Goal: Information Seeking & Learning: Find specific fact

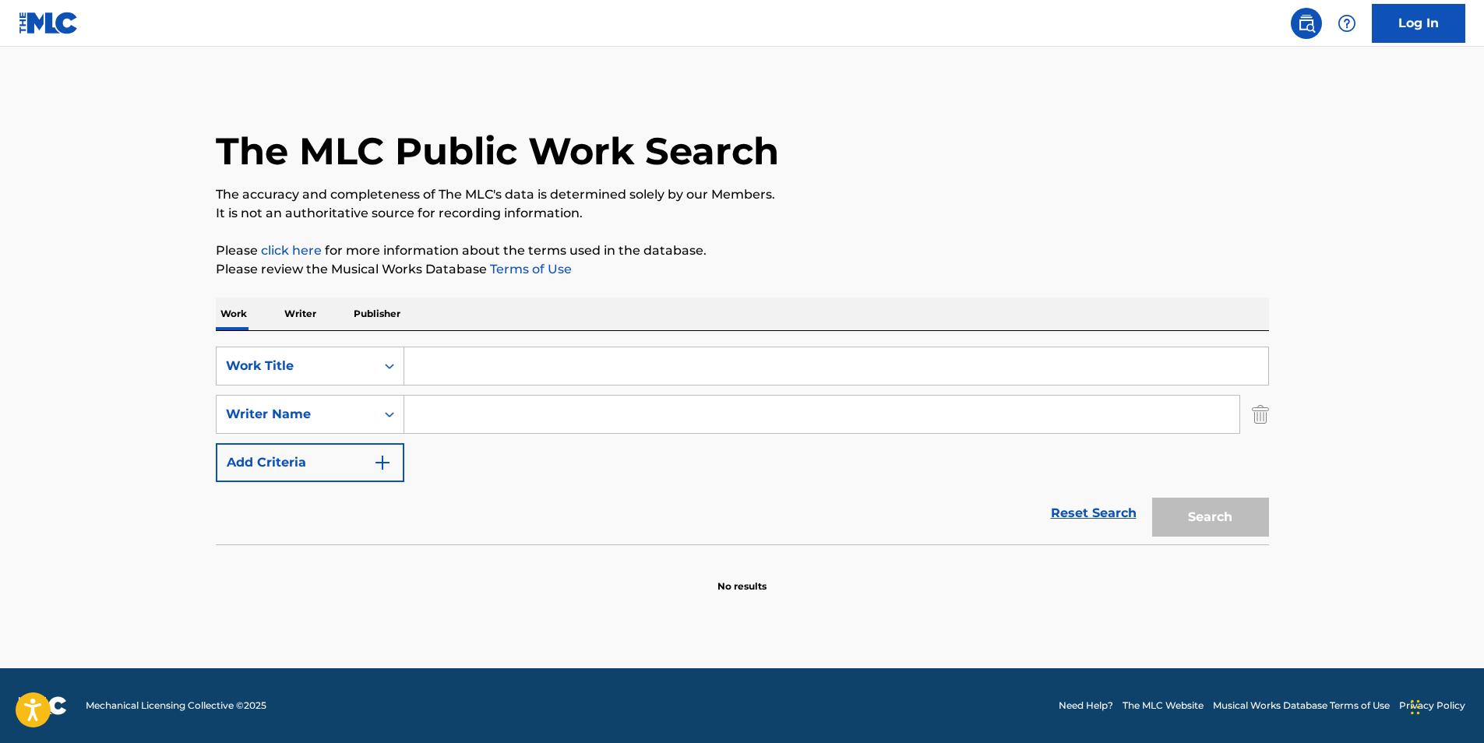
drag, startPoint x: 0, startPoint y: 0, endPoint x: 487, endPoint y: 382, distance: 618.8
click at [487, 382] on input "Search Form" at bounding box center [836, 365] width 864 height 37
type input "Forever"
click at [477, 409] on input "Search Form" at bounding box center [821, 414] width 835 height 37
paste input "[PERSON_NAME]"
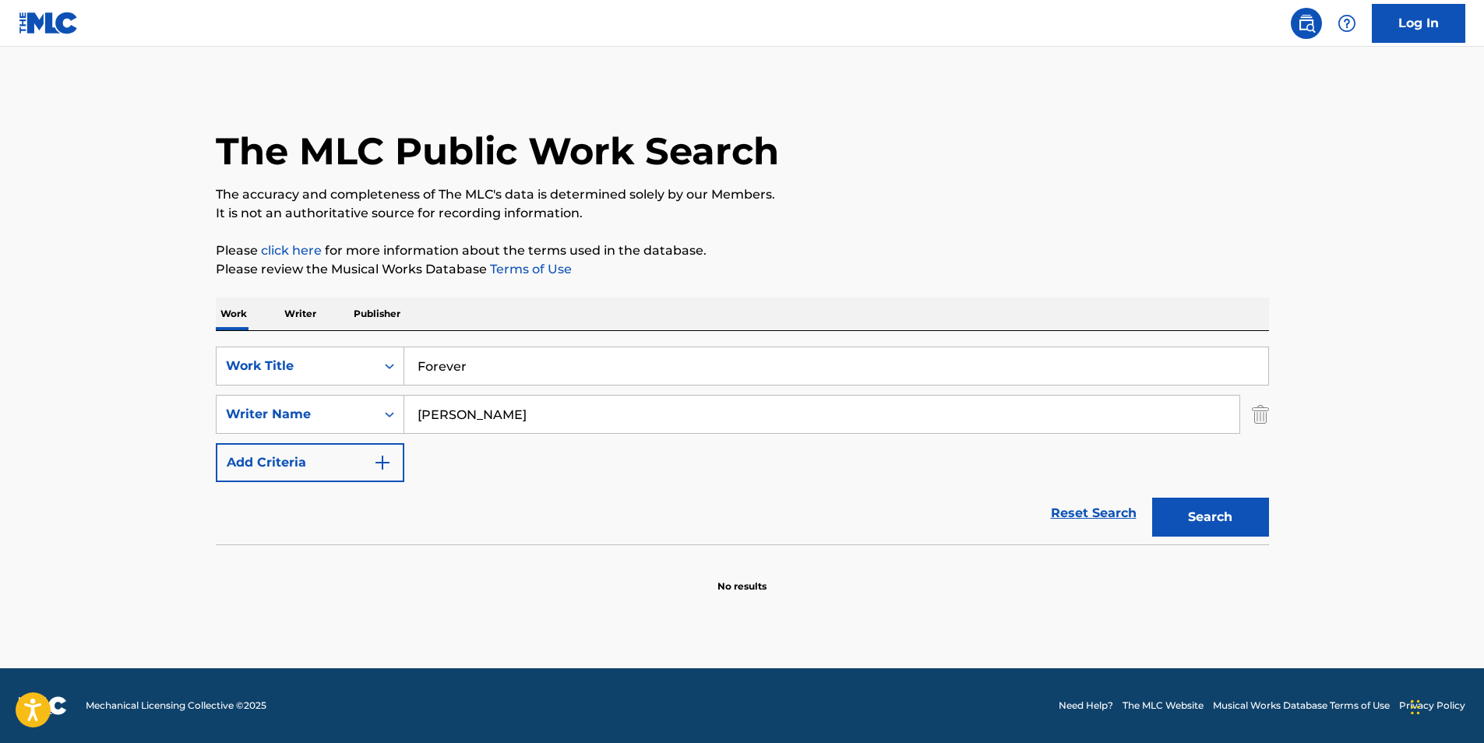
click at [1152, 498] on button "Search" at bounding box center [1210, 517] width 117 height 39
click at [495, 418] on input "[PERSON_NAME]" at bounding box center [821, 414] width 835 height 37
click at [1152, 498] on button "Search" at bounding box center [1210, 517] width 117 height 39
click at [497, 418] on input "[PERSON_NAME]" at bounding box center [821, 414] width 835 height 37
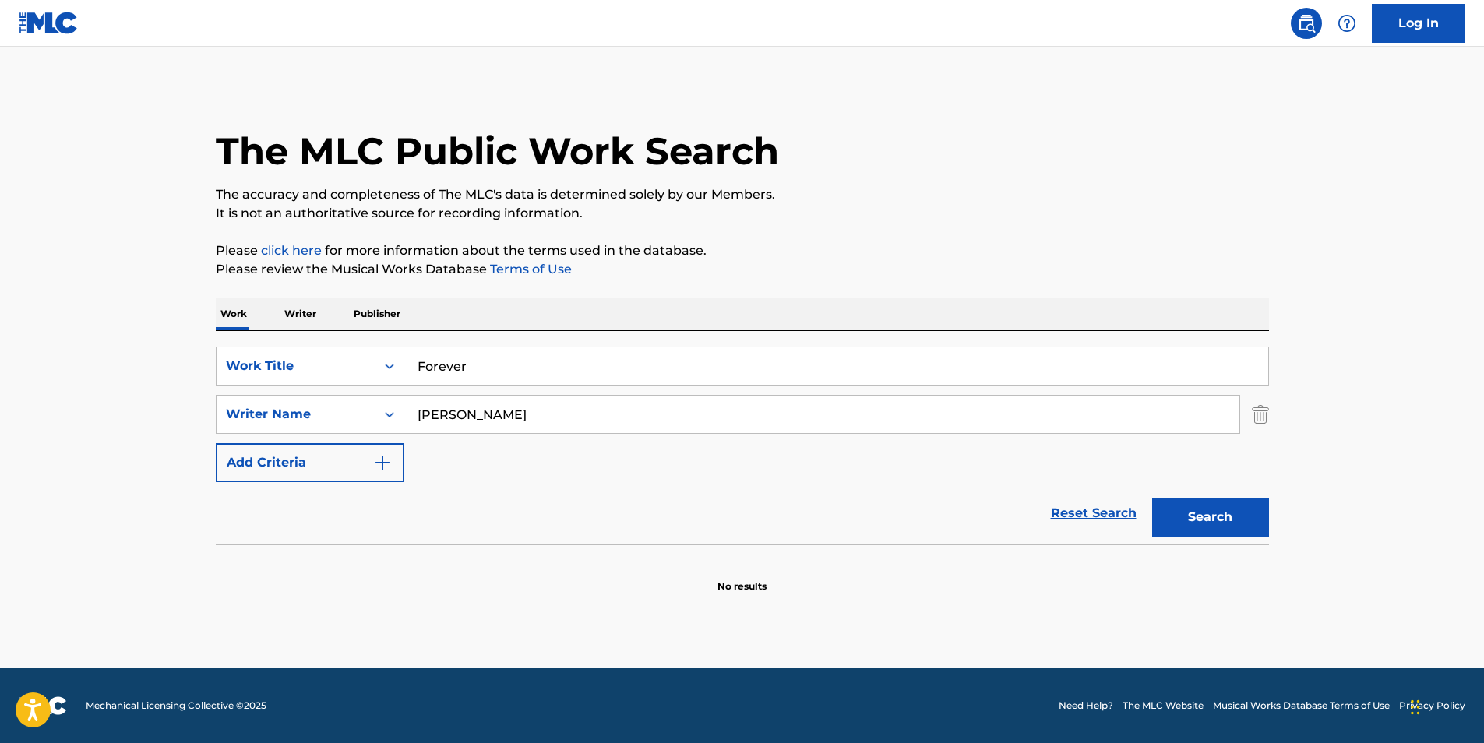
click at [497, 418] on input "Stephen Odell" at bounding box center [821, 414] width 835 height 37
click at [1152, 498] on button "Search" at bounding box center [1210, 517] width 117 height 39
drag, startPoint x: 525, startPoint y: 400, endPoint x: 457, endPoint y: 421, distance: 71.2
click at [384, 421] on div "SearchWithCriteria0d7ce5c7-c6e9-4ff6-a1ad-08b1a1be703b Writer Name Stephen" at bounding box center [742, 414] width 1053 height 39
paste input "Patrick Odell"
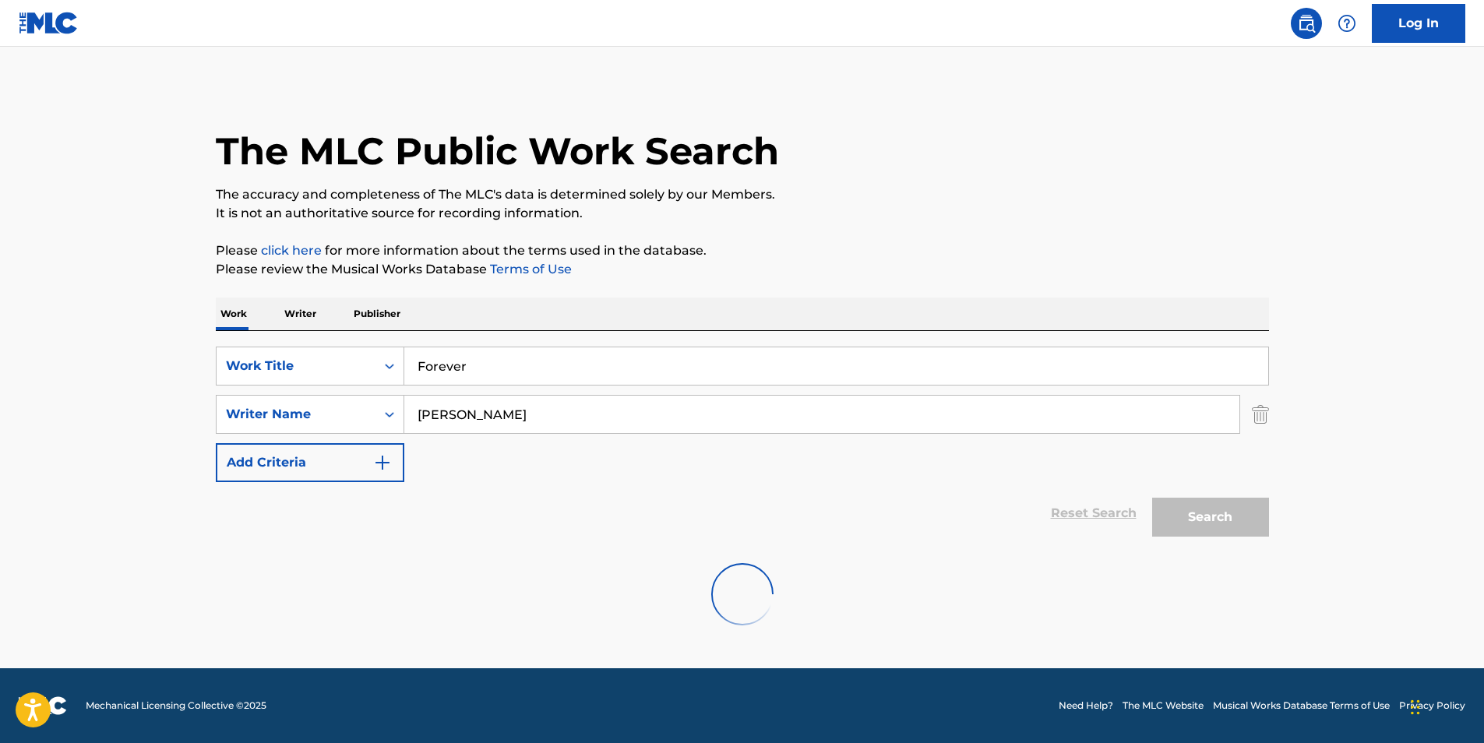
type input "[PERSON_NAME]"
click at [1173, 519] on div "Search" at bounding box center [1207, 513] width 125 height 62
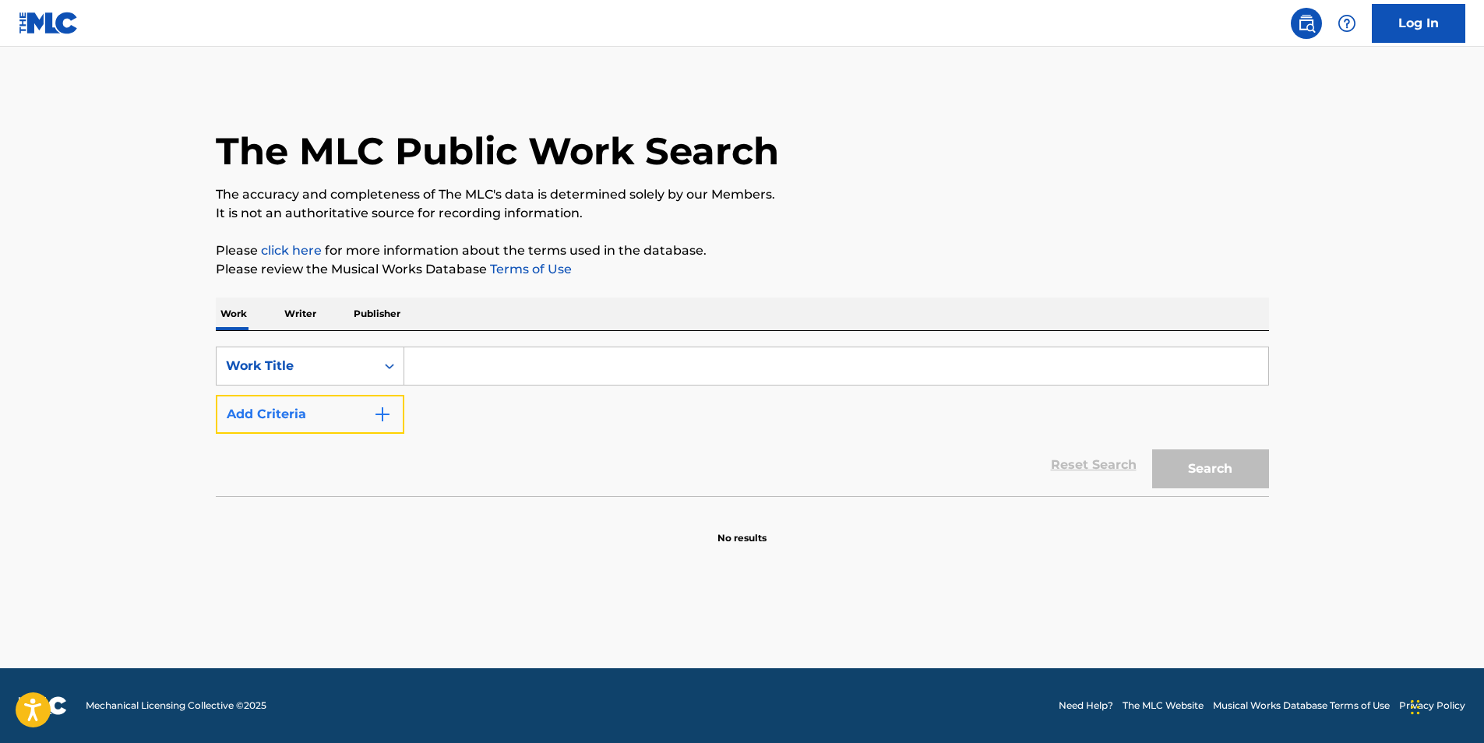
click at [362, 400] on button "Add Criteria" at bounding box center [310, 414] width 189 height 39
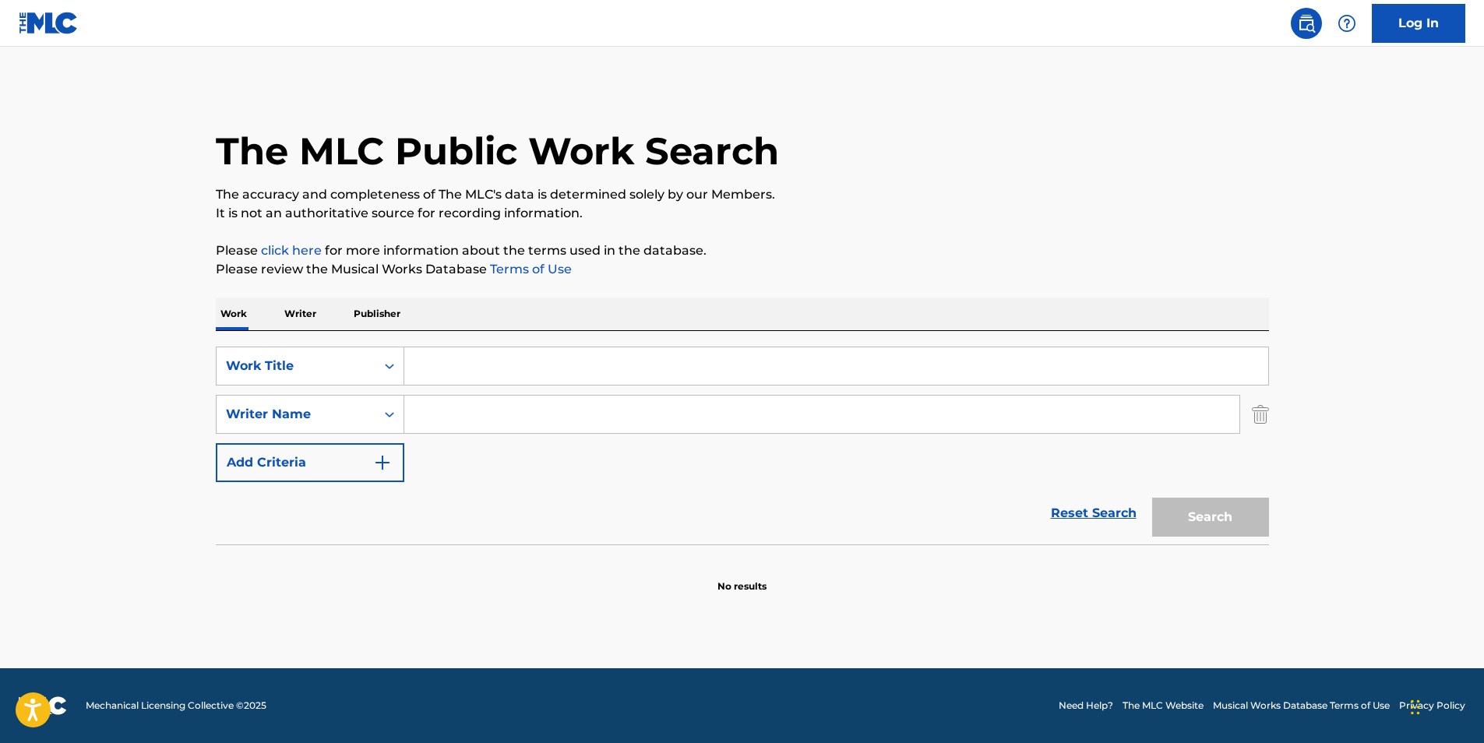
click at [431, 362] on input "Search Form" at bounding box center [836, 365] width 864 height 37
type input "Forever"
click at [433, 406] on input "Search Form" at bounding box center [821, 414] width 835 height 37
paste input "[PERSON_NAME]"
click at [1152, 498] on button "Search" at bounding box center [1210, 517] width 117 height 39
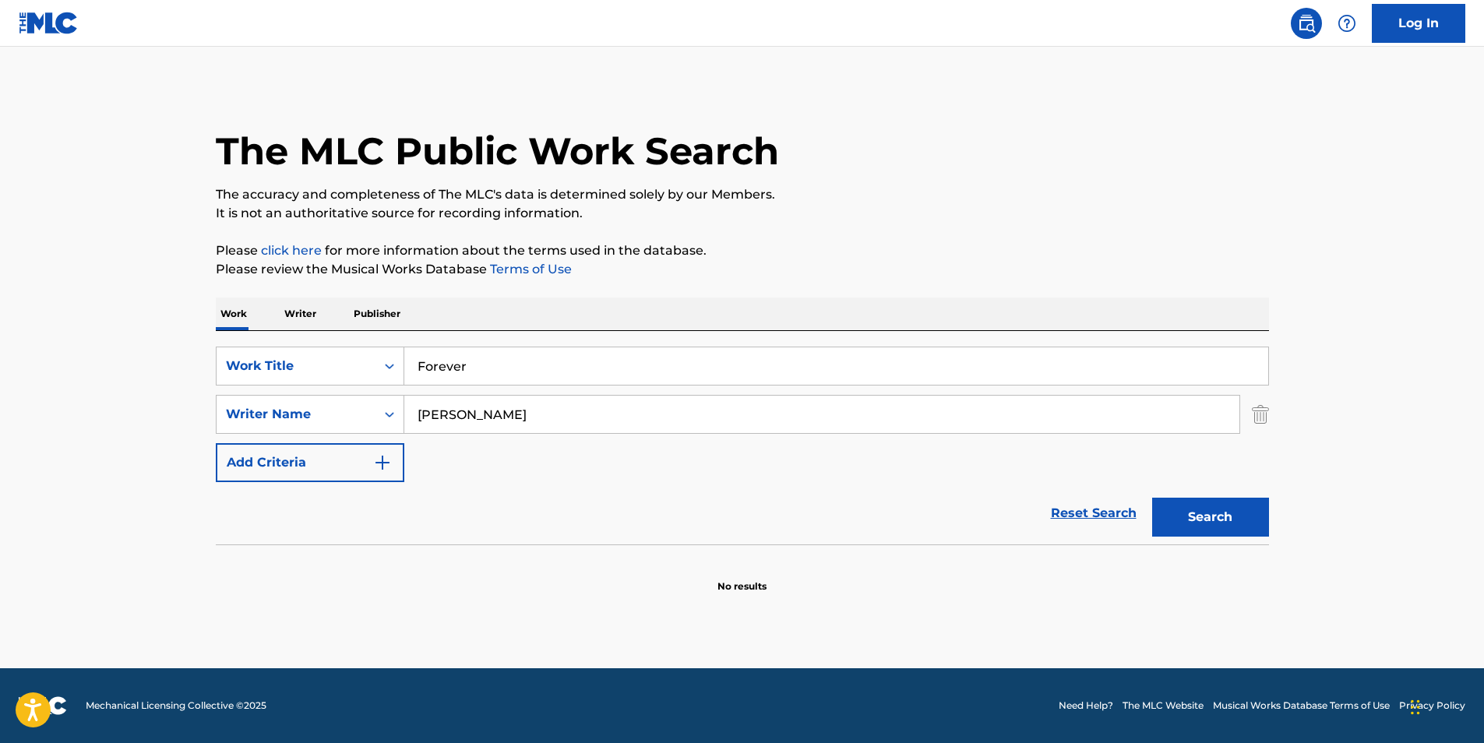
click at [537, 411] on input "[PERSON_NAME]" at bounding box center [821, 414] width 835 height 37
type input "[PERSON_NAME] O dell"
click at [1152, 498] on button "Search" at bounding box center [1210, 517] width 117 height 39
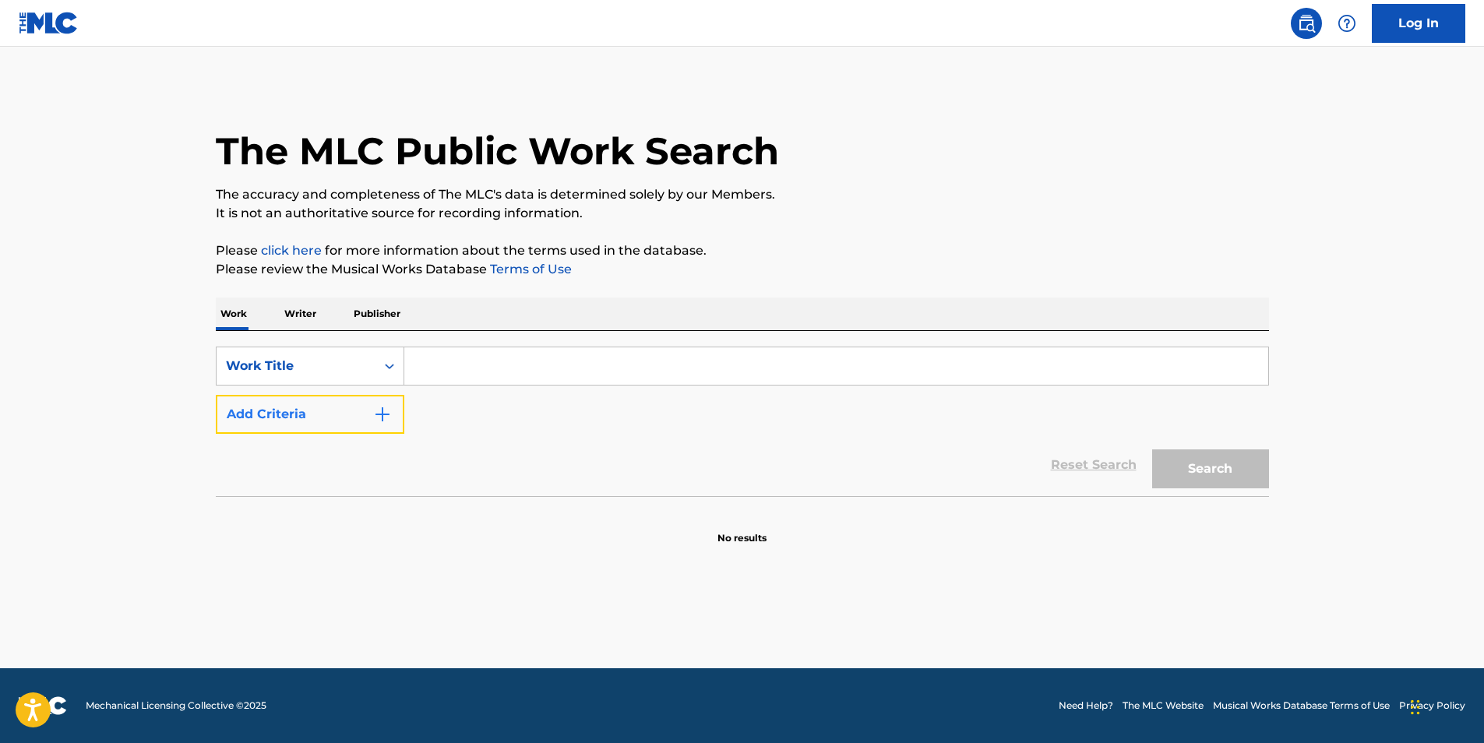
click at [388, 416] on img "Search Form" at bounding box center [382, 414] width 19 height 19
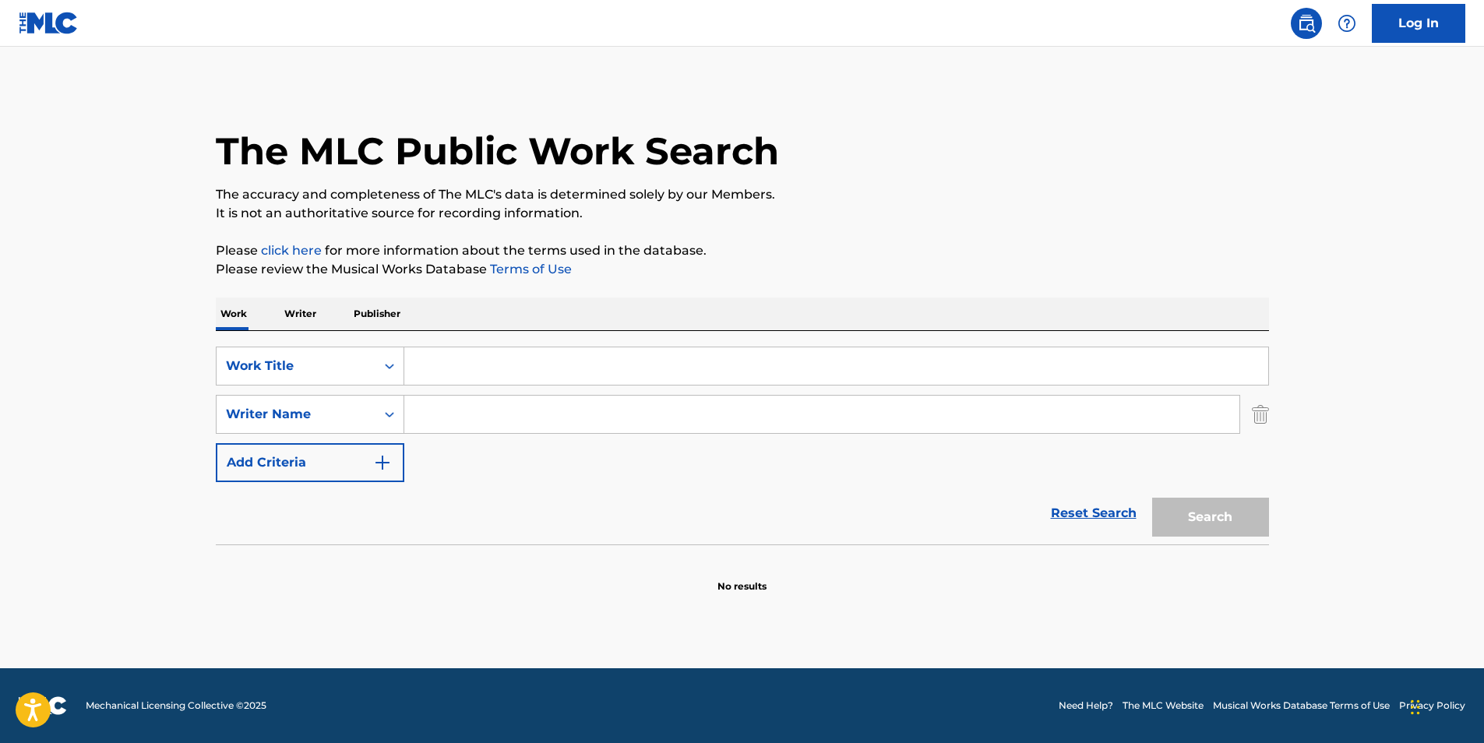
drag, startPoint x: 499, startPoint y: 358, endPoint x: 496, endPoint y: 340, distance: 19.1
click at [501, 359] on input "Search Form" at bounding box center [836, 365] width 864 height 37
paste input "ATLANTIC SURFING"
type input "ATLANTIC SURFING"
click at [526, 392] on div "SearchWithCriteriaf6b6dbea-dd59-4325-842f-18c33675be59 Work Title ATLANTIC SURF…" at bounding box center [742, 415] width 1053 height 136
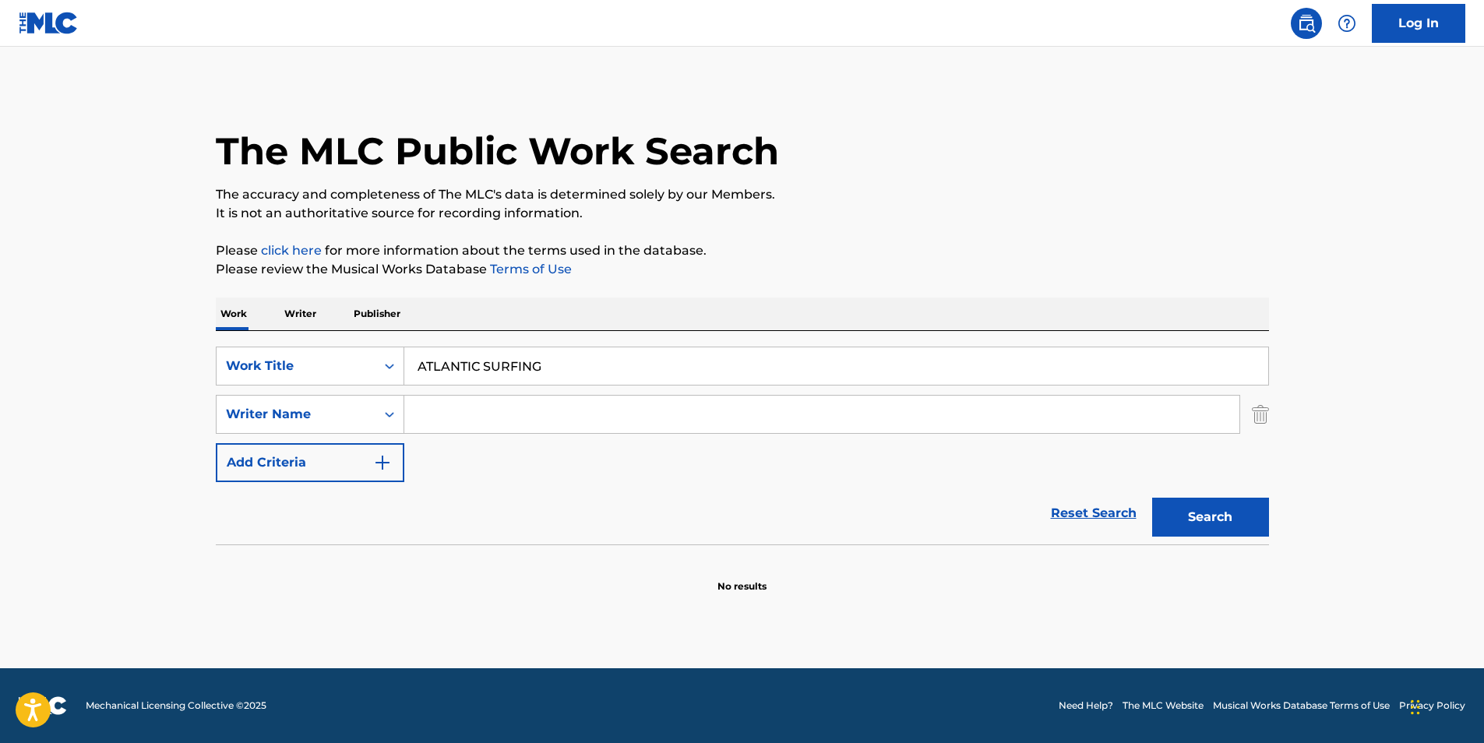
paste input "Orions Belte"
click at [1180, 515] on button "Search" at bounding box center [1210, 517] width 117 height 39
click at [1226, 516] on button "Search" at bounding box center [1210, 517] width 117 height 39
click at [1198, 498] on button "Search" at bounding box center [1210, 517] width 117 height 39
drag, startPoint x: 560, startPoint y: 421, endPoint x: 376, endPoint y: 420, distance: 183.9
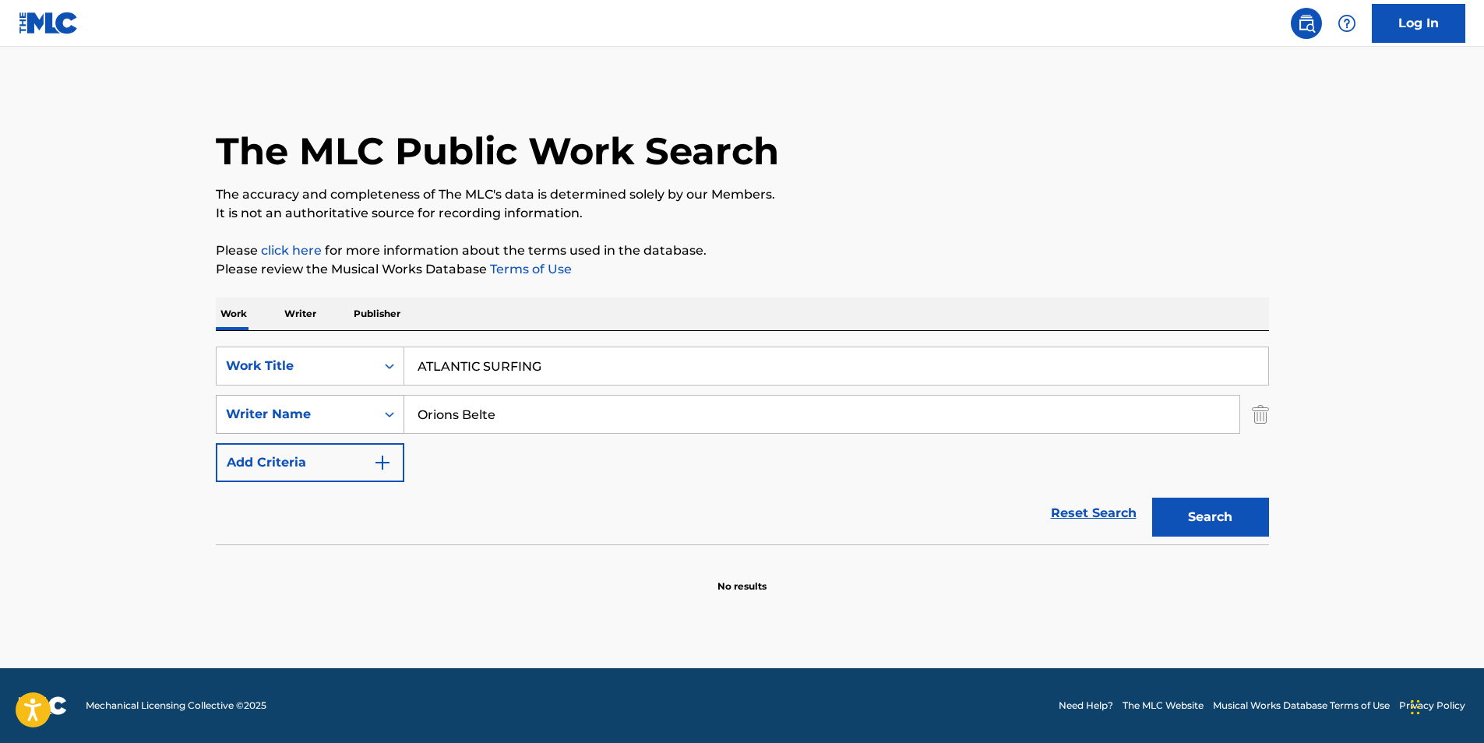
click at [376, 420] on div "SearchWithCriteria4a34e51d-6565-4948-9d5e-1c213f7bd1b0 Writer Name Orions Belte" at bounding box center [742, 414] width 1053 height 39
paste input "FURUHAUG Kim Aag"
click at [1250, 528] on button "Search" at bounding box center [1210, 517] width 117 height 39
click at [564, 419] on input "FURUHAUG Kim Aage" at bounding box center [821, 414] width 835 height 37
drag, startPoint x: 494, startPoint y: 418, endPoint x: 739, endPoint y: 449, distance: 246.6
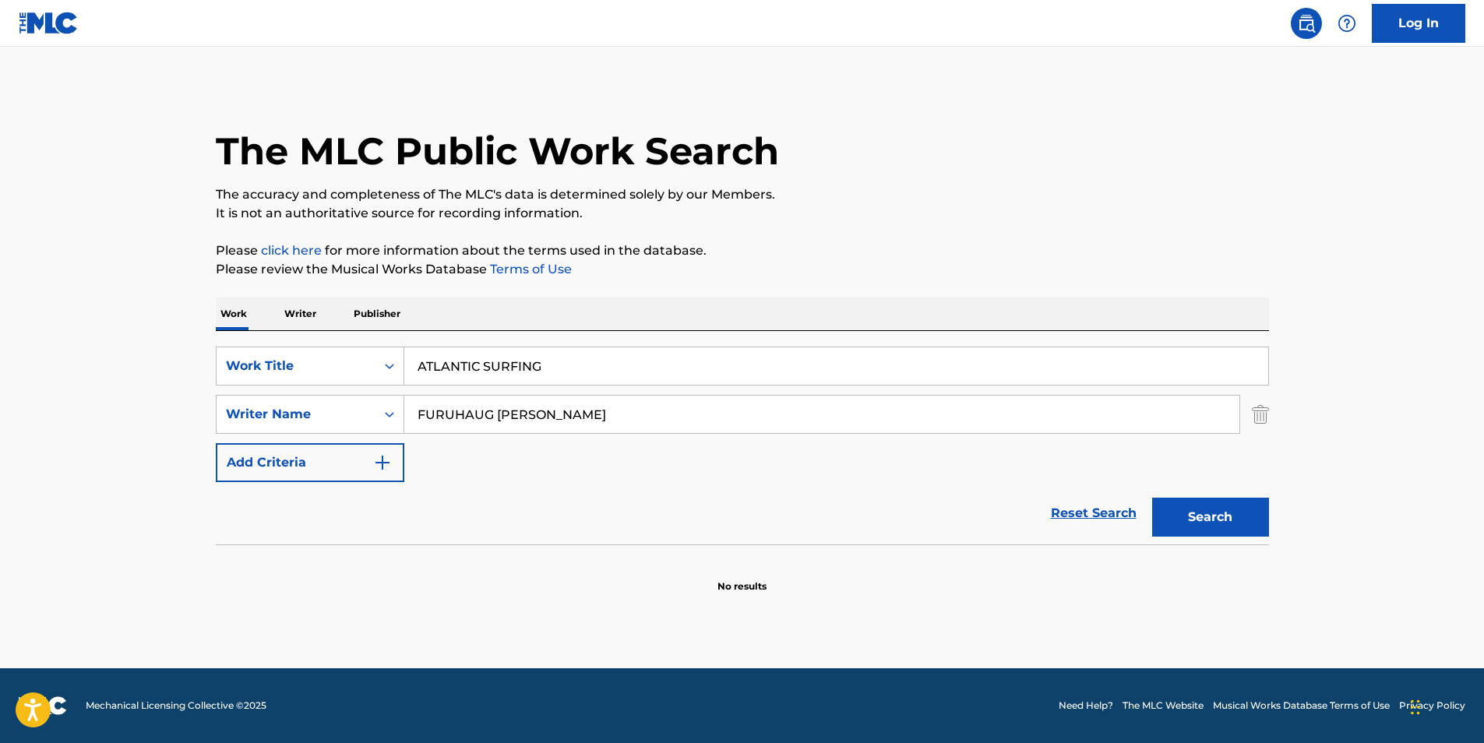
click at [737, 452] on div "SearchWithCriteriaf6b6dbea-dd59-4325-842f-18c33675be59 Work Title ATLANTIC SURF…" at bounding box center [742, 415] width 1053 height 136
type input "FURUHAUG"
click at [1152, 498] on button "Search" at bounding box center [1210, 517] width 117 height 39
drag, startPoint x: 580, startPoint y: 371, endPoint x: 107, endPoint y: 360, distance: 473.0
click at [108, 362] on main "The MLC Public Work Search The accuracy and completeness of The MLC's data is d…" at bounding box center [742, 358] width 1484 height 622
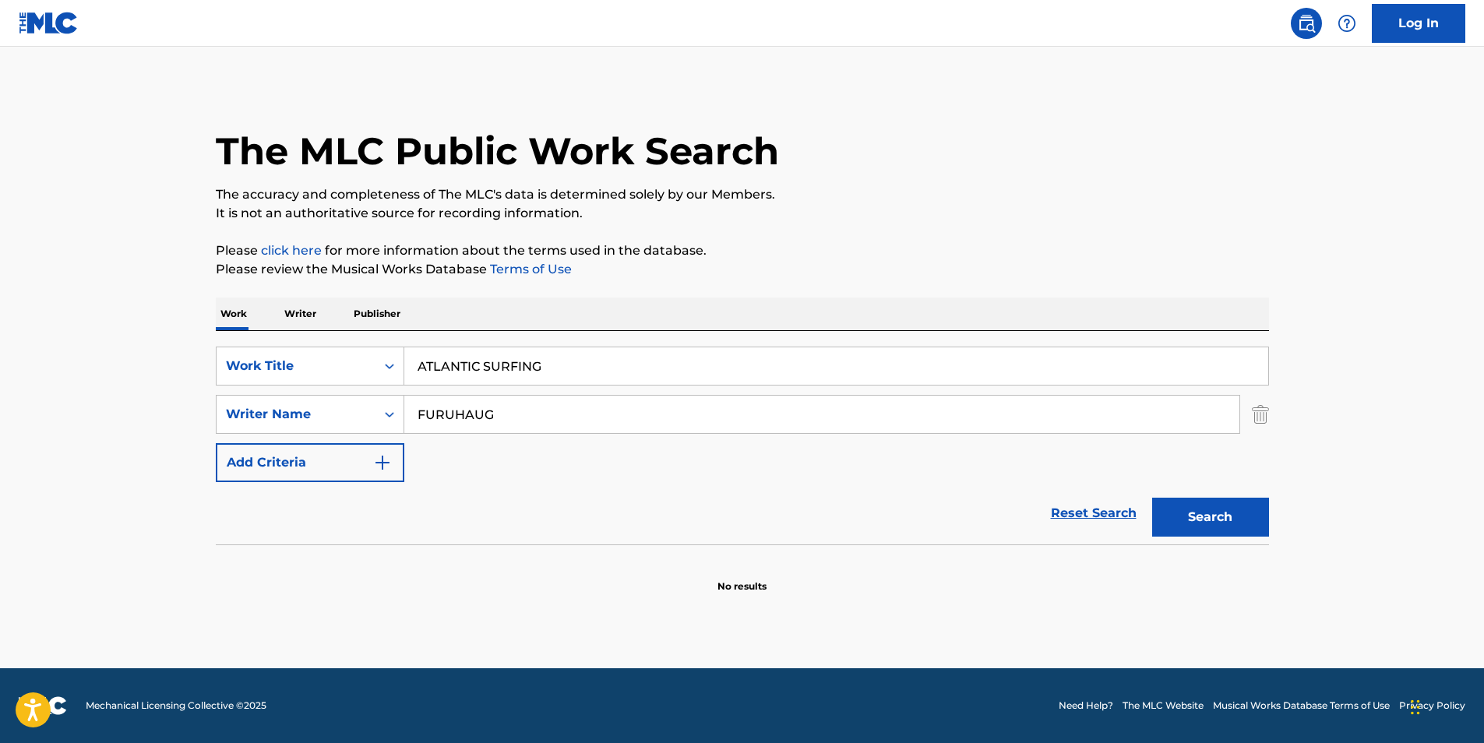
paste input "lgorithm"
type input "Algorithm"
drag, startPoint x: 120, startPoint y: 266, endPoint x: 103, endPoint y: 245, distance: 27.1
click at [103, 245] on main "The MLC Public Work Search The accuracy and completeness of The MLC's data is d…" at bounding box center [742, 358] width 1484 height 622
paste input "J R HAYES"
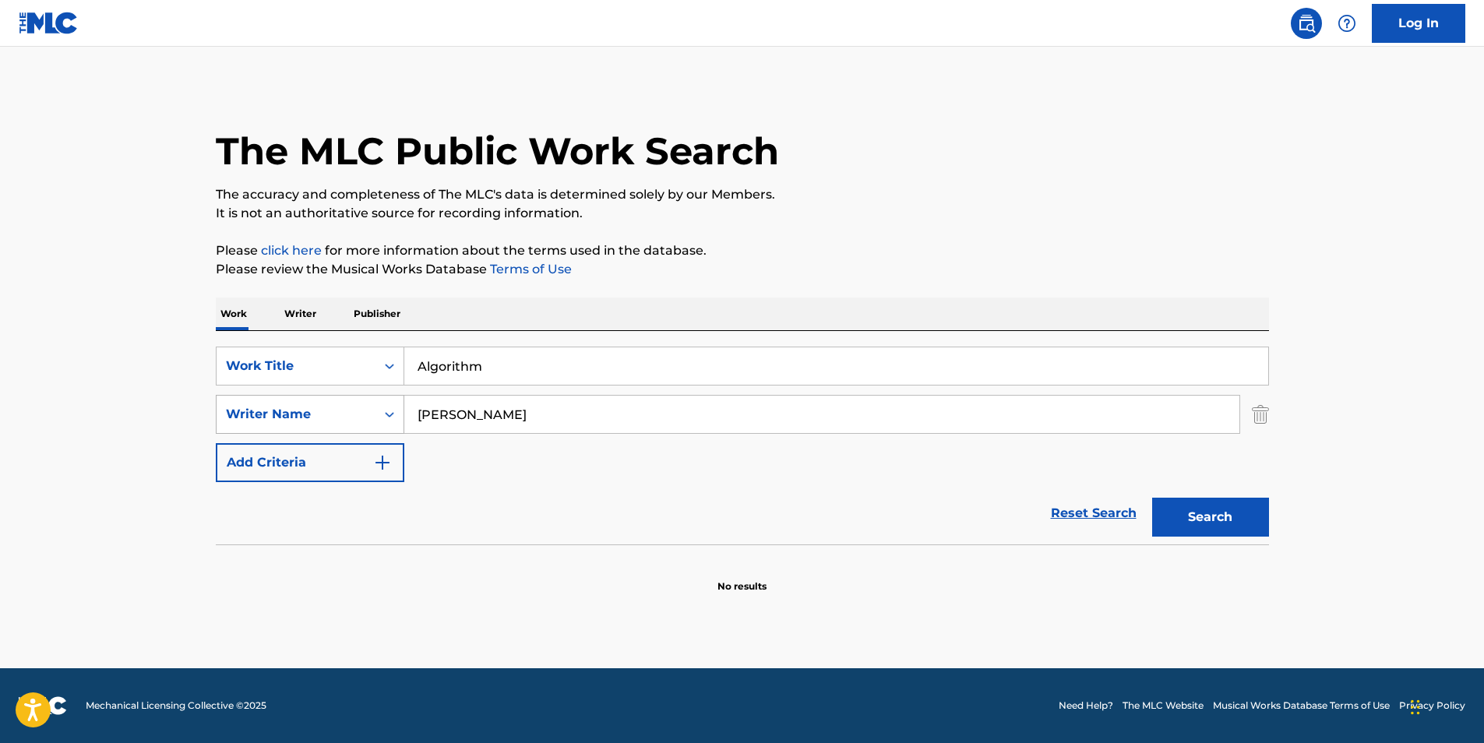
drag, startPoint x: 513, startPoint y: 418, endPoint x: 347, endPoint y: 430, distance: 165.6
click at [347, 430] on div "SearchWithCriteria4a34e51d-6565-4948-9d5e-1c213f7bd1b0 Writer Name J R HAYES" at bounding box center [742, 414] width 1053 height 39
type input "J R HAYES"
click at [1186, 510] on button "Search" at bounding box center [1210, 517] width 117 height 39
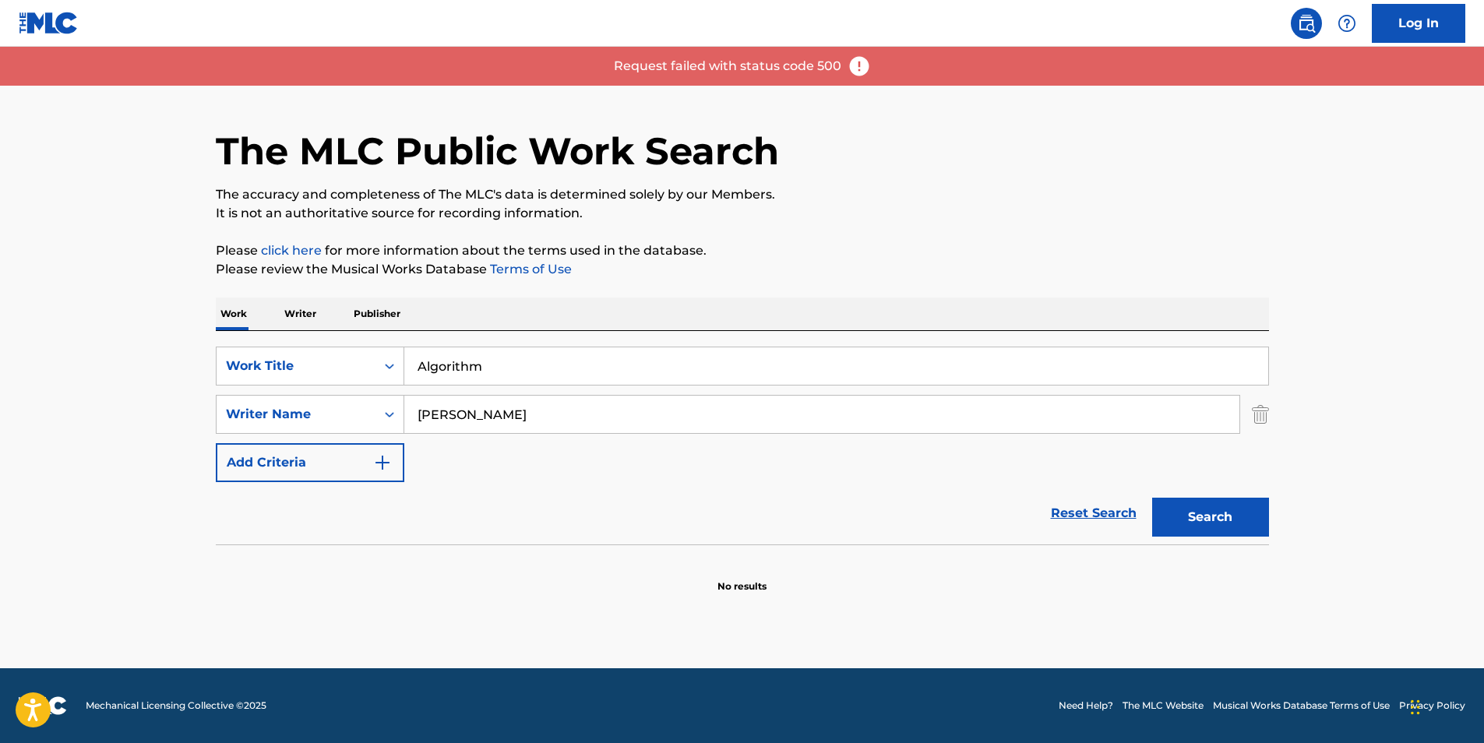
click at [429, 421] on input "J R HAYES" at bounding box center [821, 414] width 835 height 37
drag, startPoint x: 474, startPoint y: 421, endPoint x: 100, endPoint y: 420, distance: 374.8
click at [108, 421] on main "The MLC Public Work Search The accuracy and completeness of The MLC's data is d…" at bounding box center [742, 358] width 1484 height 622
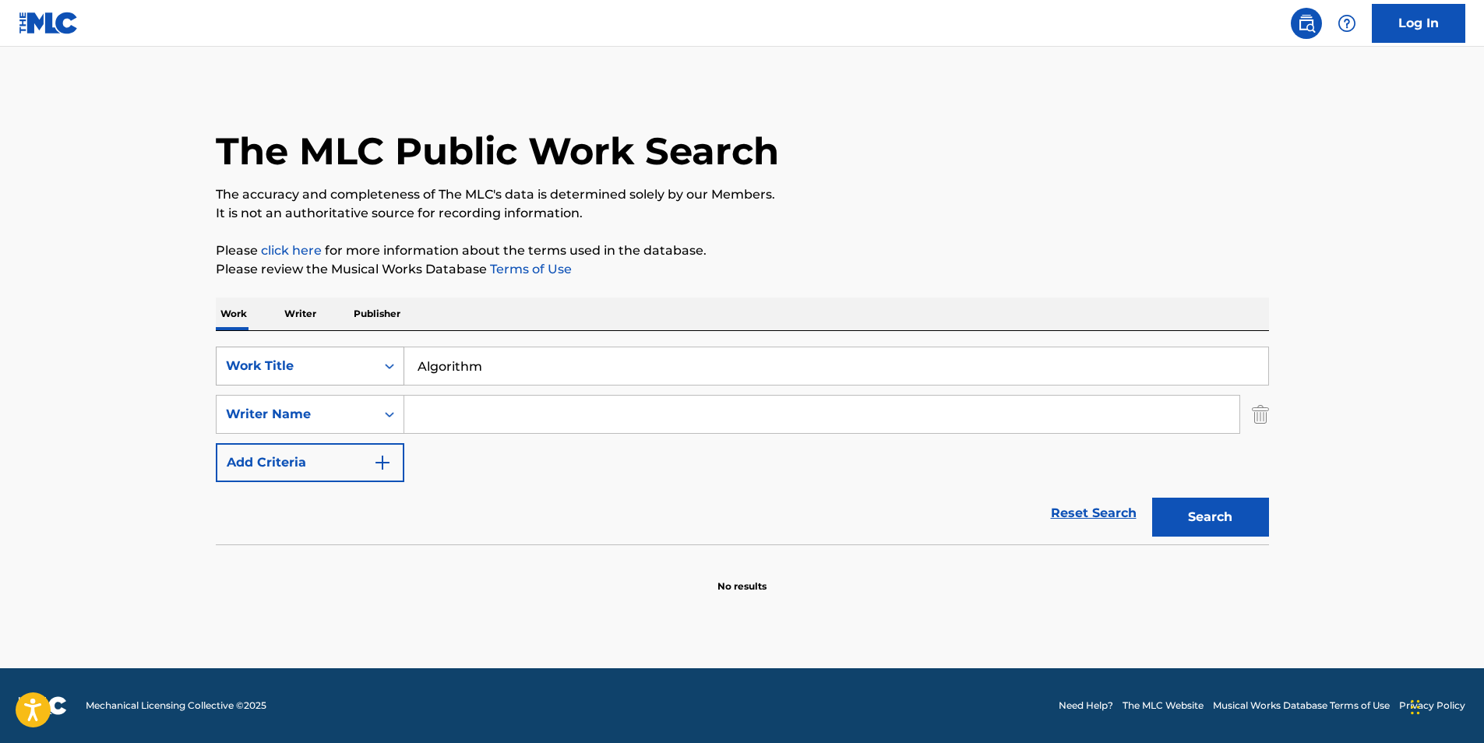
paste input "TLANTIC SURFING"
drag, startPoint x: 520, startPoint y: 365, endPoint x: 395, endPoint y: 375, distance: 125.8
click at [395, 375] on div "SearchWithCriteriaf6b6dbea-dd59-4325-842f-18c33675be59 Work Title ATLANTIC SURF…" at bounding box center [742, 366] width 1053 height 39
type input "ATLANTIC SURFING"
click at [481, 436] on div "SearchWithCriteriaf6b6dbea-dd59-4325-842f-18c33675be59 Work Title ATLANTIC SURF…" at bounding box center [742, 415] width 1053 height 136
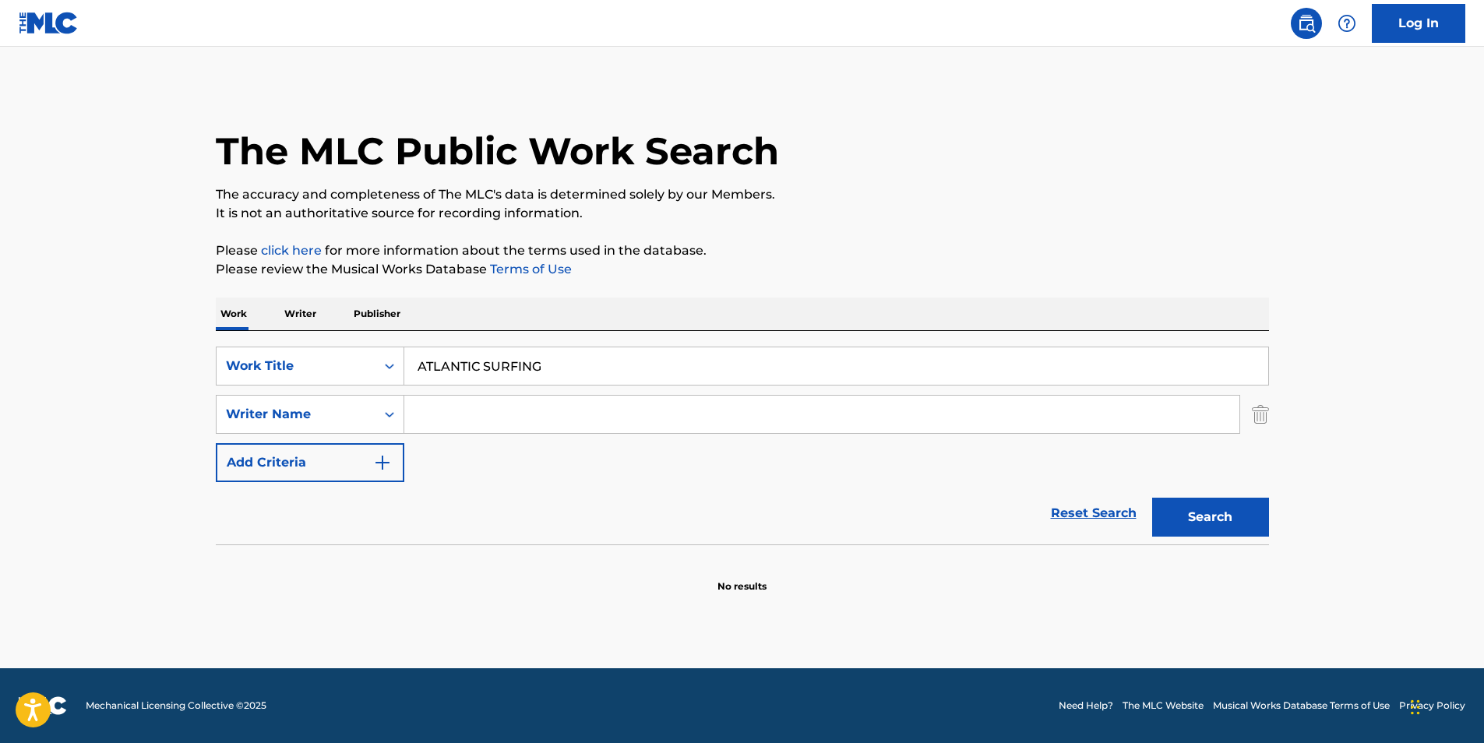
click at [716, 412] on input "Search Form" at bounding box center [821, 414] width 835 height 37
paste input "Orions Belte"
click at [1170, 527] on button "Search" at bounding box center [1210, 517] width 117 height 39
drag, startPoint x: 517, startPoint y: 427, endPoint x: 644, endPoint y: 457, distance: 130.6
click at [270, 460] on div "SearchWithCriteriaf6b6dbea-dd59-4325-842f-18c33675be59 Work Title ATLANTIC SURF…" at bounding box center [742, 415] width 1053 height 136
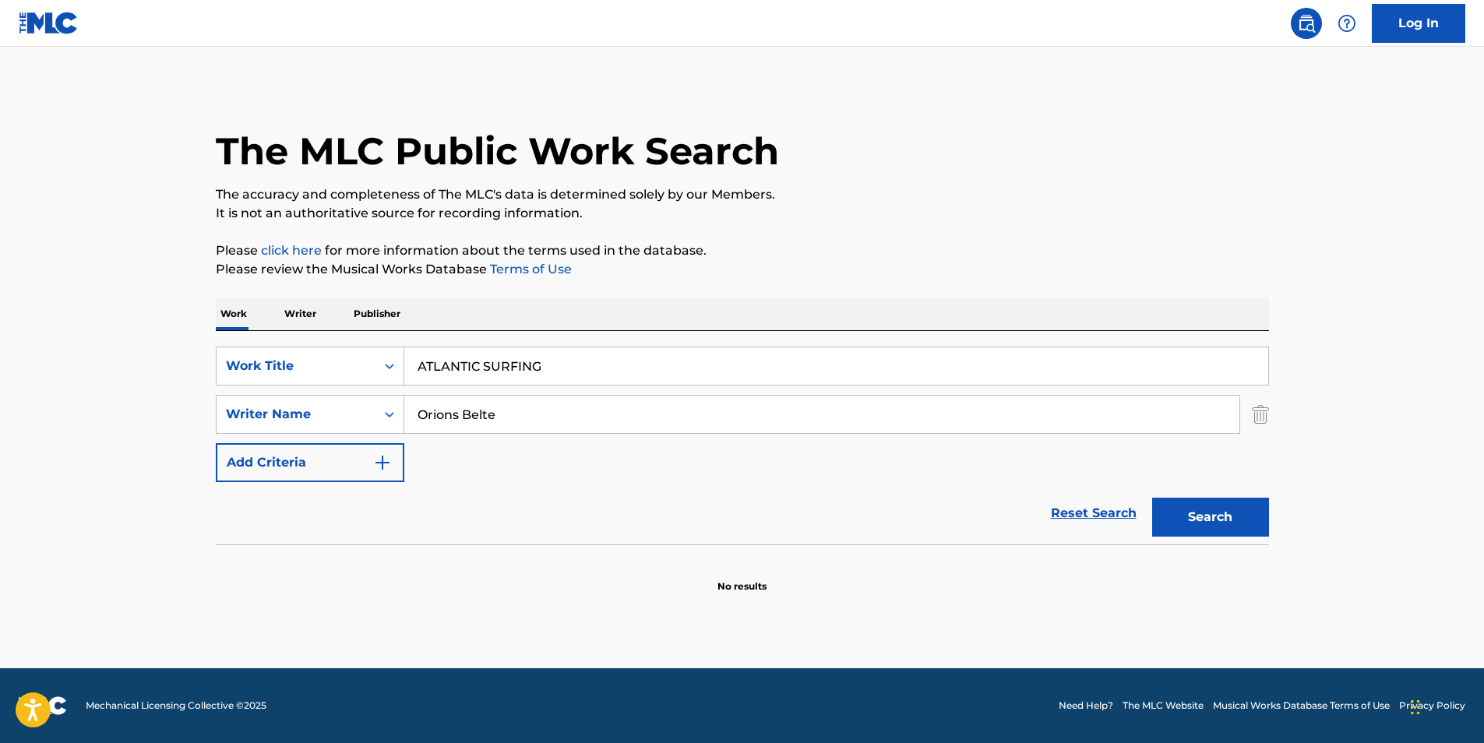
paste input "FURUHAUG Kim Aag"
click at [1159, 518] on button "Search" at bounding box center [1210, 517] width 117 height 39
drag, startPoint x: 492, startPoint y: 421, endPoint x: 747, endPoint y: 462, distance: 258.1
click at [747, 462] on div "SearchWithCriteriaf6b6dbea-dd59-4325-842f-18c33675be59 Work Title ATLANTIC SURF…" at bounding box center [742, 415] width 1053 height 136
click at [1152, 498] on button "Search" at bounding box center [1210, 517] width 117 height 39
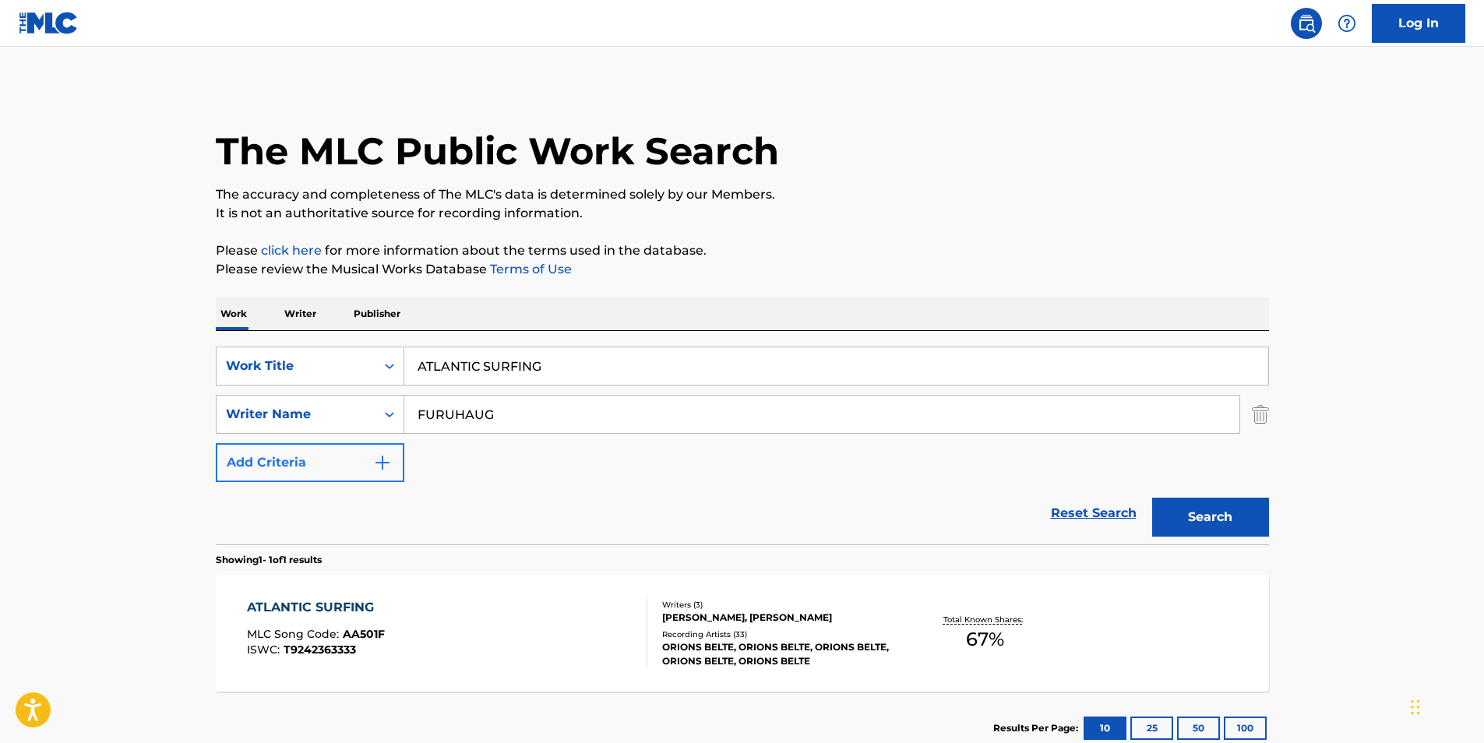
drag, startPoint x: 553, startPoint y: 411, endPoint x: 400, endPoint y: 445, distance: 156.3
click at [400, 445] on div "SearchWithCriteriaf6b6dbea-dd59-4325-842f-18c33675be59 Work Title ATLANTIC SURF…" at bounding box center [742, 415] width 1053 height 136
paste input "HOLM Chris"
click at [1194, 508] on button "Search" at bounding box center [1210, 517] width 117 height 39
drag, startPoint x: 528, startPoint y: 425, endPoint x: 362, endPoint y: 437, distance: 167.2
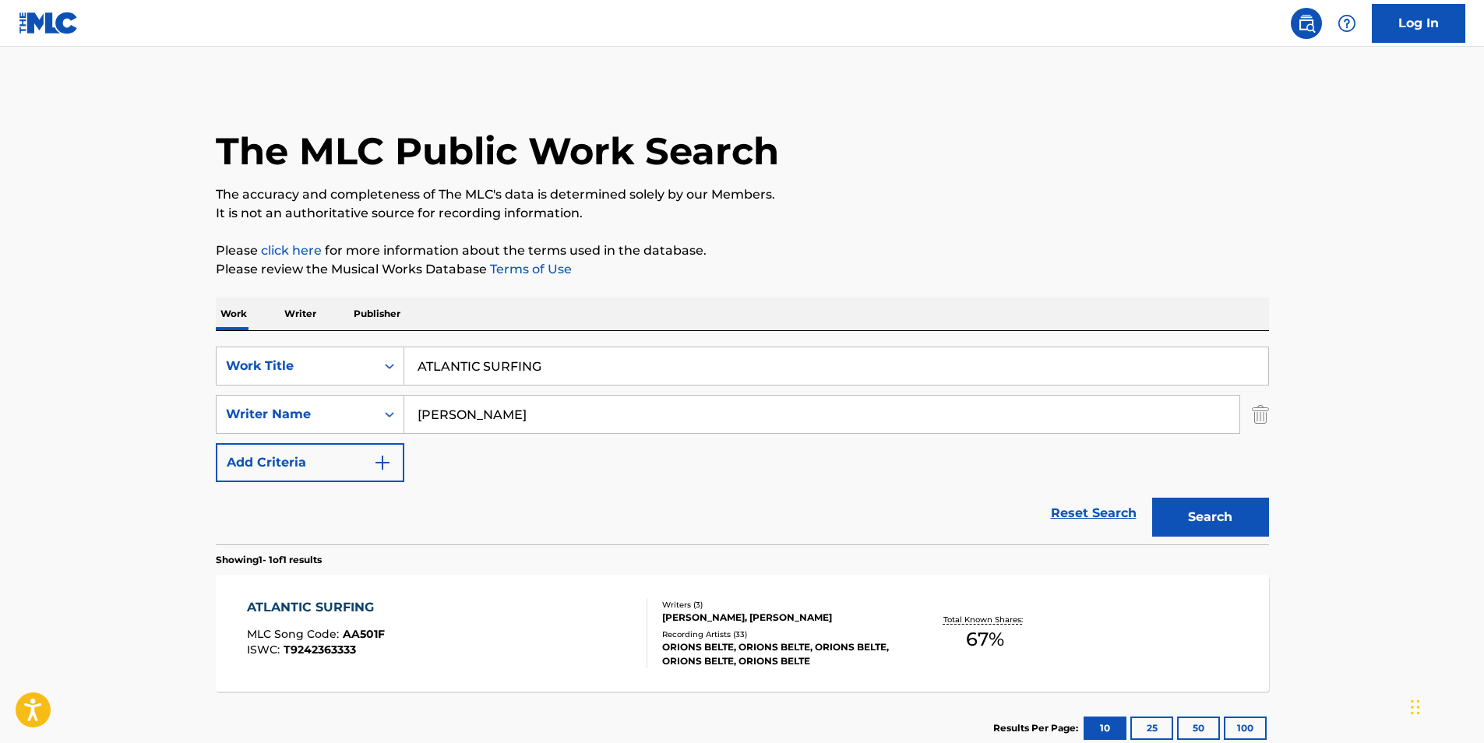
click at [362, 437] on div "SearchWithCriteriaf6b6dbea-dd59-4325-842f-18c33675be59 Work Title ATLANTIC SURF…" at bounding box center [742, 415] width 1053 height 136
paste input "BLOMSTROEM Oeyvind"
click at [1208, 526] on button "Search" at bounding box center [1210, 517] width 117 height 39
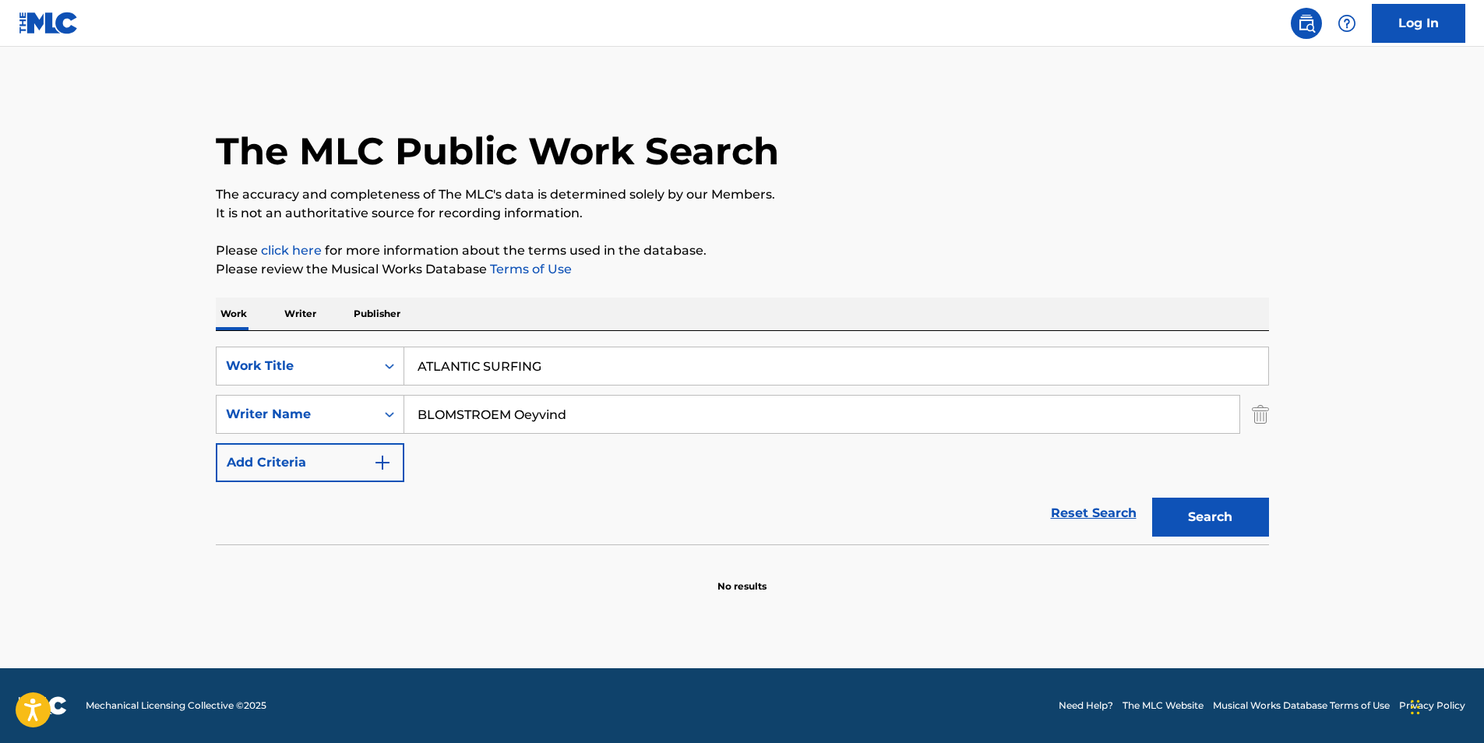
drag, startPoint x: 517, startPoint y: 418, endPoint x: 805, endPoint y: 421, distance: 287.5
click at [805, 421] on input "BLOMSTROEM Oeyvind" at bounding box center [821, 414] width 835 height 37
type input "BLOMSTROEM"
click at [1152, 498] on button "Search" at bounding box center [1210, 517] width 117 height 39
click at [1180, 521] on button "Search" at bounding box center [1210, 517] width 117 height 39
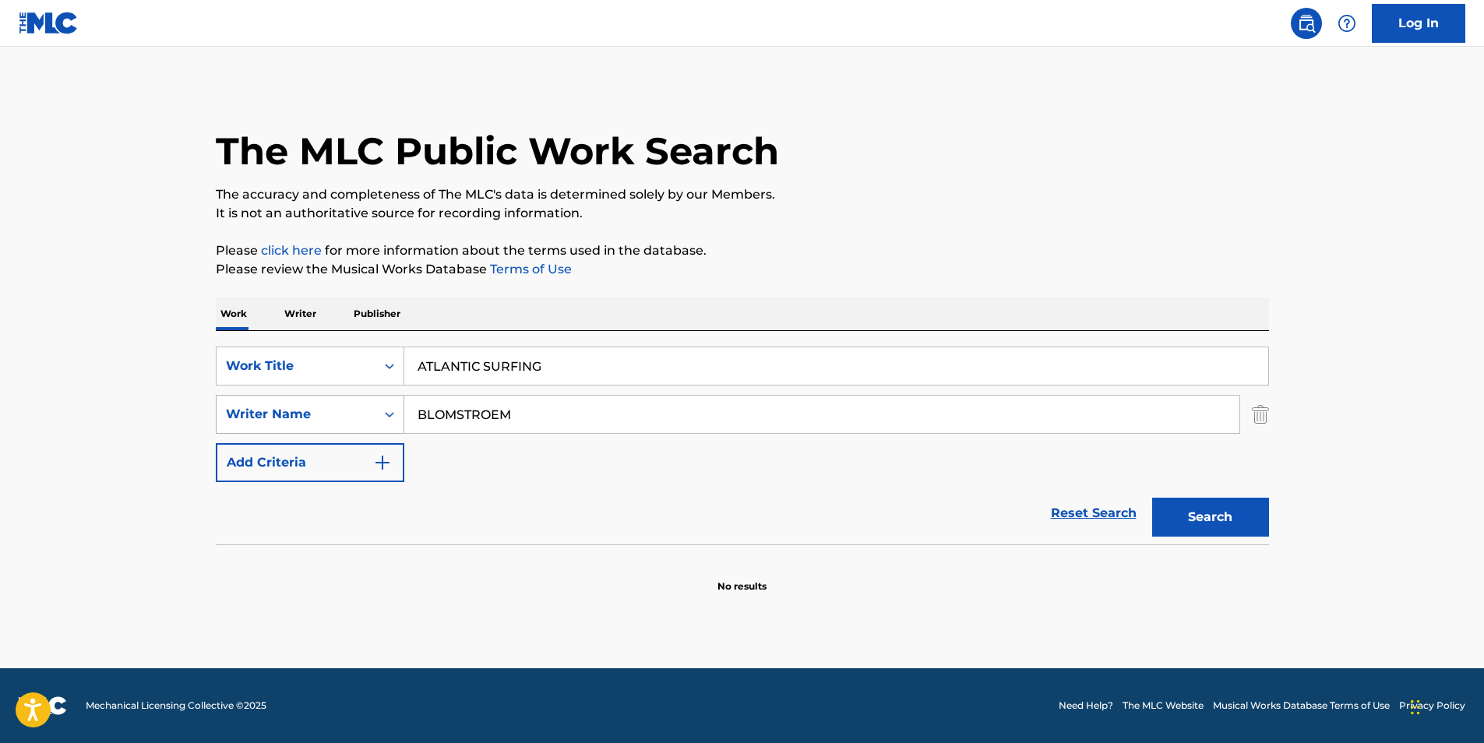
drag, startPoint x: 536, startPoint y: 412, endPoint x: 341, endPoint y: 411, distance: 194.8
click at [341, 411] on div "SearchWithCriteria4a34e51d-6565-4948-9d5e-1c213f7bd1b0 Writer Name BLOMSTROEM" at bounding box center [742, 414] width 1053 height 39
click at [1152, 498] on button "Search" at bounding box center [1210, 517] width 117 height 39
click at [1183, 513] on button "Search" at bounding box center [1210, 517] width 117 height 39
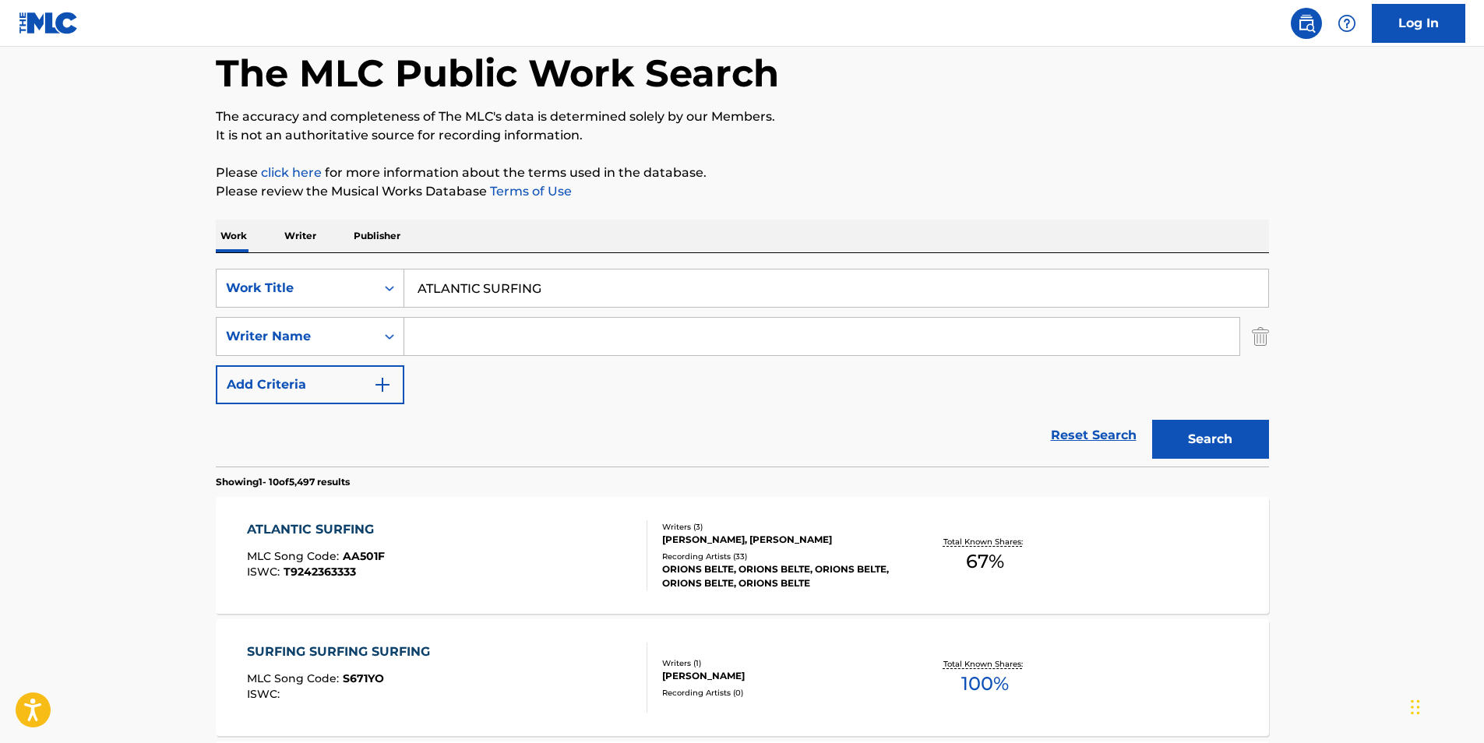
scroll to position [156, 0]
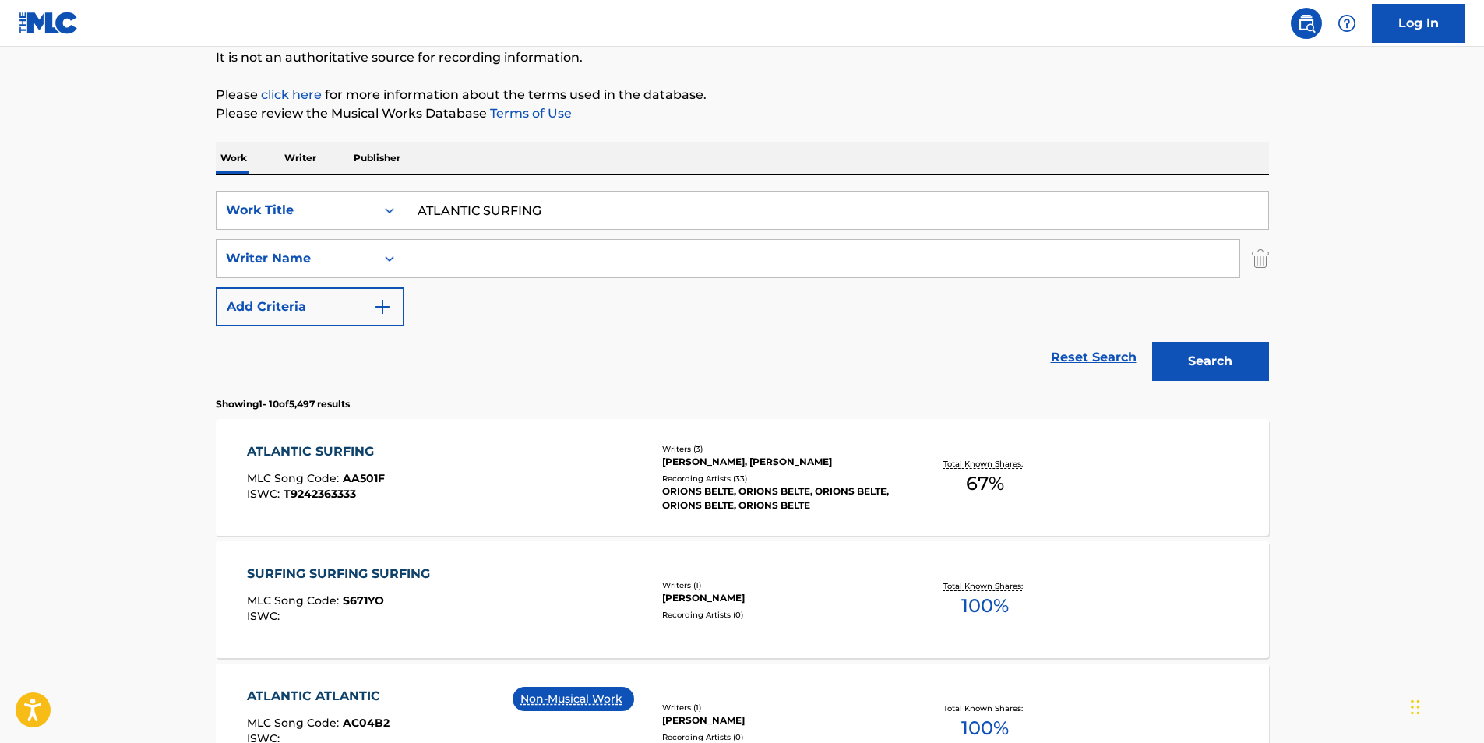
click at [540, 468] on div "ATLANTIC SURFING MLC Song Code : AA501F ISWC : T9242363333" at bounding box center [447, 478] width 400 height 70
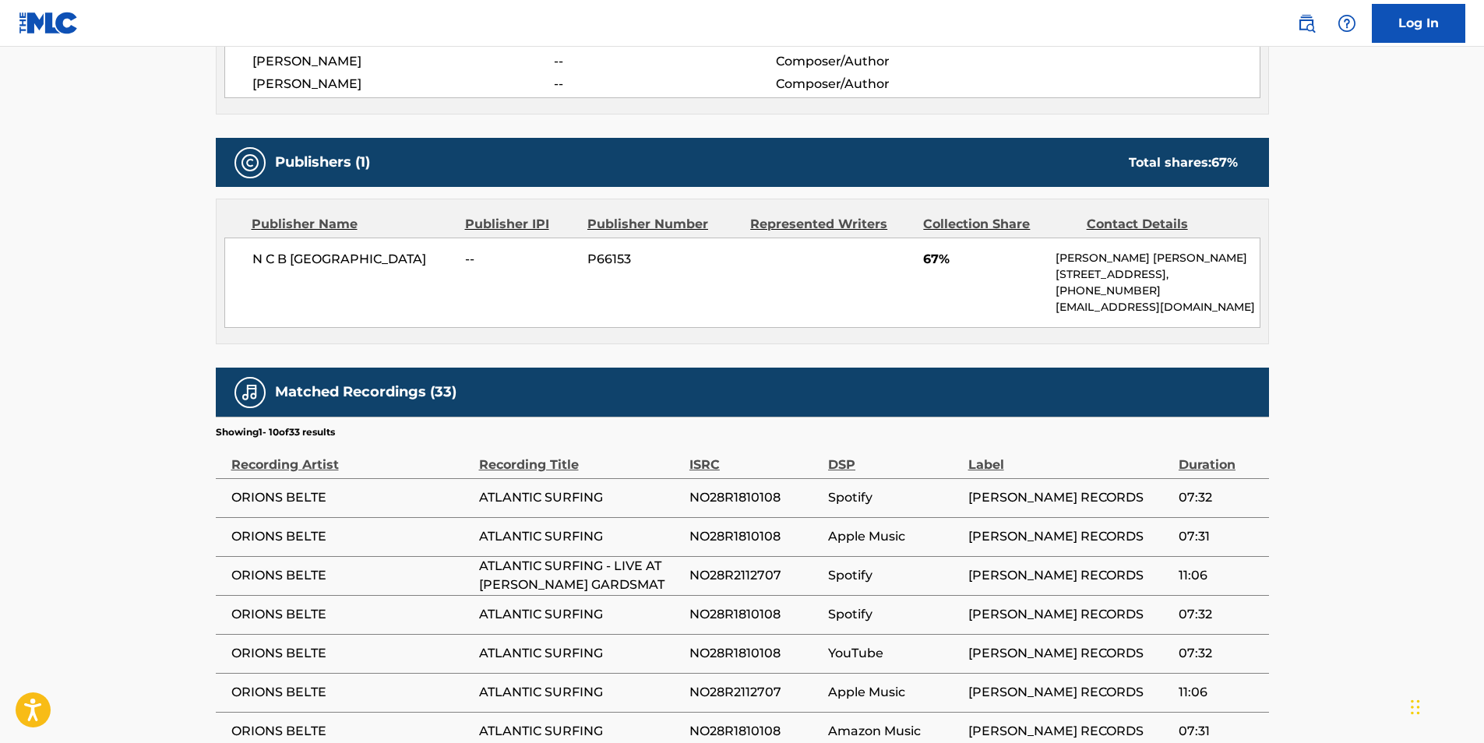
scroll to position [78, 0]
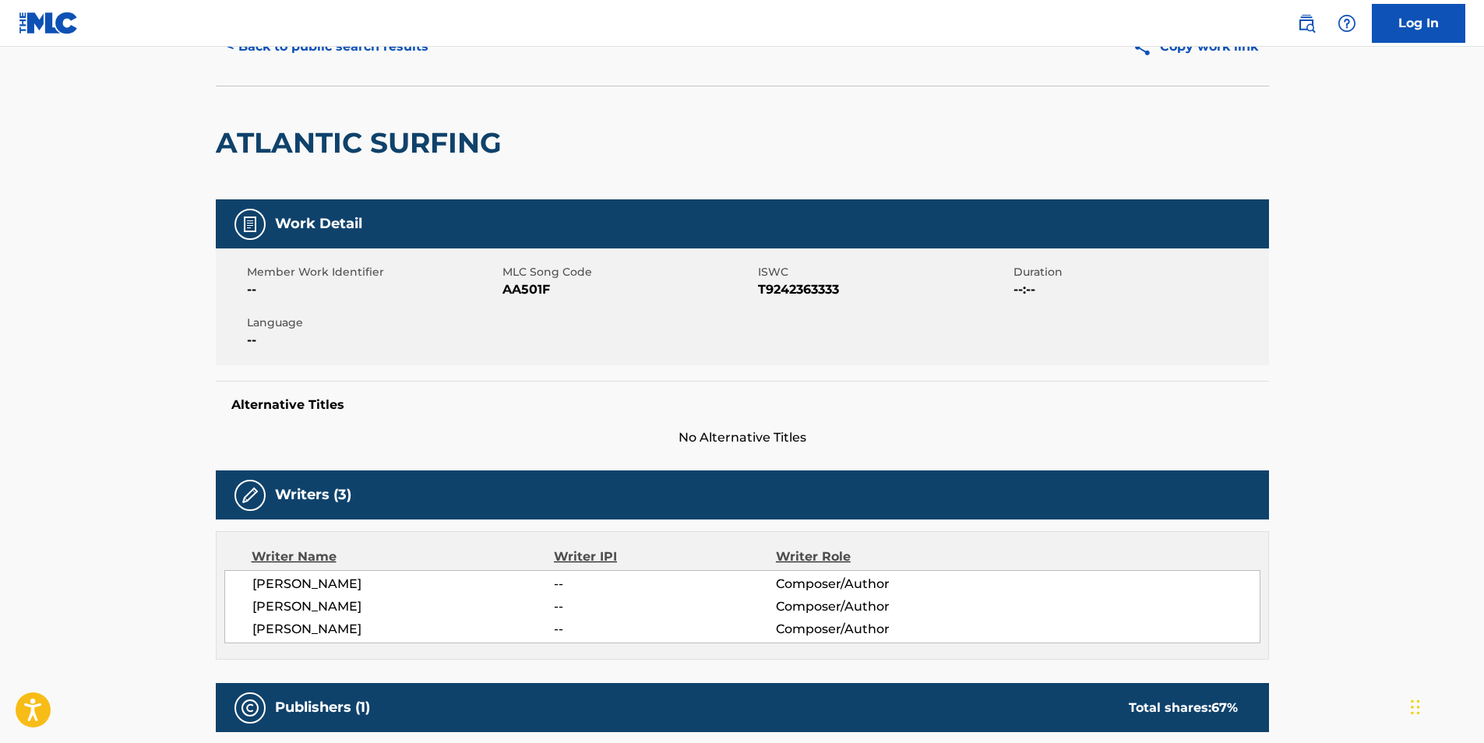
click at [518, 288] on span "AA501F" at bounding box center [629, 289] width 252 height 19
copy span "AA501F"
click at [371, 47] on button "< Back to public search results" at bounding box center [328, 46] width 224 height 39
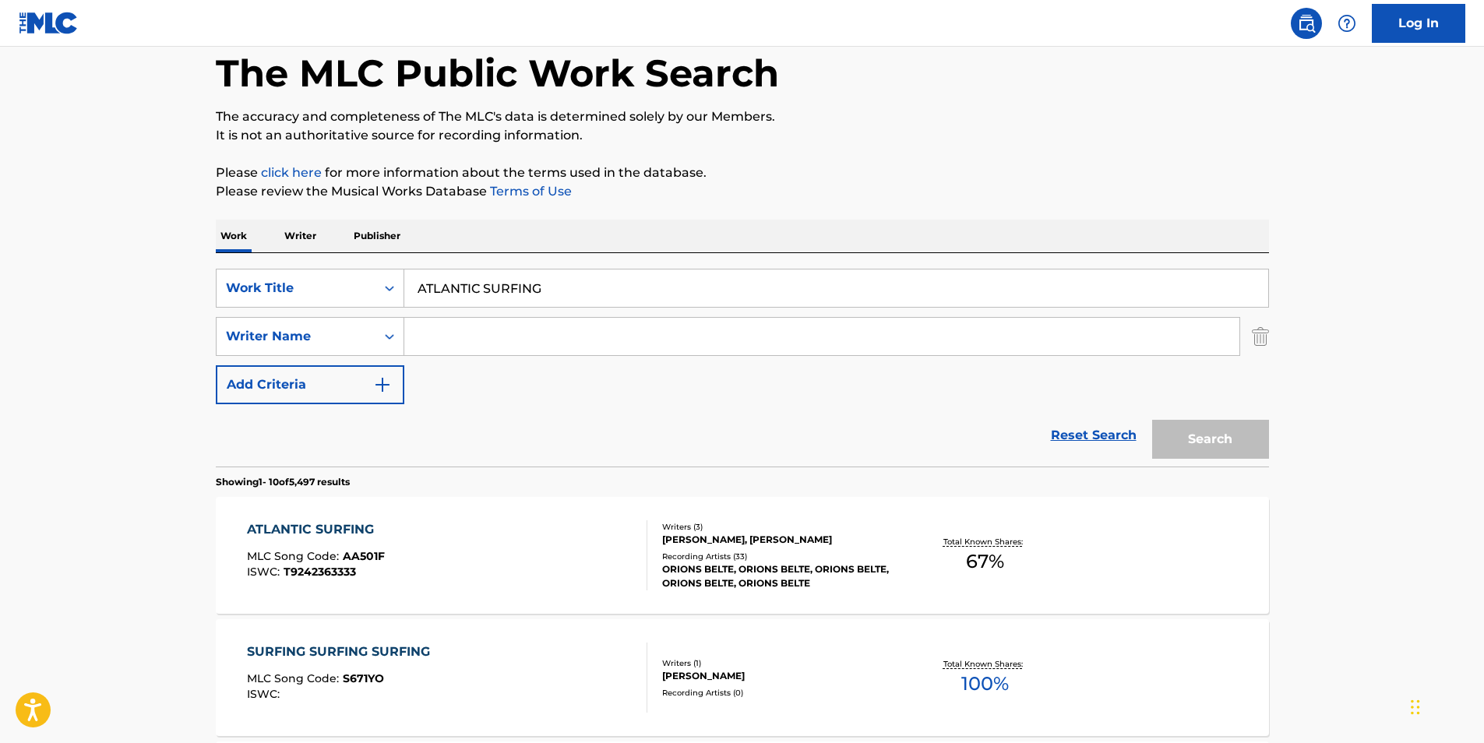
scroll to position [156, 0]
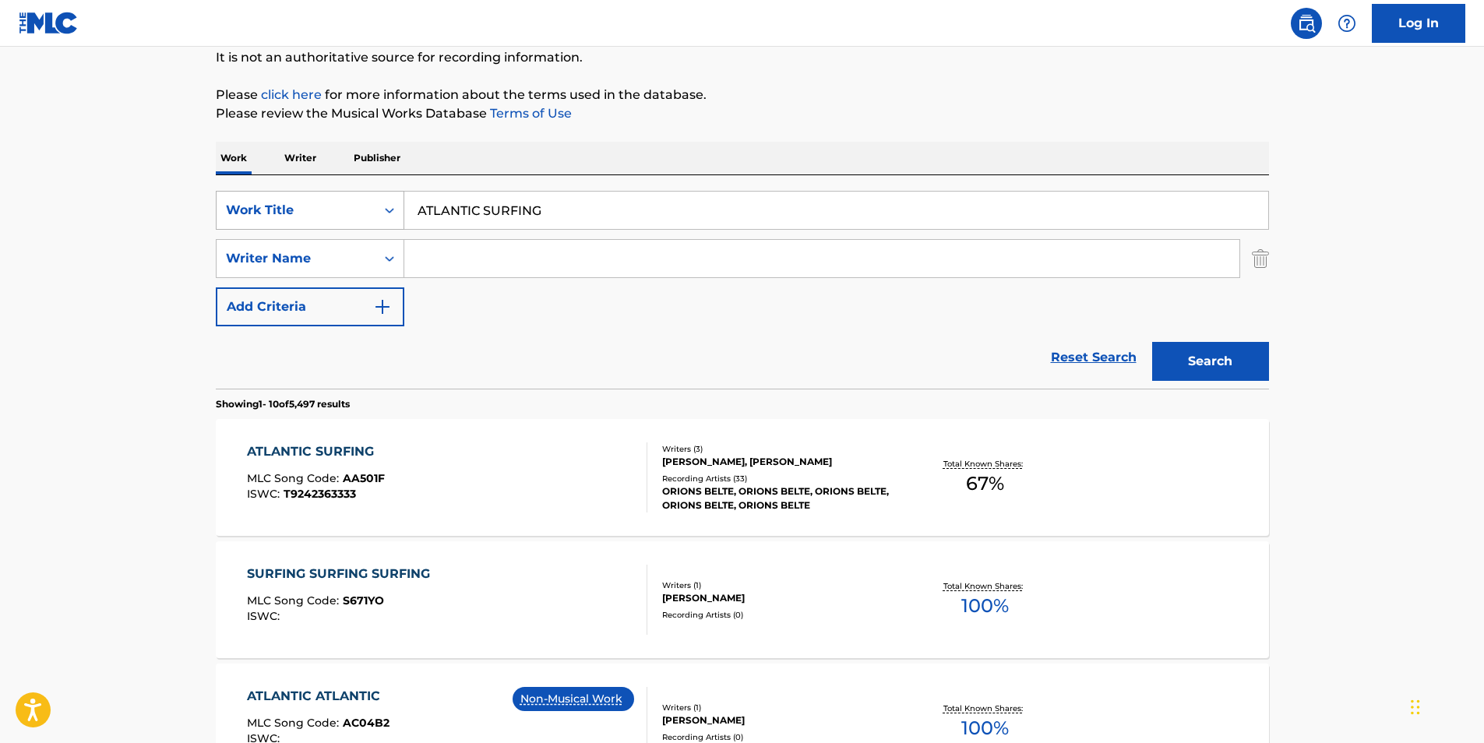
drag, startPoint x: 593, startPoint y: 204, endPoint x: 313, endPoint y: 225, distance: 280.5
click at [313, 225] on div "SearchWithCriteriaf6b6dbea-dd59-4325-842f-18c33675be59 Work Title ATLANTIC SURF…" at bounding box center [742, 210] width 1053 height 39
paste input "Teer"
type input "Teer"
click at [546, 269] on input "Search Form" at bounding box center [821, 258] width 835 height 37
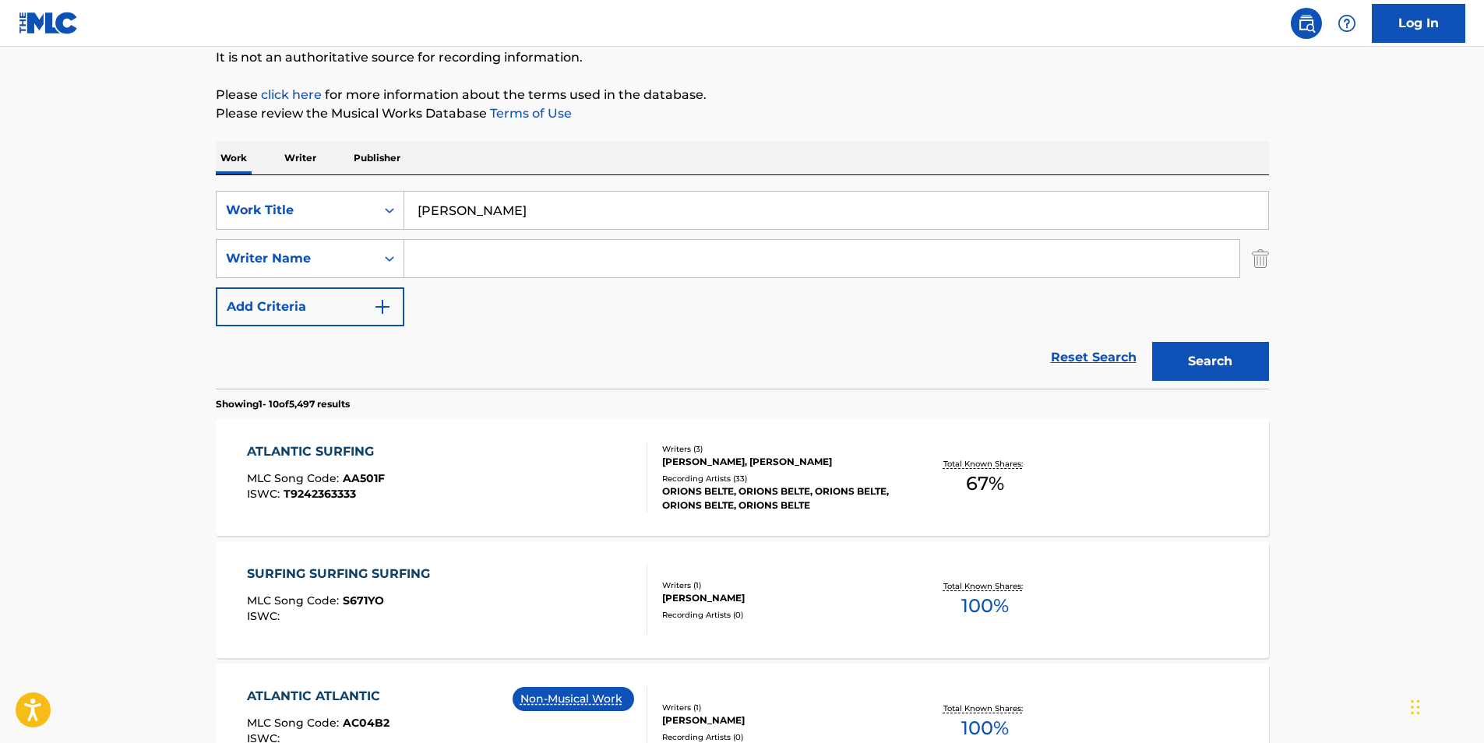
paste input "Don Goliath"
click at [1222, 360] on button "Search" at bounding box center [1210, 361] width 117 height 39
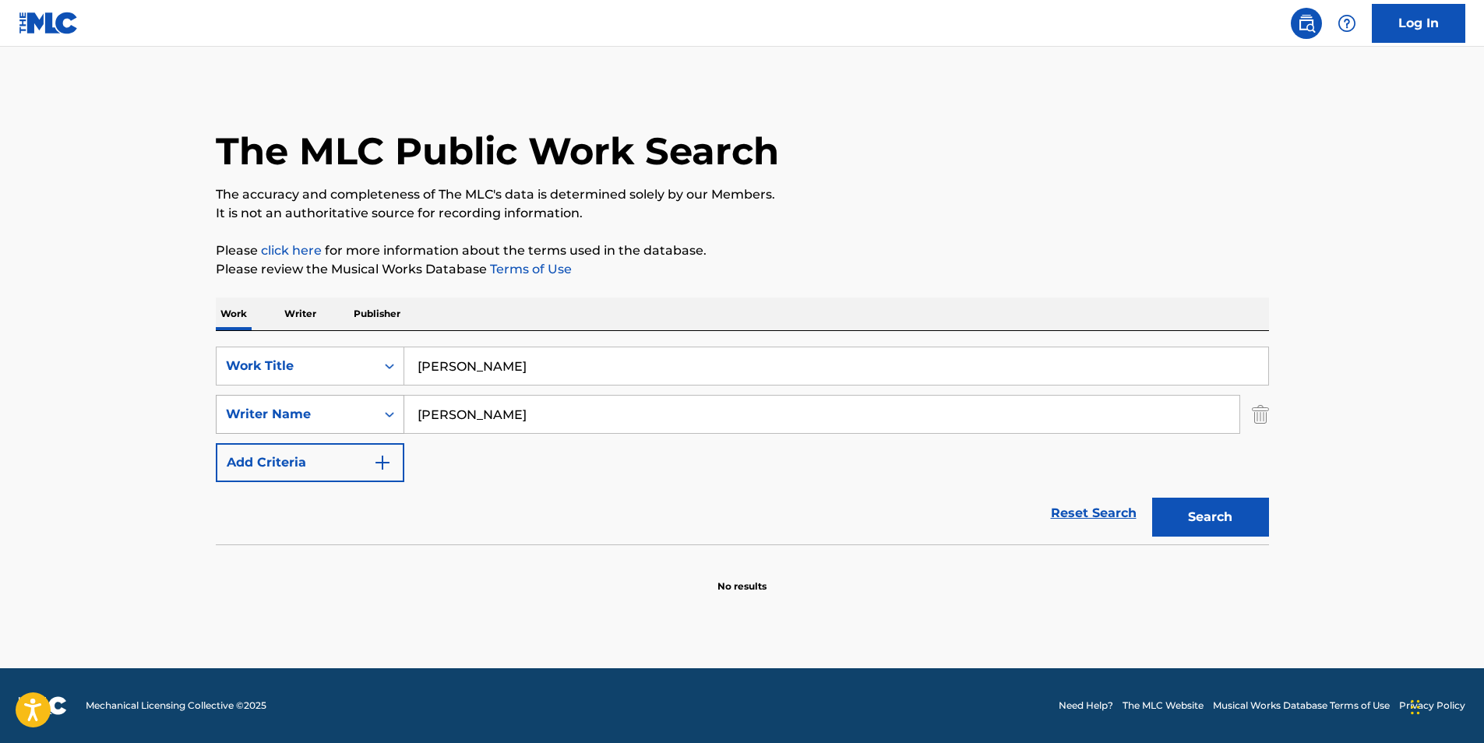
drag, startPoint x: 568, startPoint y: 404, endPoint x: 347, endPoint y: 424, distance: 222.2
click at [347, 424] on div "SearchWithCriteria4a34e51d-6565-4948-9d5e-1c213f7bd1b0 Writer Name Don Goliath" at bounding box center [742, 414] width 1053 height 39
paste input "Lars Brachmann"
click at [1240, 518] on button "Search" at bounding box center [1210, 517] width 117 height 39
click at [481, 410] on input "Lars Brachmann" at bounding box center [821, 414] width 835 height 37
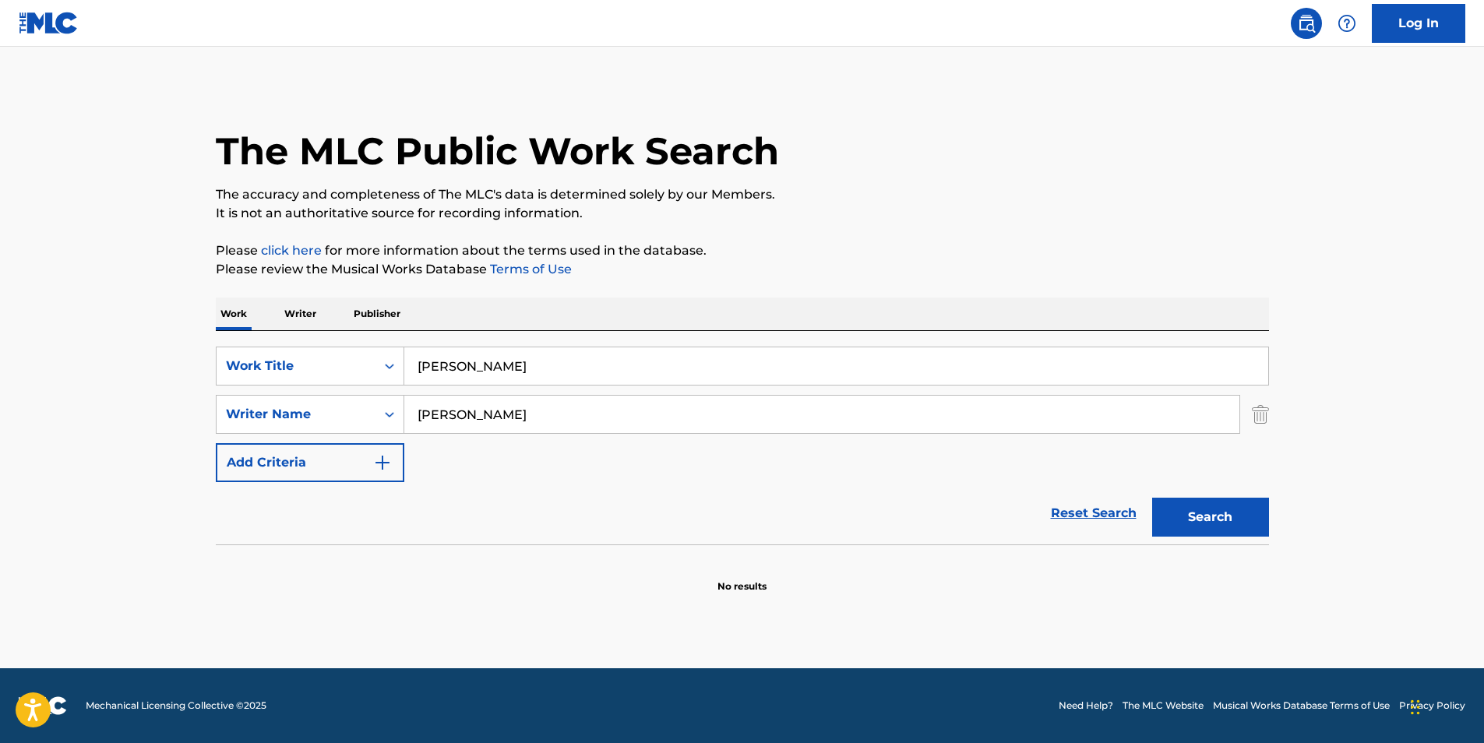
click at [481, 410] on input "Lars Brachmann" at bounding box center [821, 414] width 835 height 37
click at [1152, 498] on button "Search" at bounding box center [1210, 517] width 117 height 39
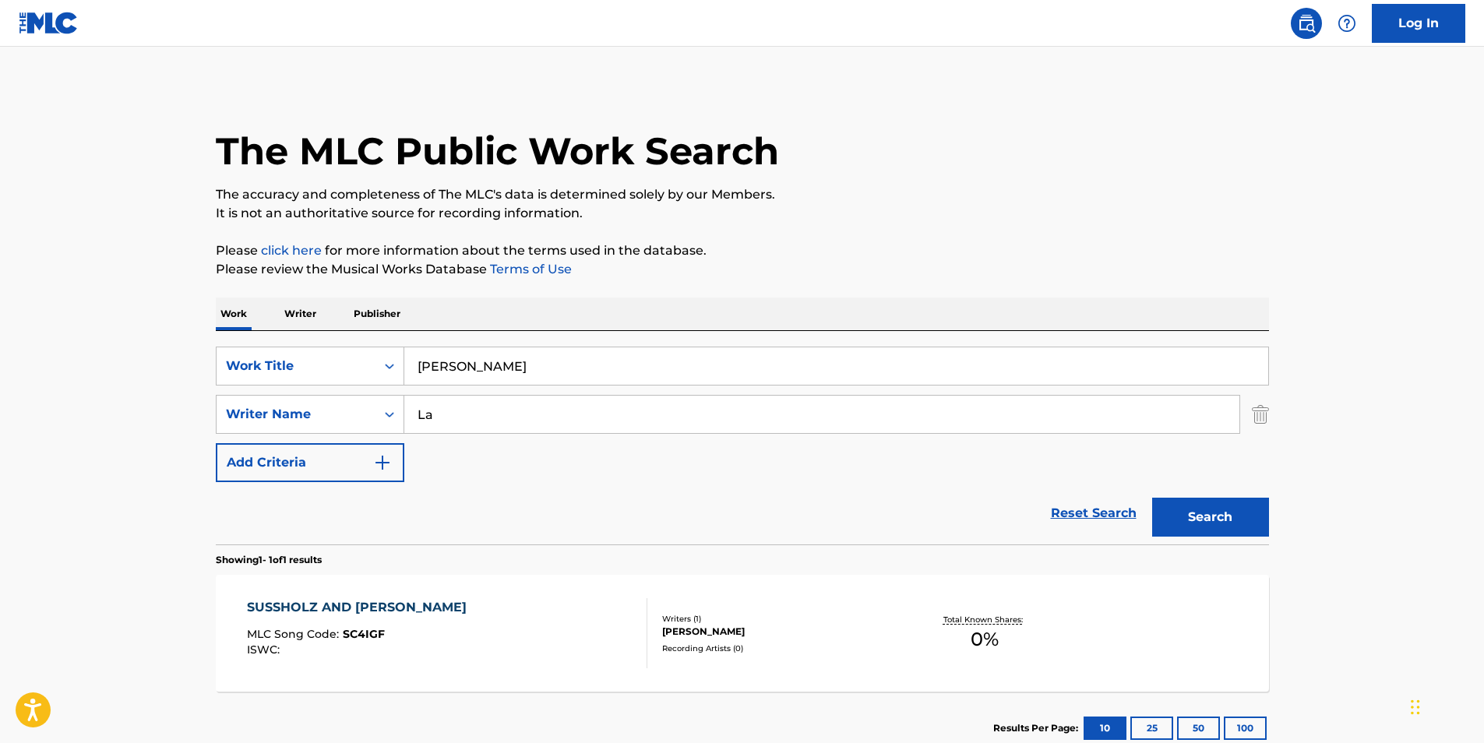
type input "L"
paste input "Don Goliath"
click at [468, 415] on input "Don Goliath" at bounding box center [821, 414] width 835 height 37
type input "Don"
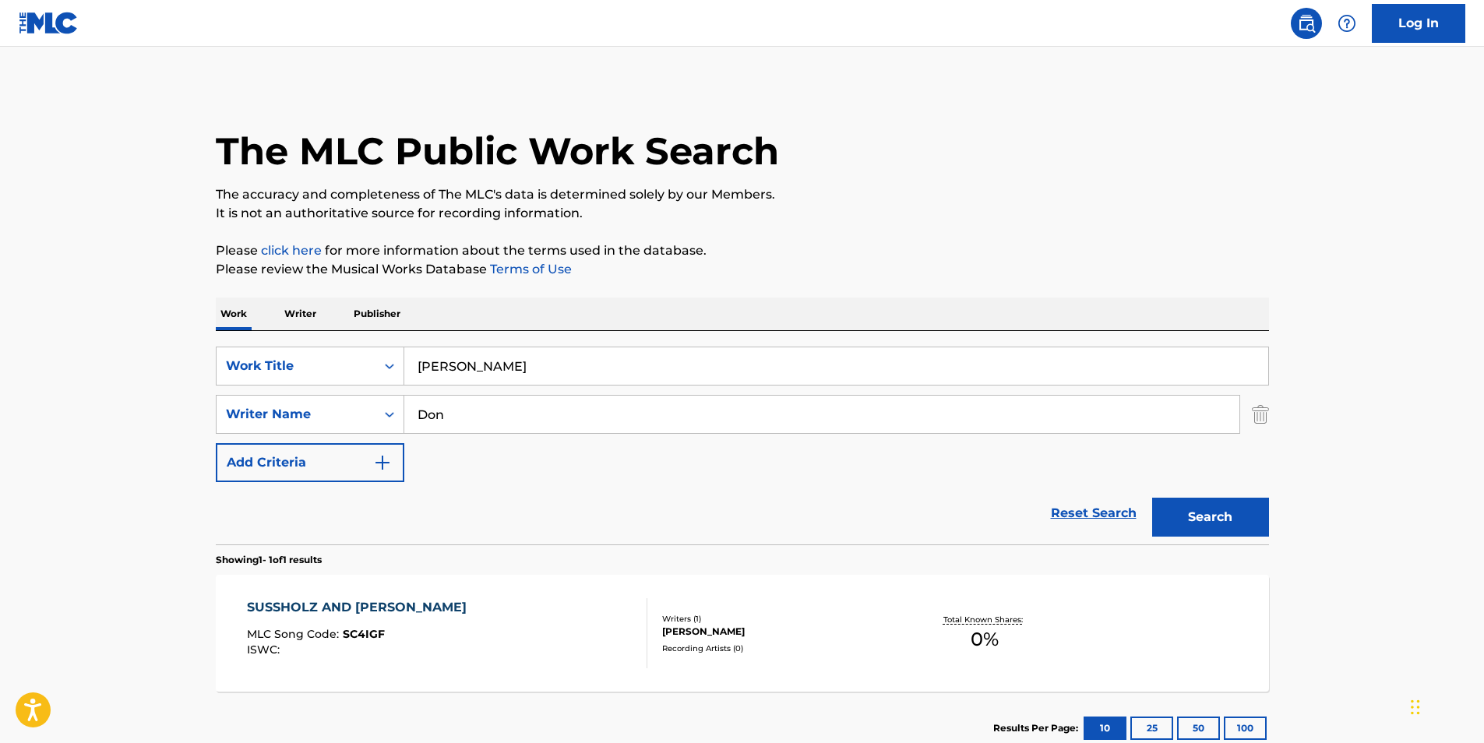
click at [1152, 498] on button "Search" at bounding box center [1210, 517] width 117 height 39
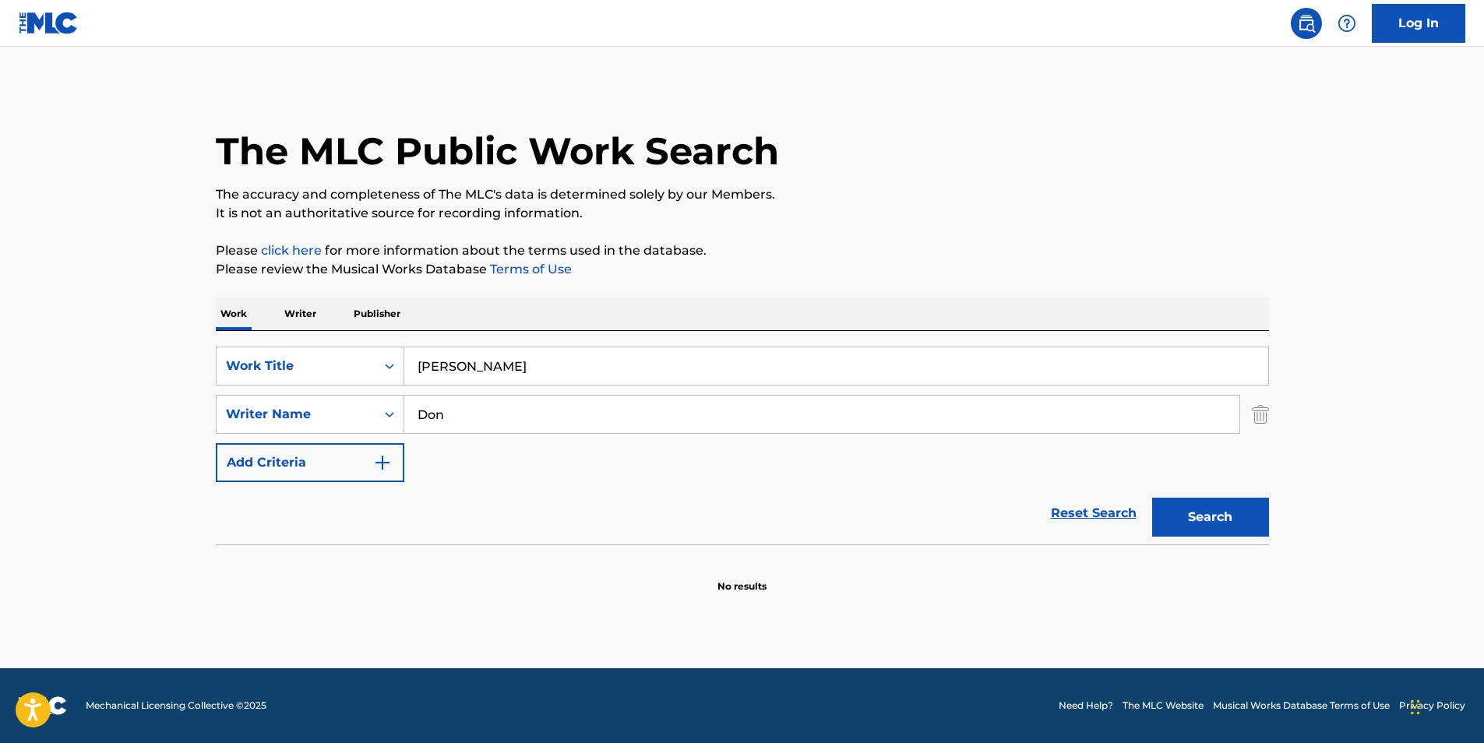
click at [431, 412] on input "Don" at bounding box center [821, 414] width 835 height 37
click at [1152, 498] on button "Search" at bounding box center [1210, 517] width 117 height 39
paste input "Don Goliath"
click at [426, 415] on input "Don Goliath" at bounding box center [821, 414] width 835 height 37
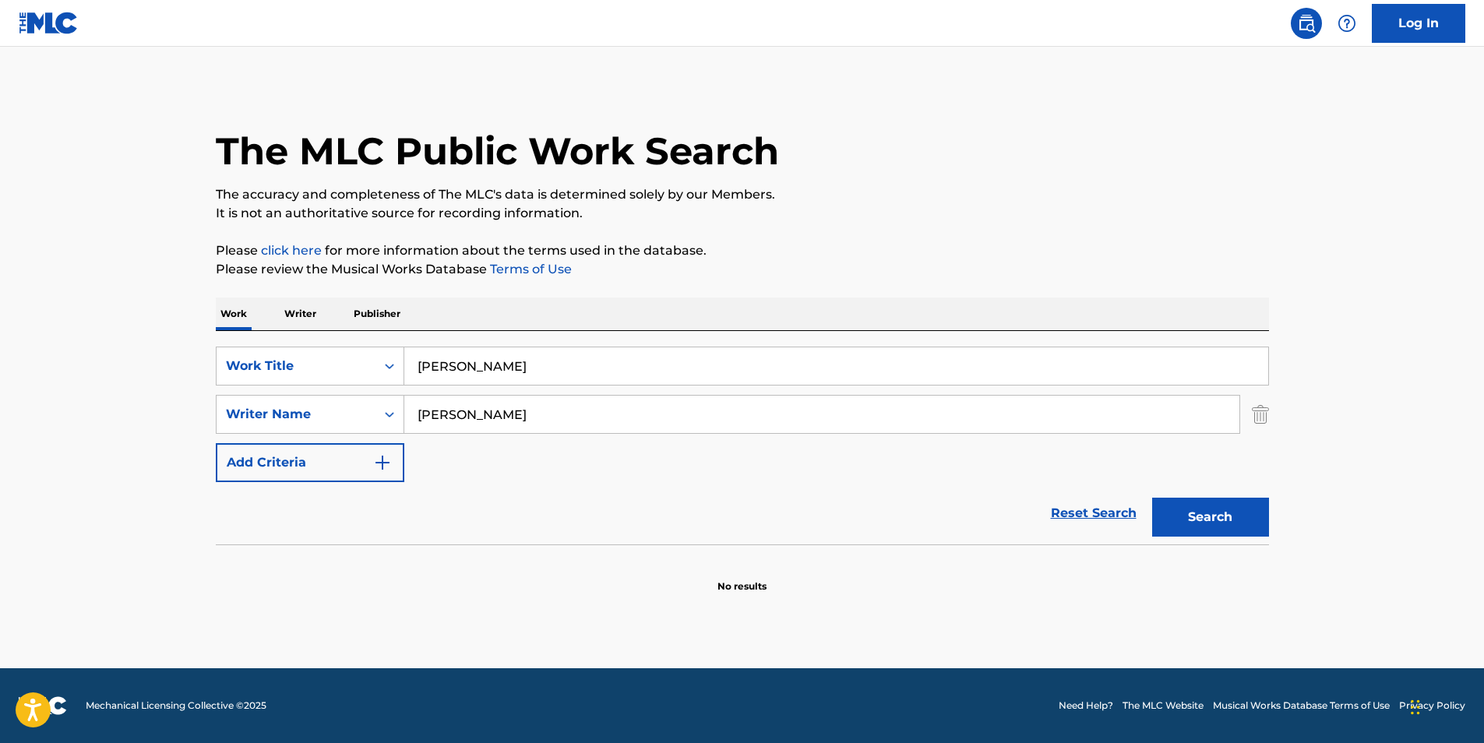
click at [426, 415] on input "Don Goliath" at bounding box center [821, 414] width 835 height 37
type input "Goliath"
click at [1152, 498] on button "Search" at bounding box center [1210, 517] width 117 height 39
paste input "Algorithm"
drag, startPoint x: 527, startPoint y: 359, endPoint x: 317, endPoint y: 357, distance: 209.6
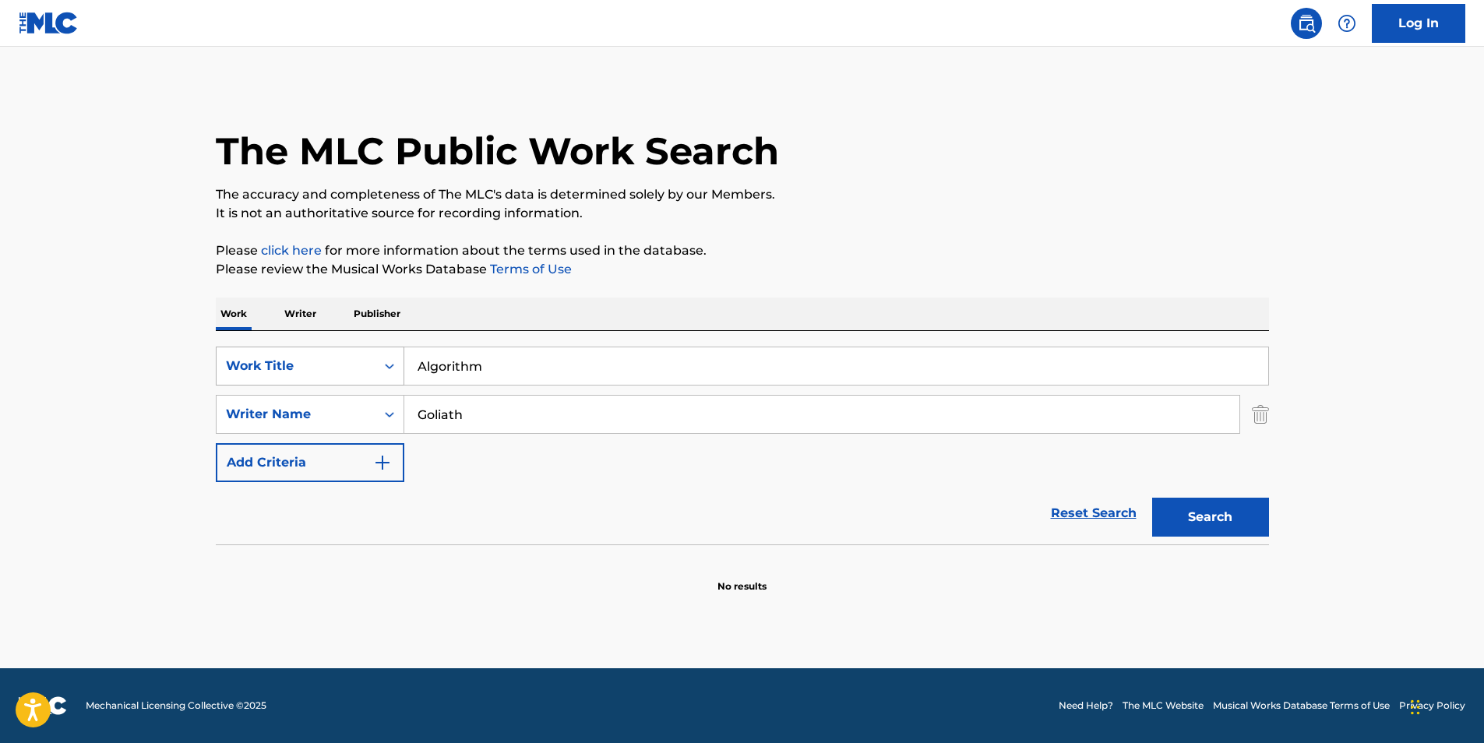
click at [328, 359] on div "SearchWithCriteriaf6b6dbea-dd59-4325-842f-18c33675be59 Work Title Algorithm" at bounding box center [742, 366] width 1053 height 39
type input "Algorithm"
drag, startPoint x: 583, startPoint y: 408, endPoint x: 270, endPoint y: 414, distance: 312.5
click at [270, 413] on div "SearchWithCriteria4a34e51d-6565-4948-9d5e-1c213f7bd1b0 Writer Name Goliath" at bounding box center [742, 414] width 1053 height 39
paste input "JEREMY TURNER"
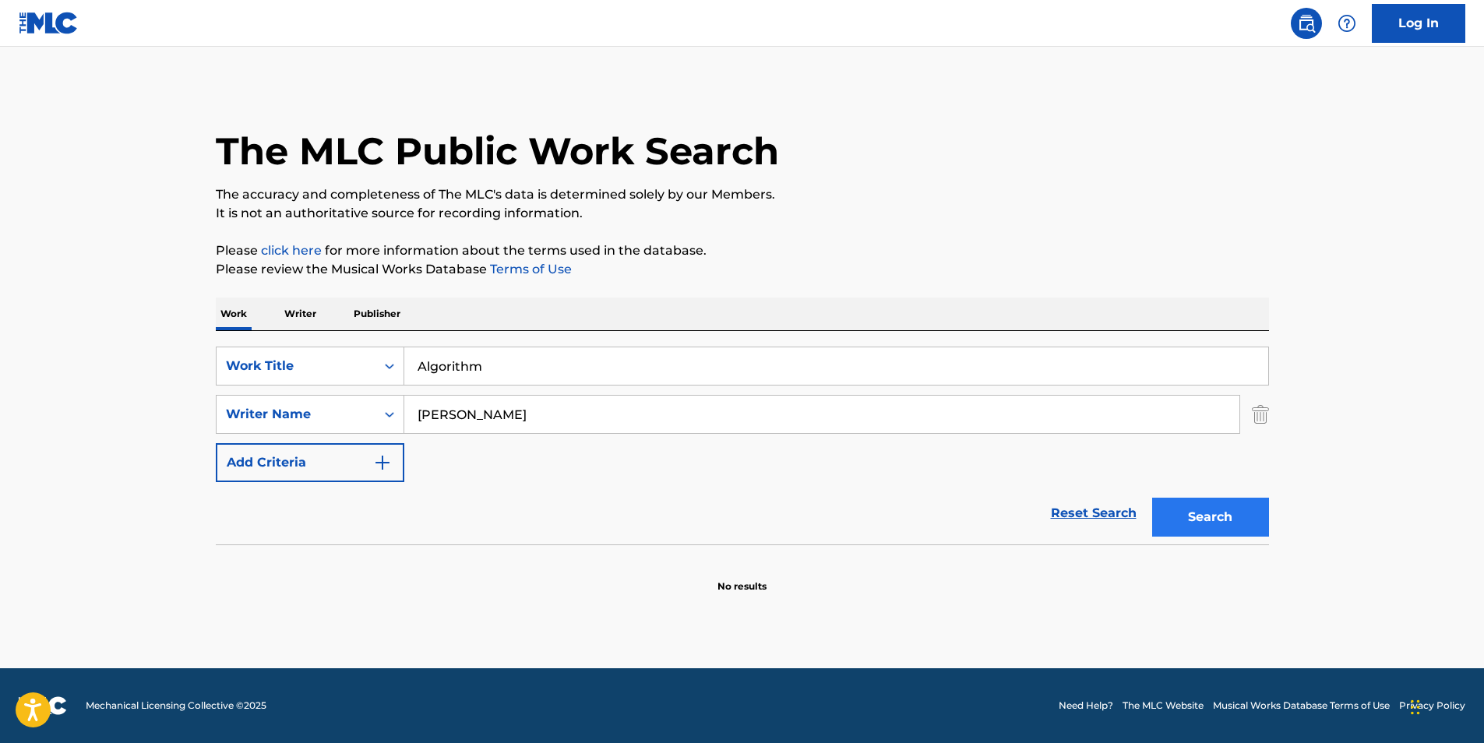
type input "JEREMY TURNER"
click at [1195, 509] on button "Search" at bounding box center [1210, 517] width 117 height 39
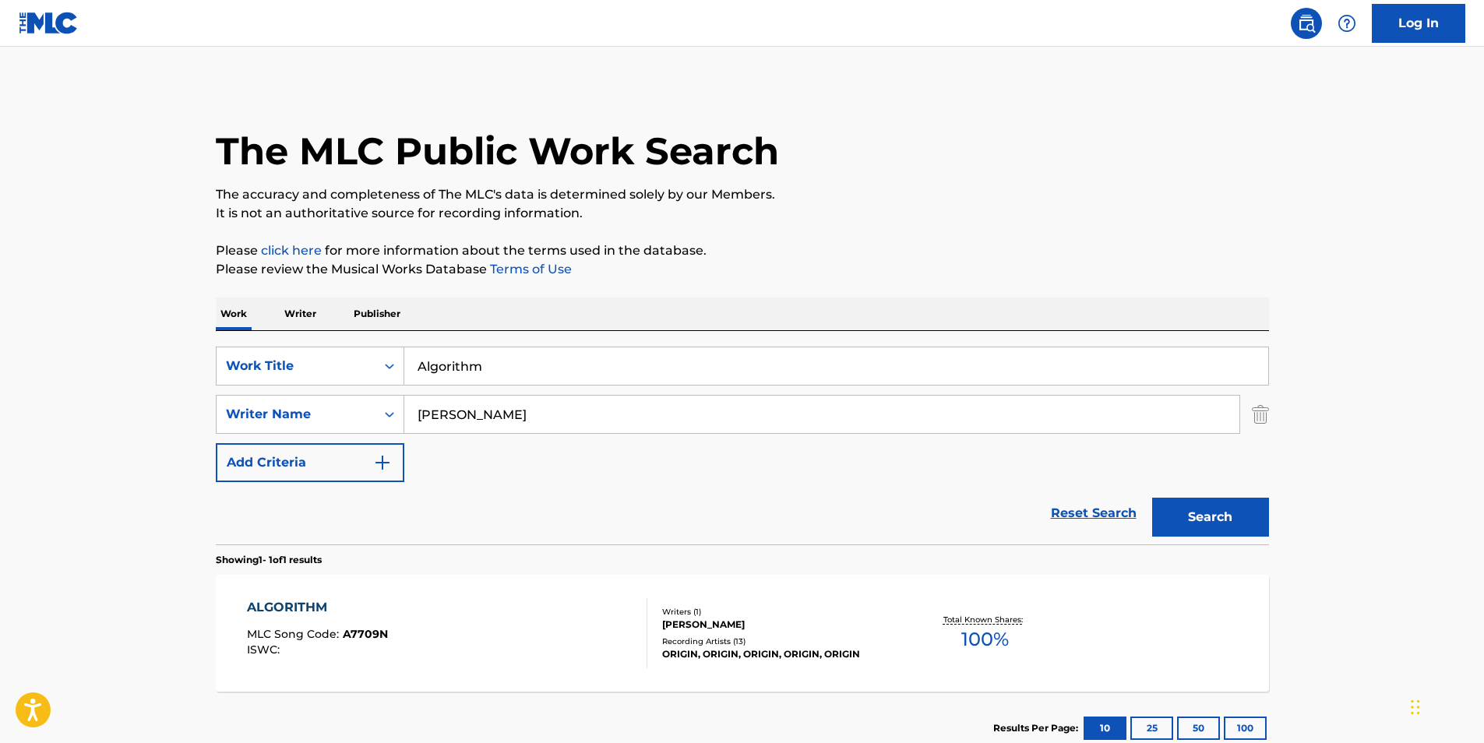
click at [498, 640] on div "ALGORITHM MLC Song Code : A7709N ISWC :" at bounding box center [447, 633] width 400 height 70
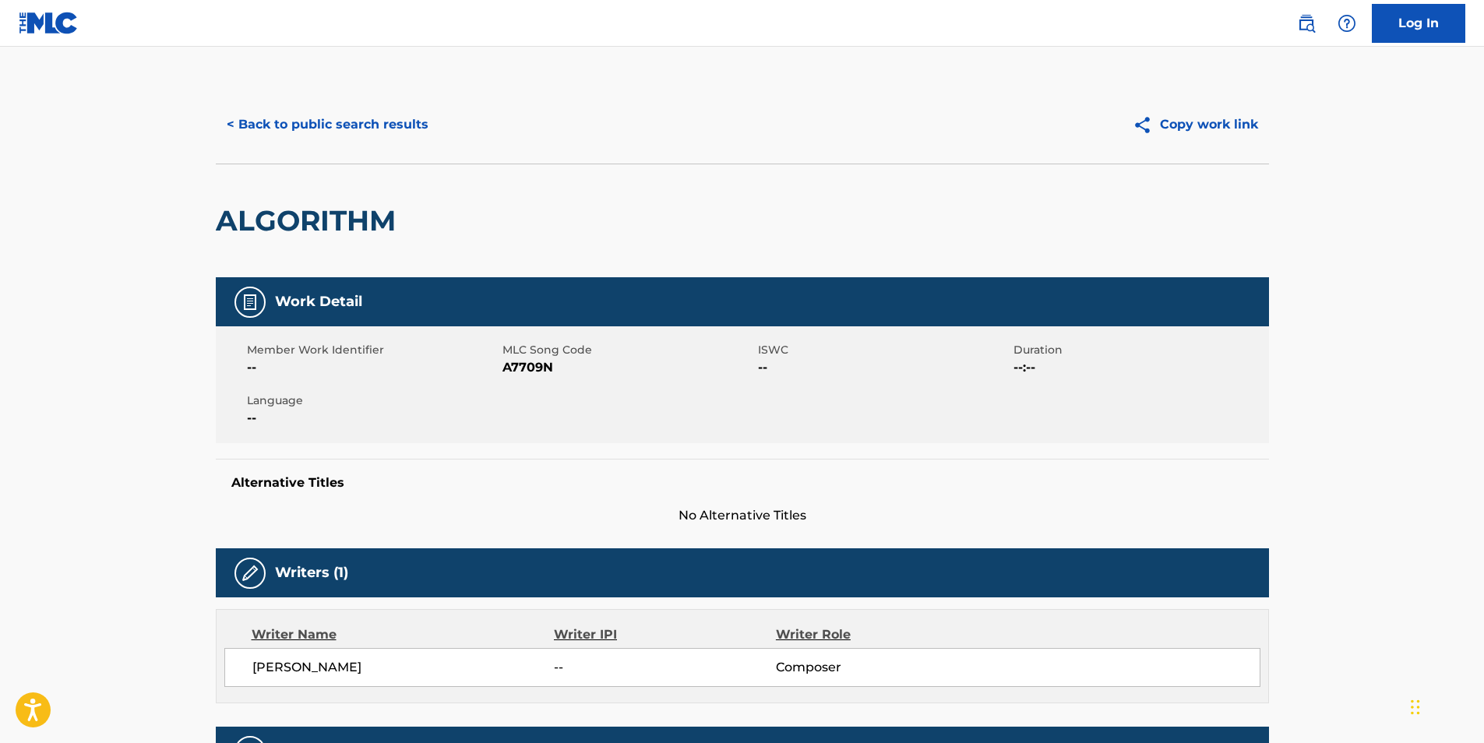
click at [509, 369] on span "A7709N" at bounding box center [629, 367] width 252 height 19
copy span "A7709N"
click at [414, 139] on button "< Back to public search results" at bounding box center [328, 124] width 224 height 39
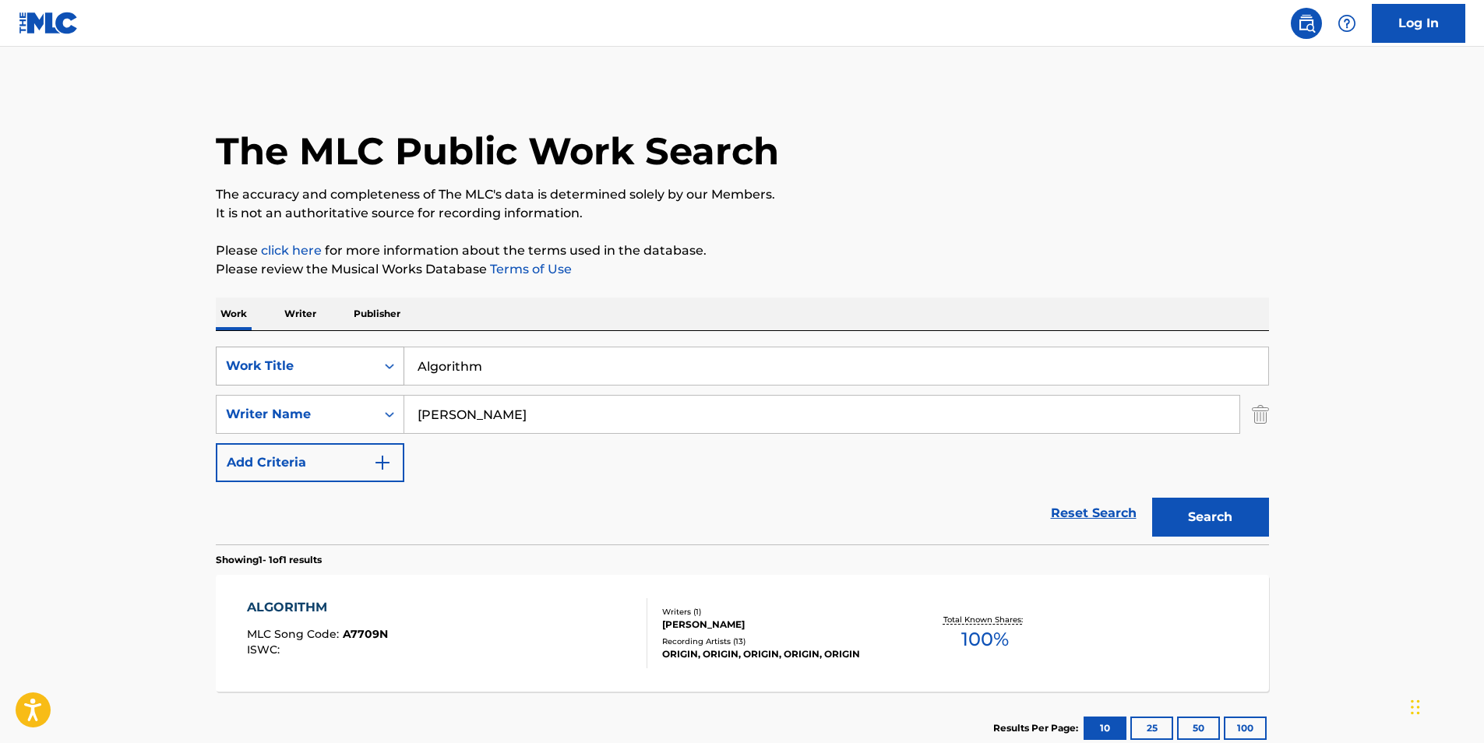
drag, startPoint x: 577, startPoint y: 374, endPoint x: 287, endPoint y: 374, distance: 290.6
click at [290, 374] on div "SearchWithCriteriaf6b6dbea-dd59-4325-842f-18c33675be59 Work Title Algorithm" at bounding box center [742, 366] width 1053 height 39
paste input "Jupiter's Eye"
type input "Jupiter's Eye"
drag, startPoint x: 688, startPoint y: 409, endPoint x: 332, endPoint y: 451, distance: 358.5
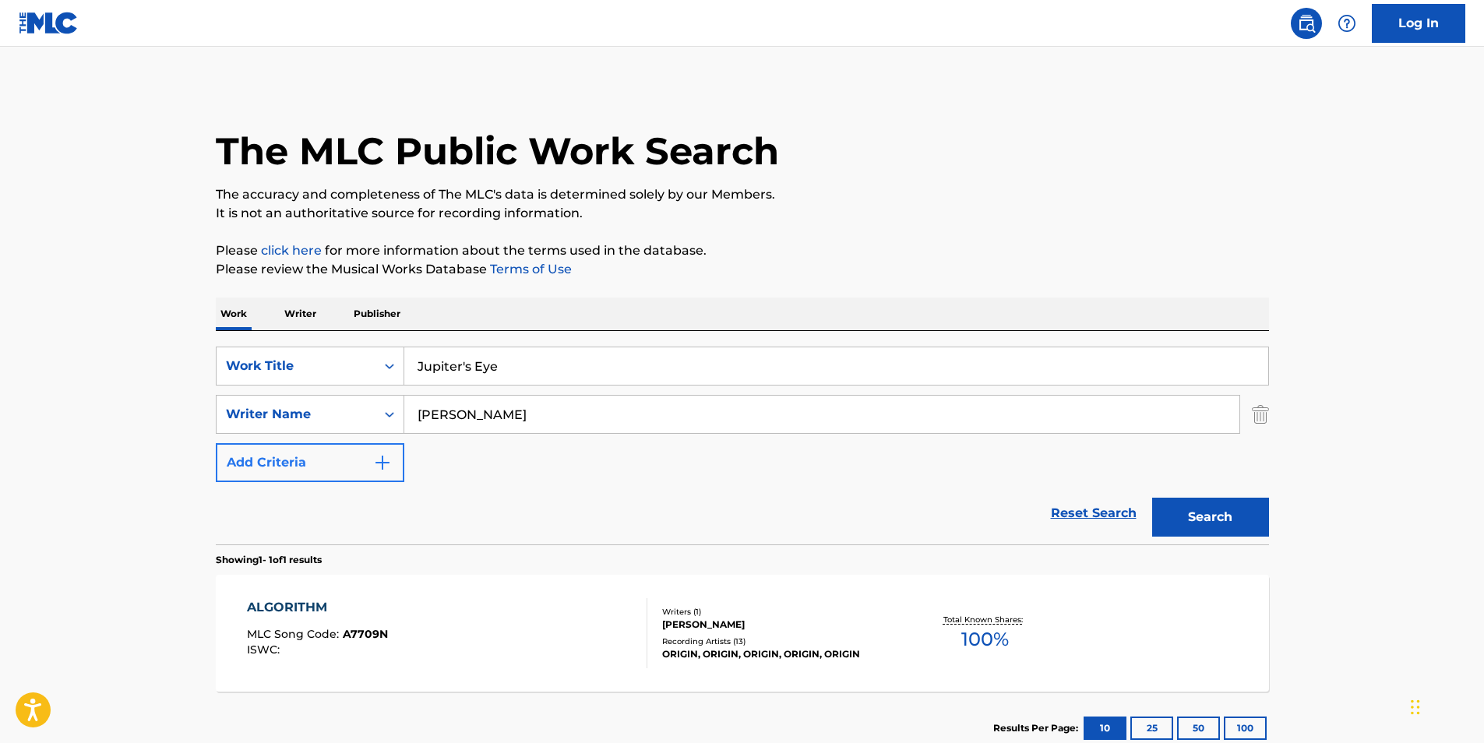
click at [302, 443] on div "SearchWithCriteriaf6b6dbea-dd59-4325-842f-18c33675be59 Work Title Jupiter's Eye…" at bounding box center [742, 415] width 1053 height 136
paste input "Pig Destroyer"
click at [1236, 533] on button "Search" at bounding box center [1210, 517] width 117 height 39
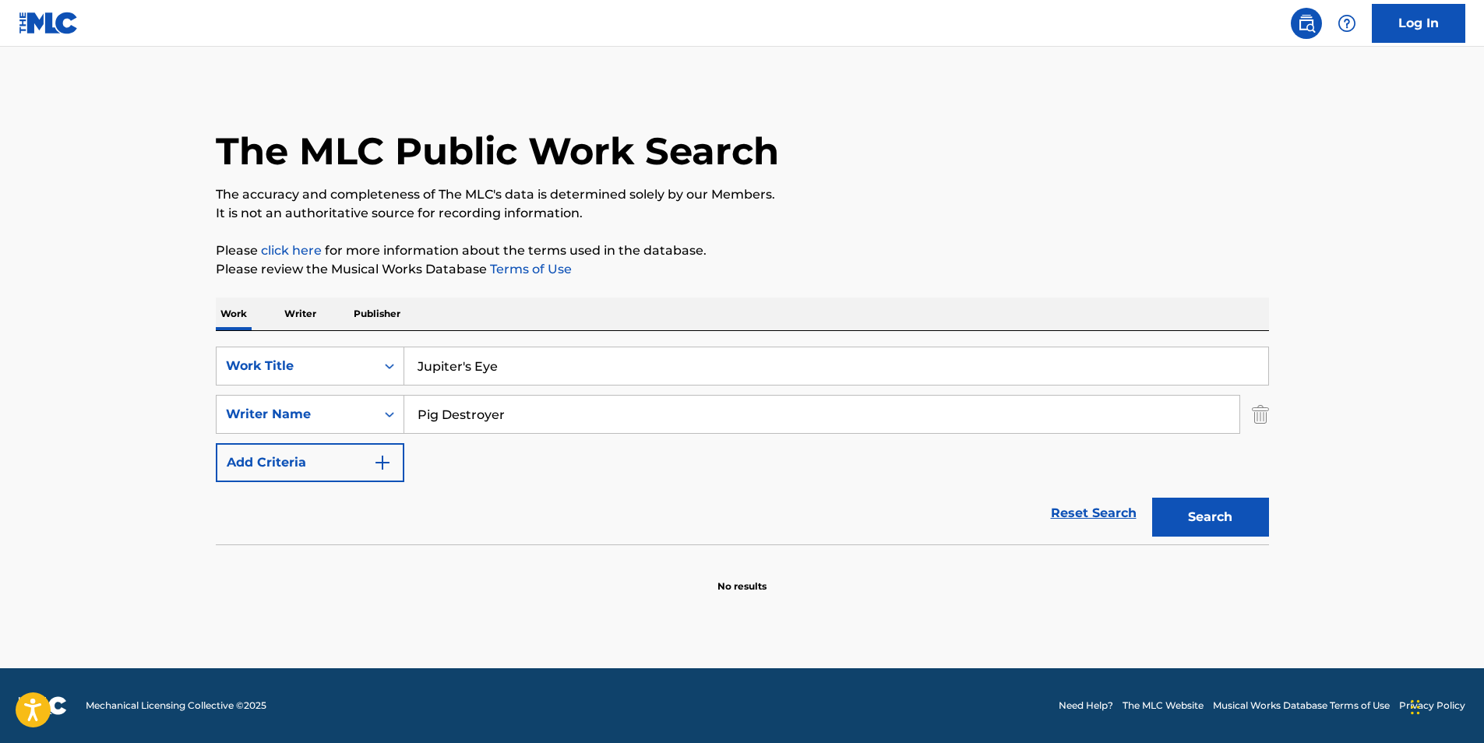
drag, startPoint x: 606, startPoint y: 412, endPoint x: 603, endPoint y: 464, distance: 52.3
click at [291, 450] on div "SearchWithCriteriaf6b6dbea-dd59-4325-842f-18c33675be59 Work Title Jupiter's Eye…" at bounding box center [742, 415] width 1053 height 136
paste input "J R HAYES"
type input "J R HAYES"
click at [1201, 505] on button "Search" at bounding box center [1210, 517] width 117 height 39
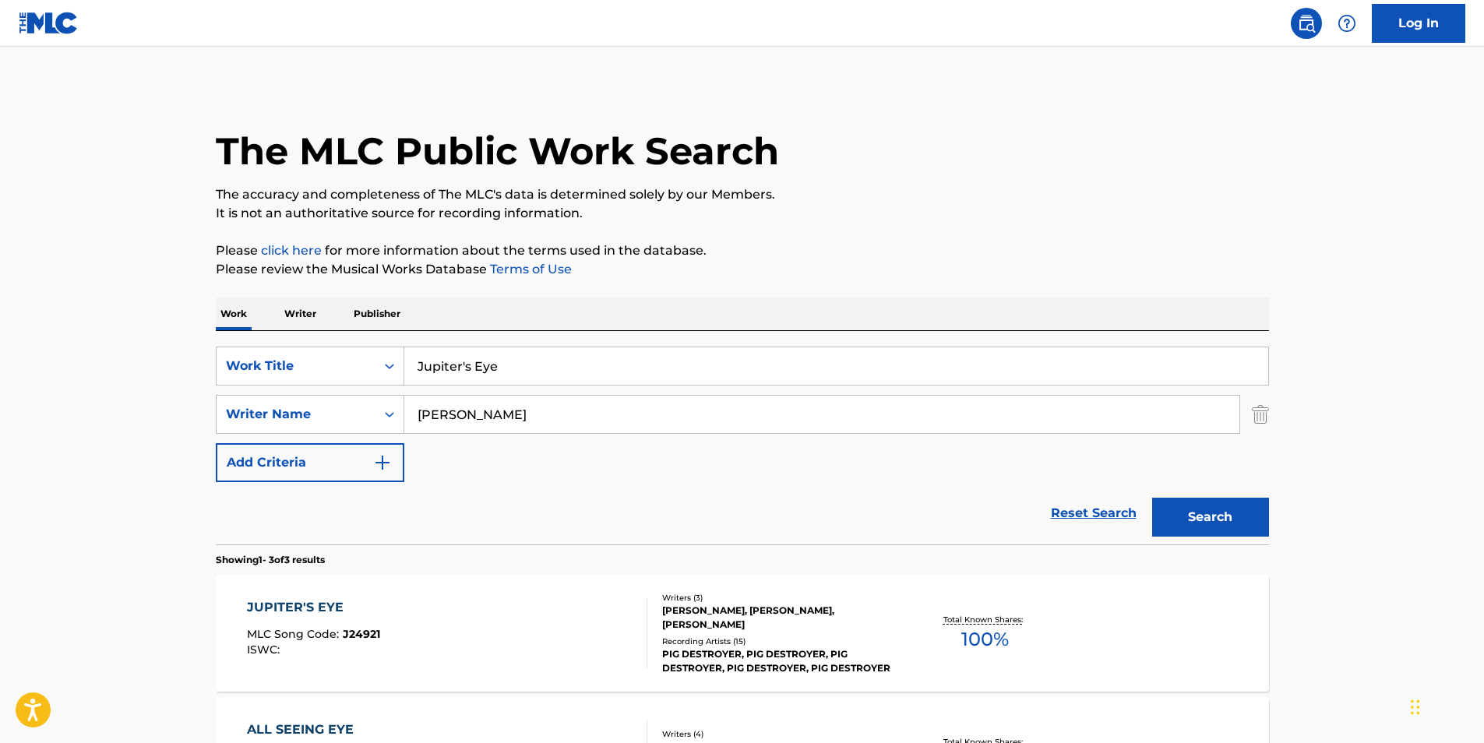
click at [460, 365] on input "Jupiter's Eye" at bounding box center [836, 365] width 864 height 37
type input "Jupiters Eye"
click at [1152, 498] on button "Search" at bounding box center [1210, 517] width 117 height 39
drag, startPoint x: 548, startPoint y: 415, endPoint x: 316, endPoint y: 417, distance: 231.4
click at [298, 414] on div "SearchWithCriteria4a34e51d-6565-4948-9d5e-1c213f7bd1b0 Writer Name J R HAYES" at bounding box center [742, 414] width 1053 height 39
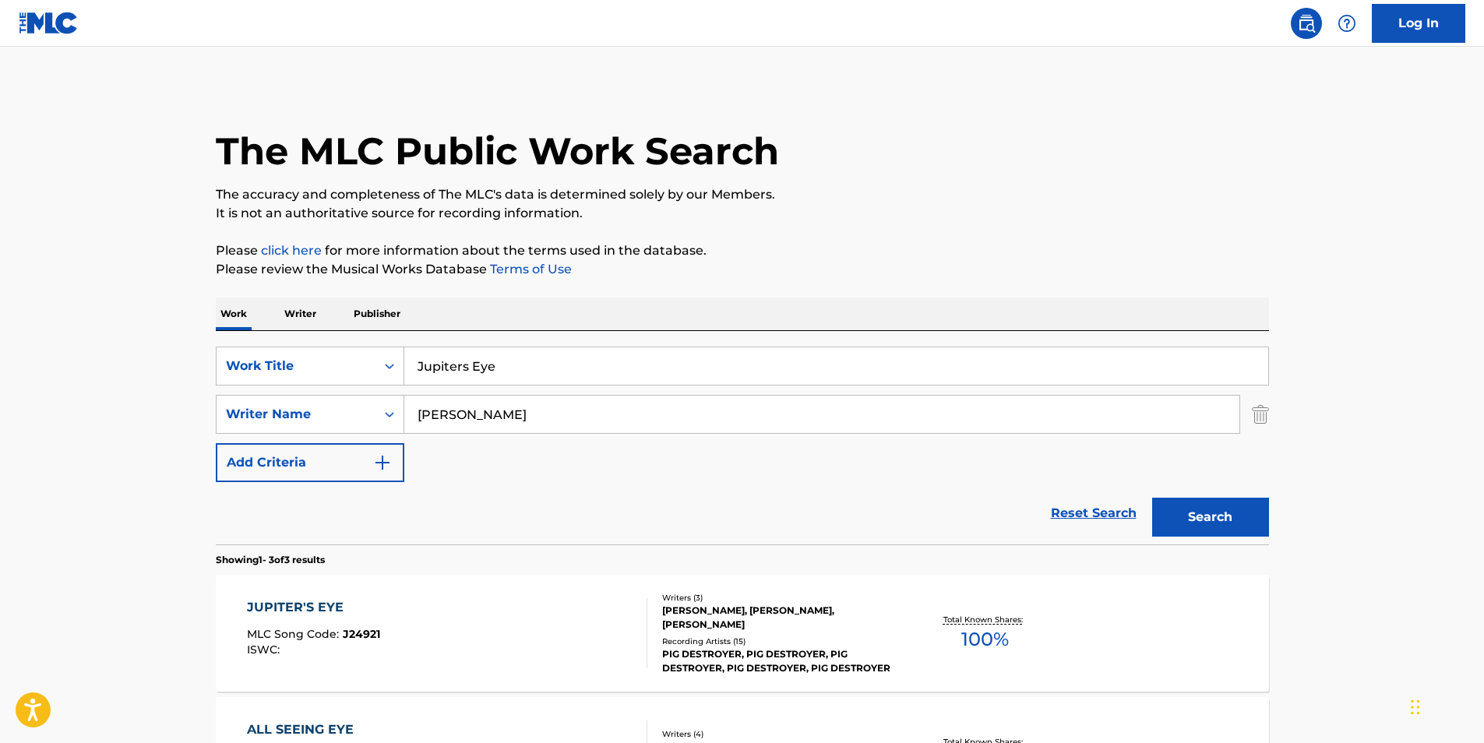
paste input "BRIAN HARVEY"
click at [1193, 525] on button "Search" at bounding box center [1210, 517] width 117 height 39
drag, startPoint x: 597, startPoint y: 411, endPoint x: 193, endPoint y: 402, distance: 403.7
click at [193, 402] on main "The MLC Public Work Search The accuracy and completeness of The MLC's data is d…" at bounding box center [742, 410] width 1484 height 726
paste input "JOSEPH HULL"
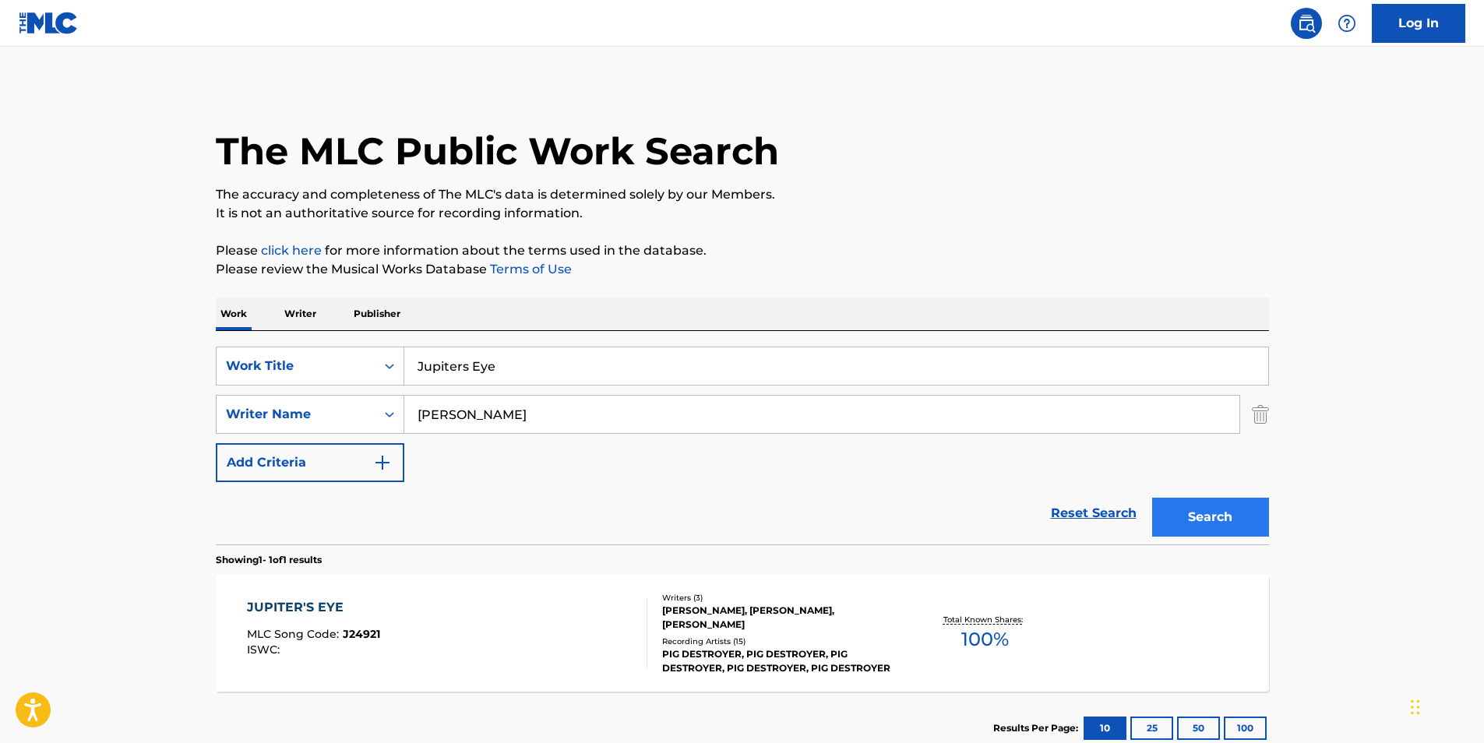
type input "JOSEPH HULL"
click at [1205, 517] on button "Search" at bounding box center [1210, 517] width 117 height 39
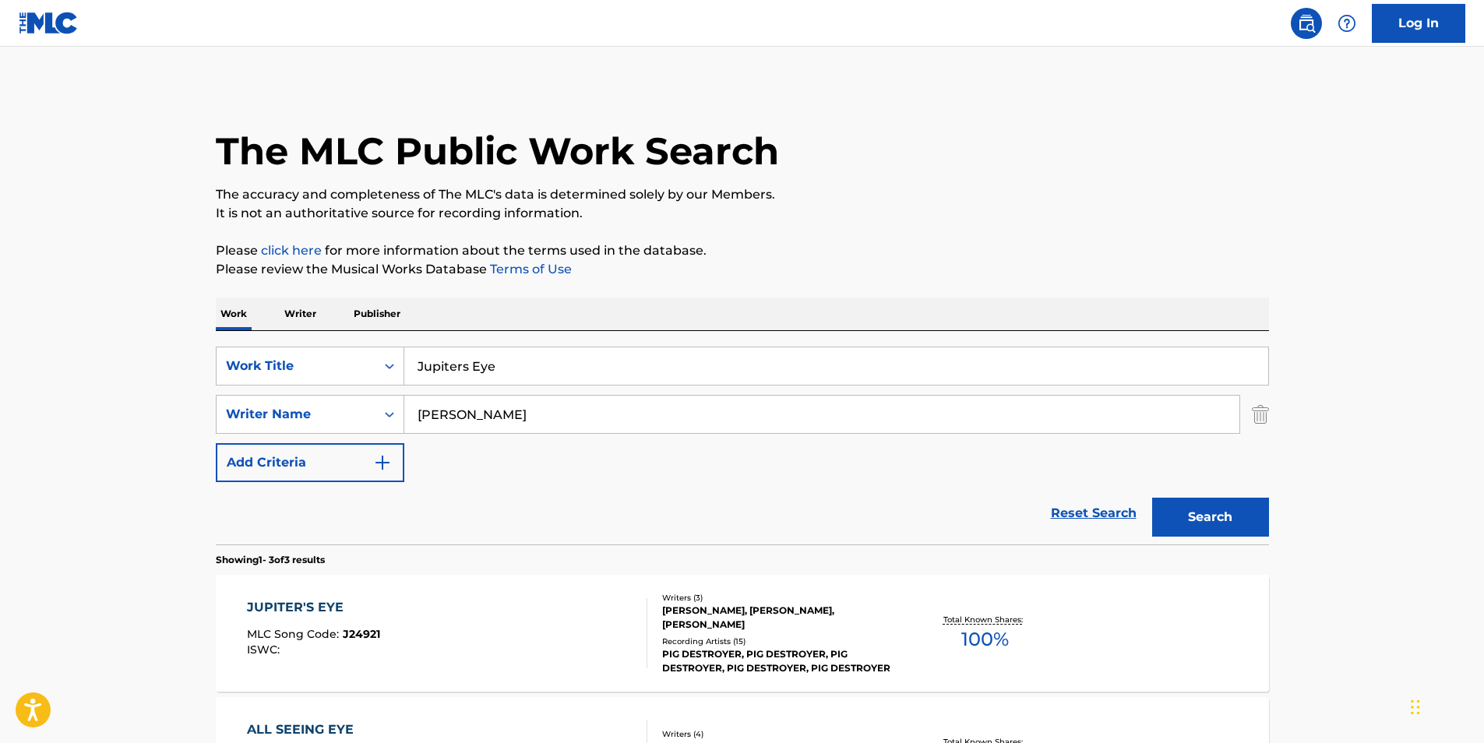
scroll to position [156, 0]
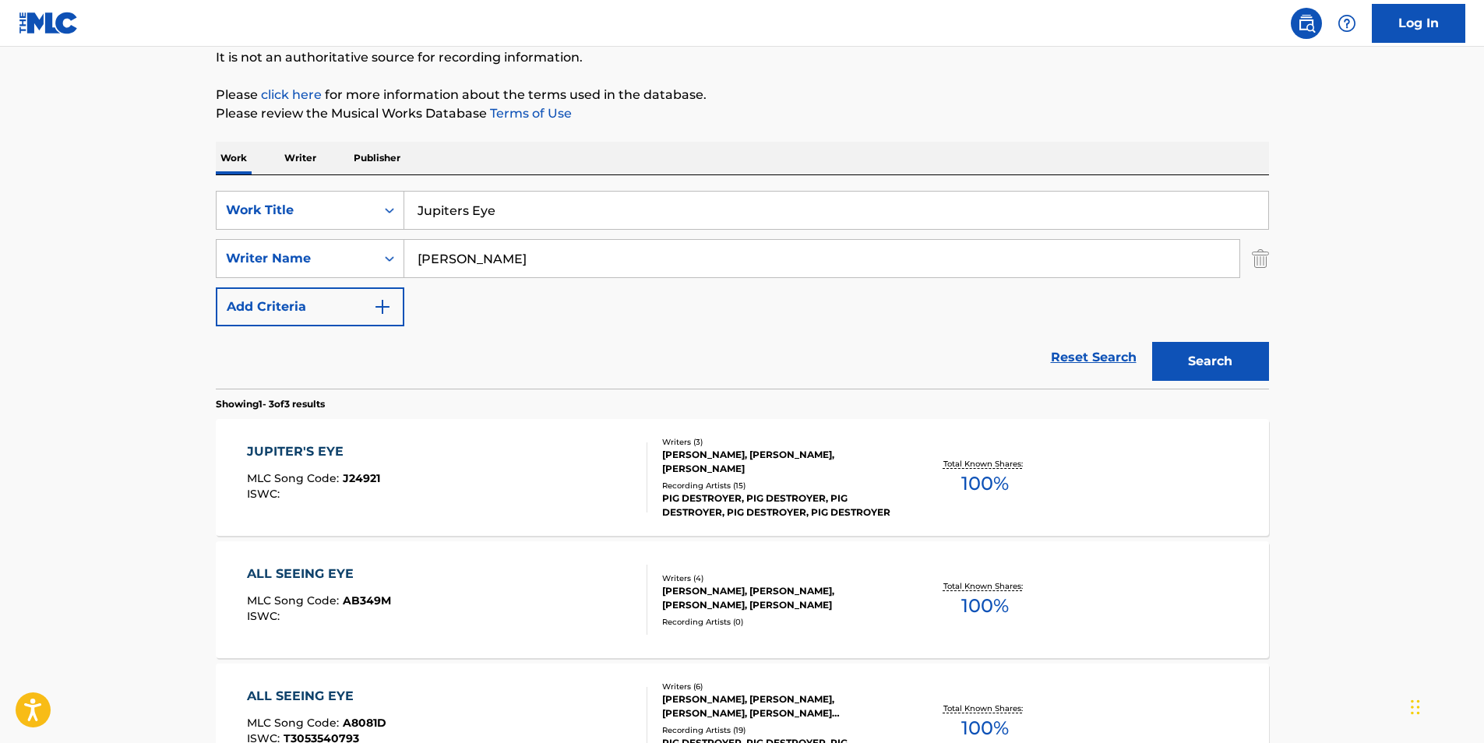
click at [345, 493] on div "ISWC :" at bounding box center [313, 495] width 133 height 12
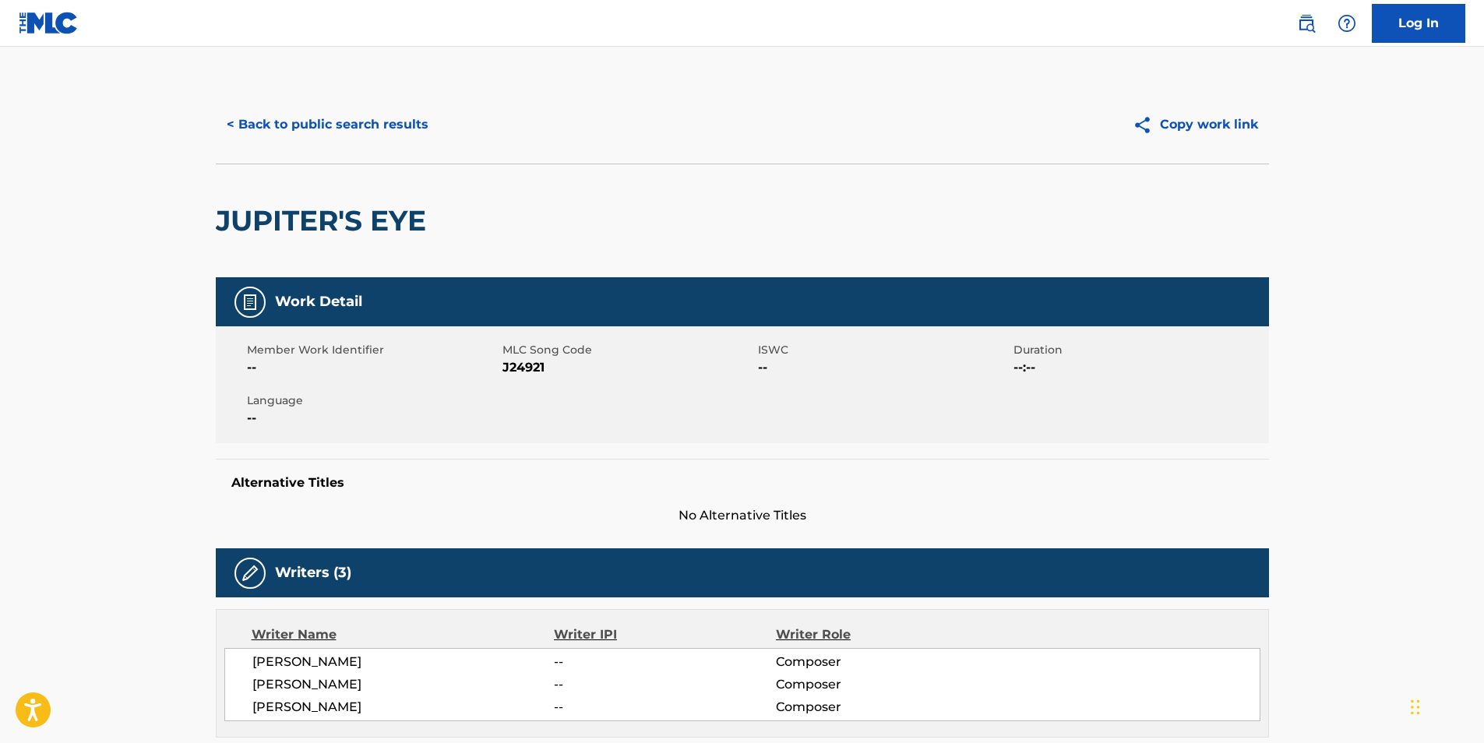
click at [529, 365] on span "J24921" at bounding box center [629, 367] width 252 height 19
copy span "J24921"
click at [328, 126] on button "< Back to public search results" at bounding box center [328, 124] width 224 height 39
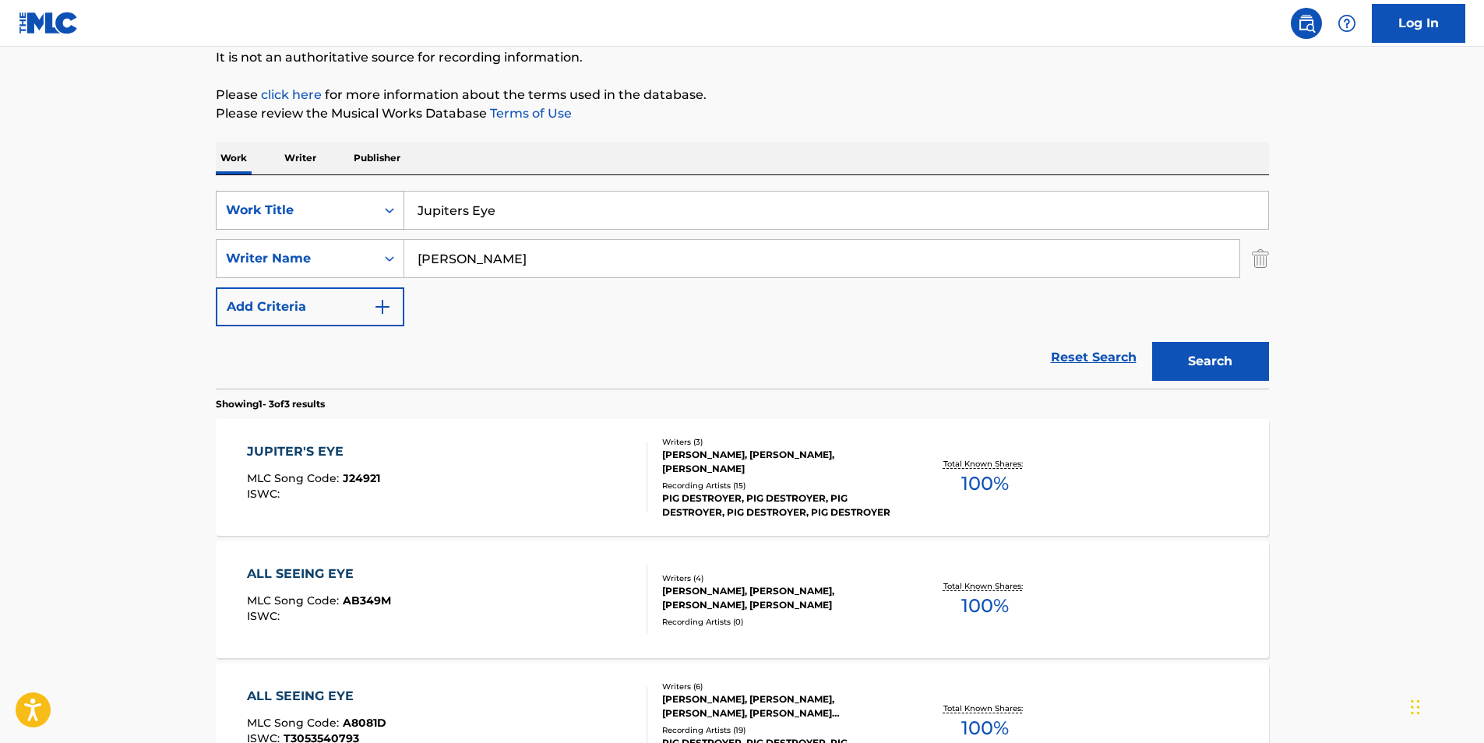
drag, startPoint x: 574, startPoint y: 213, endPoint x: 234, endPoint y: 122, distance: 352.5
click at [259, 223] on div "SearchWithCriteriaf6b6dbea-dd59-4325-842f-18c33675be59 Work Title Jupiters Eye" at bounding box center [742, 210] width 1053 height 39
paste input "Postmortem Procedures"
type input "Postmortem Procedures"
drag, startPoint x: 527, startPoint y: 263, endPoint x: 249, endPoint y: 262, distance: 278.1
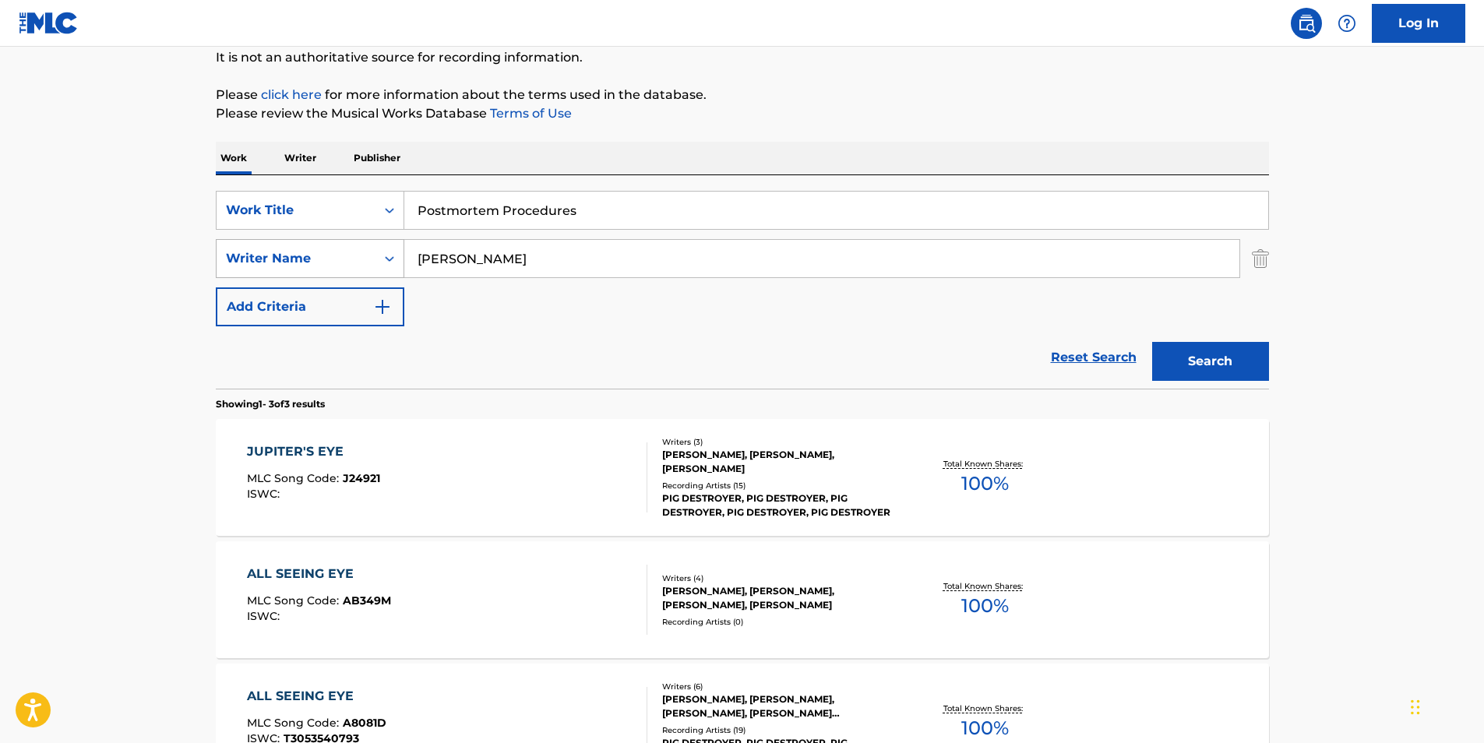
click at [249, 262] on div "SearchWithCriteria4a34e51d-6565-4948-9d5e-1c213f7bd1b0 Writer Name JOSEPH HULL" at bounding box center [742, 258] width 1053 height 39
paste input "Exhumed"
click at [1191, 357] on button "Search" at bounding box center [1210, 361] width 117 height 39
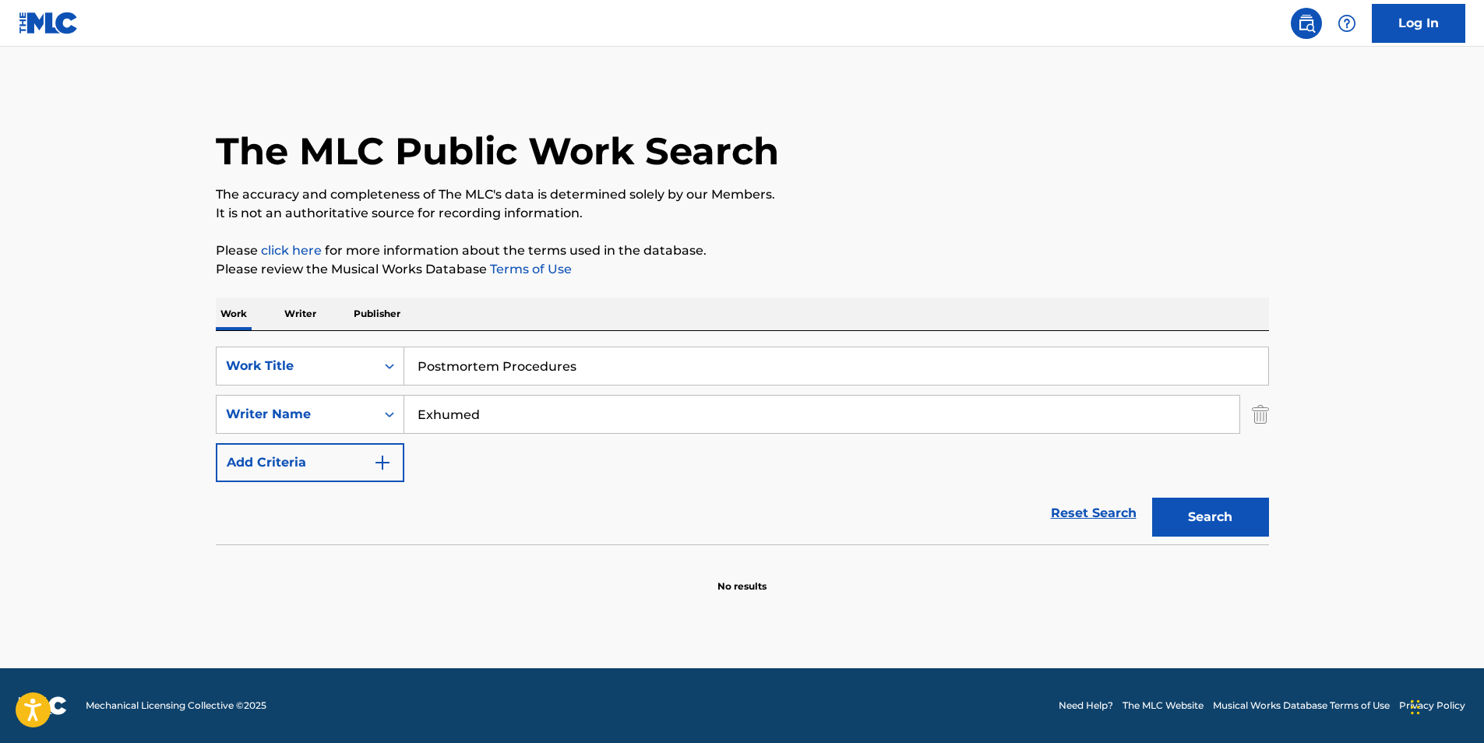
scroll to position [0, 0]
drag, startPoint x: 599, startPoint y: 411, endPoint x: 295, endPoint y: 446, distance: 306.7
click at [216, 435] on div "SearchWithCriteriaf6b6dbea-dd59-4325-842f-18c33675be59 Work Title Postmortem Pr…" at bounding box center [742, 415] width 1053 height 136
paste input "MATTHEW HARVEY"
type input "MATTHEW HARVEY"
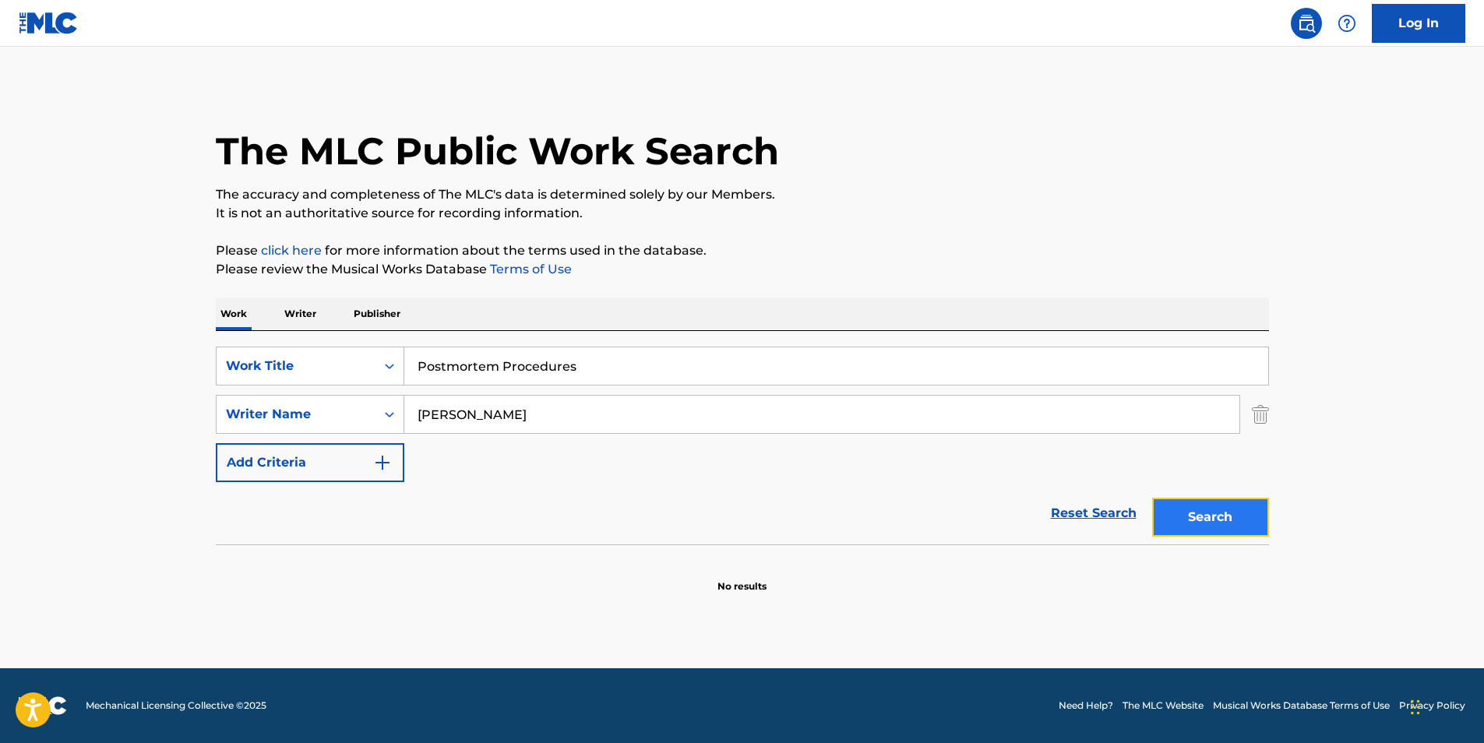
click at [1206, 530] on button "Search" at bounding box center [1210, 517] width 117 height 39
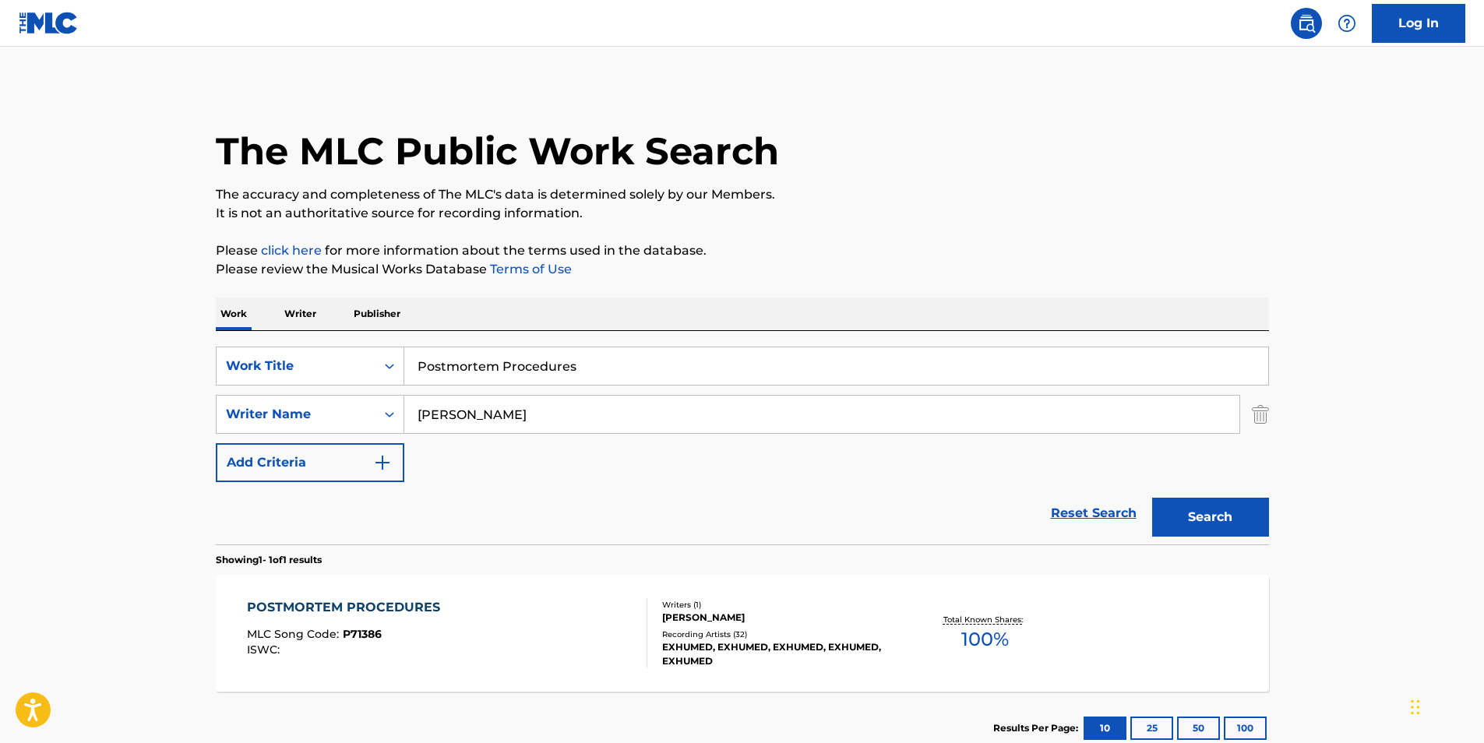
click at [529, 650] on div "POSTMORTEM PROCEDURES MLC Song Code : P71386 ISWC :" at bounding box center [447, 633] width 400 height 70
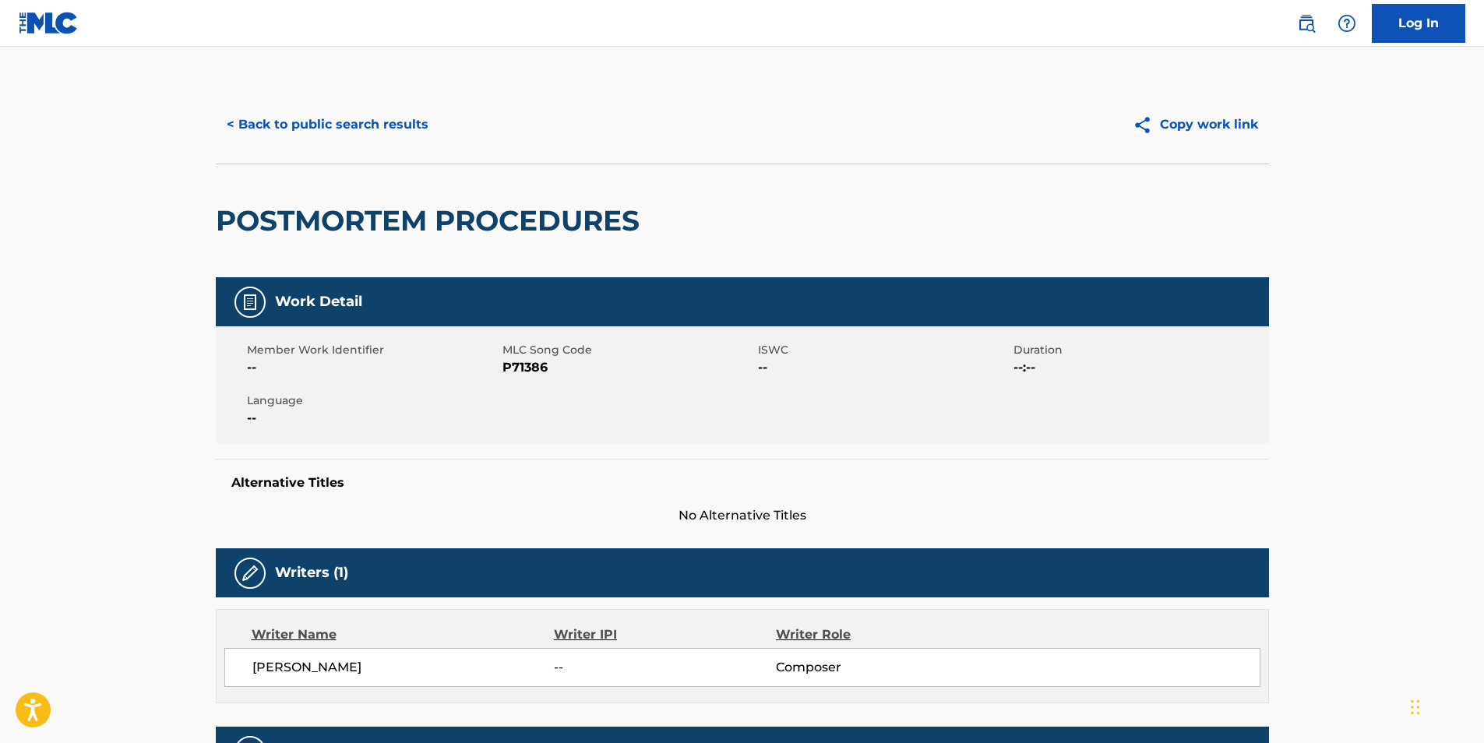
click at [508, 372] on span "P71386" at bounding box center [629, 367] width 252 height 19
copy span "P71386"
click at [309, 136] on button "< Back to public search results" at bounding box center [328, 124] width 224 height 39
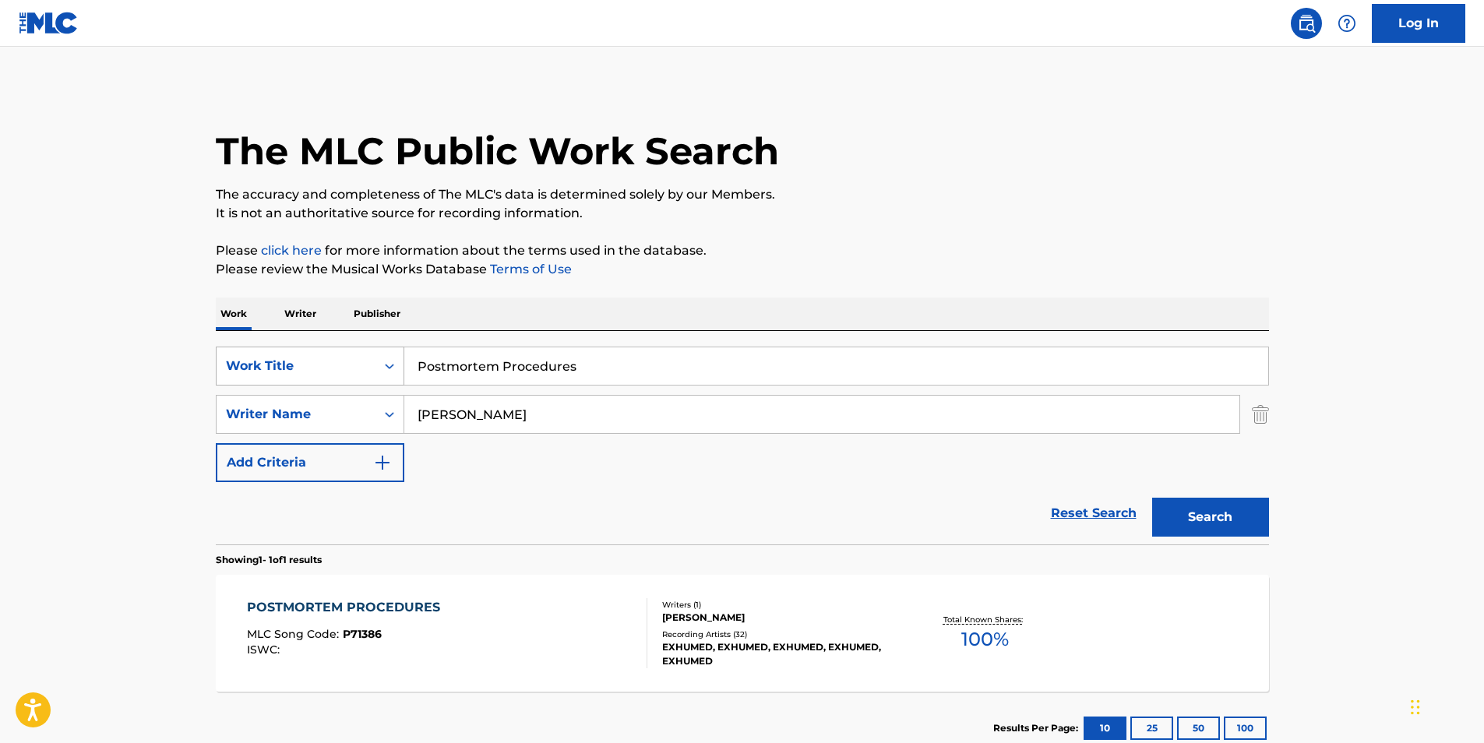
drag, startPoint x: 612, startPoint y: 358, endPoint x: 229, endPoint y: 358, distance: 383.3
click at [229, 358] on div "SearchWithCriteriaf6b6dbea-dd59-4325-842f-18c33675be59 Work Title Postmortem Pr…" at bounding box center [742, 366] width 1053 height 39
paste input "Forever"
type input "Forever"
drag, startPoint x: 601, startPoint y: 414, endPoint x: 693, endPoint y: 432, distance: 93.8
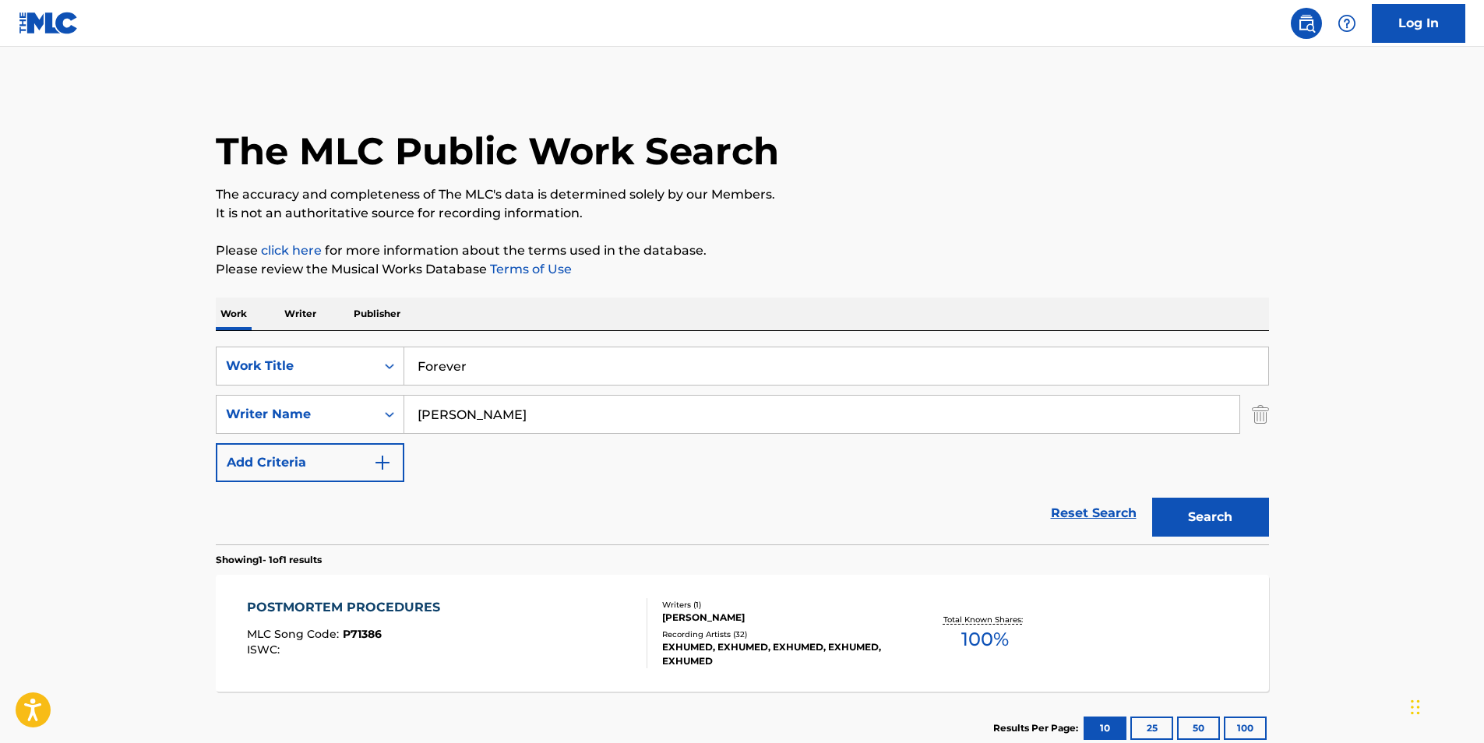
click at [334, 414] on div "SearchWithCriteria4a34e51d-6565-4948-9d5e-1c213f7bd1b0 Writer Name MATTHEW HARV…" at bounding box center [742, 414] width 1053 height 39
paste input "OT The Real"
click at [1266, 522] on button "Search" at bounding box center [1210, 517] width 117 height 39
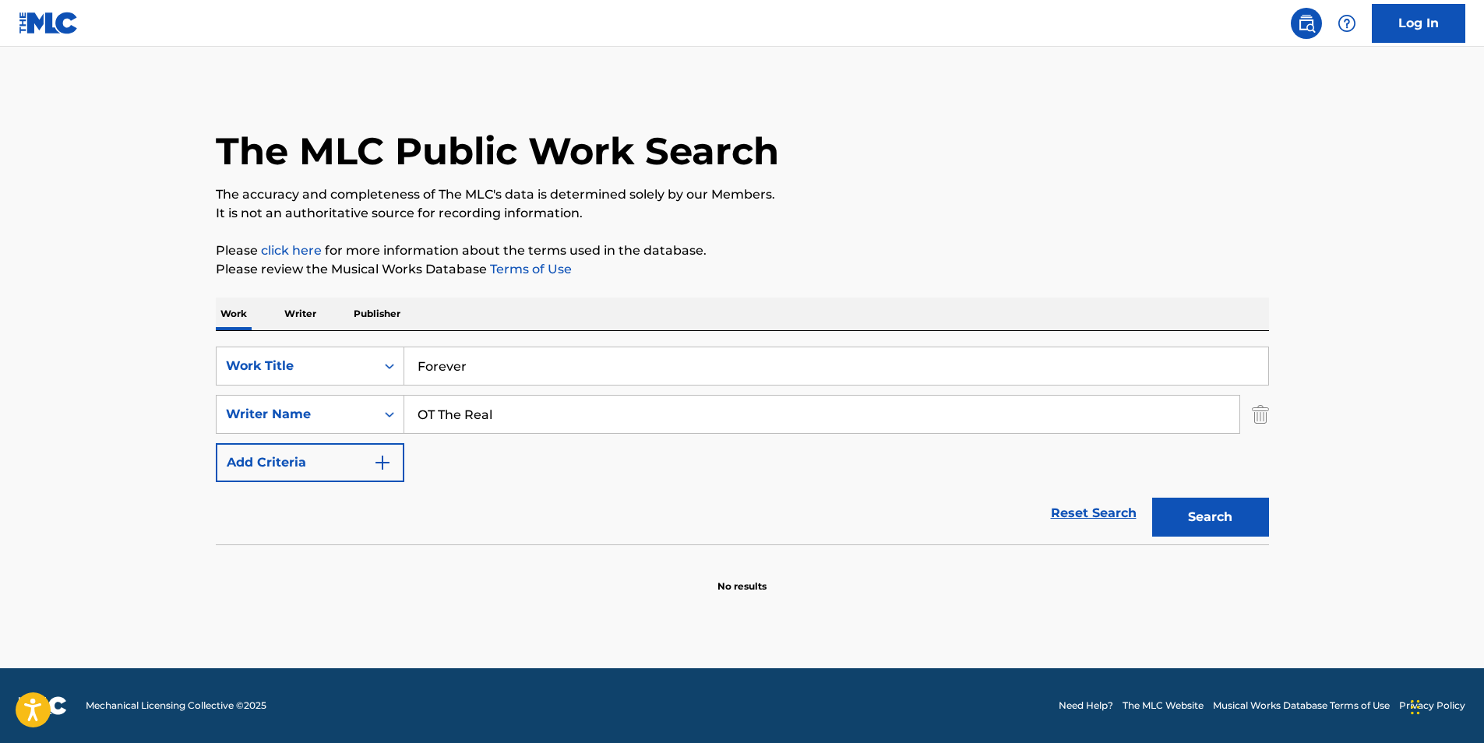
drag, startPoint x: 538, startPoint y: 413, endPoint x: 424, endPoint y: 453, distance: 121.5
click at [280, 452] on div "SearchWithCriteriaf6b6dbea-dd59-4325-842f-18c33675be59 Work Title Forever Searc…" at bounding box center [742, 415] width 1053 height 136
paste input "Stephen Patrick Odel"
click at [1254, 531] on button "Search" at bounding box center [1210, 517] width 117 height 39
click at [481, 414] on input "[PERSON_NAME]" at bounding box center [821, 414] width 835 height 37
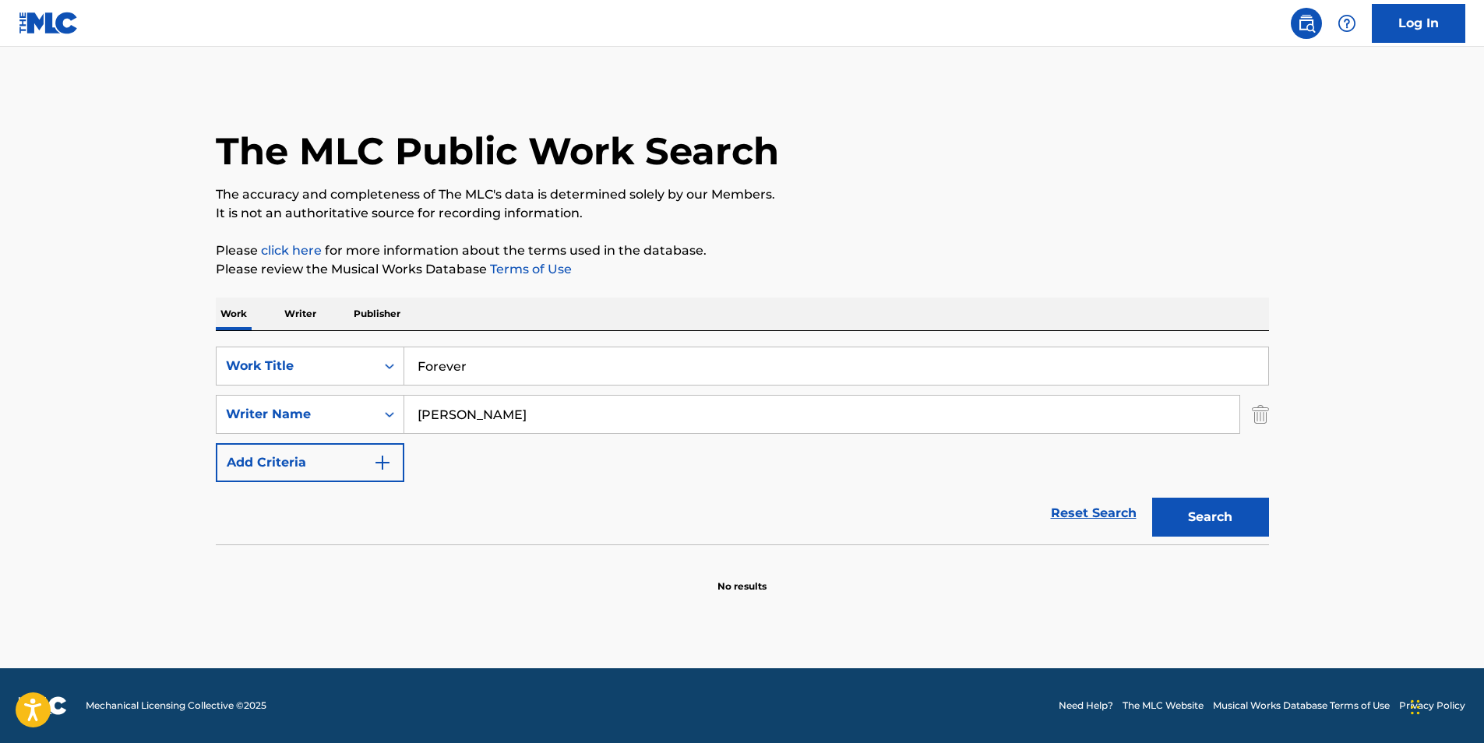
click at [481, 414] on input "[PERSON_NAME]" at bounding box center [821, 414] width 835 height 37
click at [1152, 498] on button "Search" at bounding box center [1210, 517] width 117 height 39
click at [481, 414] on input "Stephen Odell" at bounding box center [821, 414] width 835 height 37
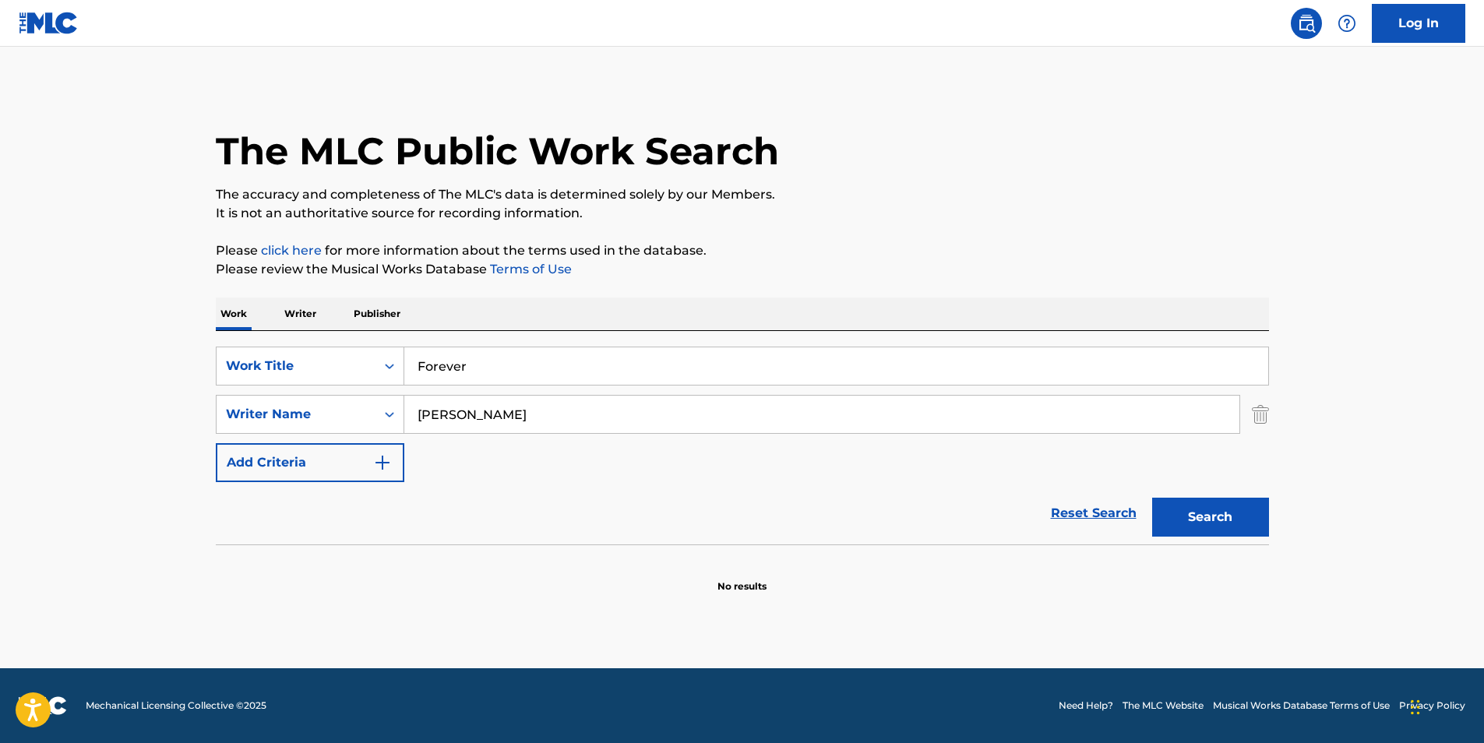
click at [1152, 498] on button "Search" at bounding box center [1210, 517] width 117 height 39
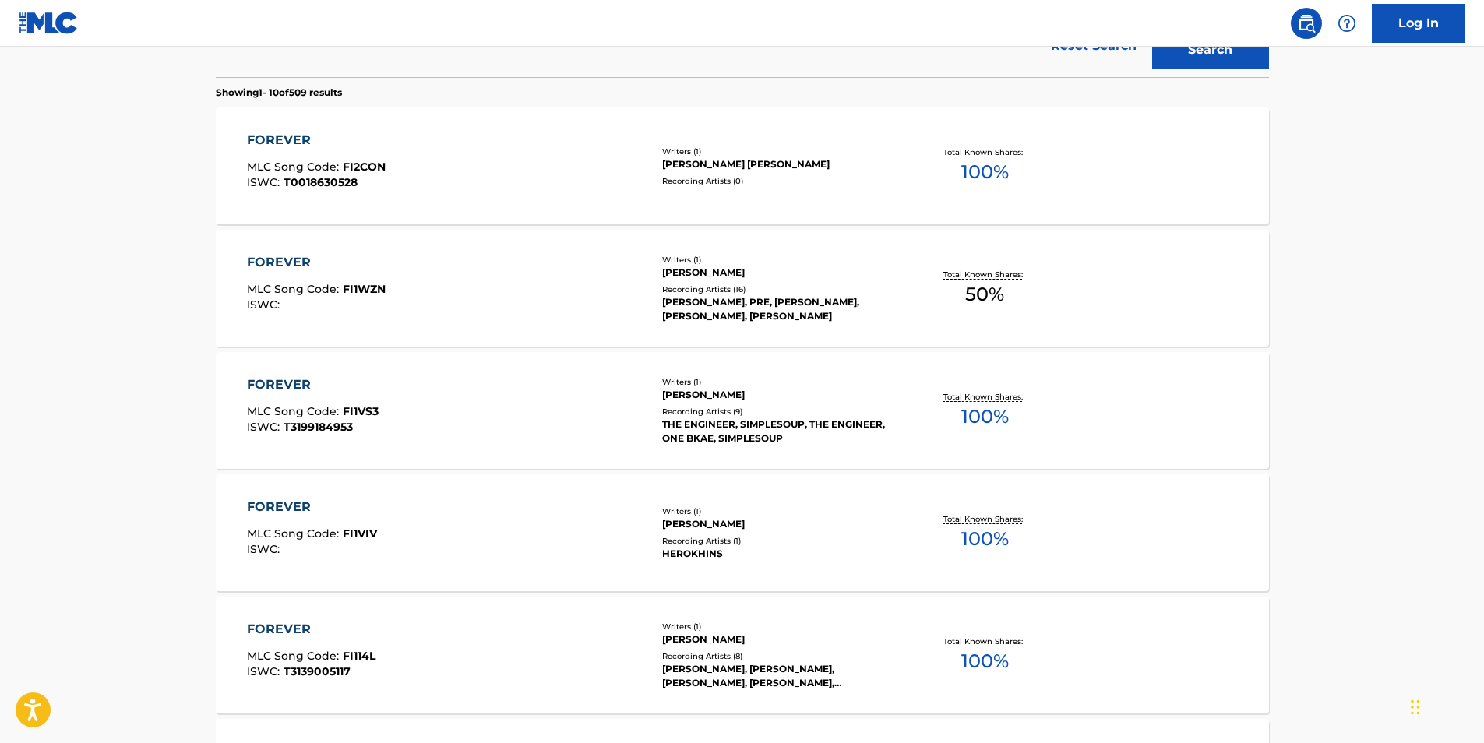
scroll to position [156, 0]
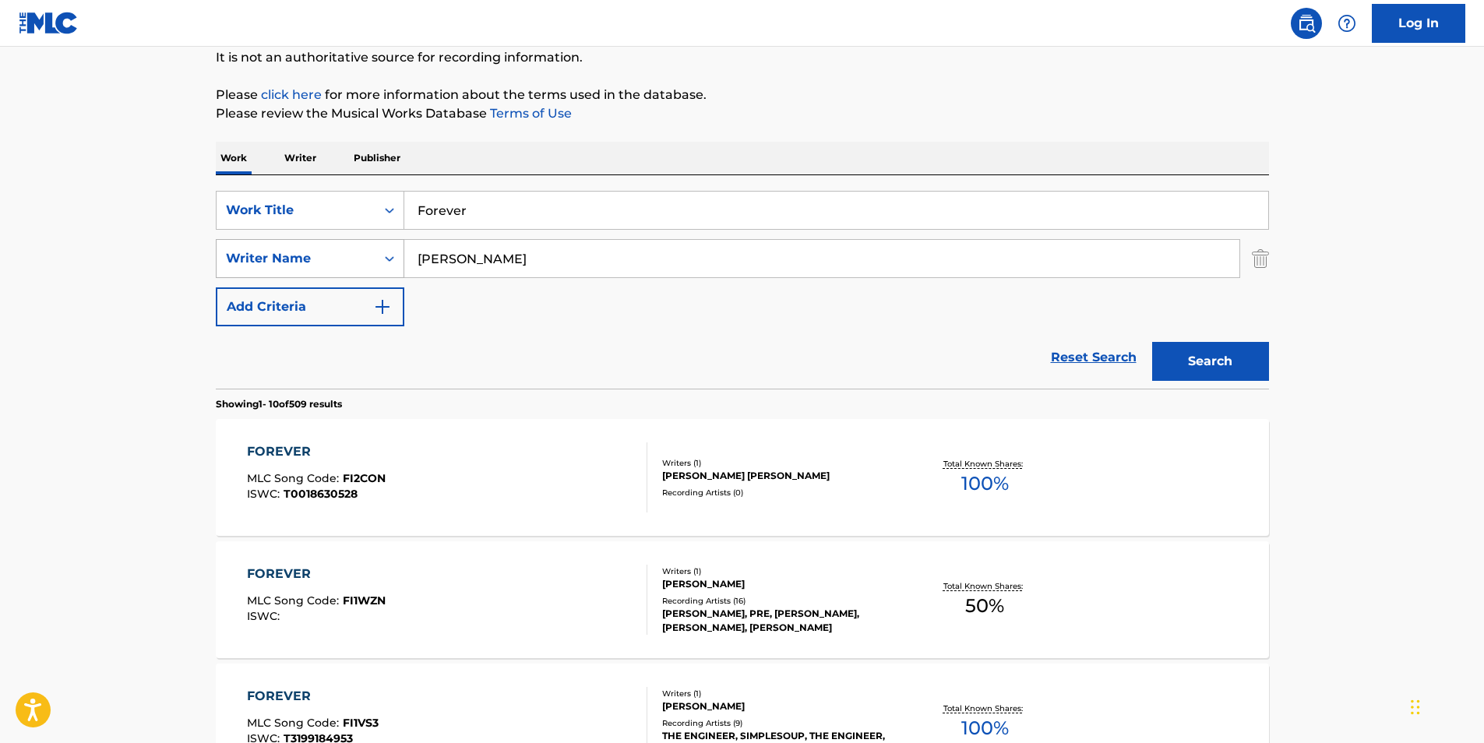
paste input "Patrick Odell"
drag, startPoint x: 475, startPoint y: 271, endPoint x: 352, endPoint y: 264, distance: 123.3
click at [352, 264] on div "SearchWithCriteria4a34e51d-6565-4948-9d5e-1c213f7bd1b0 Writer Name Stephen Patr…" at bounding box center [742, 258] width 1053 height 39
drag, startPoint x: 517, startPoint y: 258, endPoint x: 479, endPoint y: 258, distance: 37.4
click at [479, 258] on input "[PERSON_NAME]" at bounding box center [821, 258] width 835 height 37
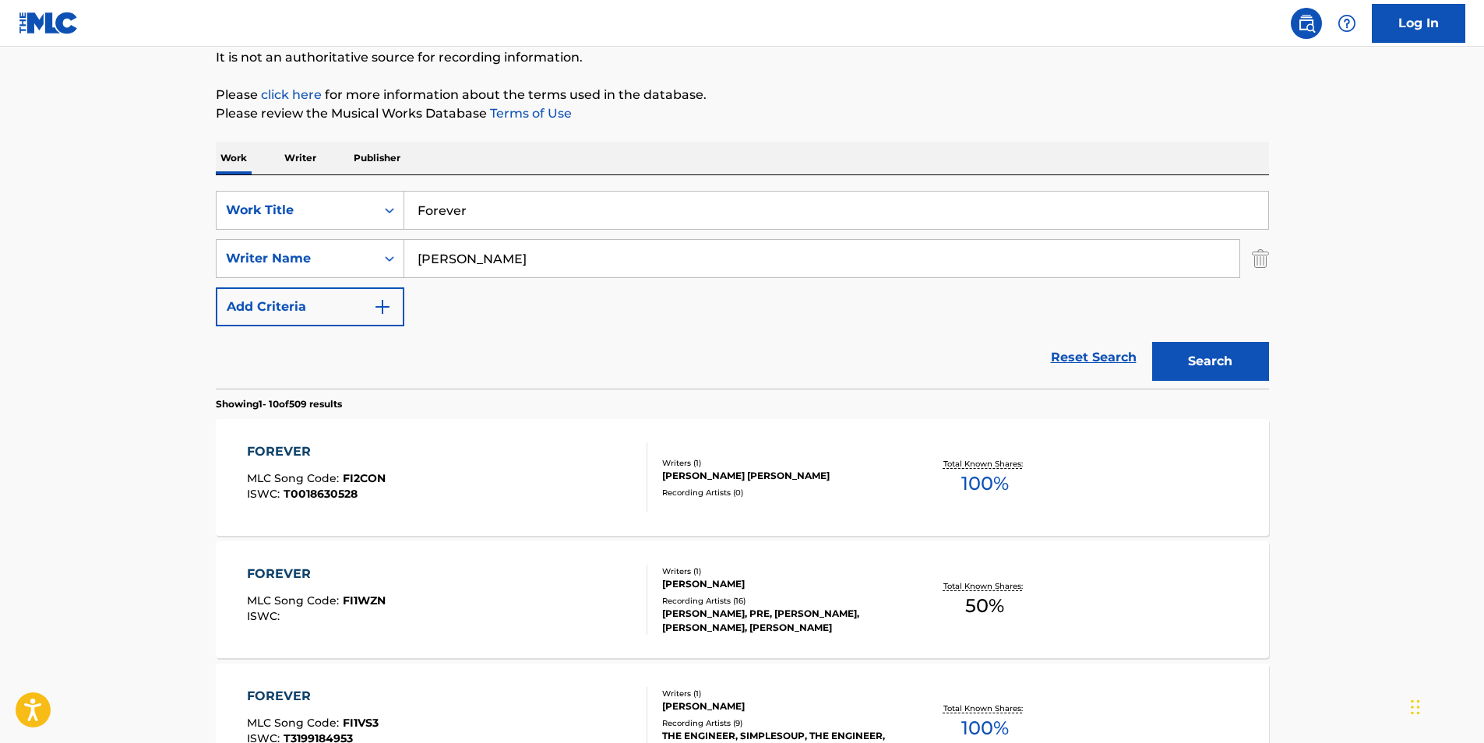
click at [476, 257] on input "Stephe Odell" at bounding box center [821, 258] width 835 height 37
click at [1152, 342] on button "Search" at bounding box center [1210, 361] width 117 height 39
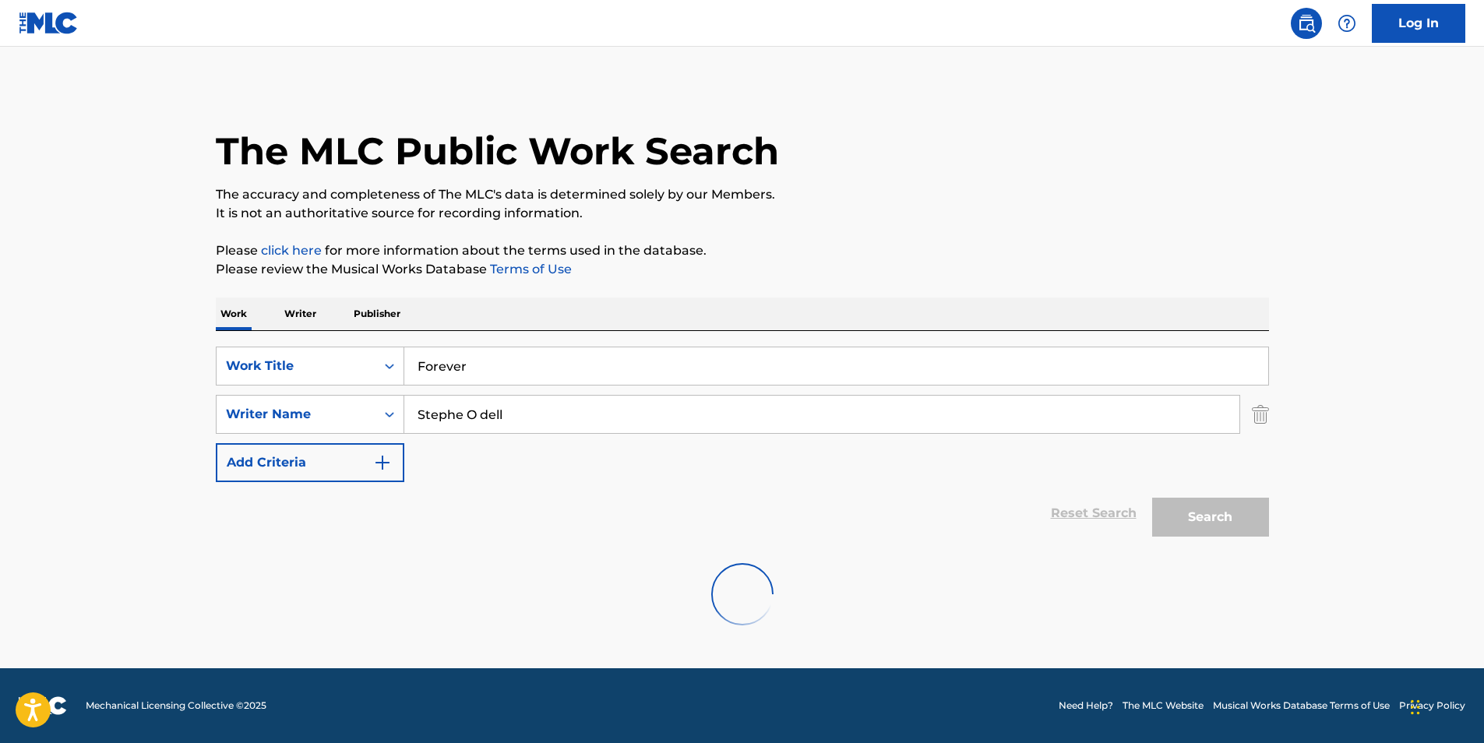
scroll to position [0, 0]
click at [1152, 498] on button "Search" at bounding box center [1210, 517] width 117 height 39
drag, startPoint x: 544, startPoint y: 411, endPoint x: 10, endPoint y: 411, distance: 533.7
click at [10, 411] on main "The MLC Public Work Search The accuracy and completeness of The MLC's data is d…" at bounding box center [742, 358] width 1484 height 622
paste input "n Patrick O"
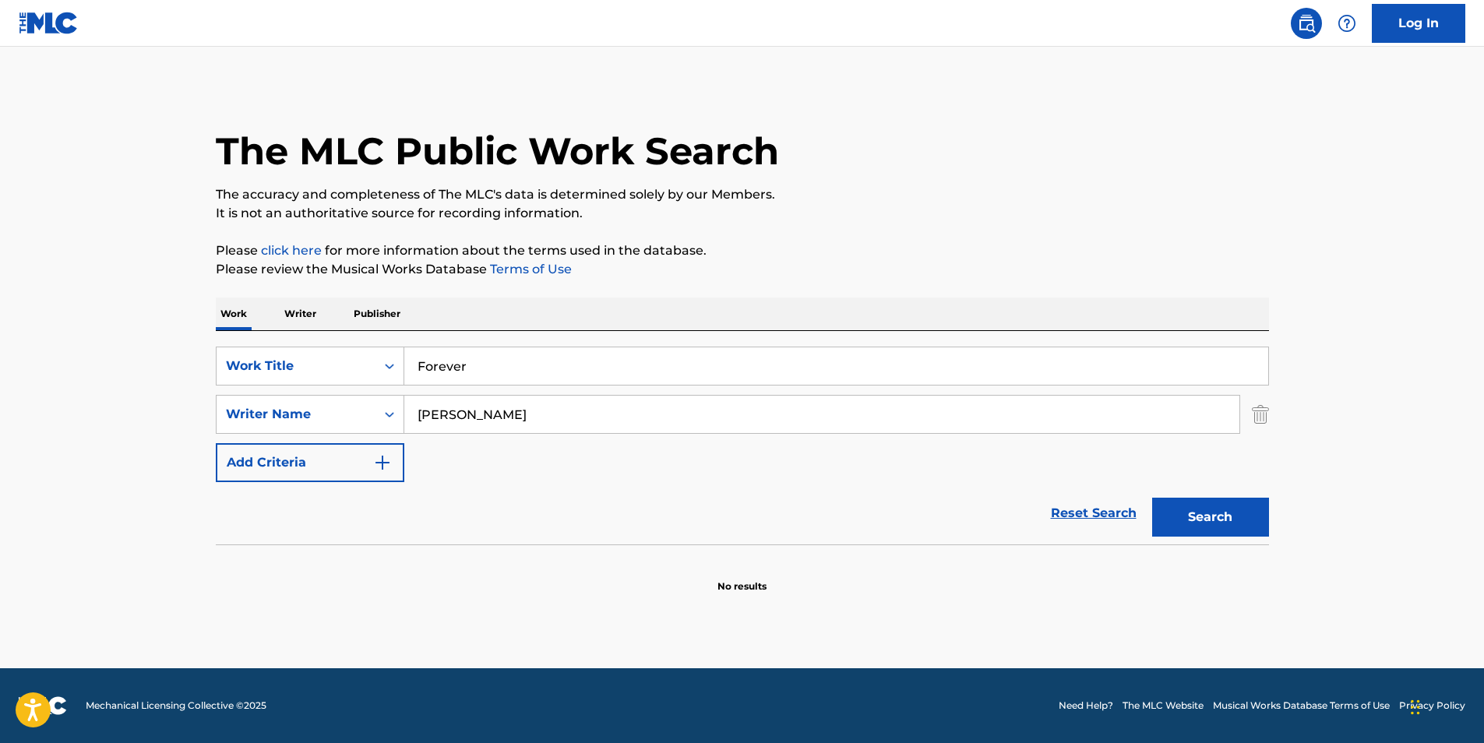
drag, startPoint x: 525, startPoint y: 414, endPoint x: 726, endPoint y: 430, distance: 201.7
click at [725, 430] on input "[PERSON_NAME]" at bounding box center [821, 414] width 835 height 37
type input "Stephen Patrick"
click at [1152, 498] on button "Search" at bounding box center [1210, 517] width 117 height 39
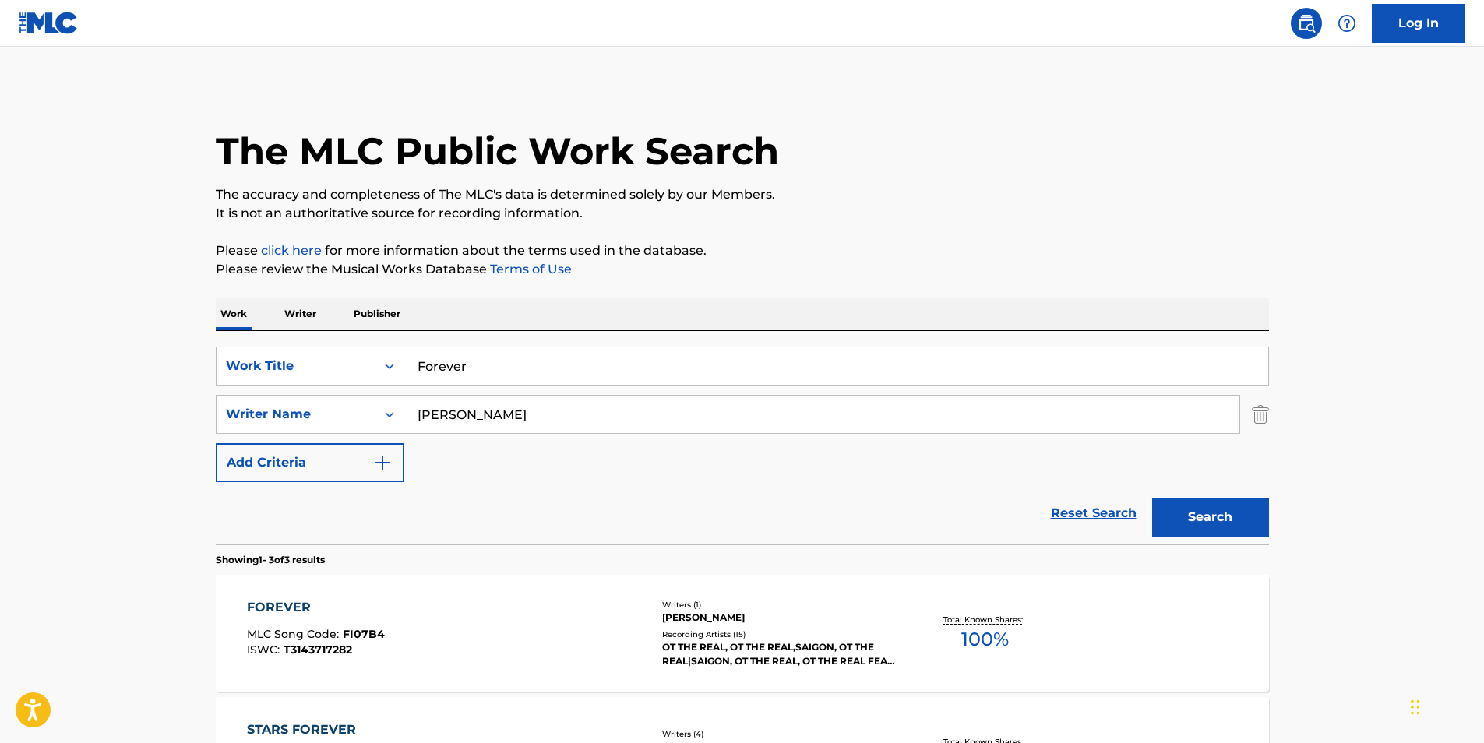
click at [379, 602] on div "FOREVER" at bounding box center [316, 607] width 138 height 19
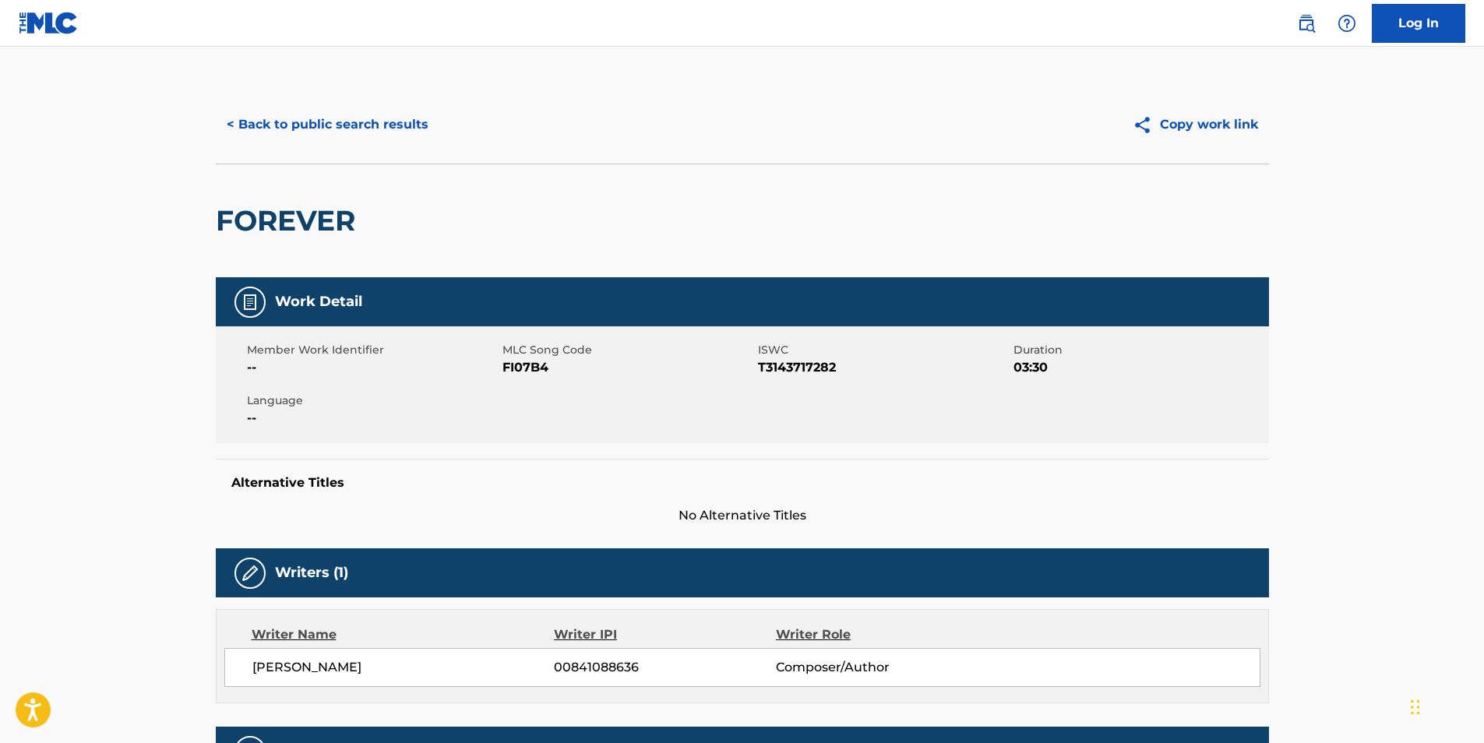
click at [529, 366] on span "FI07B4" at bounding box center [629, 367] width 252 height 19
copy span "FI07B4"
click at [322, 141] on button "< Back to public search results" at bounding box center [328, 124] width 224 height 39
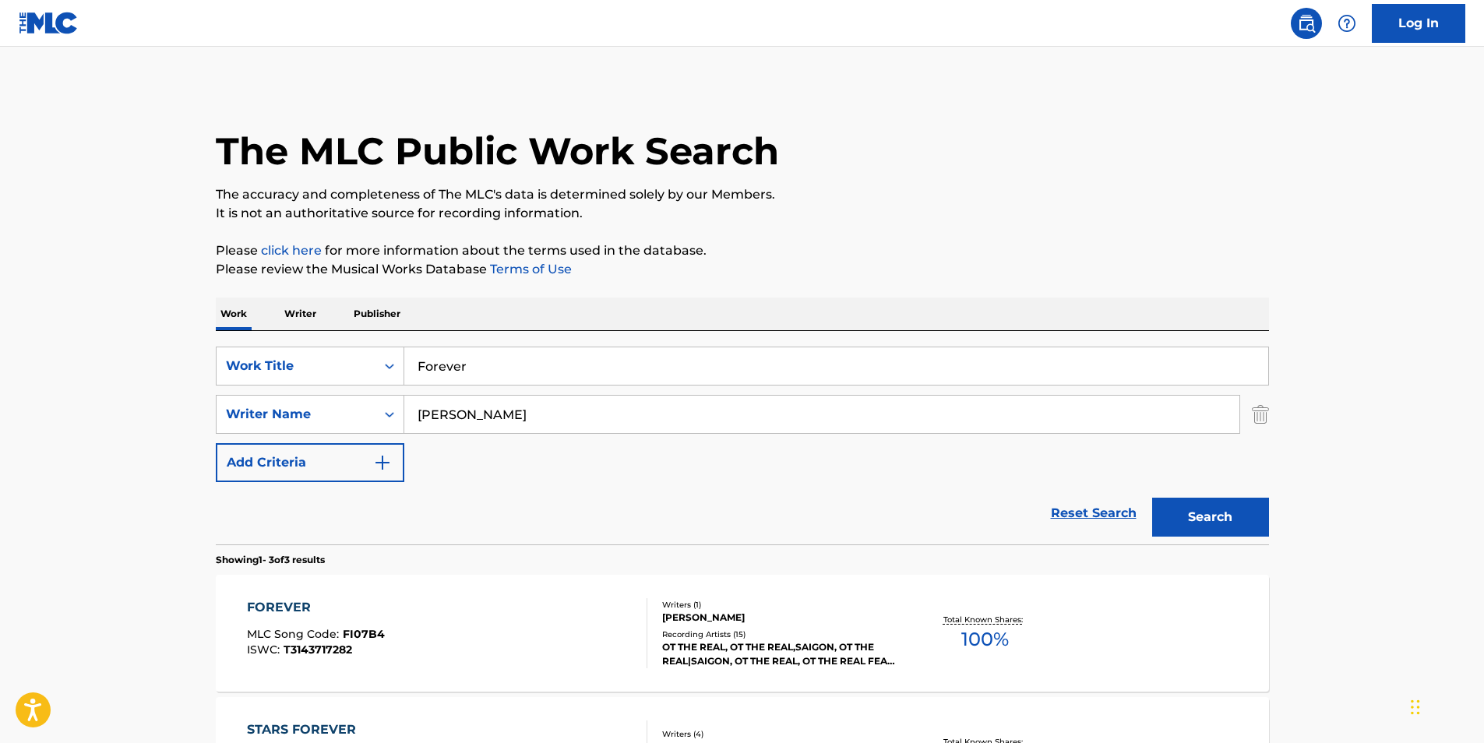
click at [534, 412] on input "Stephen Patrick" at bounding box center [821, 414] width 835 height 37
click at [530, 418] on input "[PERSON_NAME]" at bounding box center [821, 414] width 835 height 37
type input "[PERSON_NAME] O dell"
click at [1152, 498] on button "Search" at bounding box center [1210, 517] width 117 height 39
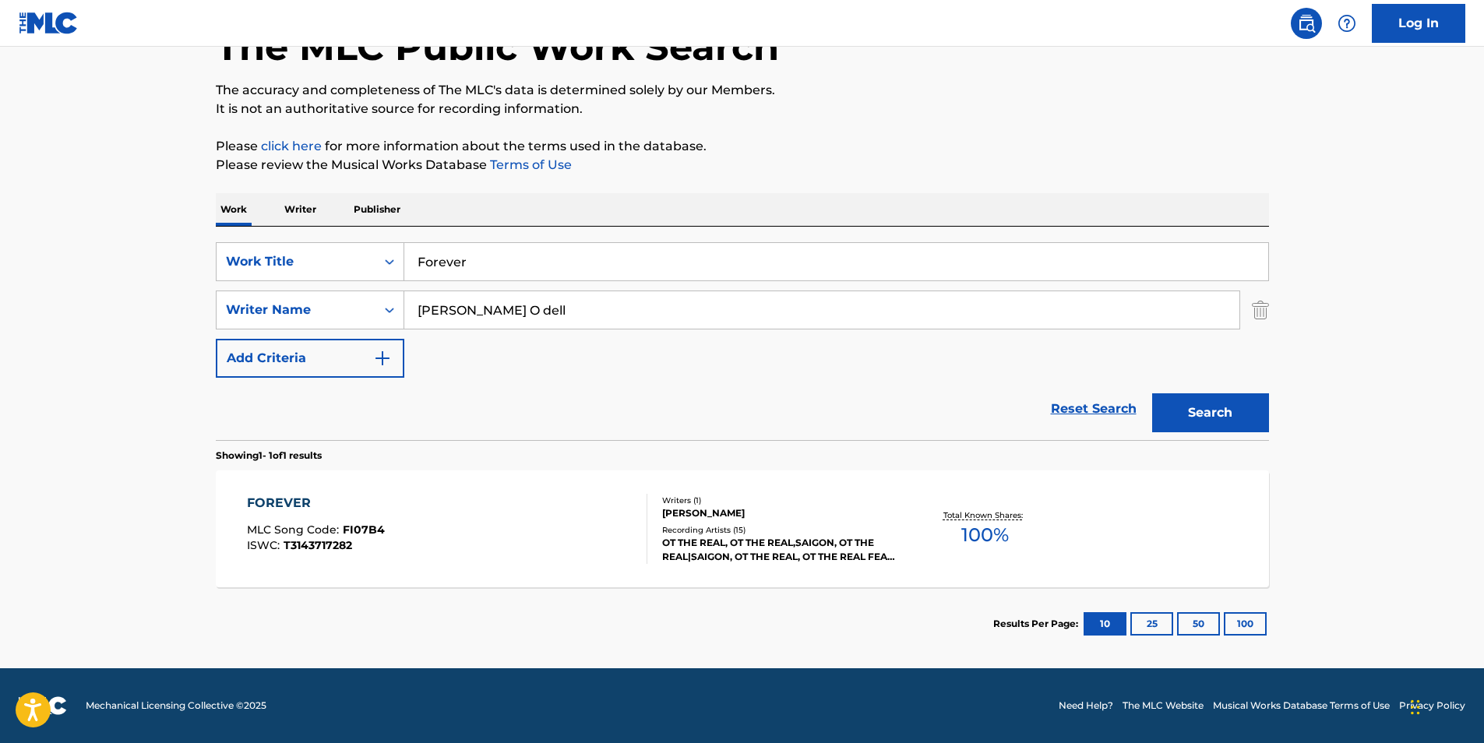
click at [426, 538] on div "FOREVER MLC Song Code : FI07B4 ISWC : T3143717282" at bounding box center [447, 529] width 400 height 70
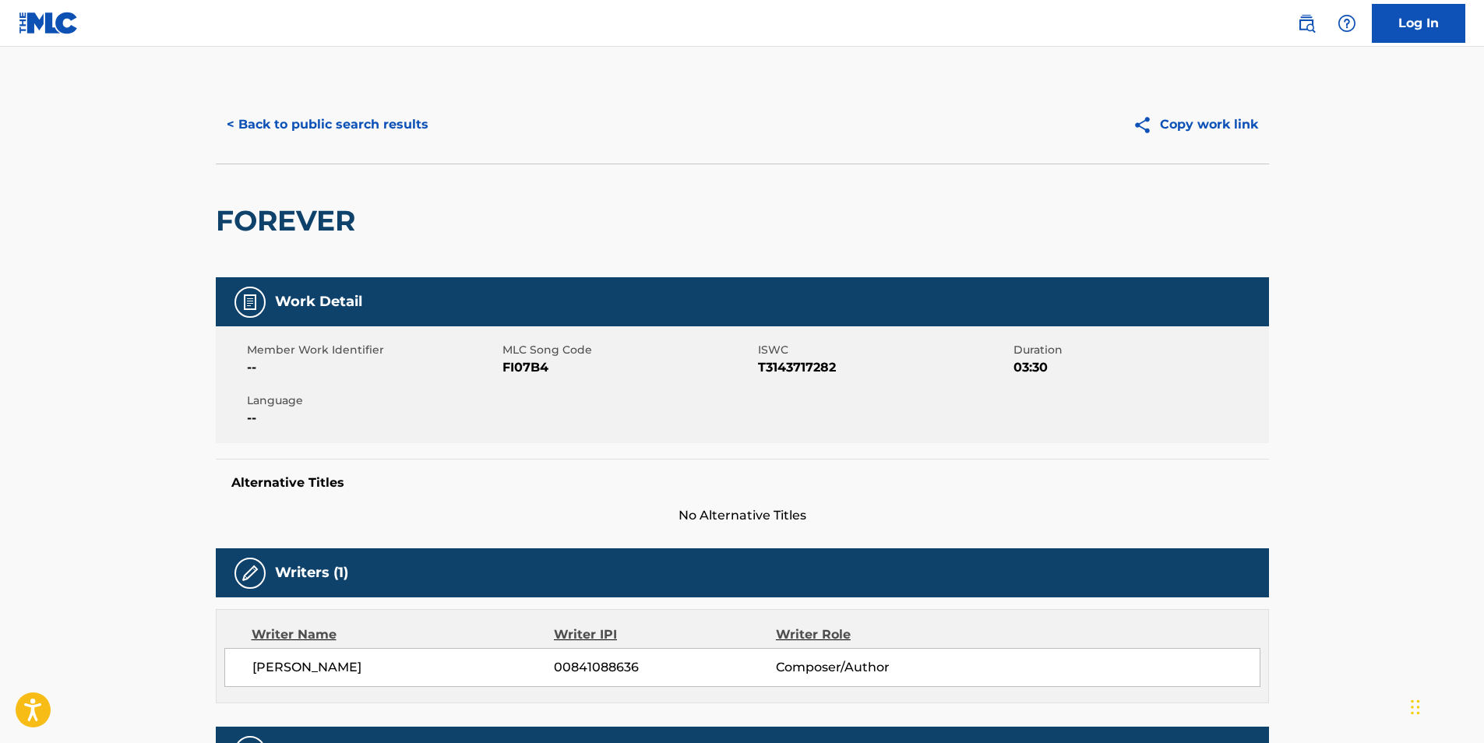
click at [520, 369] on span "FI07B4" at bounding box center [629, 367] width 252 height 19
copy span "FI07B4"
click at [349, 118] on button "< Back to public search results" at bounding box center [328, 124] width 224 height 39
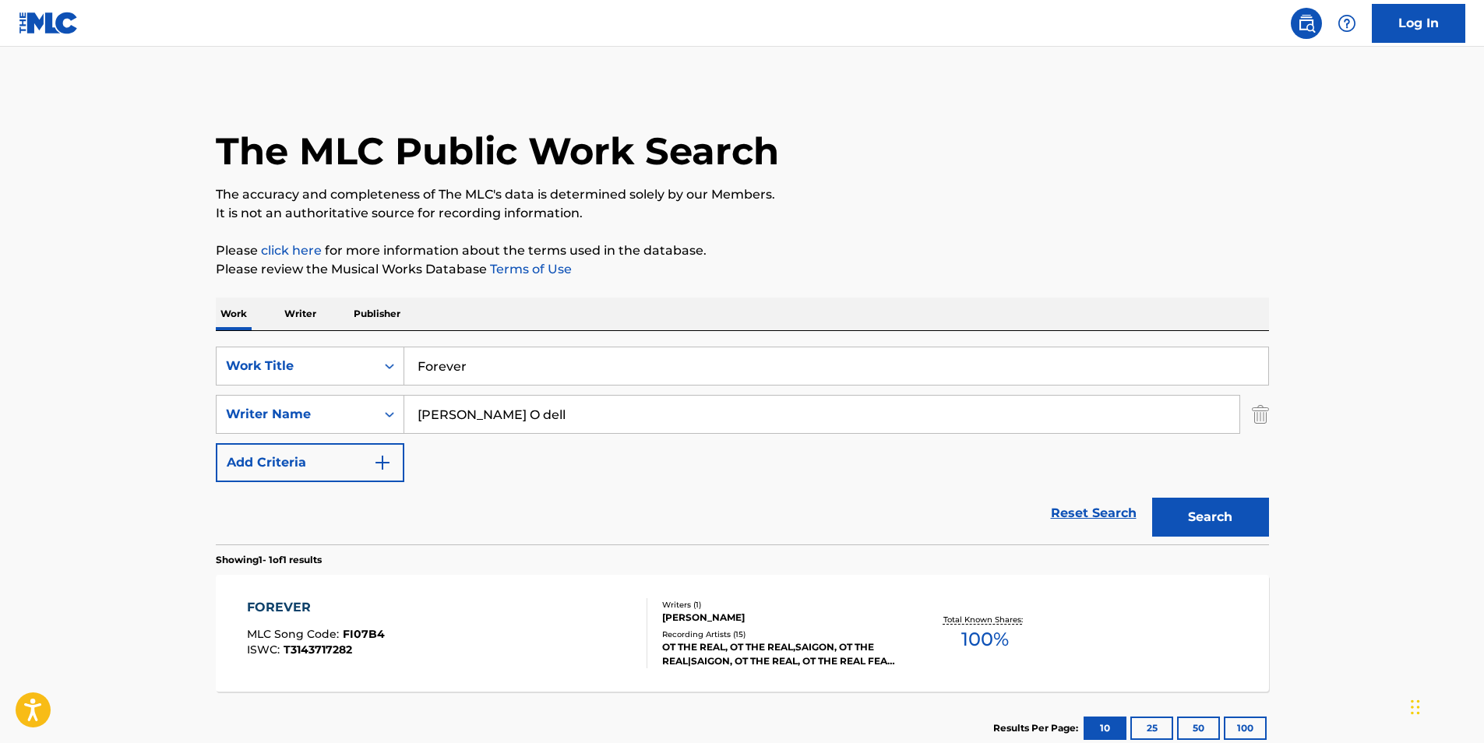
scroll to position [16, 0]
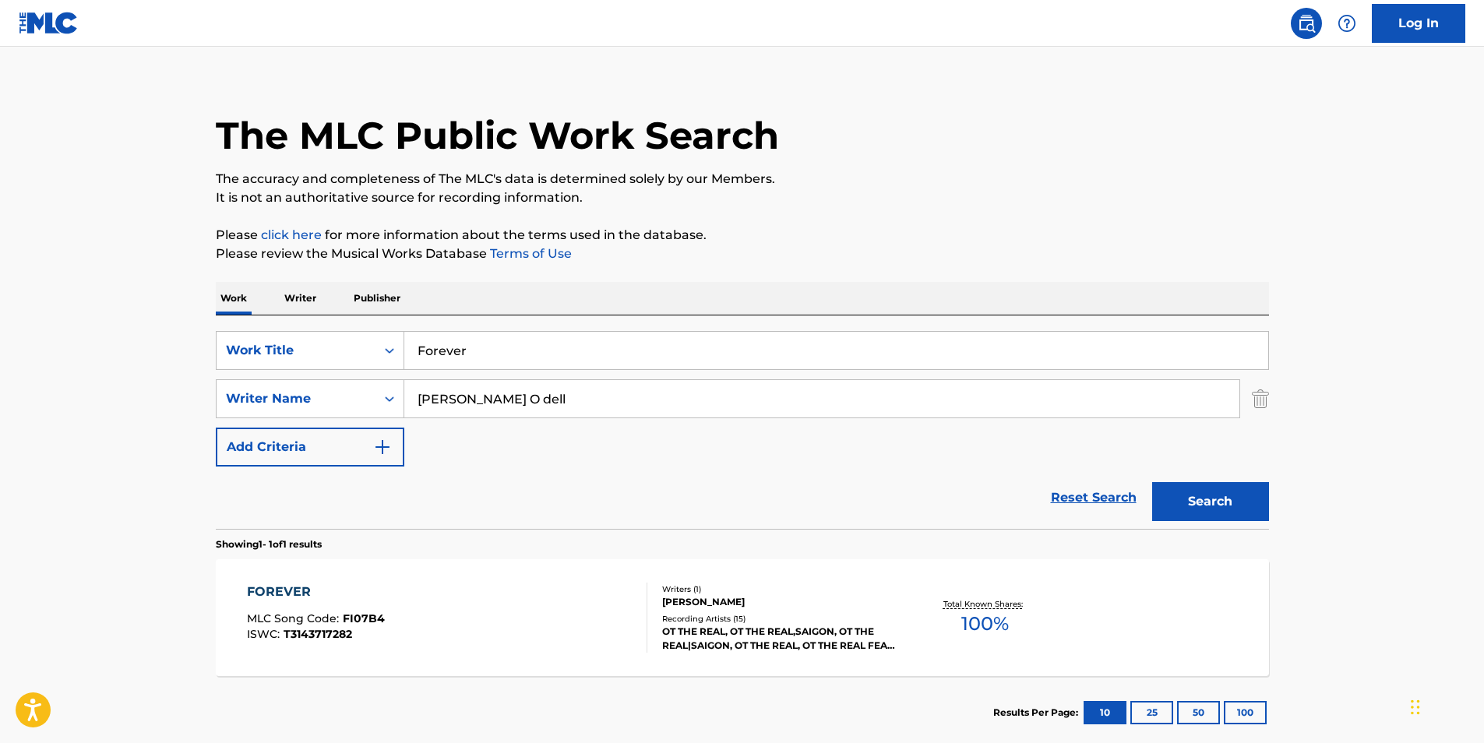
drag, startPoint x: 595, startPoint y: 347, endPoint x: 182, endPoint y: 344, distance: 412.9
click at [182, 347] on main "The MLC Public Work Search The accuracy and completeness of The MLC's data is d…" at bounding box center [742, 394] width 1484 height 726
paste input "Deep, Deep Mayan Sleep"
type input "Deep, Deep Mayan Sleep"
drag, startPoint x: 628, startPoint y: 408, endPoint x: 849, endPoint y: 425, distance: 221.9
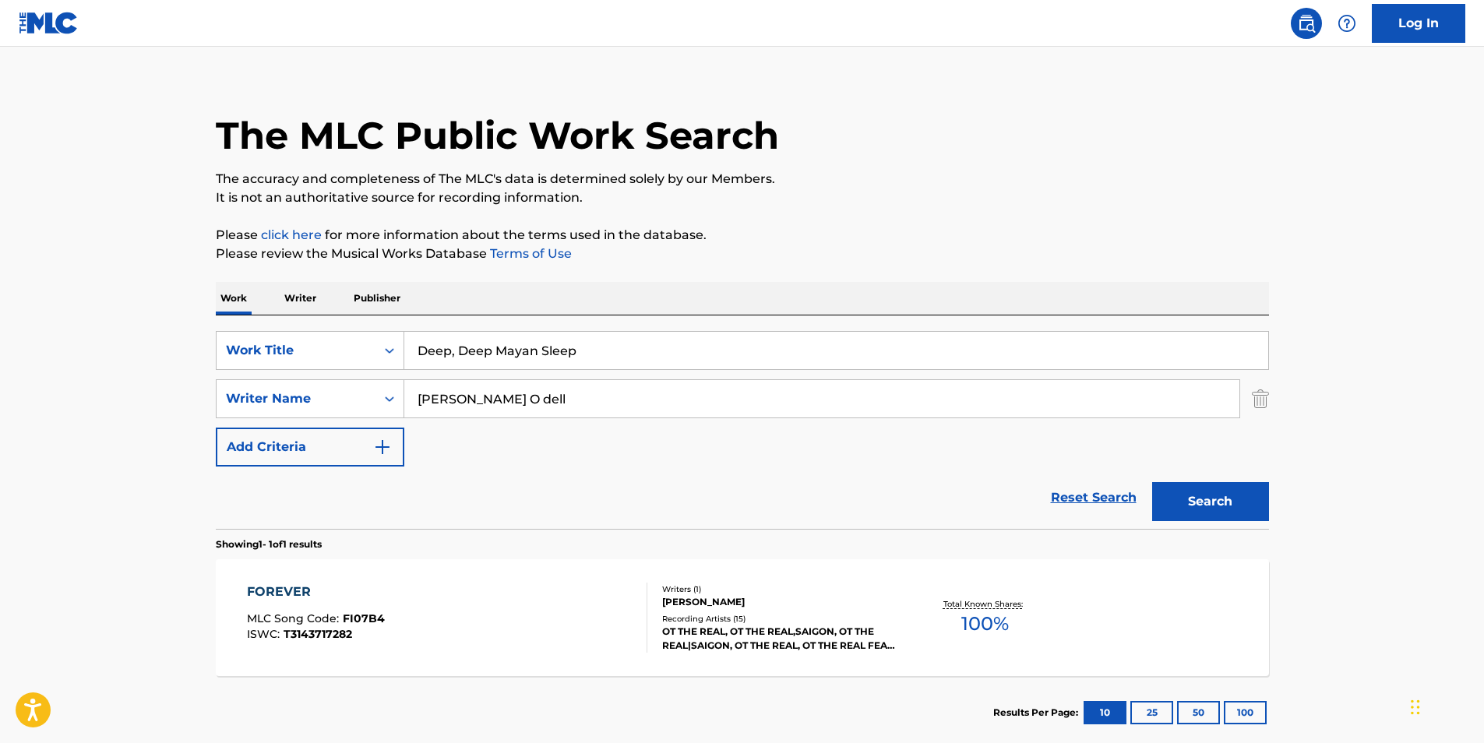
click at [333, 417] on div "SearchWithCriteria4a34e51d-6565-4948-9d5e-1c213f7bd1b0 Writer Name Stephen Patr…" at bounding box center [742, 398] width 1053 height 39
paste input "Jessita Reyes"
click at [1228, 494] on button "Search" at bounding box center [1210, 501] width 117 height 39
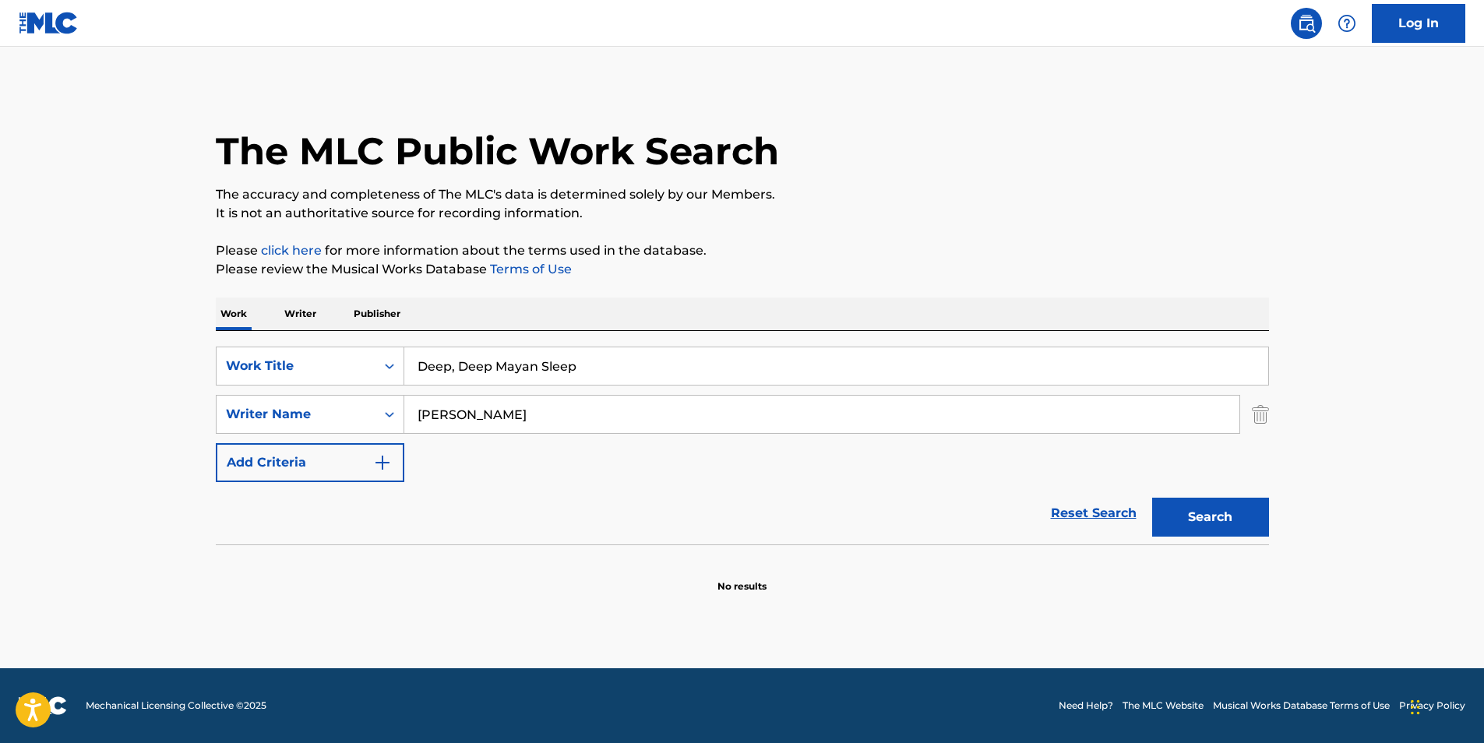
scroll to position [0, 0]
drag, startPoint x: 551, startPoint y: 420, endPoint x: 391, endPoint y: 437, distance: 160.6
click at [429, 429] on input "Jessita Reyes" at bounding box center [821, 414] width 835 height 37
click at [616, 410] on input "Jessita Reyes" at bounding box center [821, 414] width 835 height 37
drag, startPoint x: 580, startPoint y: 418, endPoint x: 947, endPoint y: 482, distance: 373.4
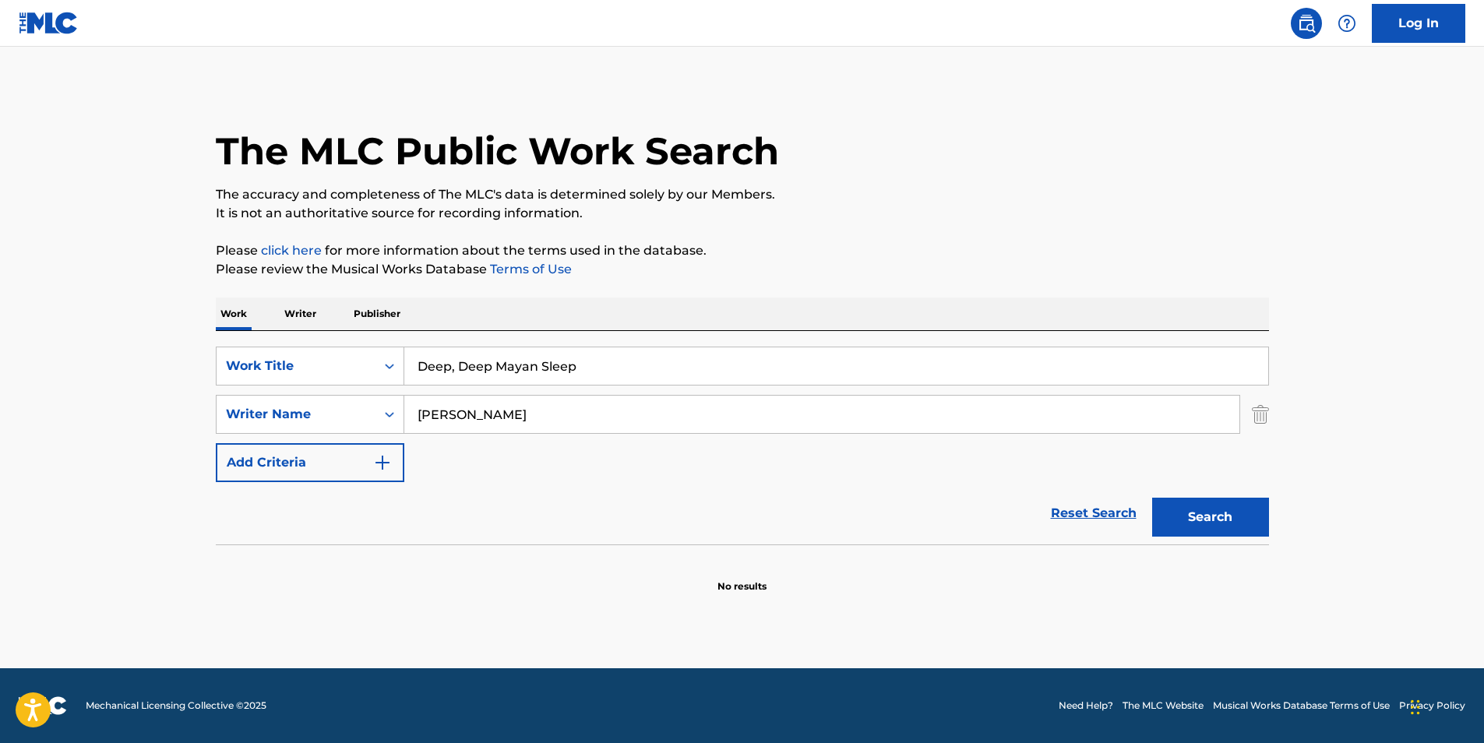
click at [248, 439] on div "SearchWithCriteriaf6b6dbea-dd59-4325-842f-18c33675be59 Work Title Deep, Deep Ma…" at bounding box center [742, 415] width 1053 height 136
paste input "Ben Tavera King"
type input "Ben Tavera King"
click at [1212, 499] on button "Search" at bounding box center [1210, 517] width 117 height 39
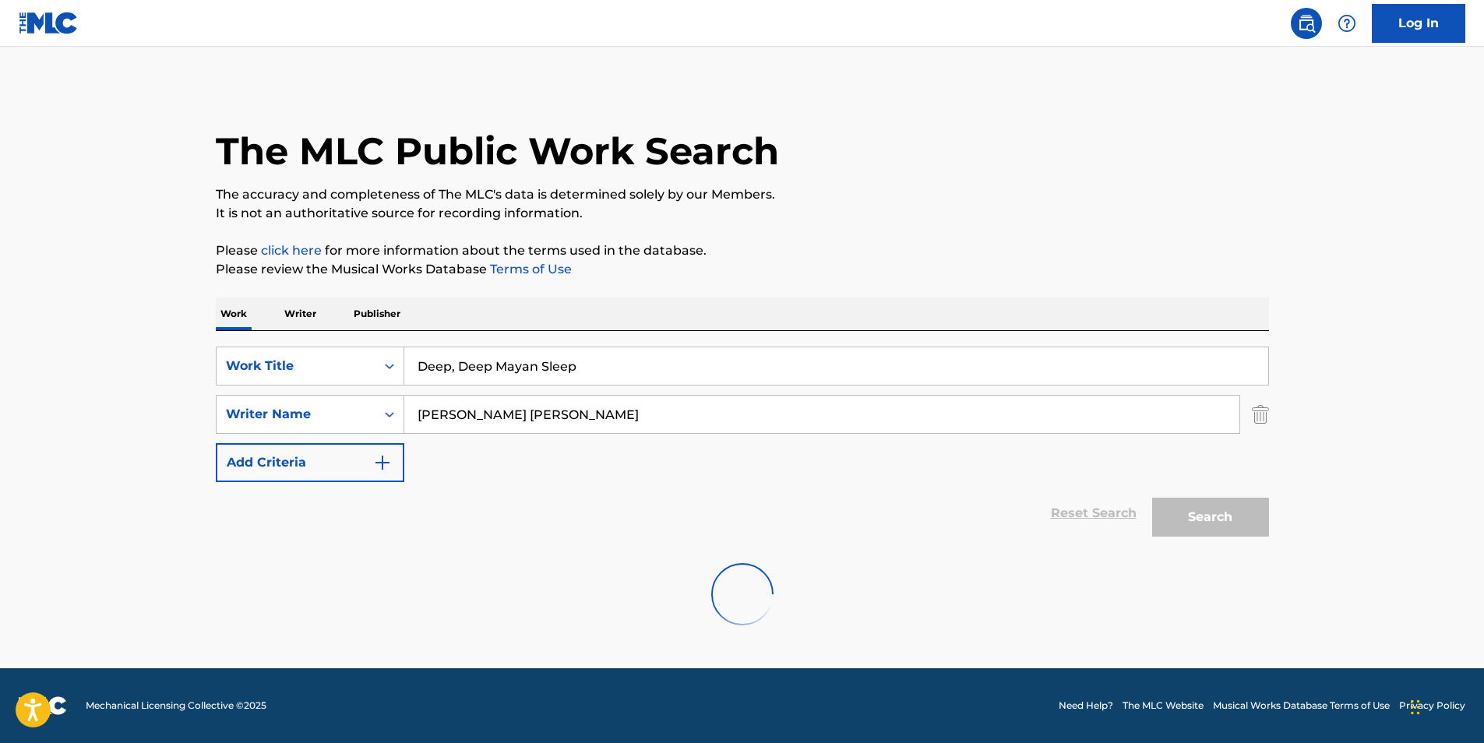
click at [1212, 514] on div "Search" at bounding box center [1207, 513] width 125 height 62
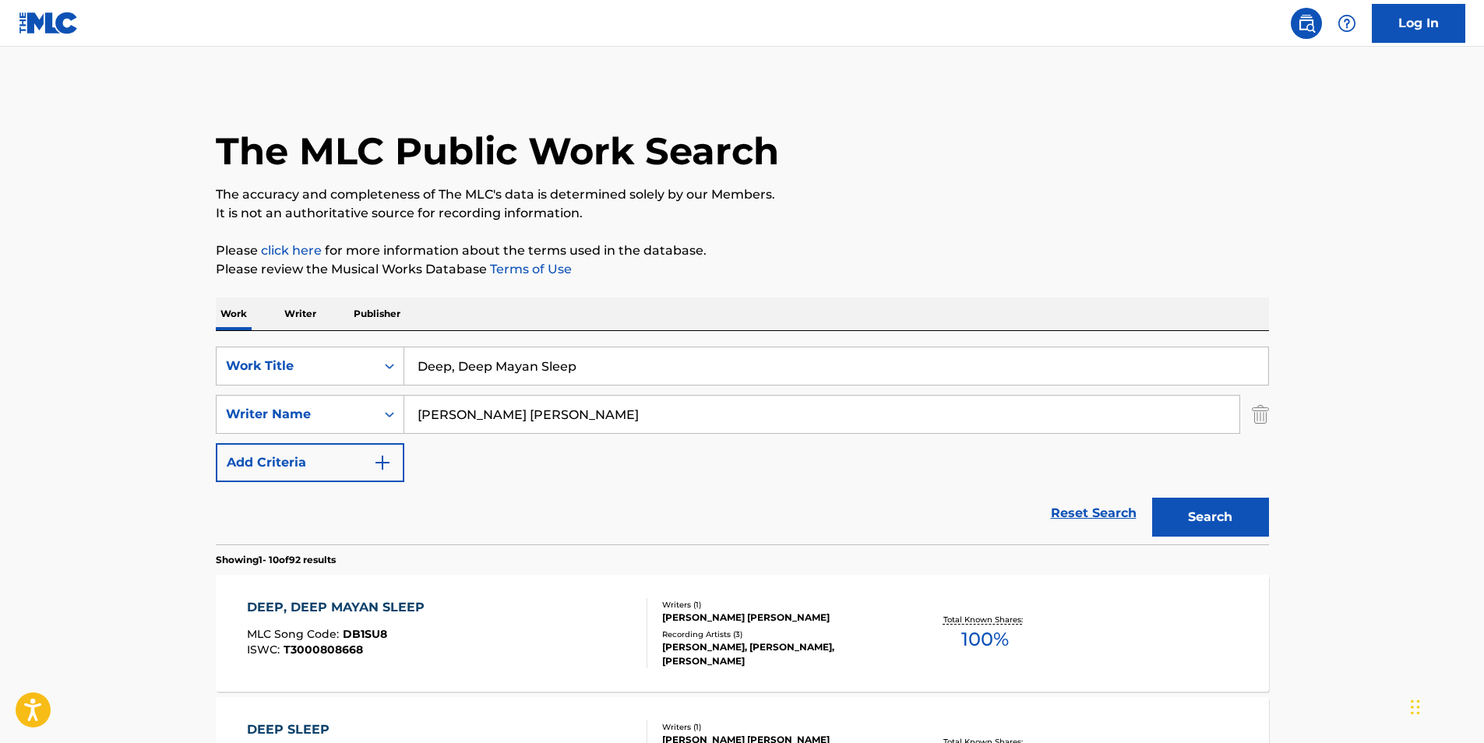
click at [415, 608] on div "DEEP, DEEP MAYAN SLEEP" at bounding box center [339, 607] width 185 height 19
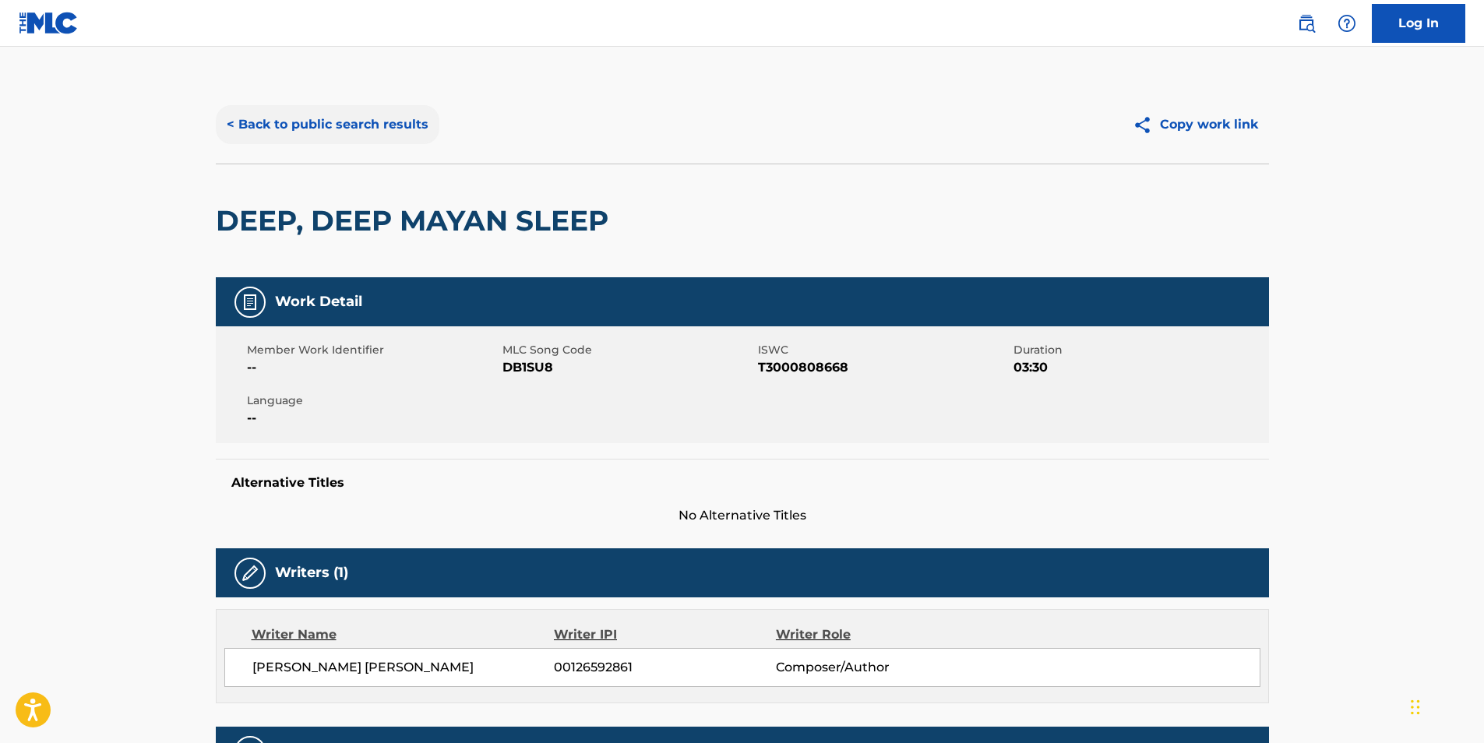
click at [250, 125] on button "< Back to public search results" at bounding box center [328, 124] width 224 height 39
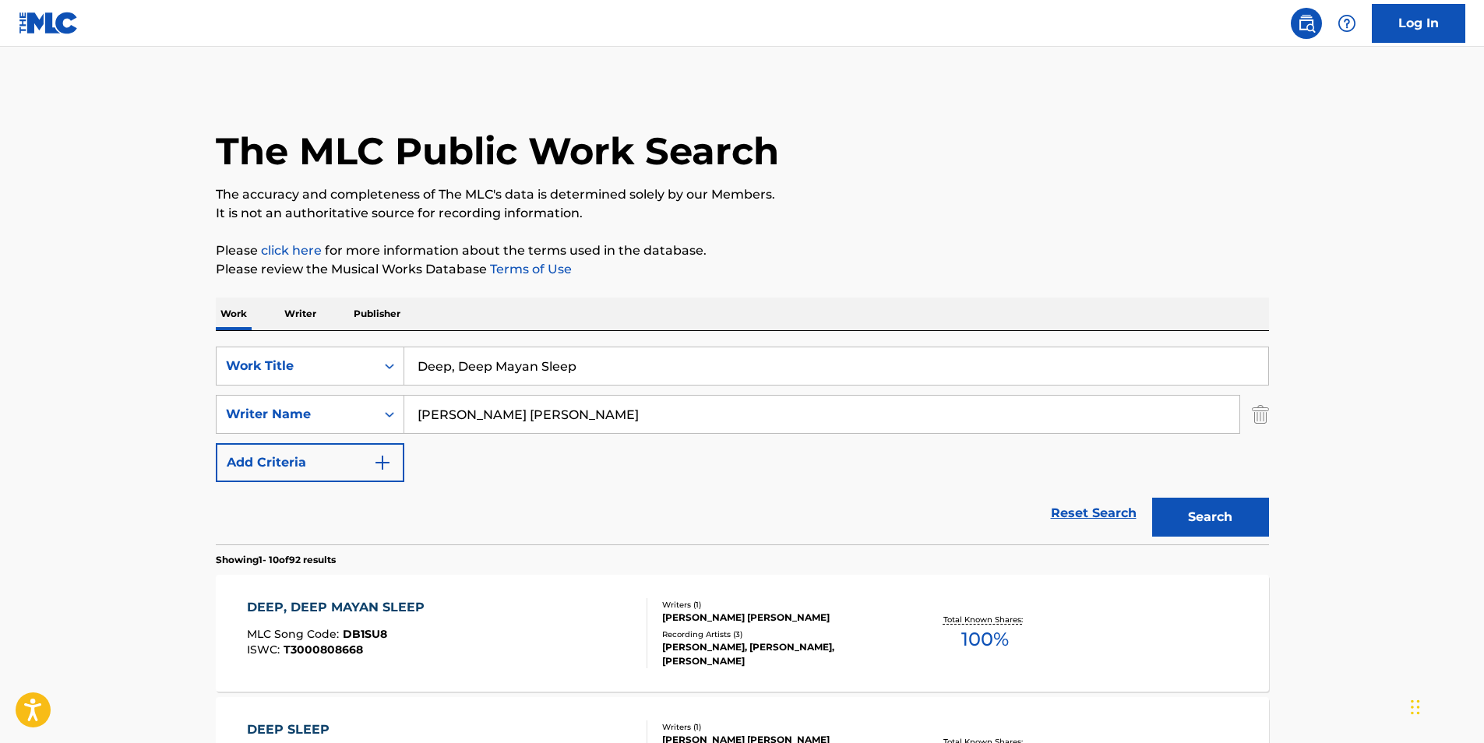
paste input "Flesheaters"
drag, startPoint x: 603, startPoint y: 361, endPoint x: 288, endPoint y: 343, distance: 315.3
click at [354, 383] on div "SearchWithCriteriaf6b6dbea-dd59-4325-842f-18c33675be59 Work Title Deep, Deep Ma…" at bounding box center [742, 366] width 1053 height 39
type input "Flesheaters"
drag, startPoint x: 580, startPoint y: 419, endPoint x: 351, endPoint y: 452, distance: 231.4
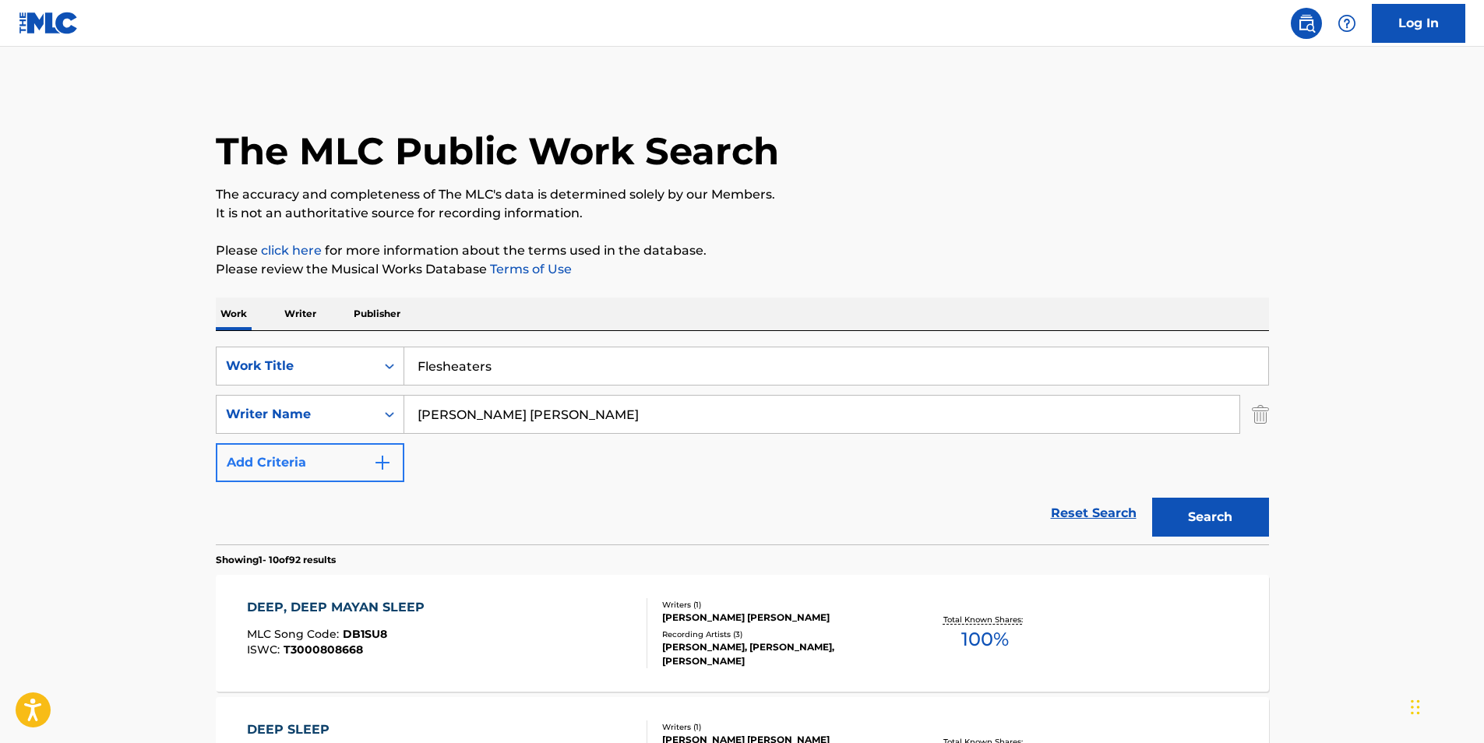
click at [351, 452] on div "SearchWithCriteriaf6b6dbea-dd59-4325-842f-18c33675be59 Work Title Flesheaters S…" at bounding box center [742, 415] width 1053 height 136
paste input "Mortician"
click at [1220, 490] on div "Search" at bounding box center [1207, 513] width 125 height 62
click at [1215, 499] on button "Search" at bounding box center [1210, 517] width 117 height 39
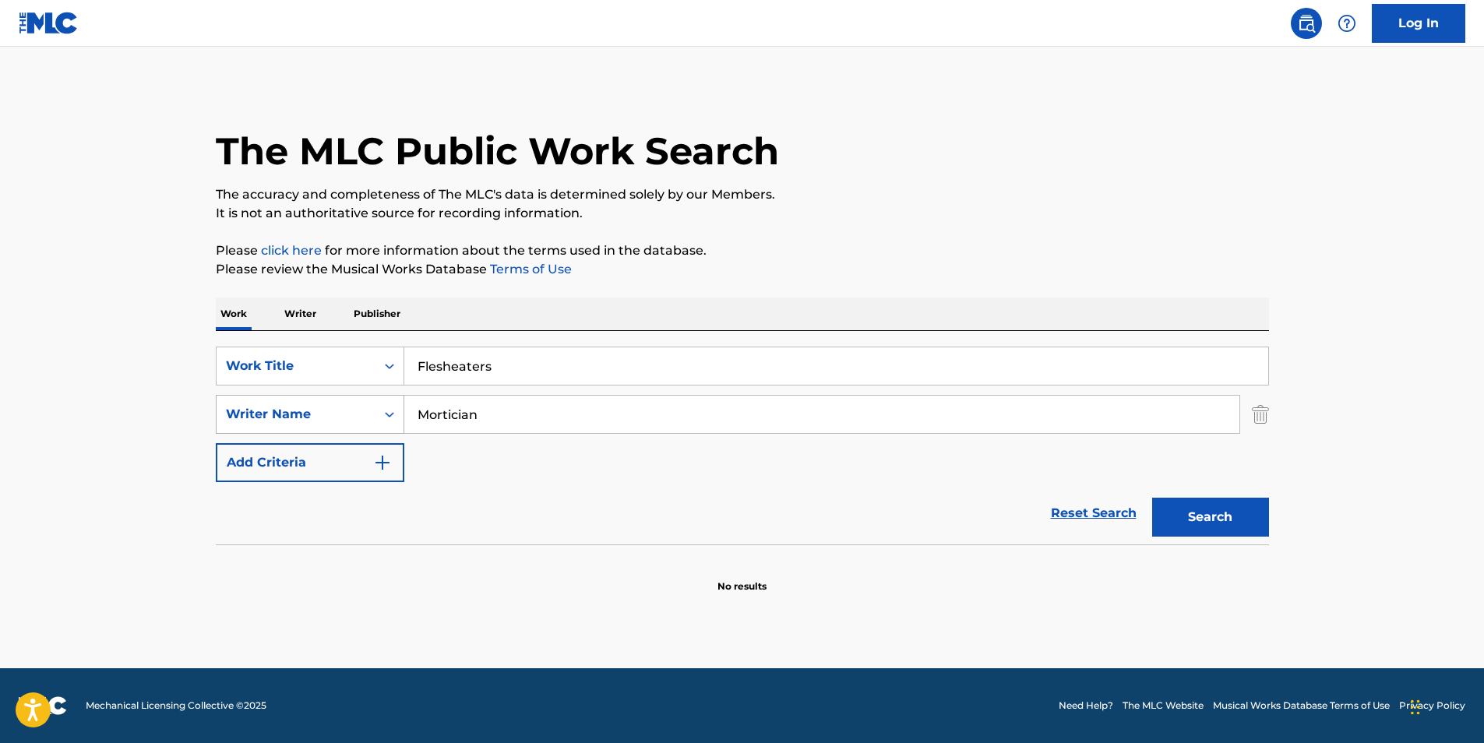
drag, startPoint x: 517, startPoint y: 424, endPoint x: 259, endPoint y: 421, distance: 258.7
click at [259, 421] on div "SearchWithCriteria4a34e51d-6565-4948-9d5e-1c213f7bd1b0 Writer Name Mortician" at bounding box center [742, 414] width 1053 height 39
paste input "ROGER BEAUJARD"
drag, startPoint x: 1229, startPoint y: 498, endPoint x: 1212, endPoint y: 502, distance: 16.8
click at [1222, 497] on div "Search" at bounding box center [1207, 513] width 125 height 62
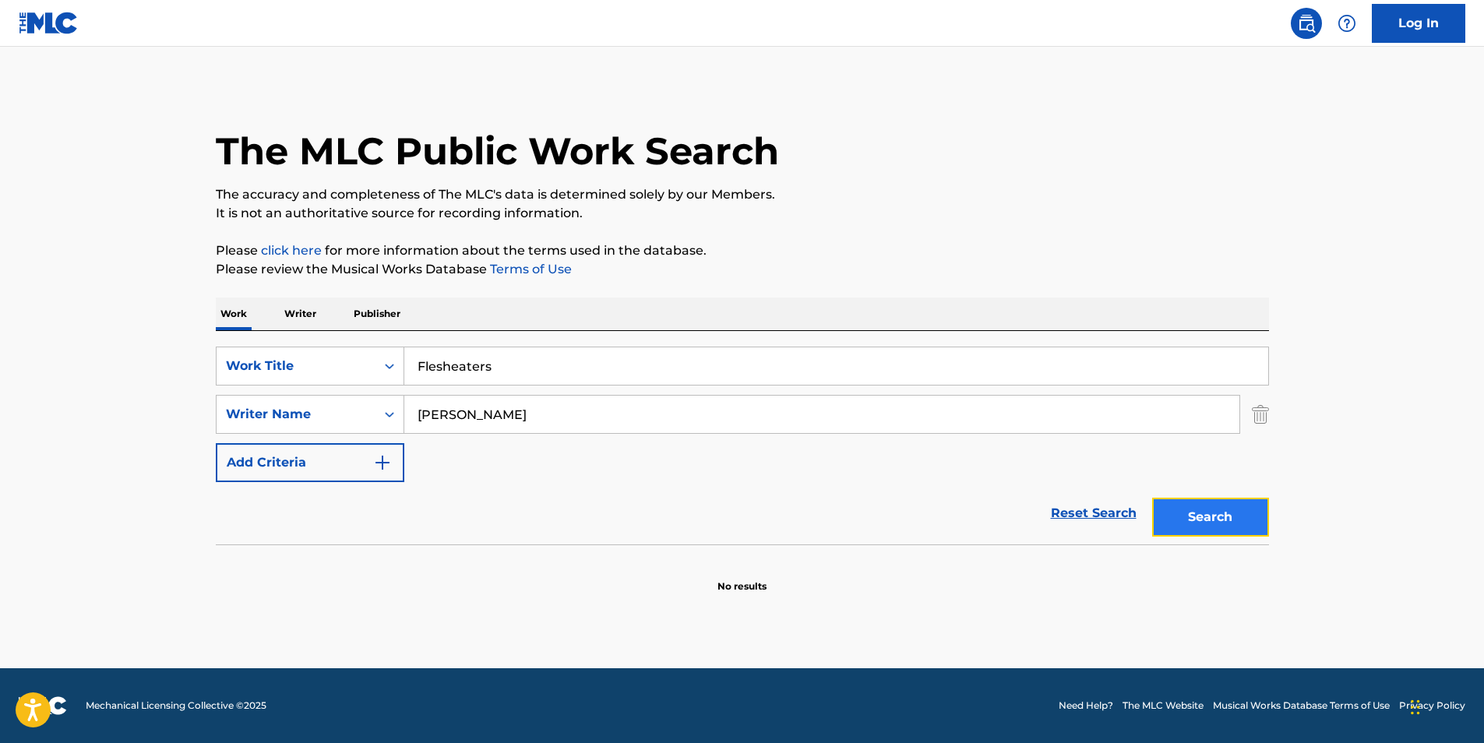
click at [1213, 526] on button "Search" at bounding box center [1210, 517] width 117 height 39
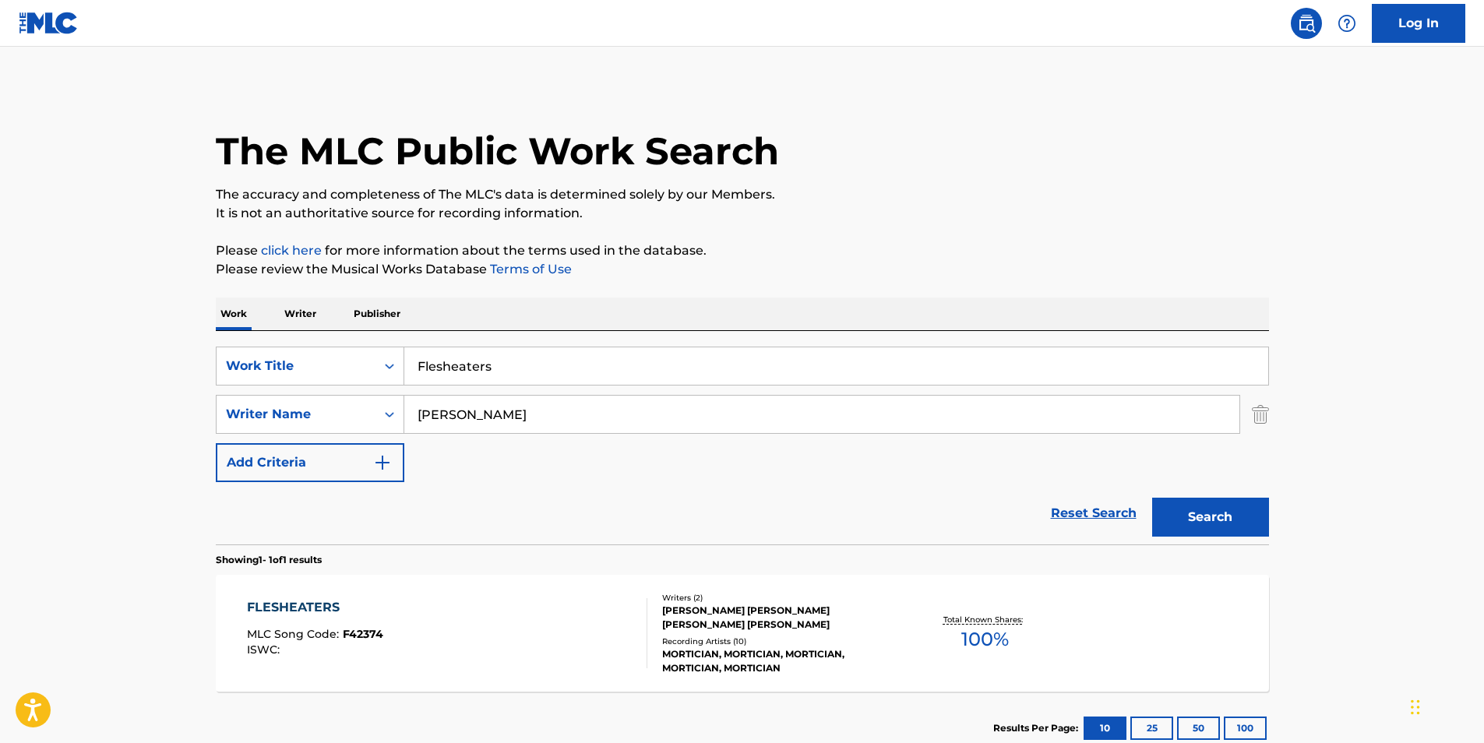
drag, startPoint x: 588, startPoint y: 425, endPoint x: 461, endPoint y: 408, distance: 128.0
click at [330, 424] on div "SearchWithCriteria4a34e51d-6565-4948-9d5e-1c213f7bd1b0 Writer Name ROGER BEAUJA…" at bounding box center [742, 414] width 1053 height 39
paste input "WILLIAM RAHMER"
type input "WILLIAM RAHMER"
click at [1236, 517] on button "Search" at bounding box center [1210, 517] width 117 height 39
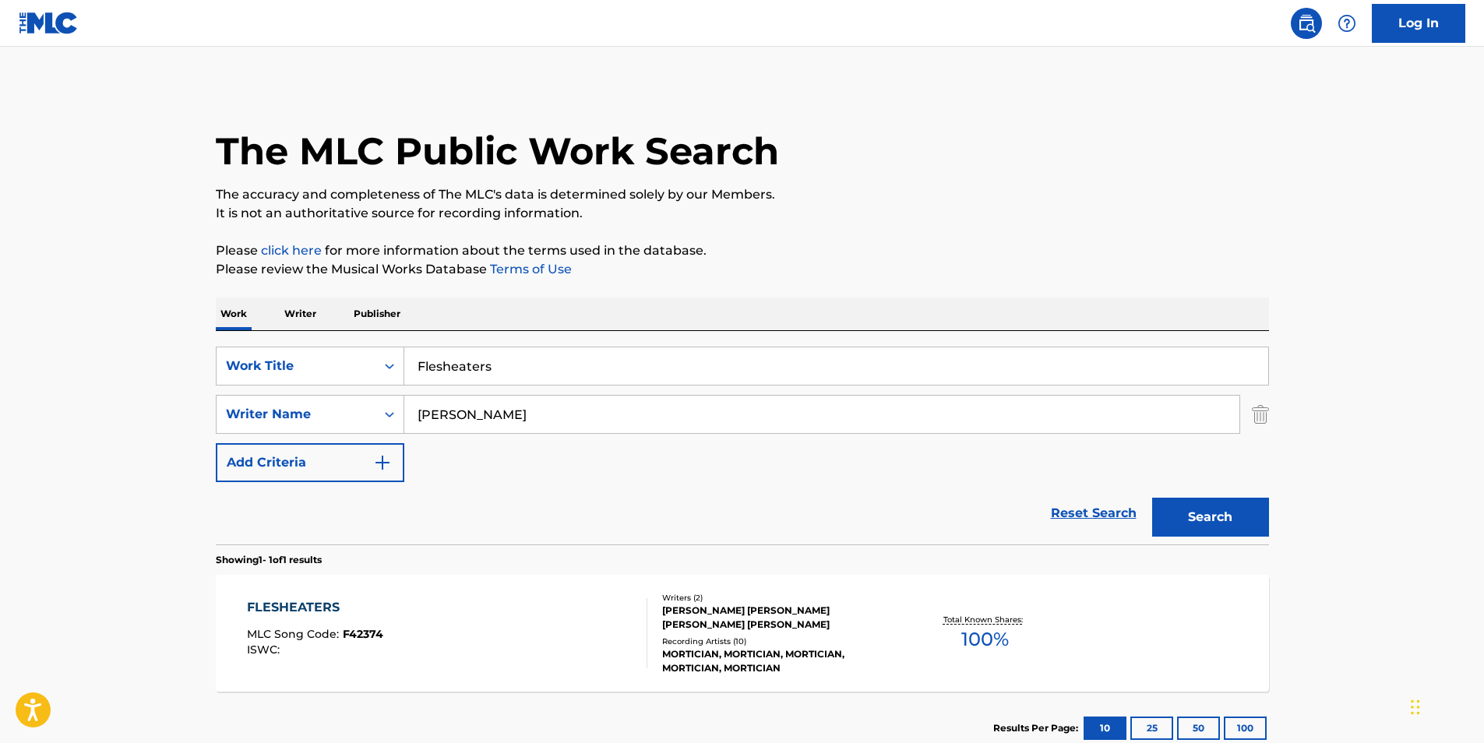
click at [317, 661] on div "FLESHEATERS MLC Song Code : F42374 ISWC :" at bounding box center [315, 633] width 136 height 70
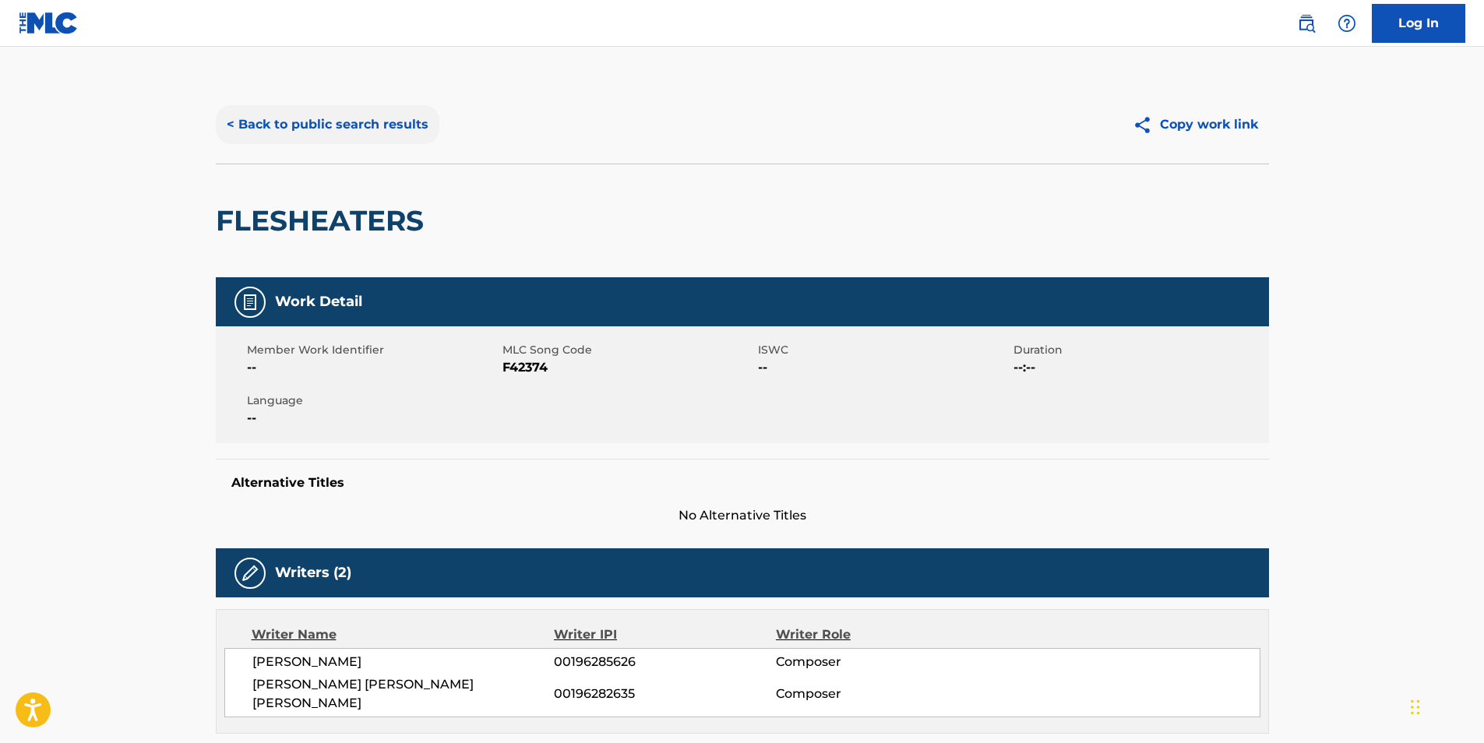
click at [299, 126] on button "< Back to public search results" at bounding box center [328, 124] width 224 height 39
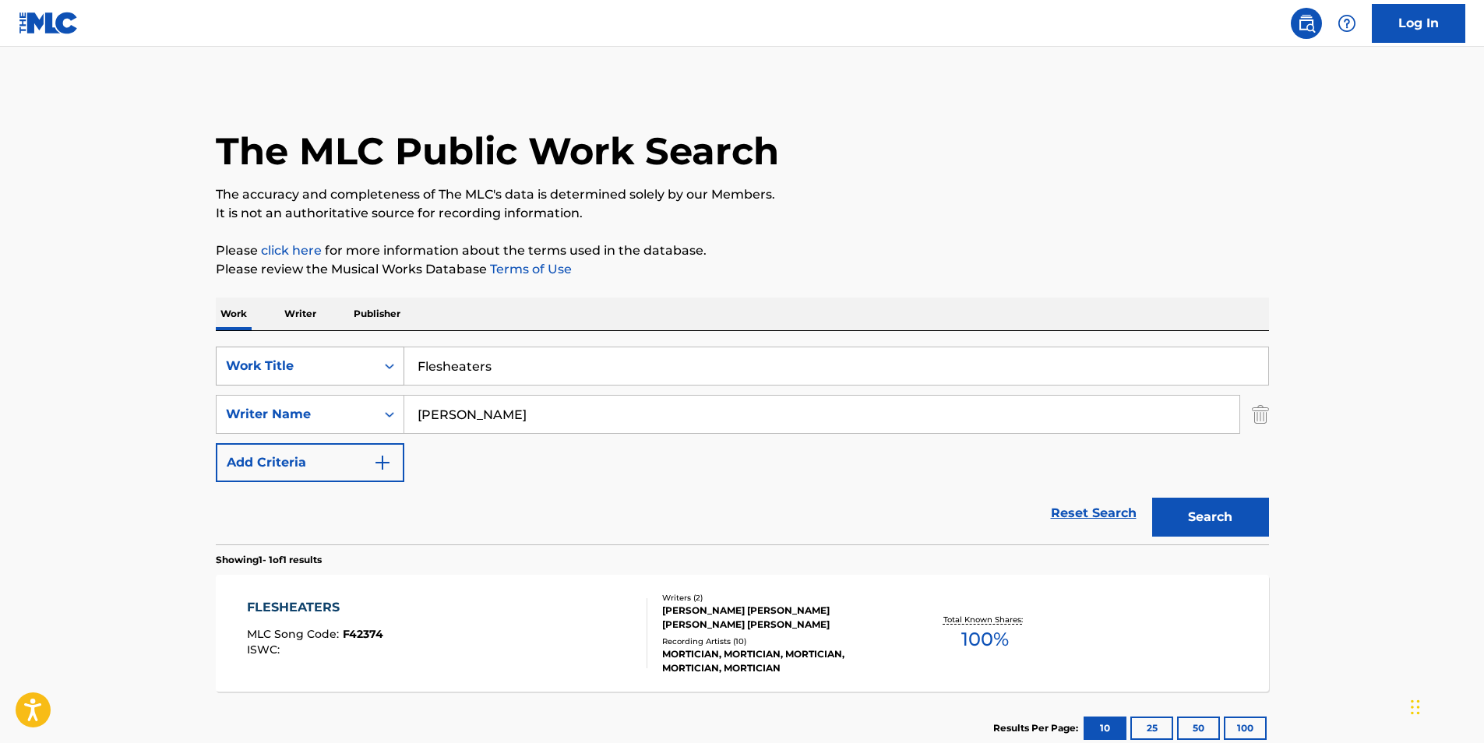
drag, startPoint x: 538, startPoint y: 365, endPoint x: 260, endPoint y: 379, distance: 278.5
click at [260, 379] on div "SearchWithCriteriaf6b6dbea-dd59-4325-842f-18c33675be59 Work Title Flesheaters" at bounding box center [742, 366] width 1053 height 39
paste input "PENSANDOTE"
type input "PENSANDOTE"
drag, startPoint x: 553, startPoint y: 416, endPoint x: 207, endPoint y: 440, distance: 346.8
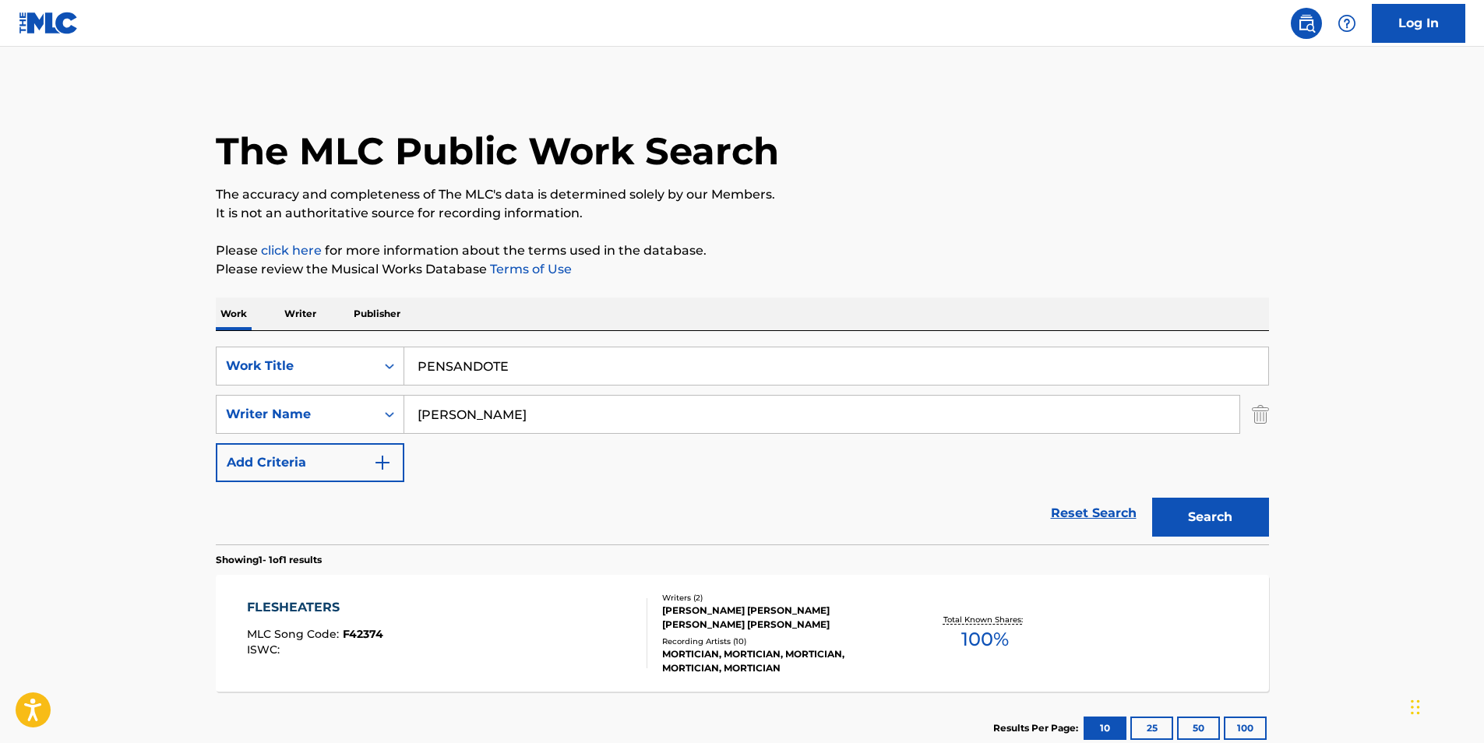
click at [202, 440] on div "The MLC Public Work Search The accuracy and completeness of The MLC's data is d…" at bounding box center [742, 425] width 1091 height 679
paste input "DJ Zetian"
click at [1255, 527] on button "Search" at bounding box center [1210, 517] width 117 height 39
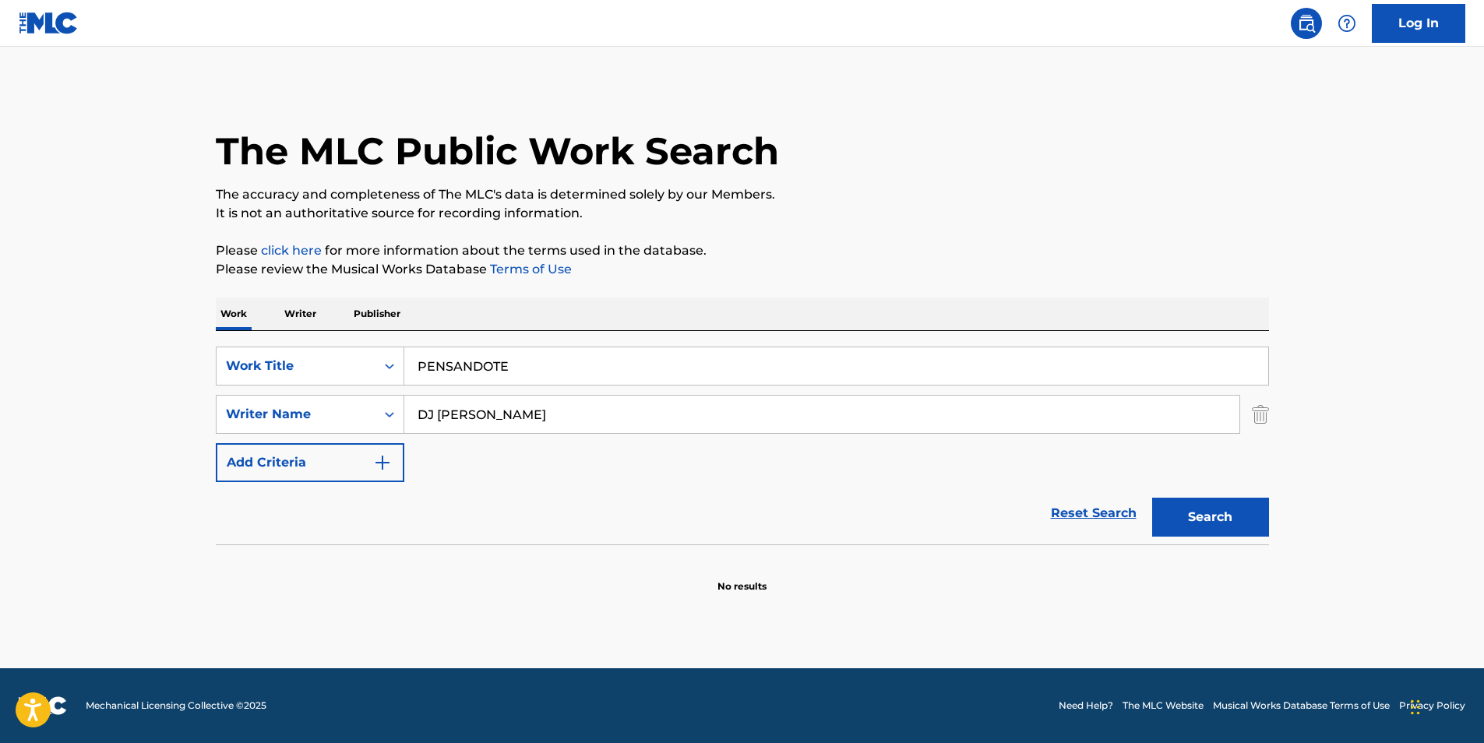
drag, startPoint x: 469, startPoint y: 414, endPoint x: 327, endPoint y: 437, distance: 143.6
click at [327, 437] on div "SearchWithCriteriaf6b6dbea-dd59-4325-842f-18c33675be59 Work Title PENSANDOTE Se…" at bounding box center [742, 415] width 1053 height 136
paste input "MARCO IGNACIO SEPULVEDA PEREZ"
click at [1162, 499] on button "Search" at bounding box center [1210, 517] width 117 height 39
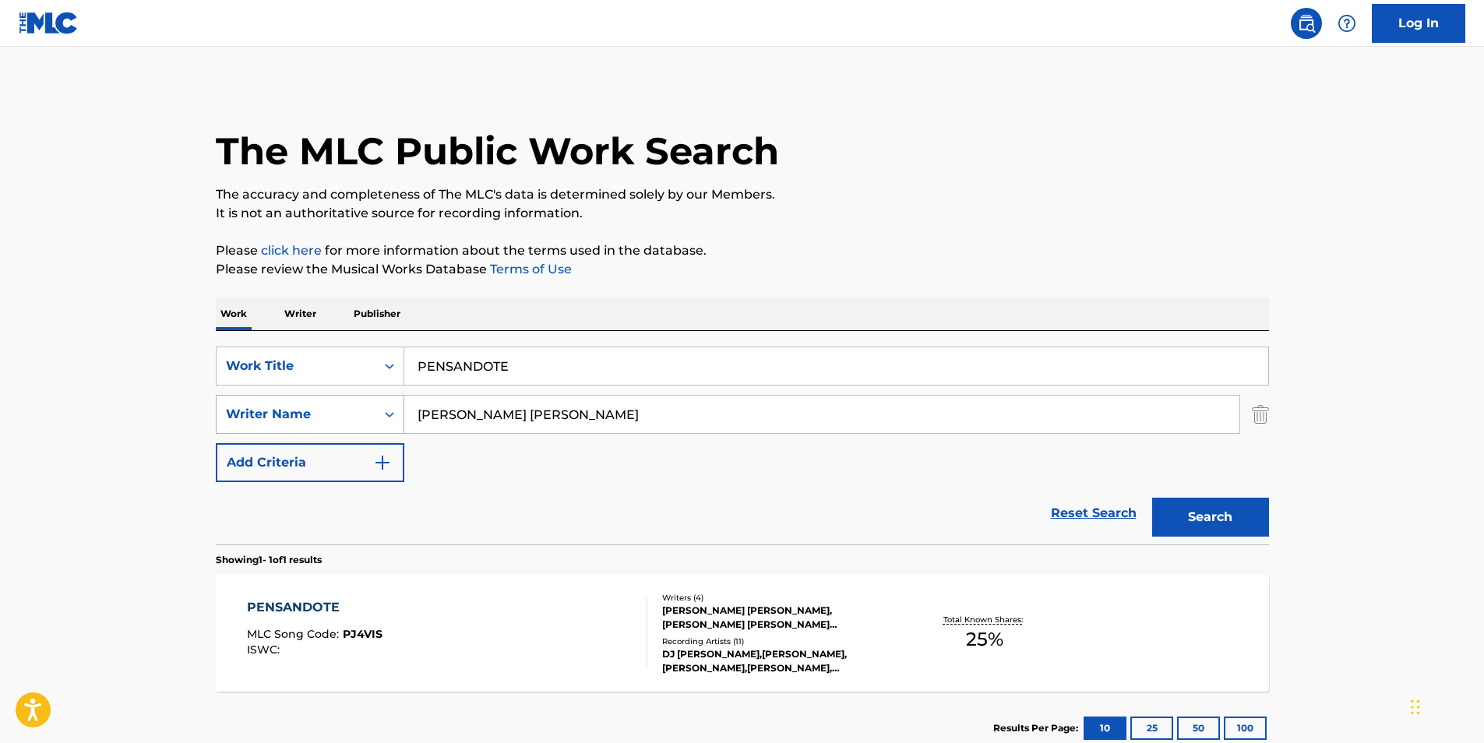
drag, startPoint x: 731, startPoint y: 408, endPoint x: 278, endPoint y: 432, distance: 453.3
click at [278, 432] on div "SearchWithCriteria4a34e51d-6565-4948-9d5e-1c213f7bd1b0 Writer Name MARCO IGNACI…" at bounding box center [742, 414] width 1053 height 39
paste input "SAMANTA DUQUE OSORIO"
click at [1175, 532] on button "Search" at bounding box center [1210, 517] width 117 height 39
drag, startPoint x: 645, startPoint y: 417, endPoint x: 341, endPoint y: 424, distance: 303.9
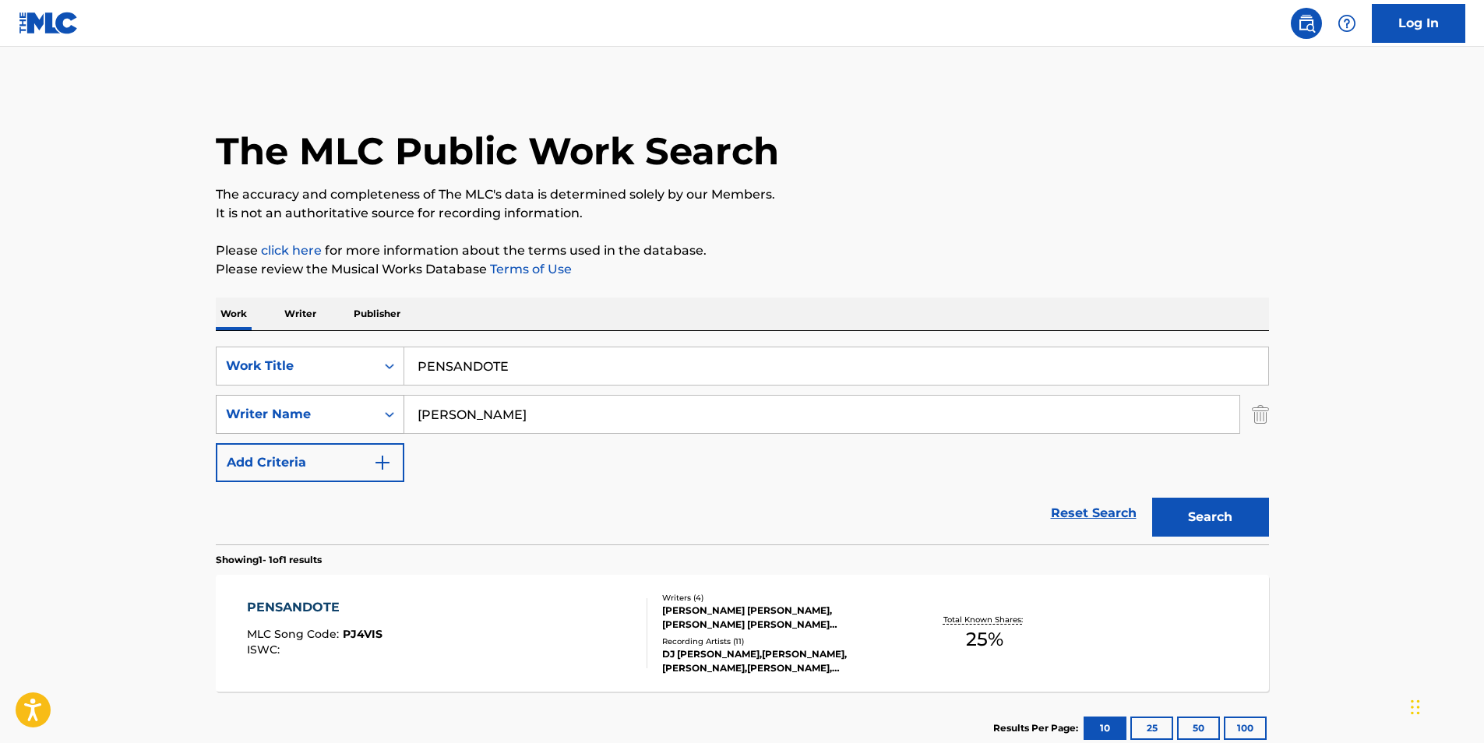
click at [248, 424] on div "SearchWithCriteria4a34e51d-6565-4948-9d5e-1c213f7bd1b0 Writer Name SAMANTA DUQU…" at bounding box center [742, 414] width 1053 height 39
paste input "ERGIO ANDRES ACOSTA ARAGON"
click at [1225, 524] on button "Search" at bounding box center [1210, 517] width 117 height 39
drag, startPoint x: 705, startPoint y: 412, endPoint x: 213, endPoint y: 412, distance: 492.4
click at [179, 412] on main "The MLC Public Work Search The accuracy and completeness of The MLC's data is d…" at bounding box center [742, 410] width 1484 height 726
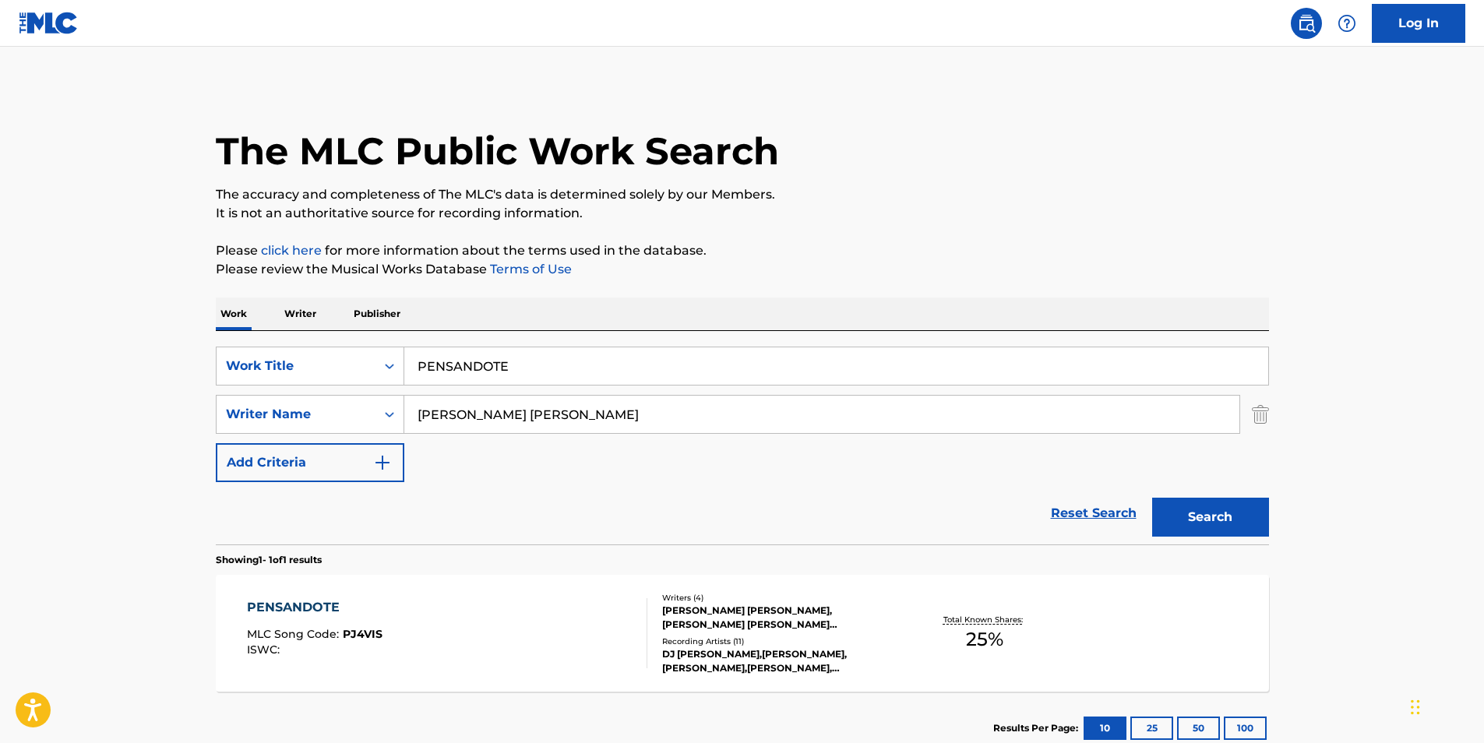
paste input "BASTIAN HERNEY GOMEZ GARAVITO"
type input "SEBASTIAN HERNEY GOMEZ GARAVITO"
click at [1194, 522] on button "Search" at bounding box center [1210, 517] width 117 height 39
click at [340, 633] on span "MLC Song Code :" at bounding box center [295, 634] width 96 height 14
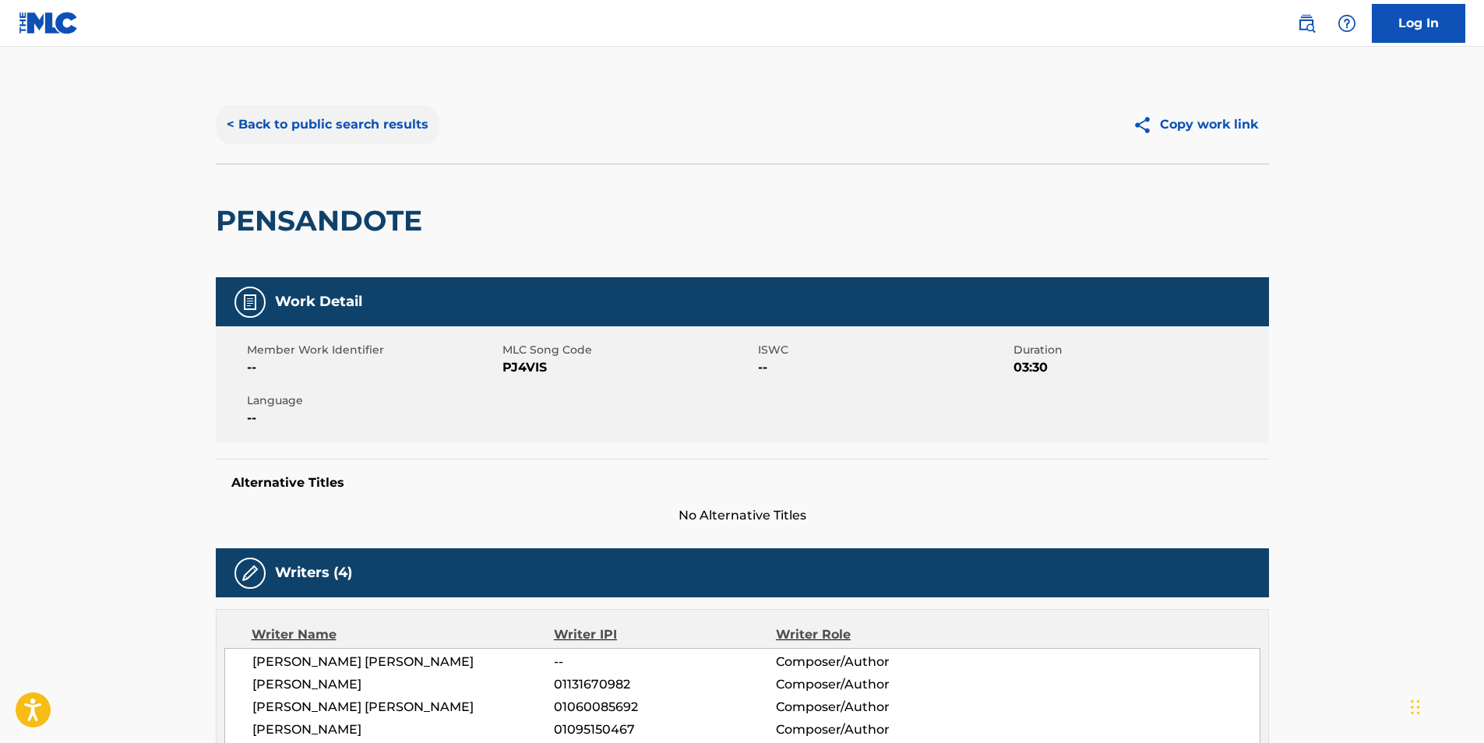
click at [351, 129] on button "< Back to public search results" at bounding box center [328, 124] width 224 height 39
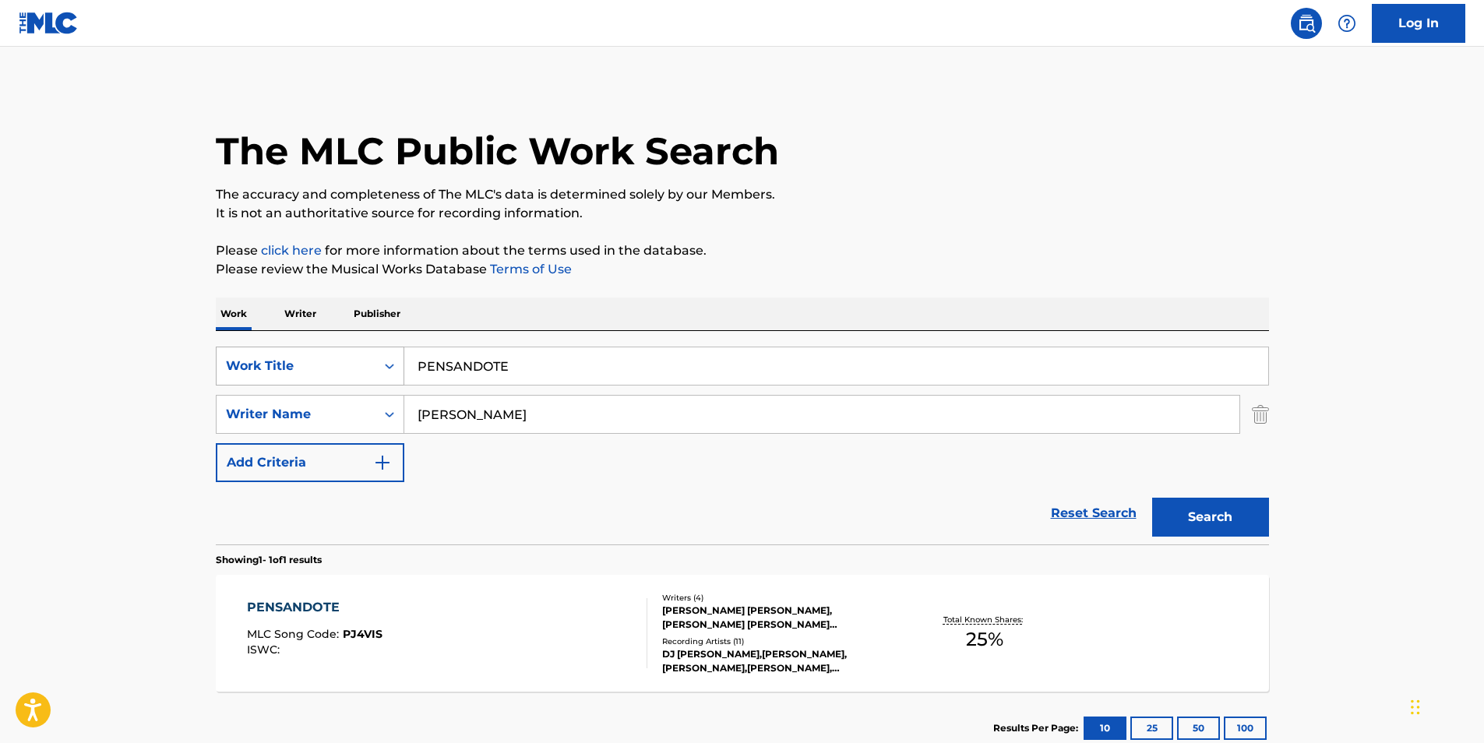
drag, startPoint x: 577, startPoint y: 355, endPoint x: 268, endPoint y: 382, distance: 309.7
click at [269, 382] on div "SearchWithCriteriaf6b6dbea-dd59-4325-842f-18c33675be59 Work Title PENSANDOTE" at bounding box center [742, 366] width 1053 height 39
paste input "5AM Special"
type input "5AM Special"
paste input "CRIMEAPPLE"
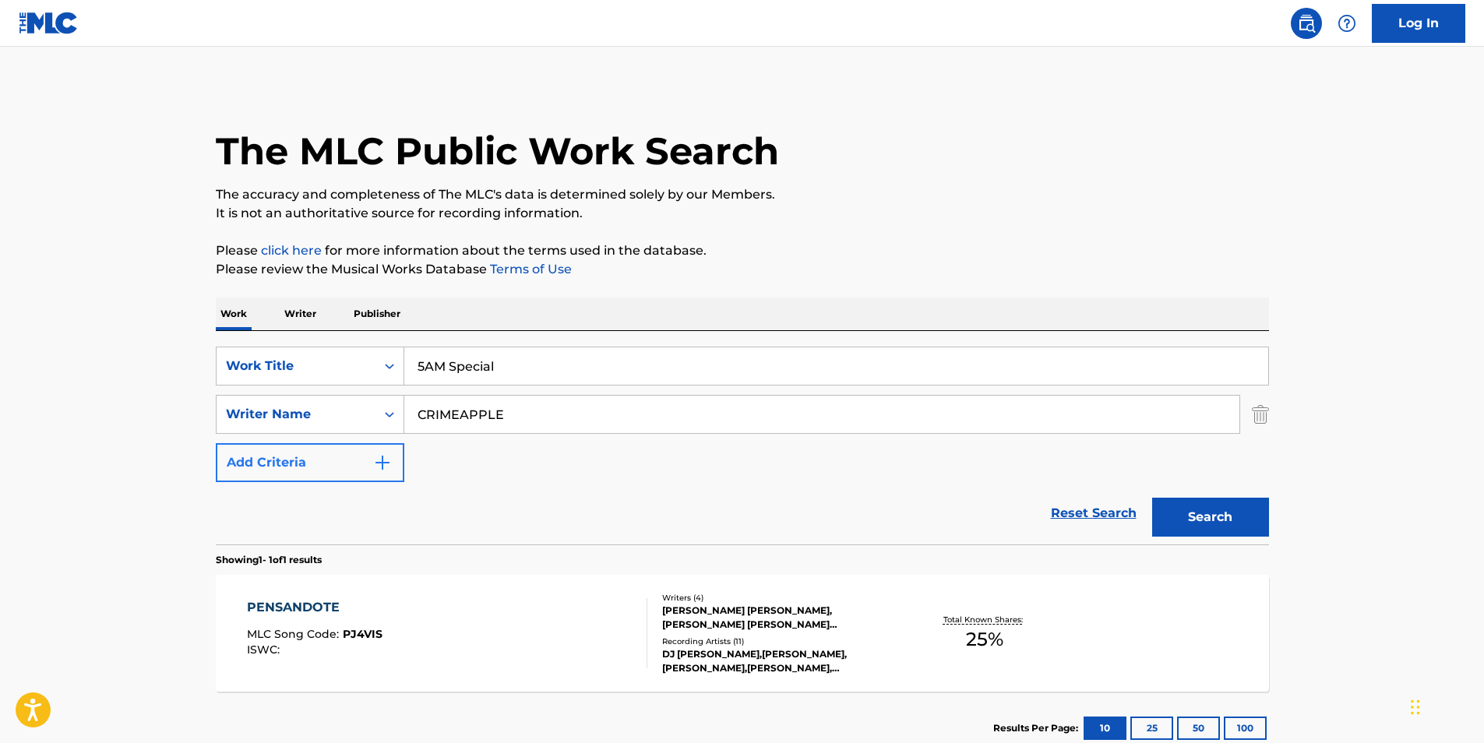
drag, startPoint x: 713, startPoint y: 418, endPoint x: 391, endPoint y: 450, distance: 323.4
click at [391, 450] on div "SearchWithCriteriaf6b6dbea-dd59-4325-842f-18c33675be59 Work Title 5AM Special S…" at bounding box center [742, 415] width 1053 height 136
click at [1194, 506] on button "Search" at bounding box center [1210, 517] width 117 height 39
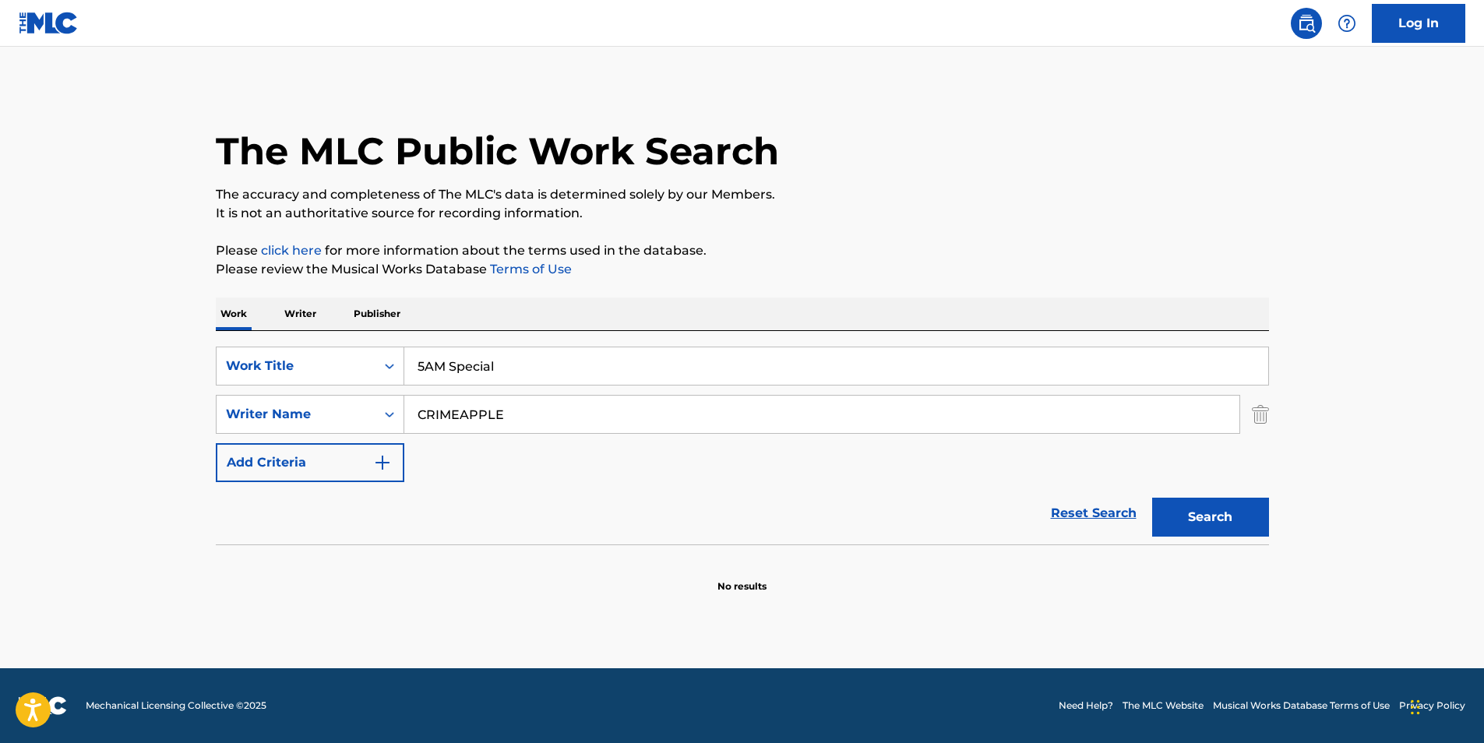
paste input "Erik Sarno"
click at [1208, 534] on button "Search" at bounding box center [1210, 517] width 117 height 39
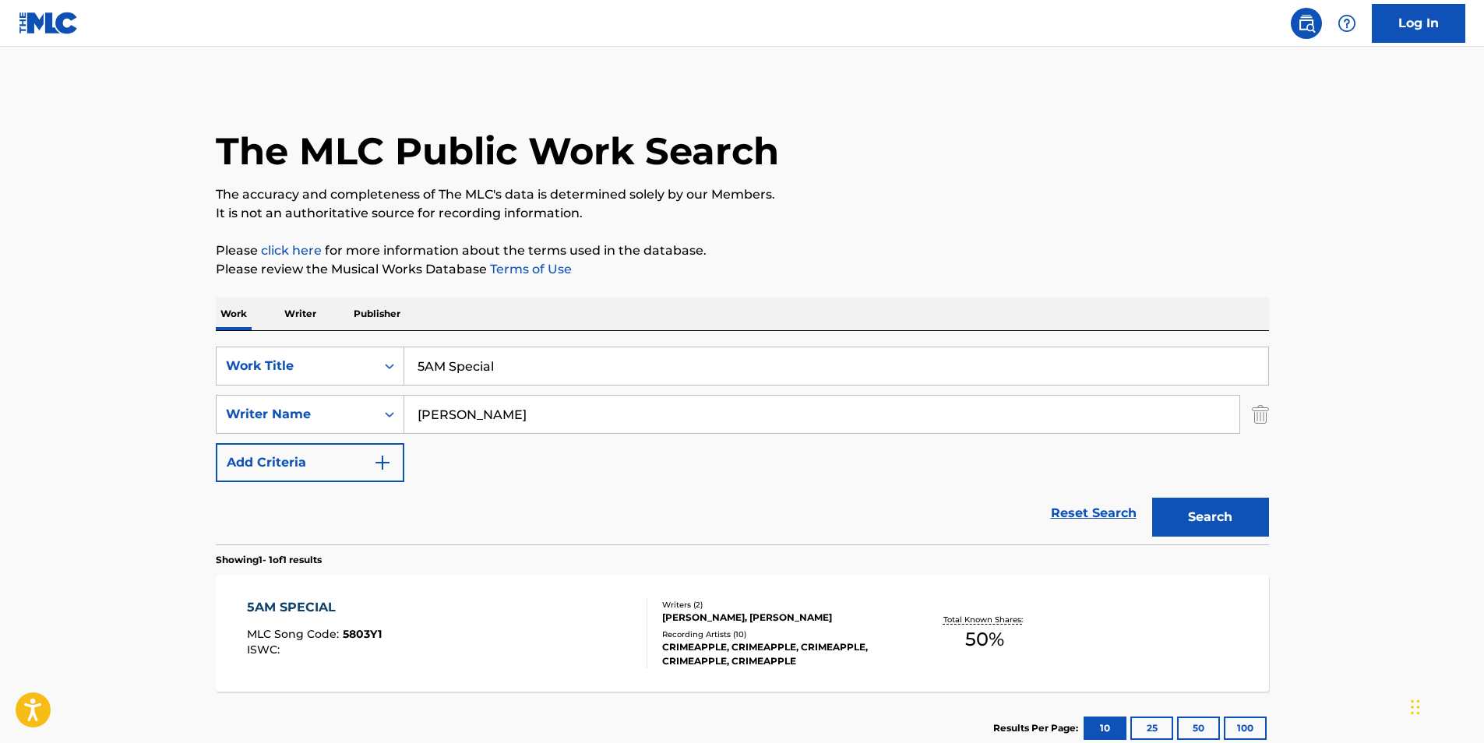
drag, startPoint x: 585, startPoint y: 400, endPoint x: 36, endPoint y: 471, distance: 553.8
click at [35, 470] on main "The MLC Public Work Search The accuracy and completeness of The MLC's data is d…" at bounding box center [742, 410] width 1484 height 726
paste input "Sebastian David Vasc"
click at [499, 408] on input "Sebastian David Vasco" at bounding box center [821, 414] width 835 height 37
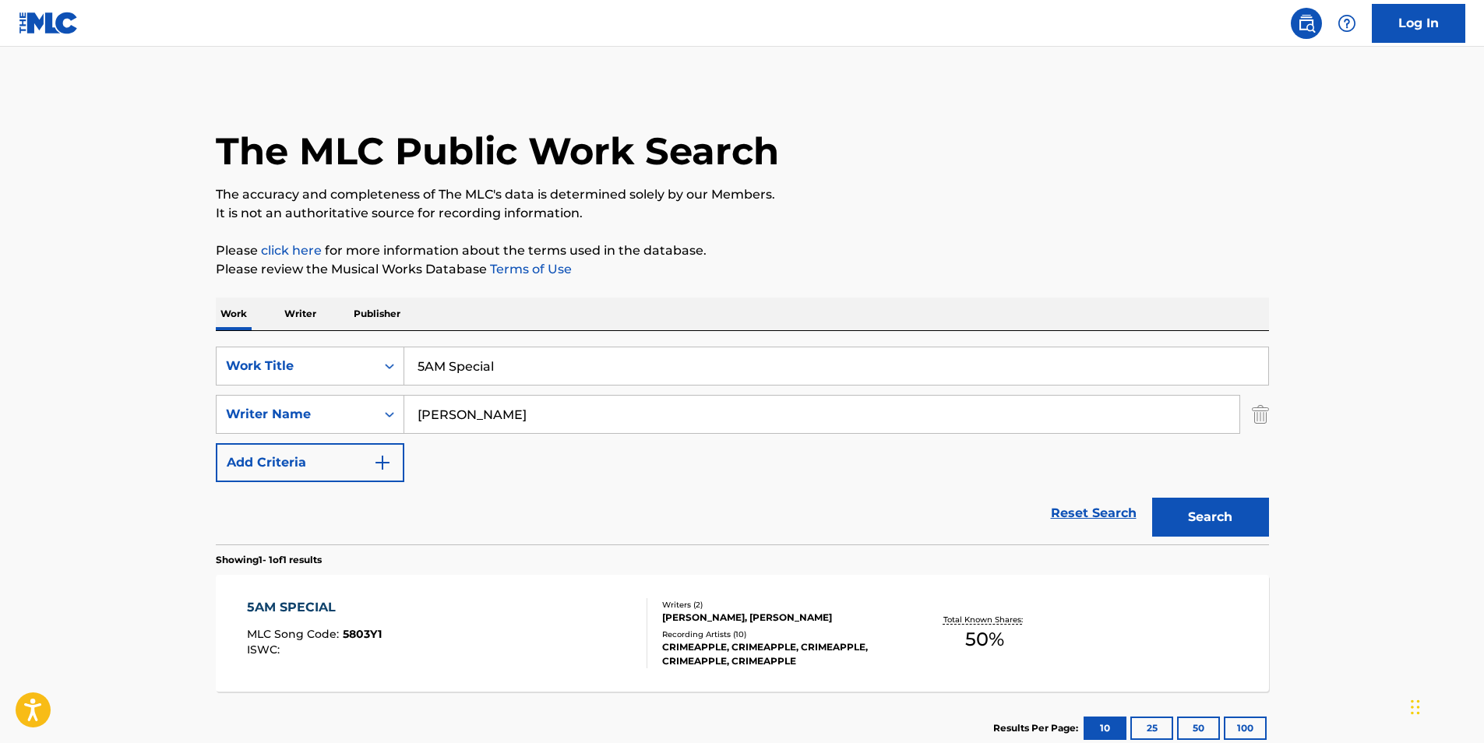
click at [1152, 498] on button "Search" at bounding box center [1210, 517] width 117 height 39
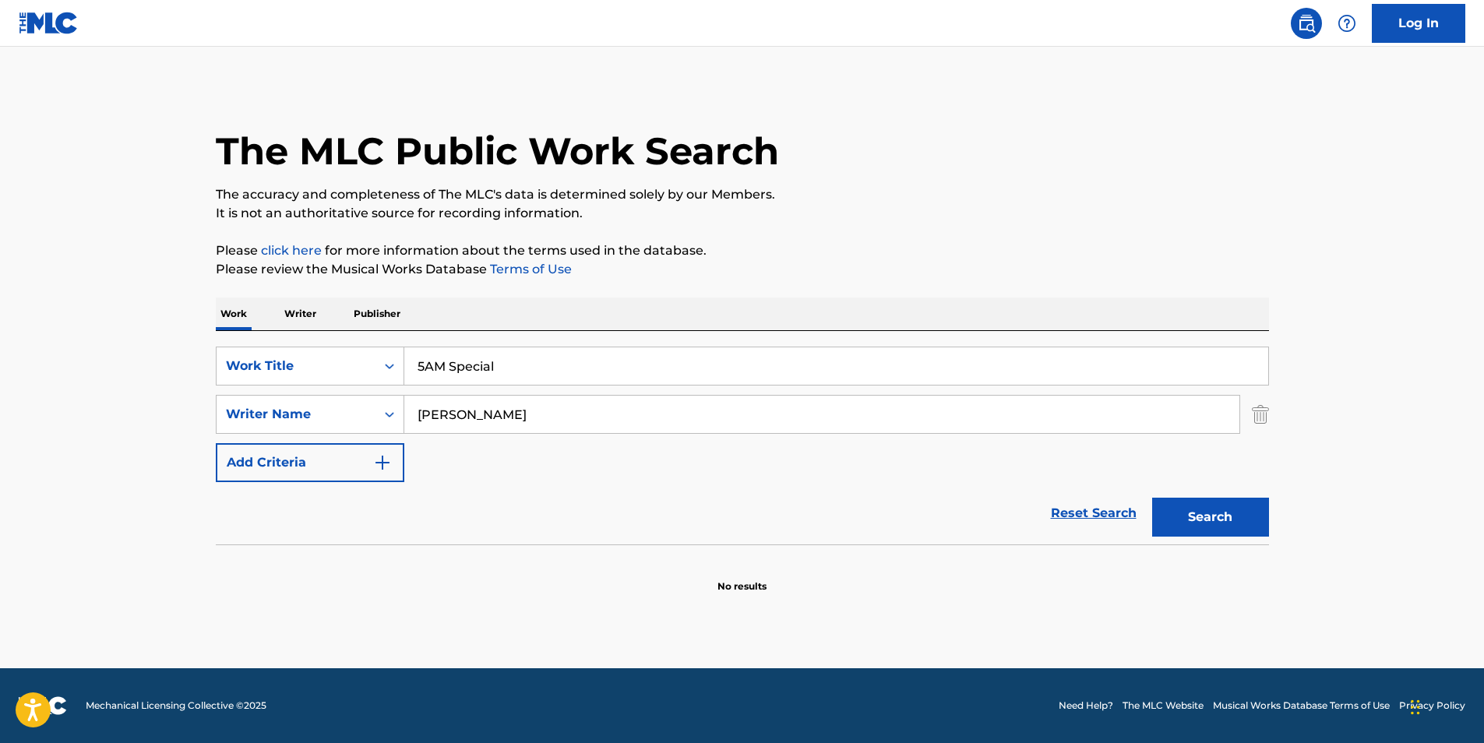
click at [498, 417] on input "Sebastian Vasco" at bounding box center [821, 414] width 835 height 37
click at [1152, 498] on button "Search" at bounding box center [1210, 517] width 117 height 39
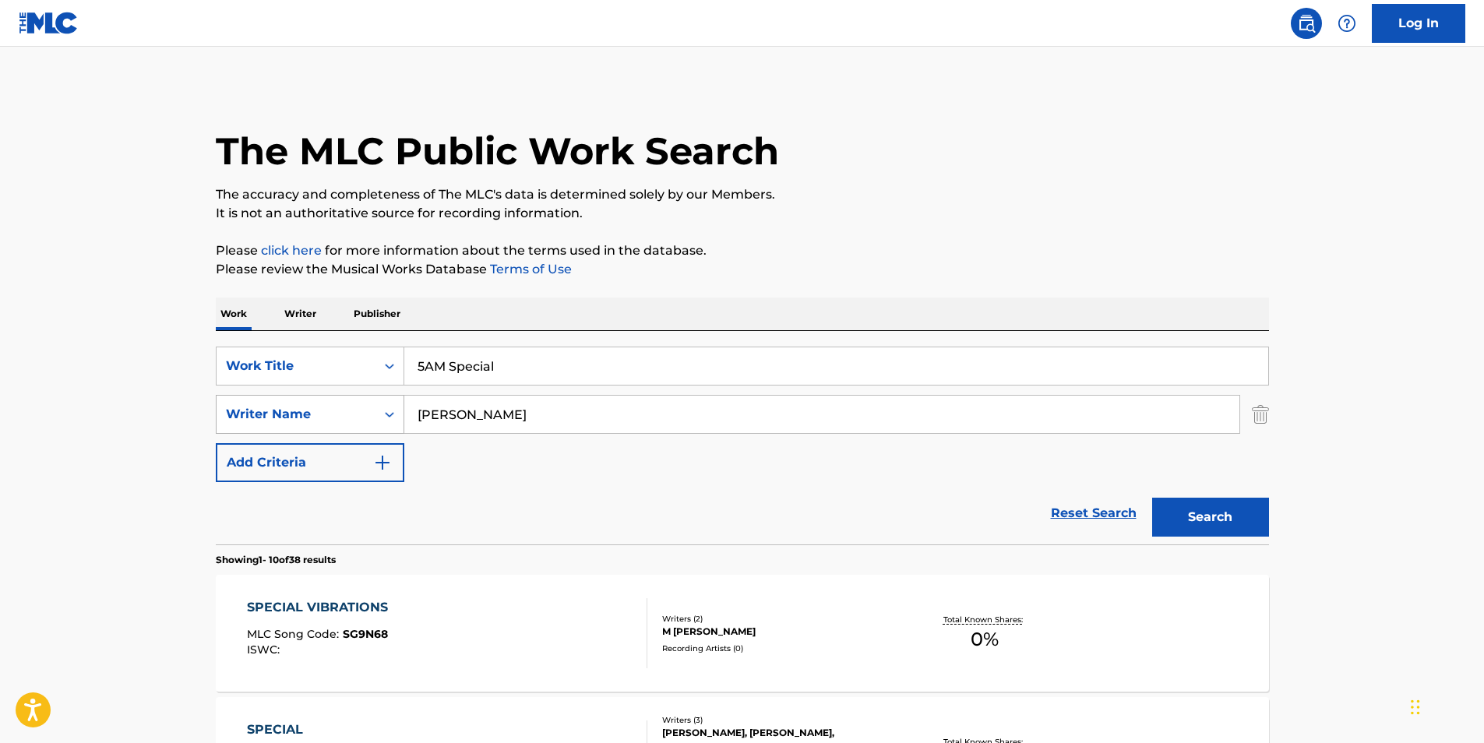
drag, startPoint x: 531, startPoint y: 411, endPoint x: 358, endPoint y: 432, distance: 174.2
click at [358, 432] on div "SearchWithCriteria4a34e51d-6565-4948-9d5e-1c213f7bd1b0 Writer Name Sebastian" at bounding box center [742, 414] width 1053 height 39
paste input "David Vasco"
click at [535, 419] on input "Sebastian David Vasco" at bounding box center [821, 414] width 835 height 37
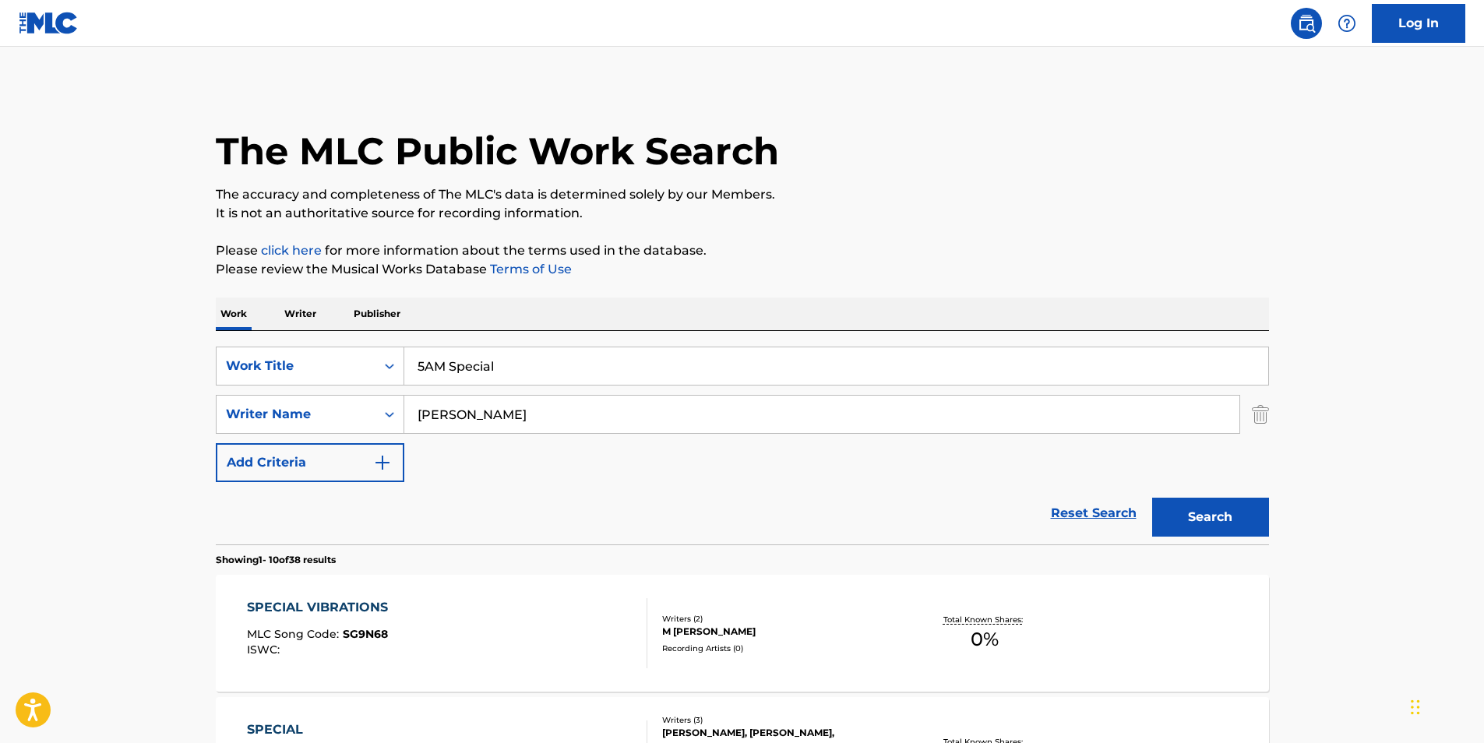
click at [1152, 498] on button "Search" at bounding box center [1210, 517] width 117 height 39
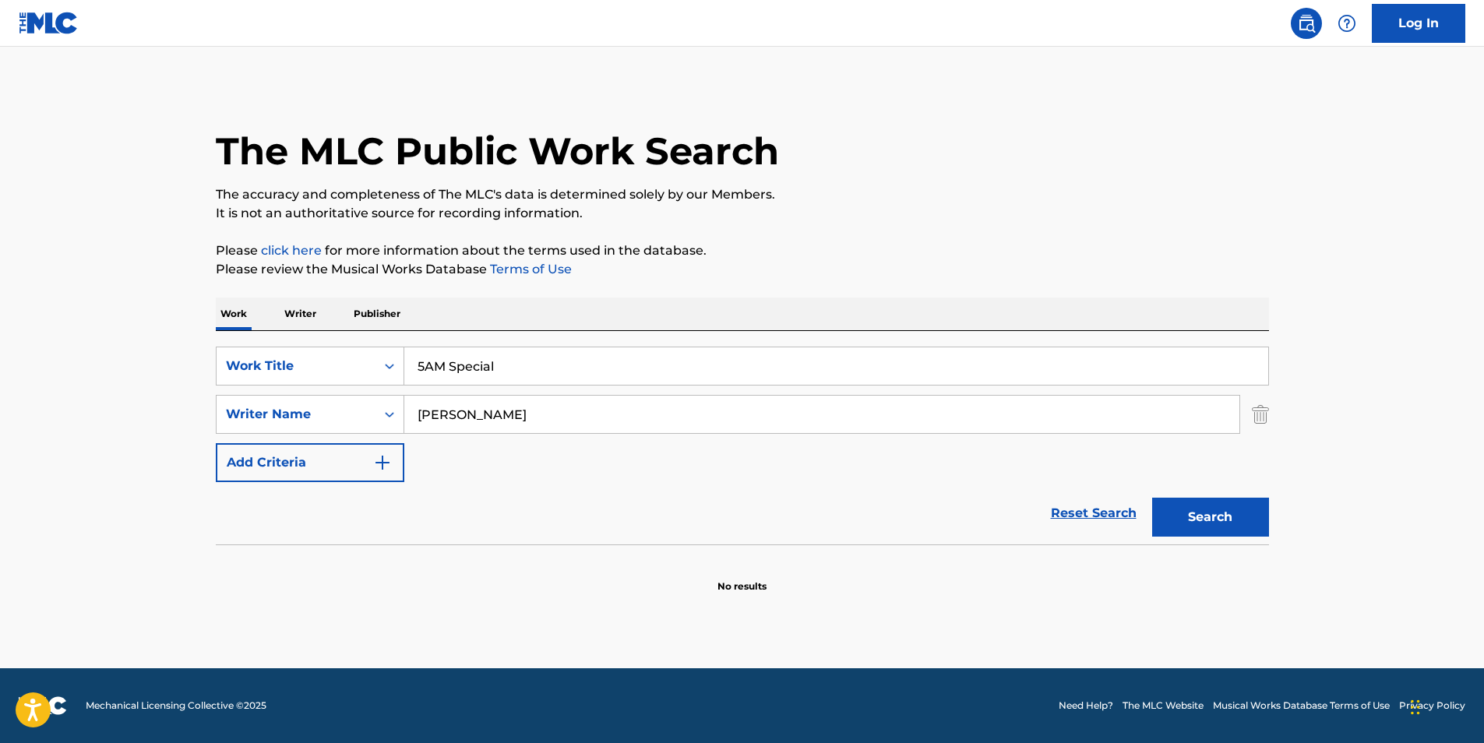
drag, startPoint x: 547, startPoint y: 416, endPoint x: 150, endPoint y: 420, distance: 397.4
click at [150, 420] on main "The MLC Public Work Search The accuracy and completeness of The MLC's data is d…" at bounding box center [742, 358] width 1484 height 622
paste input "Vasco"
click at [500, 411] on input "Sebastian David Vasco" at bounding box center [821, 414] width 835 height 37
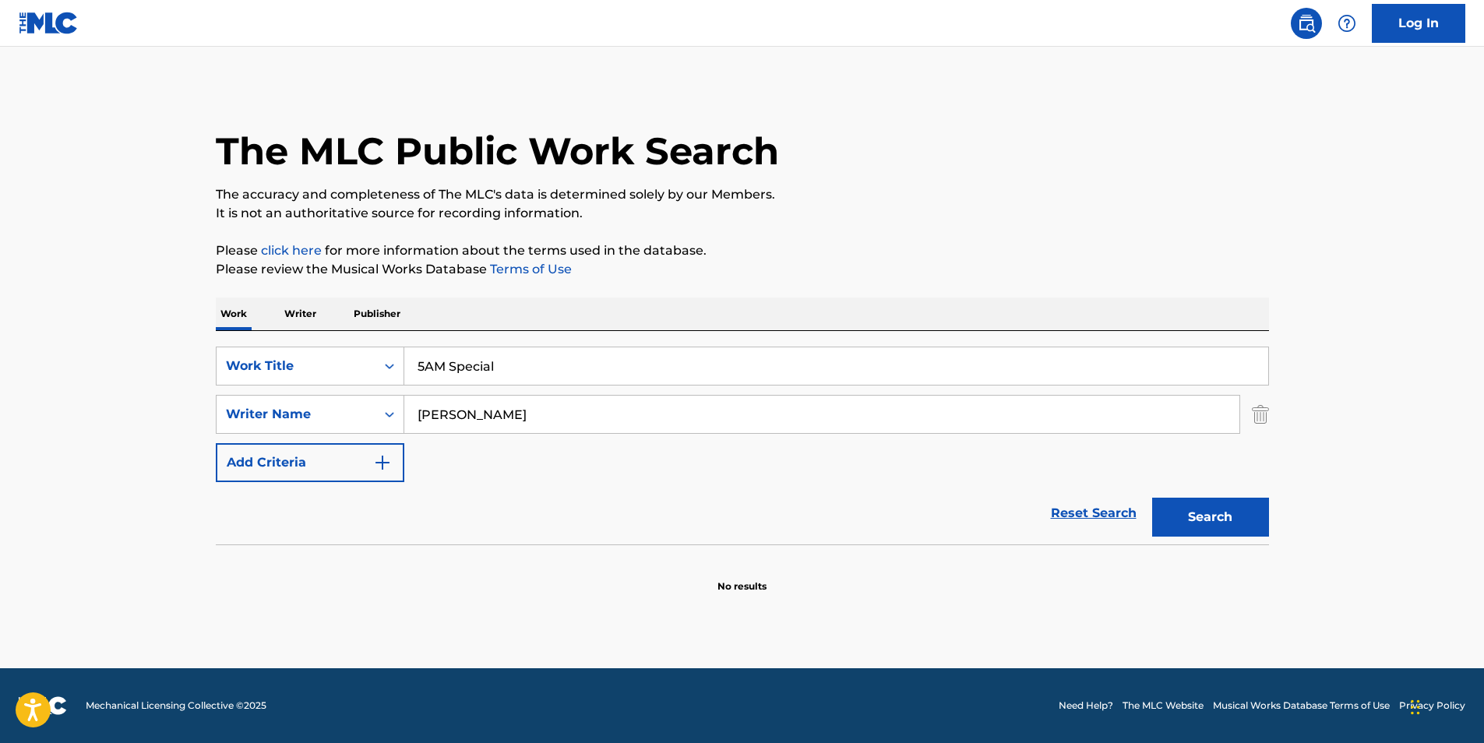
click at [1152, 498] on button "Search" at bounding box center [1210, 517] width 117 height 39
click at [500, 411] on input "Sebastian Vasco" at bounding box center [821, 414] width 835 height 37
click at [552, 413] on input "Sebastian Vasco" at bounding box center [821, 414] width 835 height 37
drag, startPoint x: 552, startPoint y: 413, endPoint x: 395, endPoint y: 428, distance: 157.3
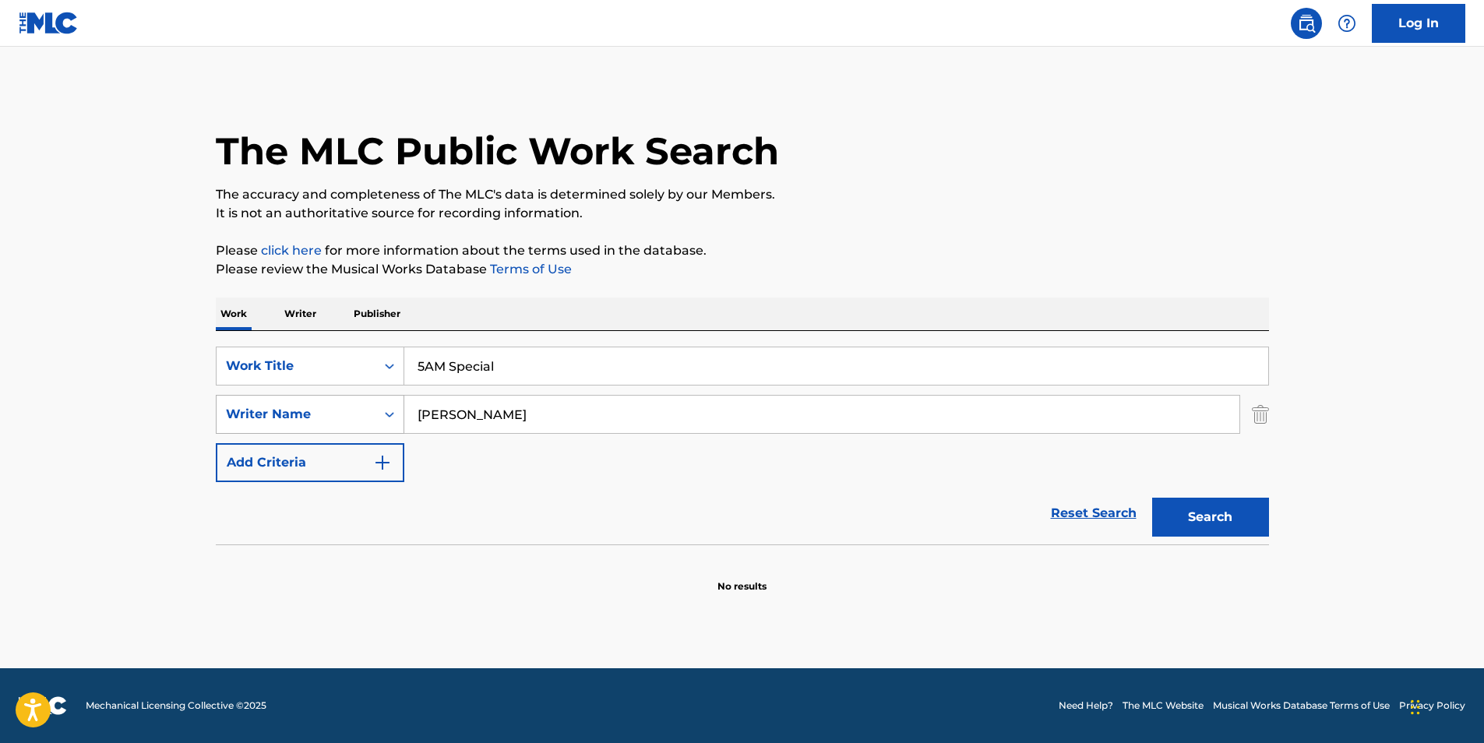
click at [360, 427] on div "SearchWithCriteria4a34e51d-6565-4948-9d5e-1c213f7bd1b0 Writer Name Sebastian Va…" at bounding box center [742, 414] width 1053 height 39
paste input "Erik Sarn"
type input "Erik Sarno"
click at [1213, 527] on button "Search" at bounding box center [1210, 517] width 117 height 39
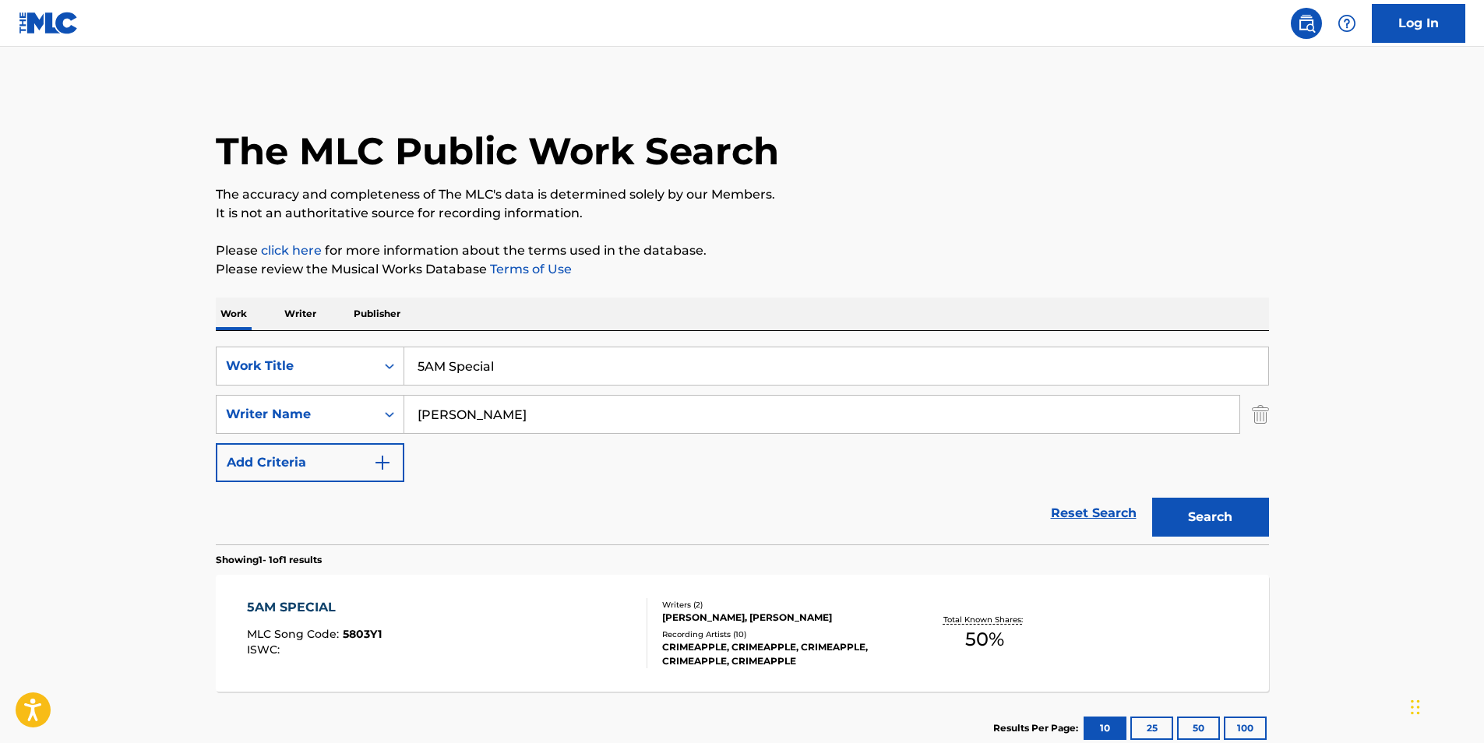
click at [407, 630] on div "5AM SPECIAL MLC Song Code : 5803Y1 ISWC :" at bounding box center [447, 633] width 400 height 70
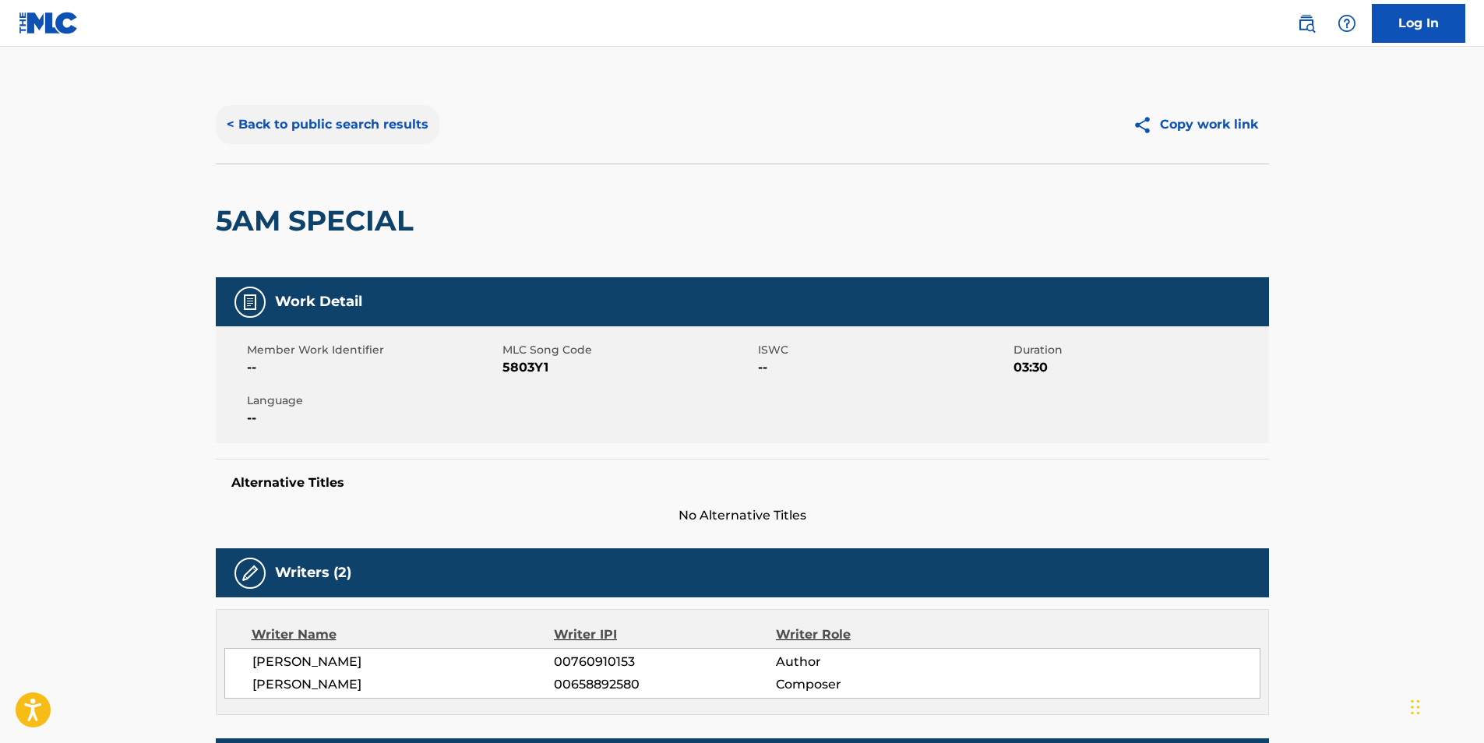
click at [229, 114] on button "< Back to public search results" at bounding box center [328, 124] width 224 height 39
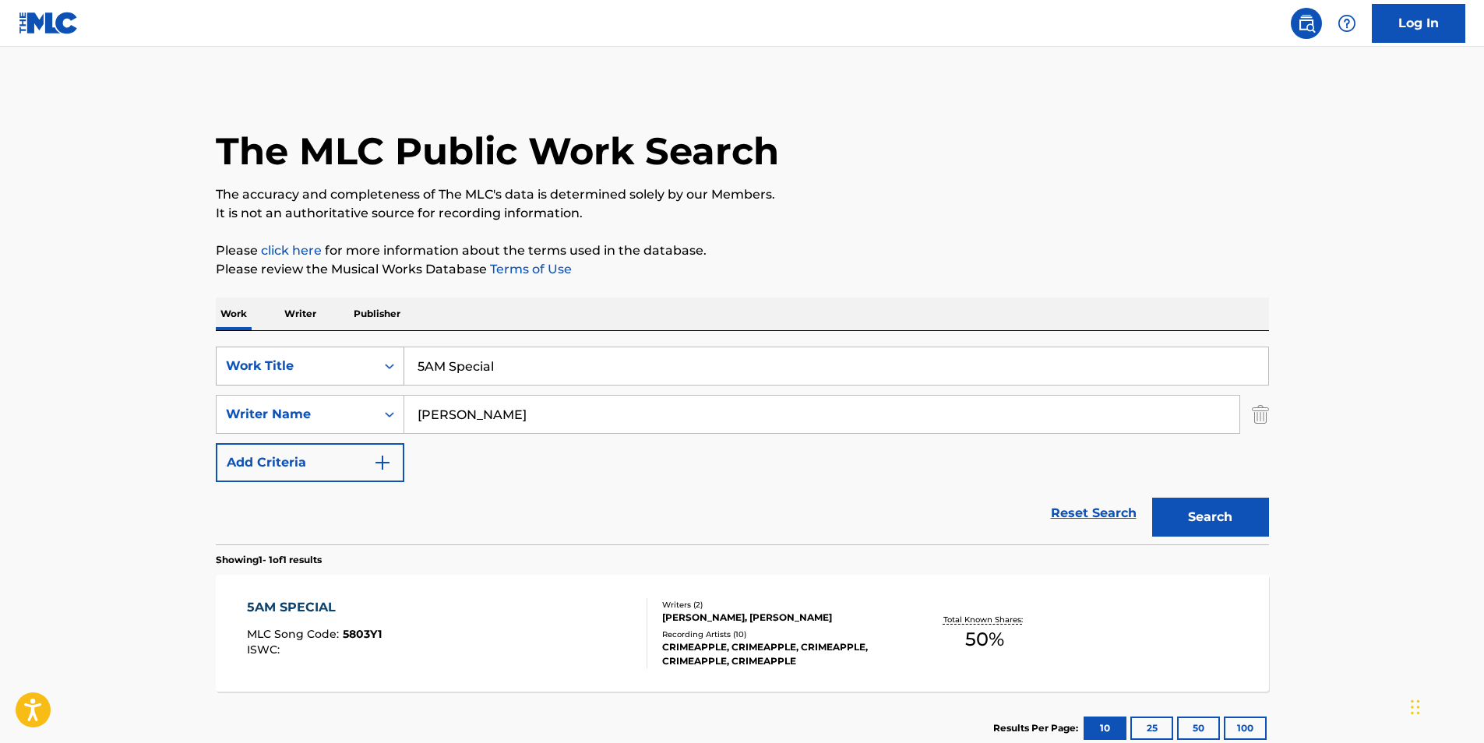
paste input "FEARS WE CREATE FT. CHASE HUGLIN"
drag, startPoint x: 541, startPoint y: 366, endPoint x: 245, endPoint y: 320, distance: 300.4
click at [257, 381] on div "SearchWithCriteriaf6b6dbea-dd59-4325-842f-18c33675be59 Work Title FEARS WE CREA…" at bounding box center [742, 366] width 1053 height 39
type input "FEARS WE CREATE FT. CHASE HUGLIN"
drag, startPoint x: 587, startPoint y: 425, endPoint x: 330, endPoint y: 481, distance: 263.2
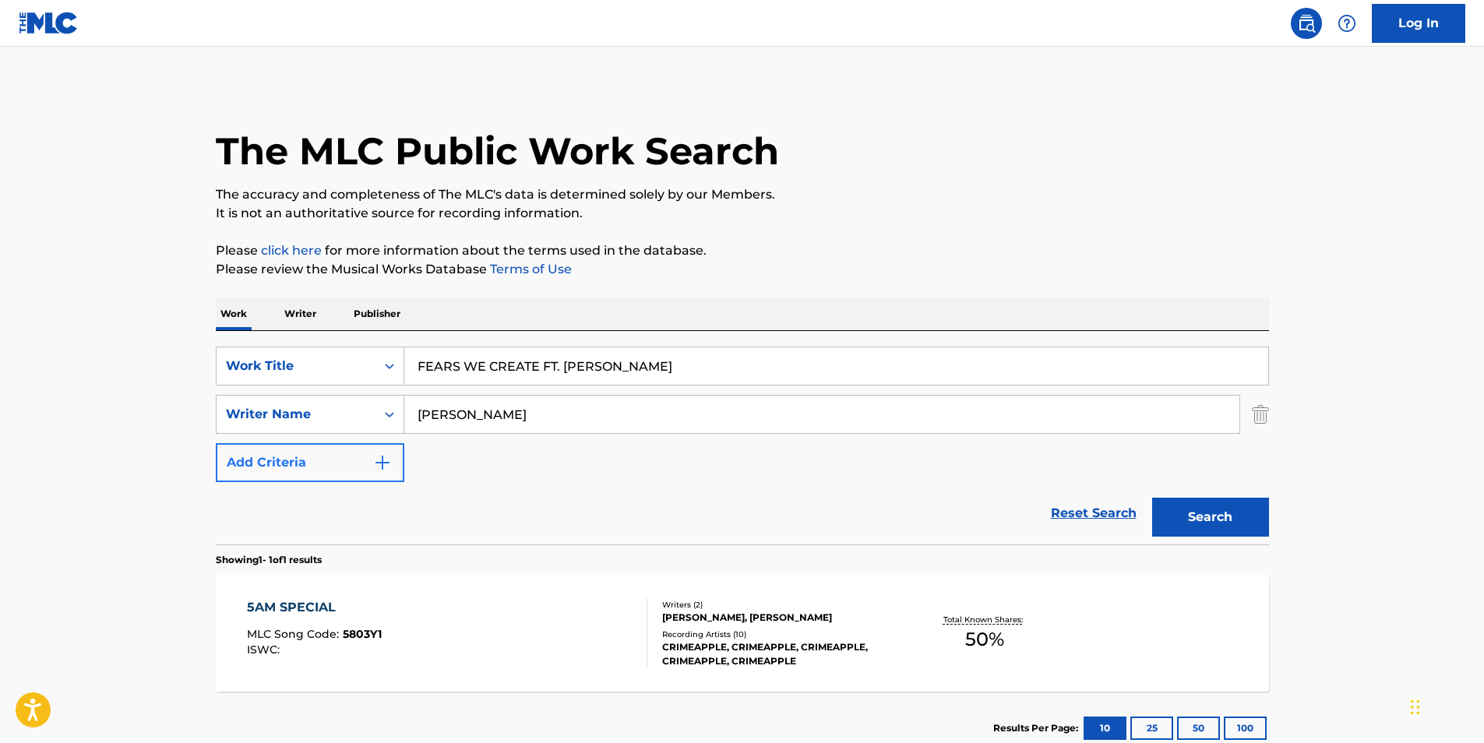
click at [326, 468] on div "SearchWithCriteriaf6b6dbea-dd59-4325-842f-18c33675be59 Work Title FEARS WE CREA…" at bounding box center [742, 415] width 1053 height 136
paste input "Hotel Books"
click at [1231, 520] on button "Search" at bounding box center [1210, 517] width 117 height 39
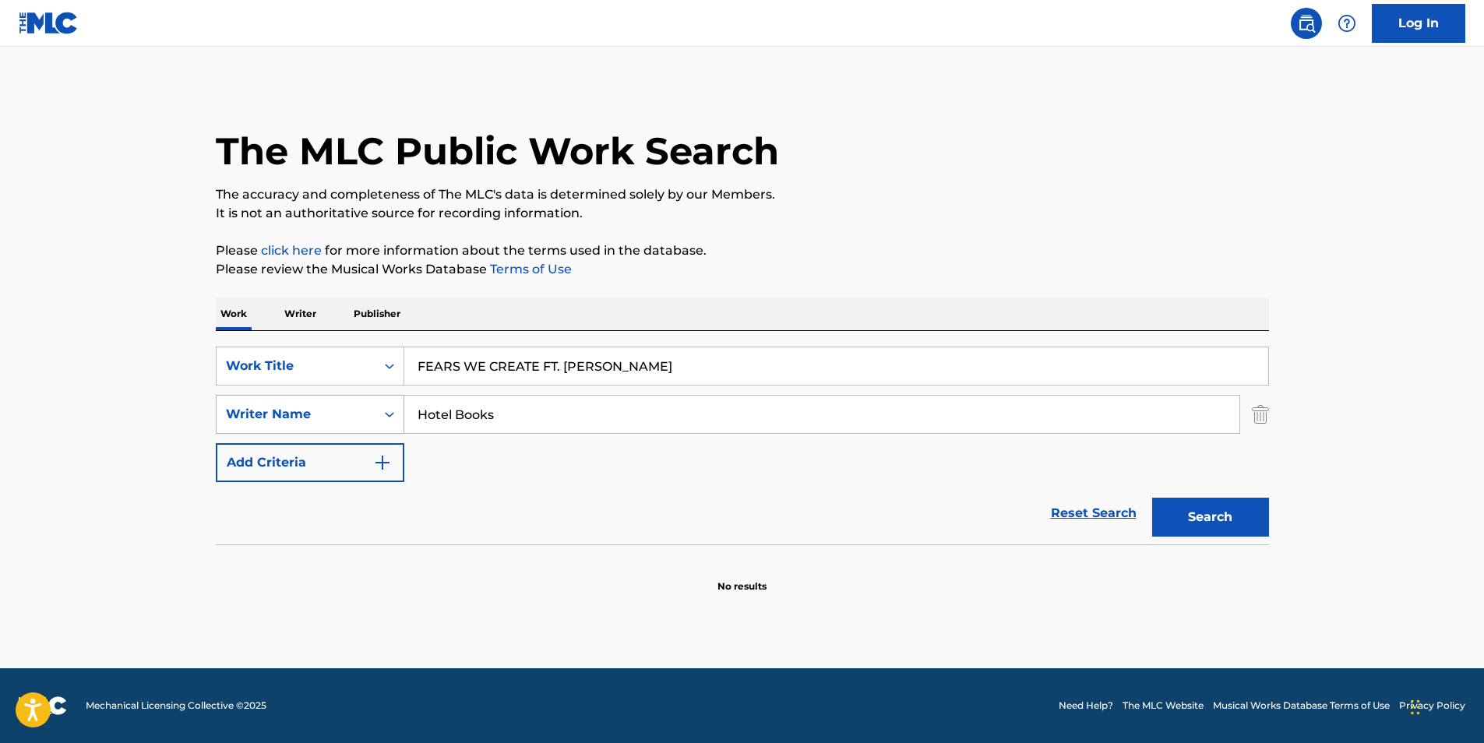
drag, startPoint x: 513, startPoint y: 422, endPoint x: 311, endPoint y: 422, distance: 201.8
click at [311, 422] on div "SearchWithCriteria4a34e51d-6565-4948-9d5e-1c213f7bd1b0 Writer Name Hotel Books" at bounding box center [742, 414] width 1053 height 39
paste input "NICK INGRAM"
click at [1162, 512] on button "Search" at bounding box center [1210, 517] width 117 height 39
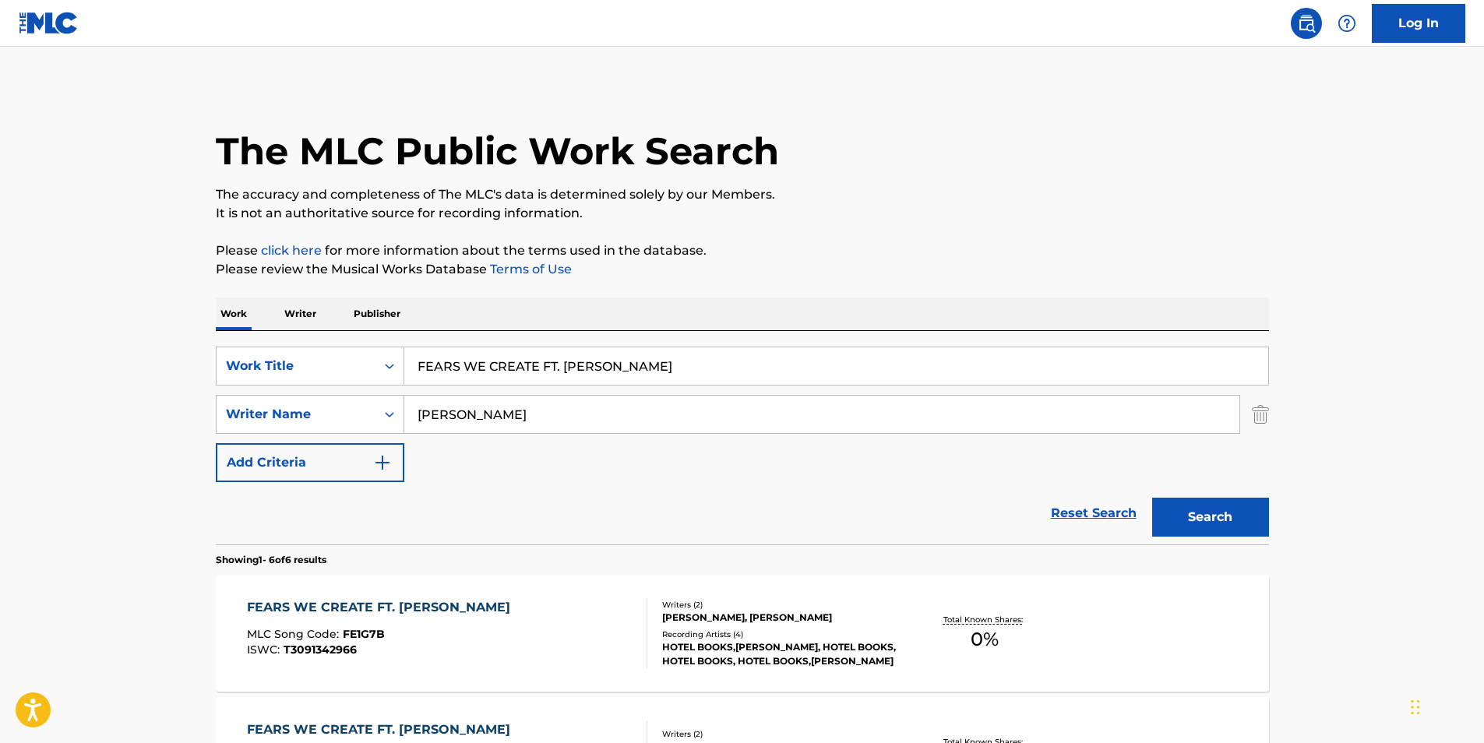
drag, startPoint x: 647, startPoint y: 422, endPoint x: 418, endPoint y: 436, distance: 228.7
click at [435, 436] on div "SearchWithCriteriaf6b6dbea-dd59-4325-842f-18c33675be59 Work Title FEARS WE CREA…" at bounding box center [742, 415] width 1053 height 136
paste input "AMERON SMITH"
drag, startPoint x: 583, startPoint y: 421, endPoint x: 319, endPoint y: 421, distance: 264.1
click at [319, 421] on div "SearchWithCriteria4a34e51d-6565-4948-9d5e-1c213f7bd1b0 Writer Name NICAMERON SM…" at bounding box center [742, 414] width 1053 height 39
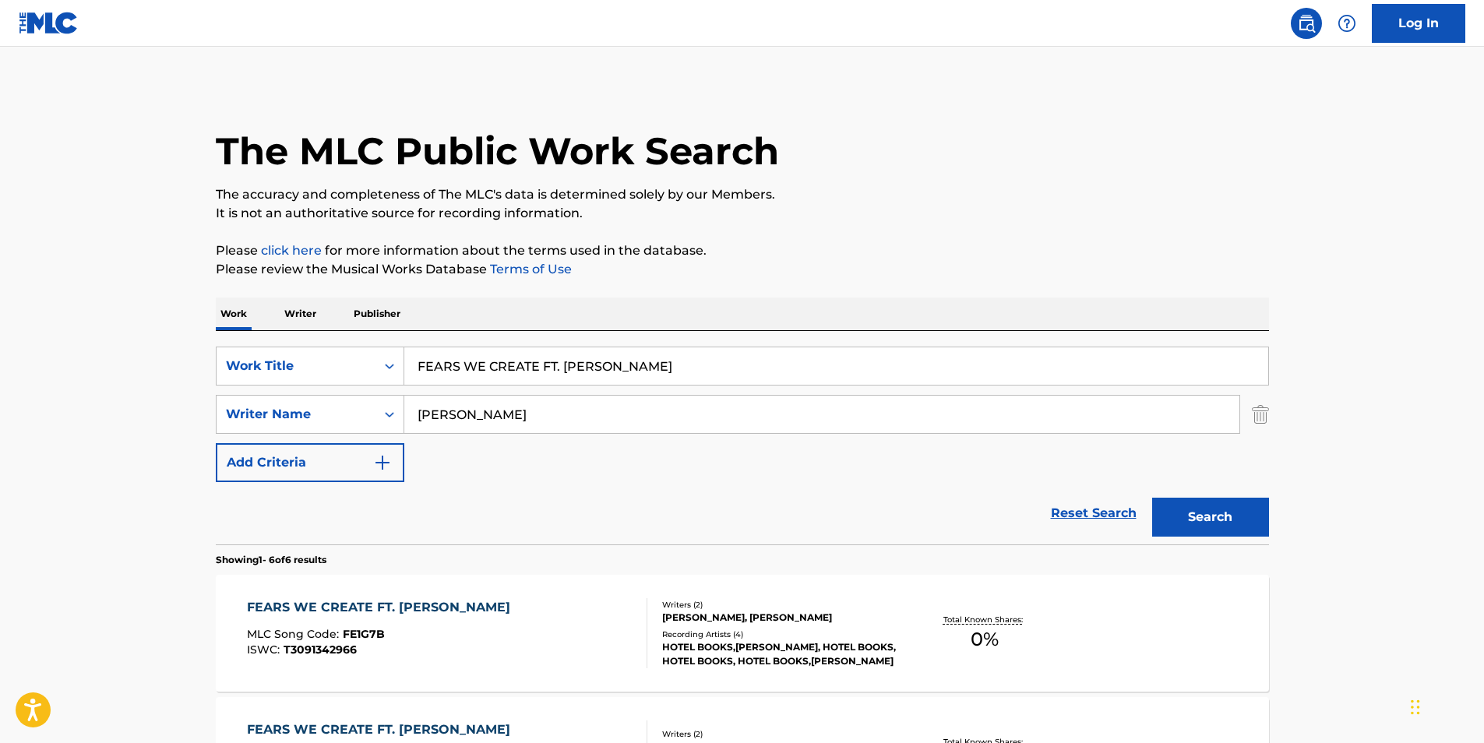
paste input "Search Form"
type input "CAMERON SMITH"
click at [1197, 517] on button "Search" at bounding box center [1210, 517] width 117 height 39
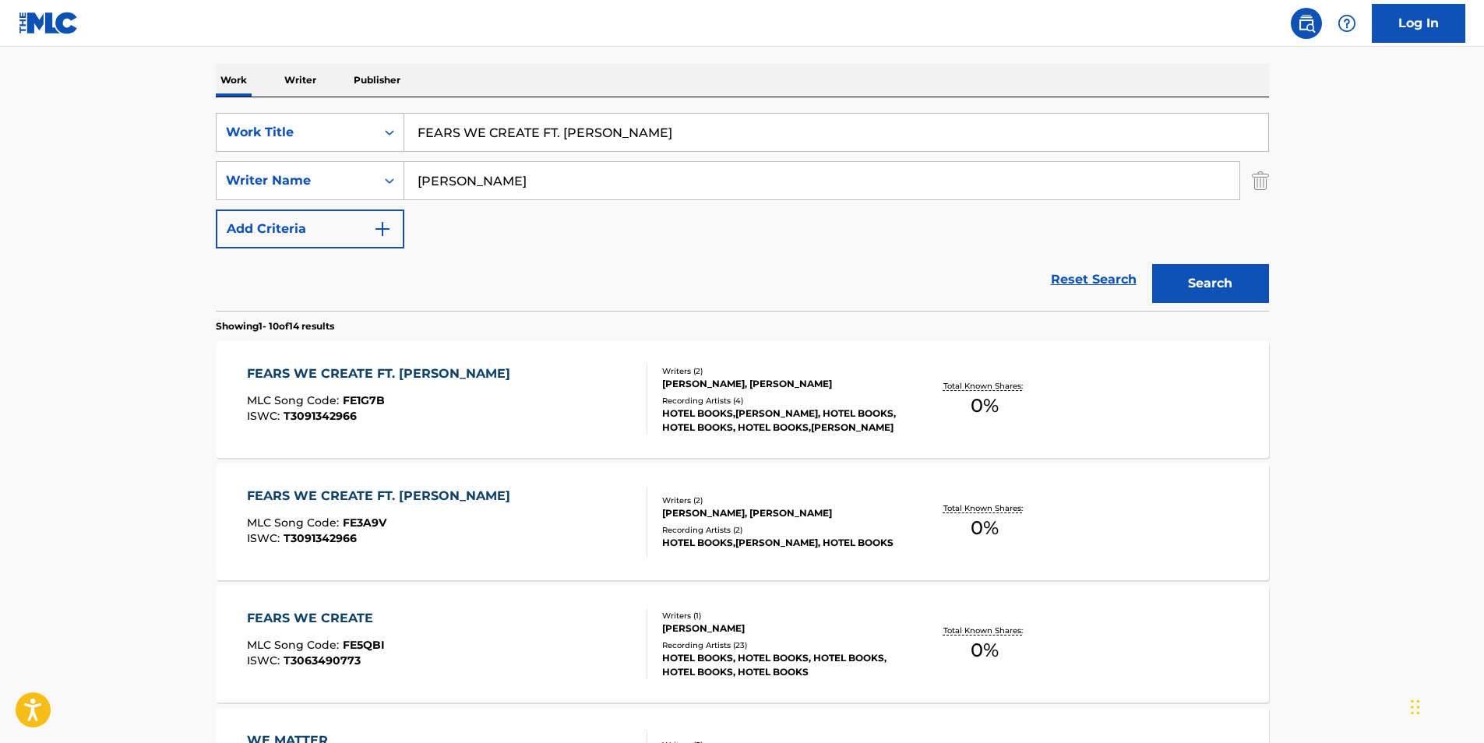
scroll to position [312, 0]
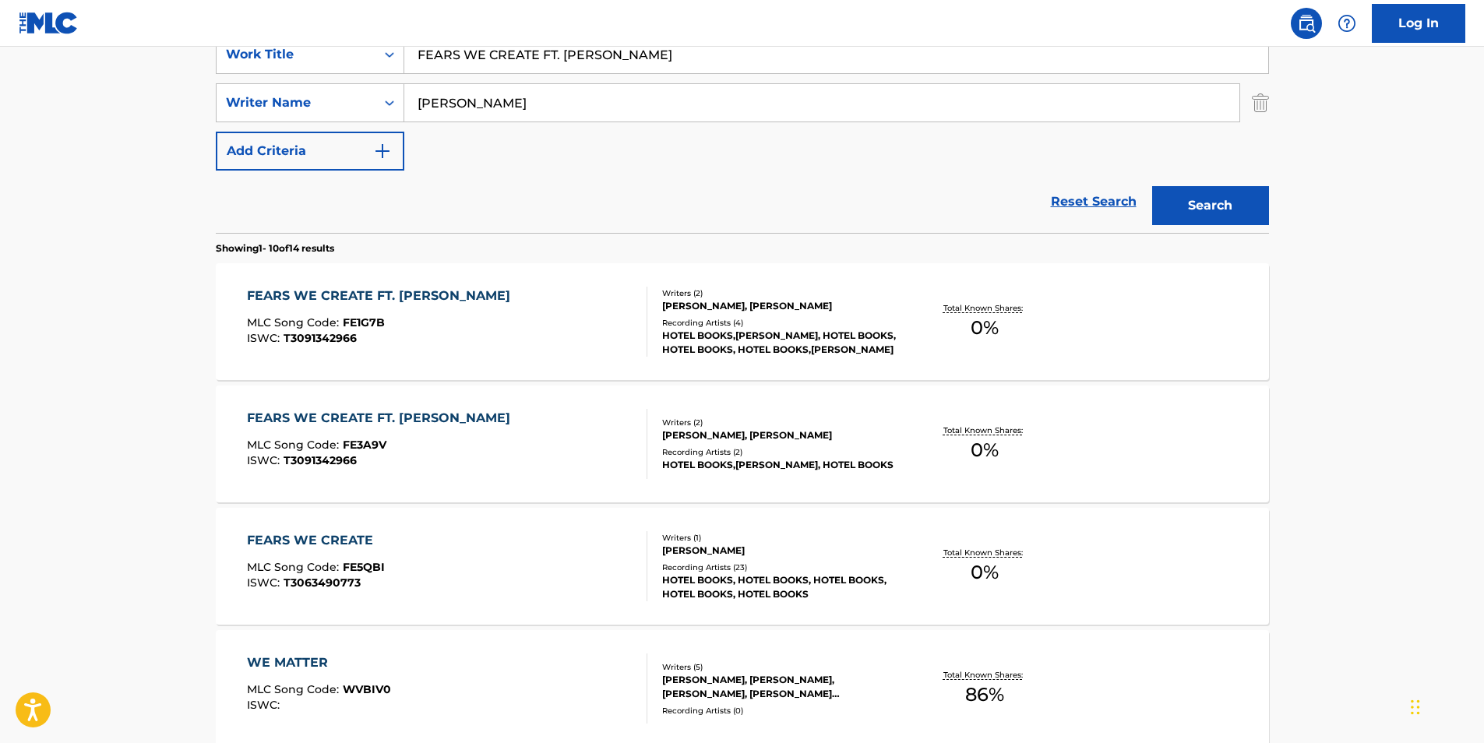
drag, startPoint x: 556, startPoint y: 61, endPoint x: 911, endPoint y: 65, distance: 354.5
click at [911, 65] on input "FEARS WE CREATE FT. CHASE HUGLIN" at bounding box center [836, 54] width 864 height 37
type input "FEARS WE CREATE"
click at [1208, 210] on button "Search" at bounding box center [1210, 205] width 117 height 39
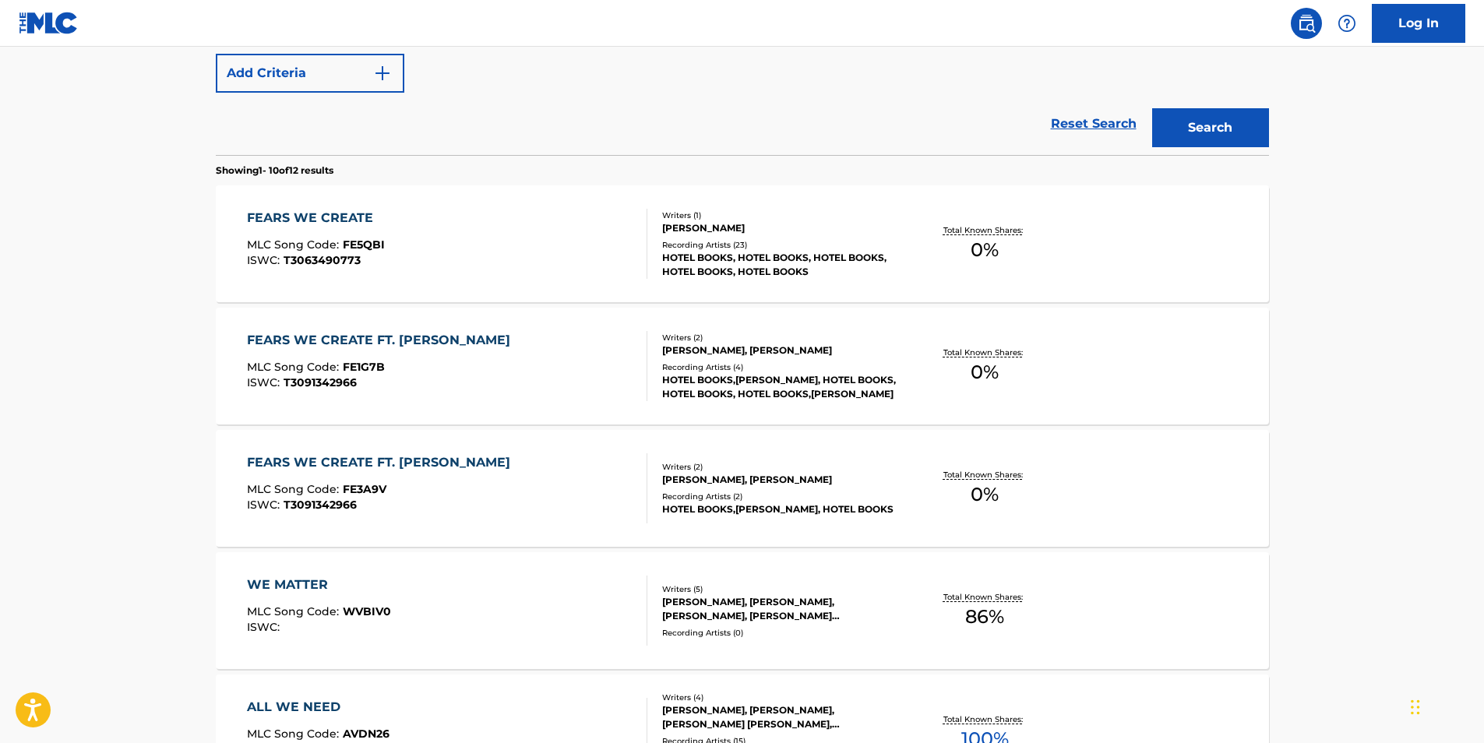
scroll to position [467, 0]
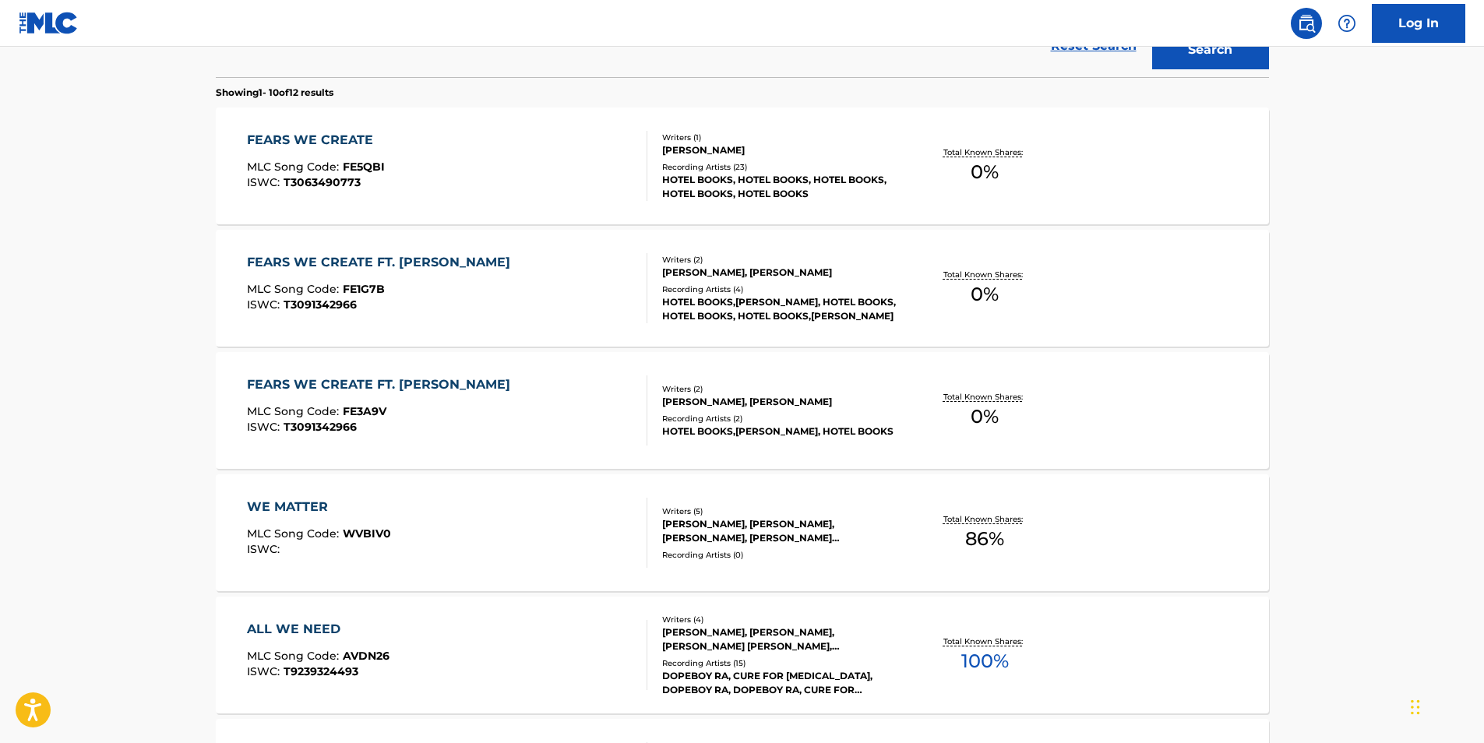
click at [336, 144] on div "FEARS WE CREATE" at bounding box center [316, 140] width 138 height 19
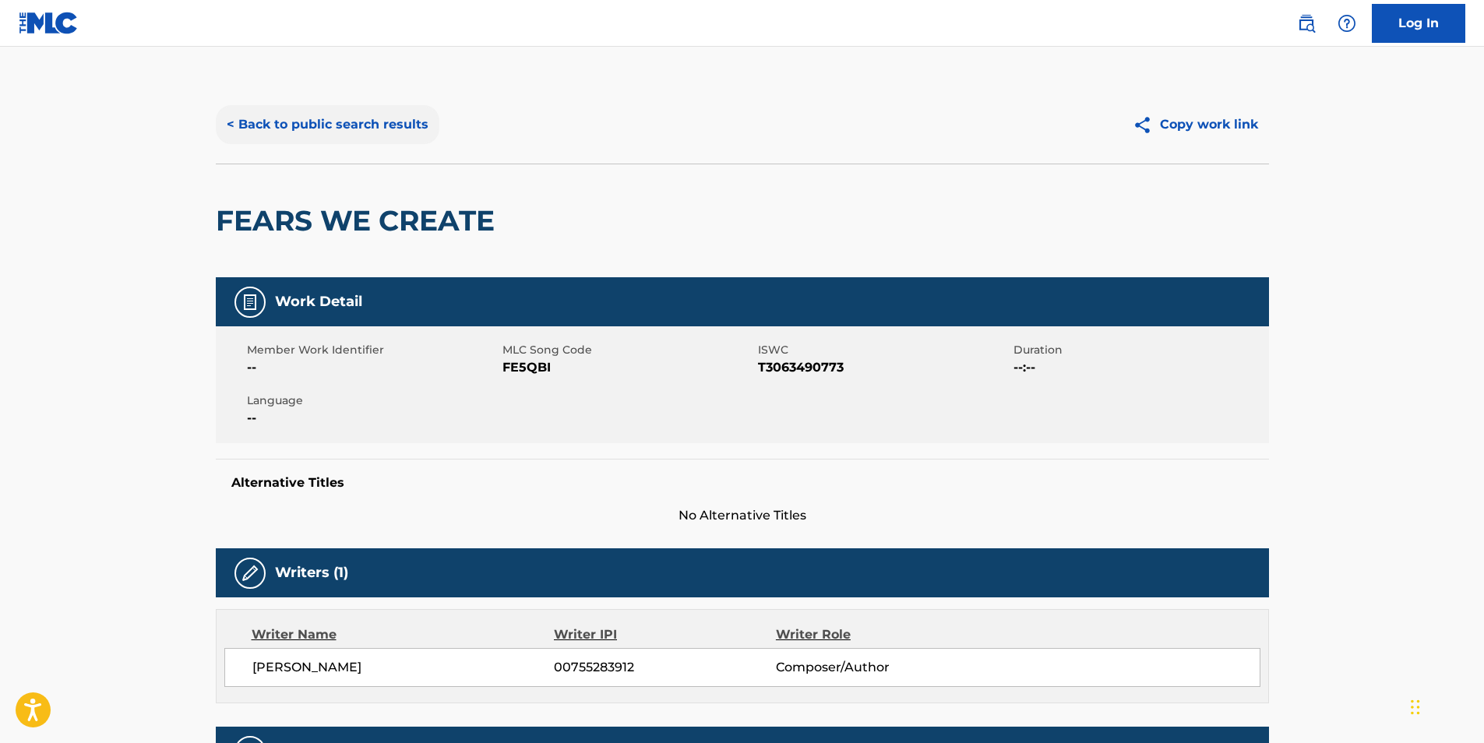
click at [327, 124] on button "< Back to public search results" at bounding box center [328, 124] width 224 height 39
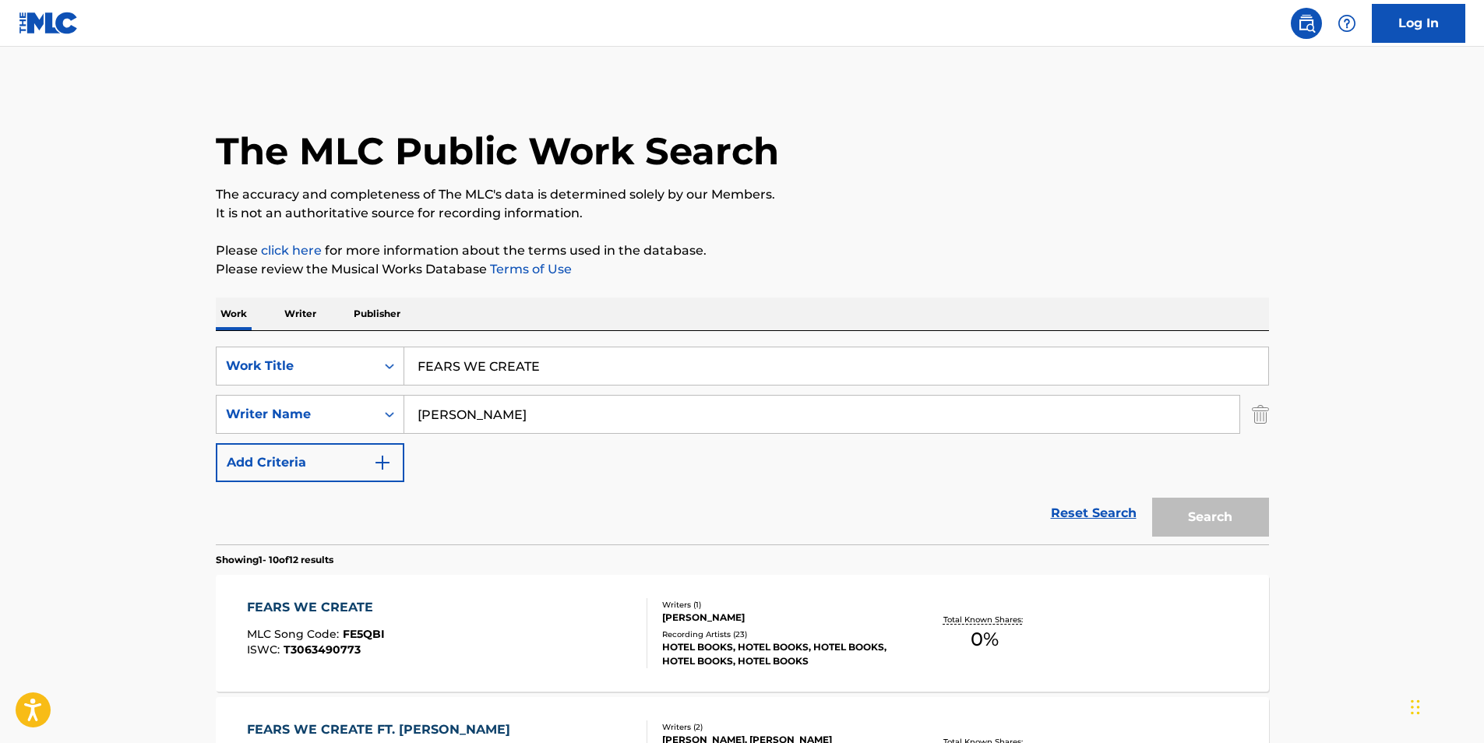
scroll to position [556, 0]
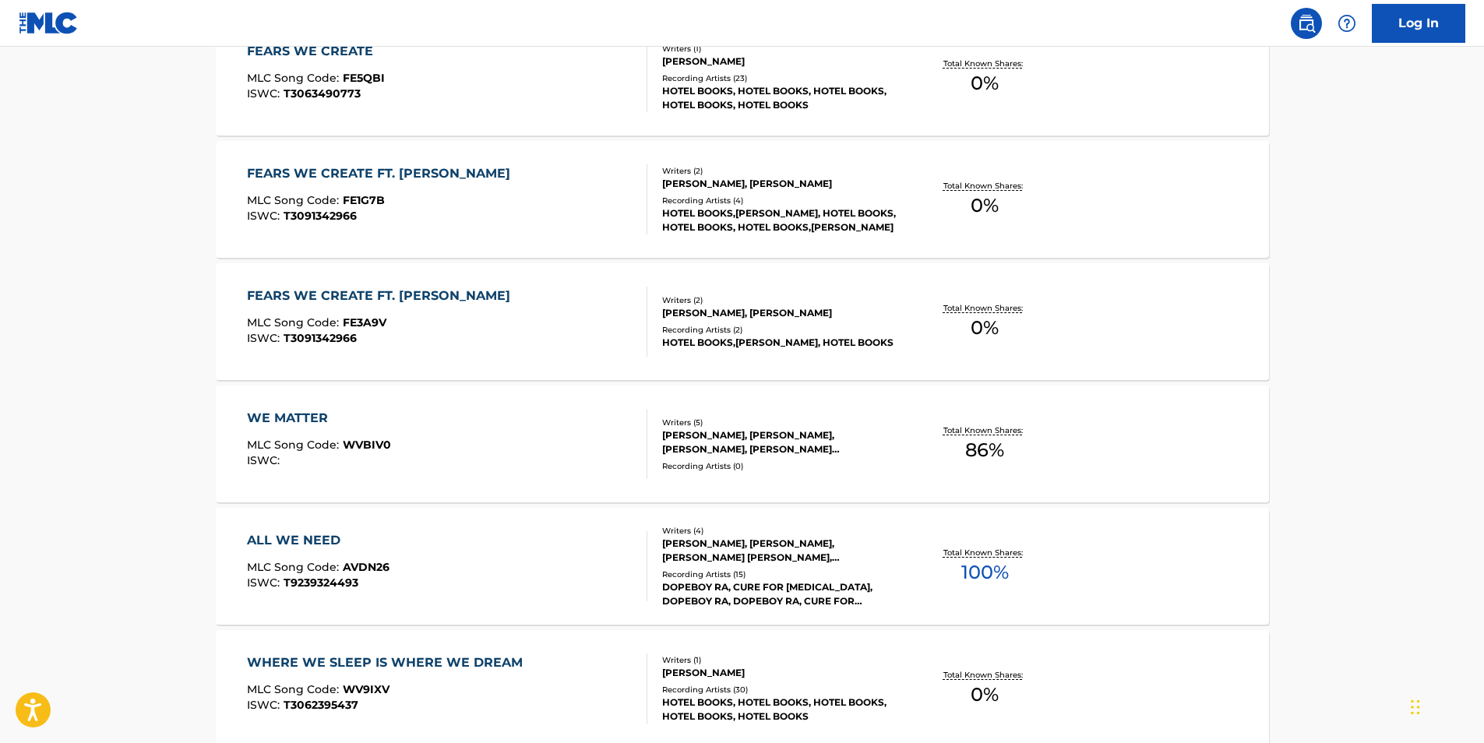
click at [307, 227] on div "FEARS WE CREATE FT. CHASE HUGLIN MLC Song Code : FE1G7B ISWC : T3091342966" at bounding box center [382, 199] width 271 height 70
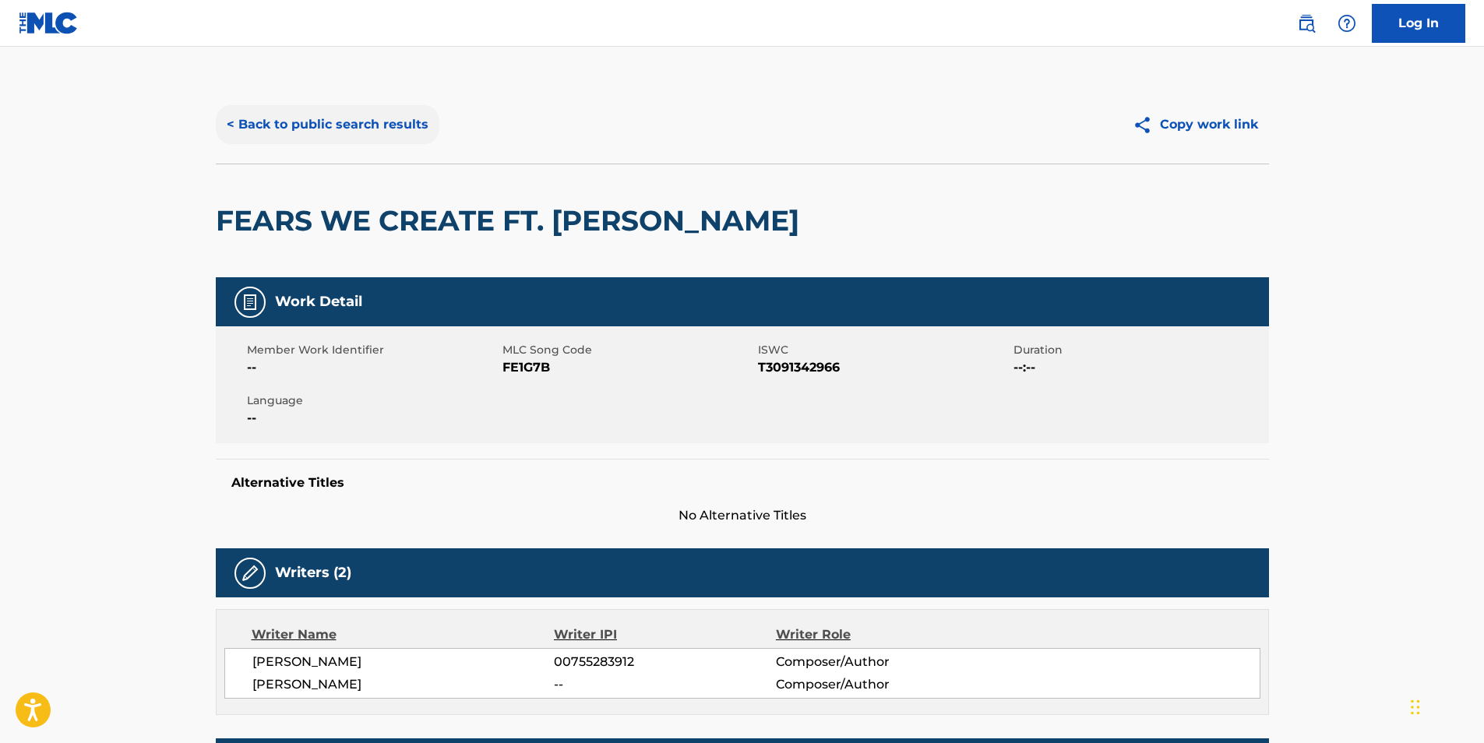
click at [300, 117] on button "< Back to public search results" at bounding box center [328, 124] width 224 height 39
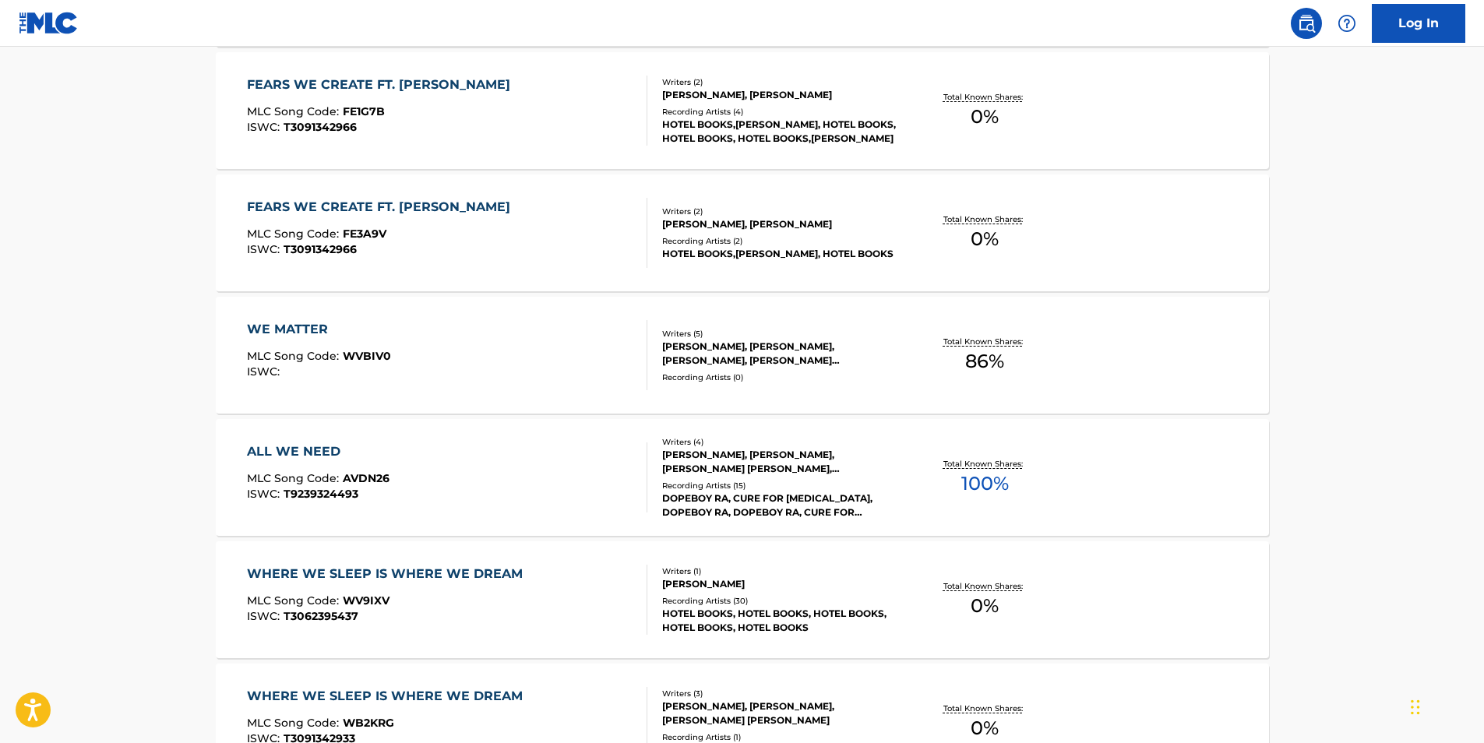
click at [276, 347] on div "WE MATTER MLC Song Code : WVBIV0 ISWC :" at bounding box center [319, 355] width 144 height 70
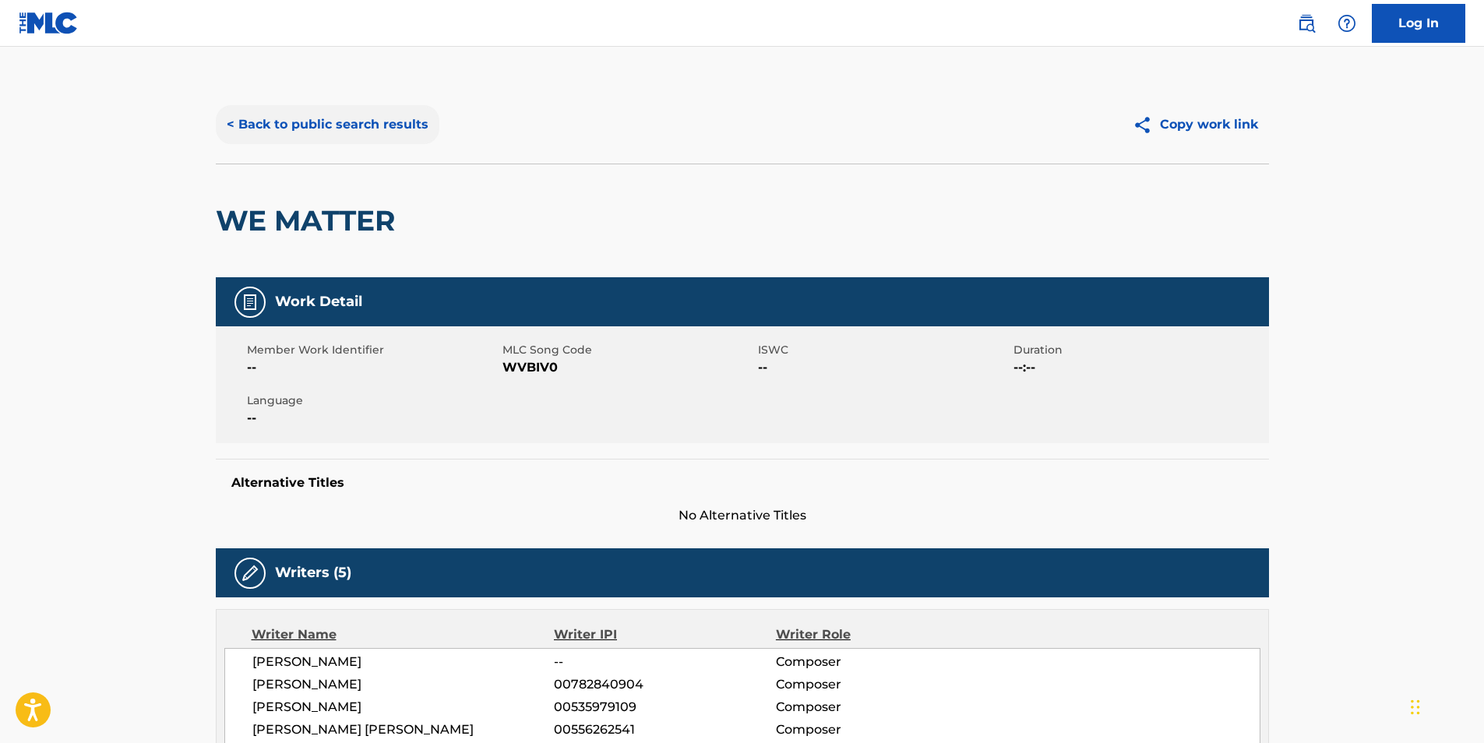
click at [257, 130] on button "< Back to public search results" at bounding box center [328, 124] width 224 height 39
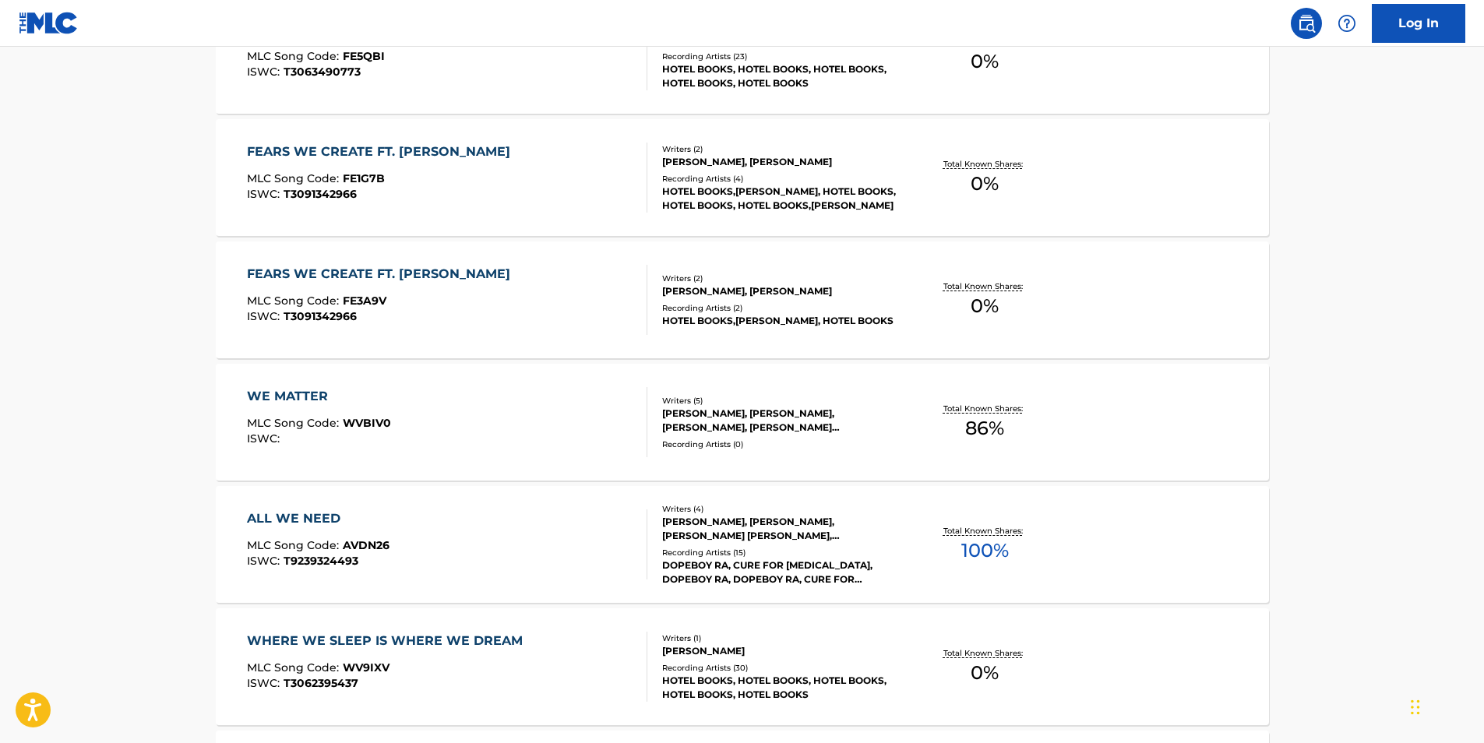
scroll to position [344, 0]
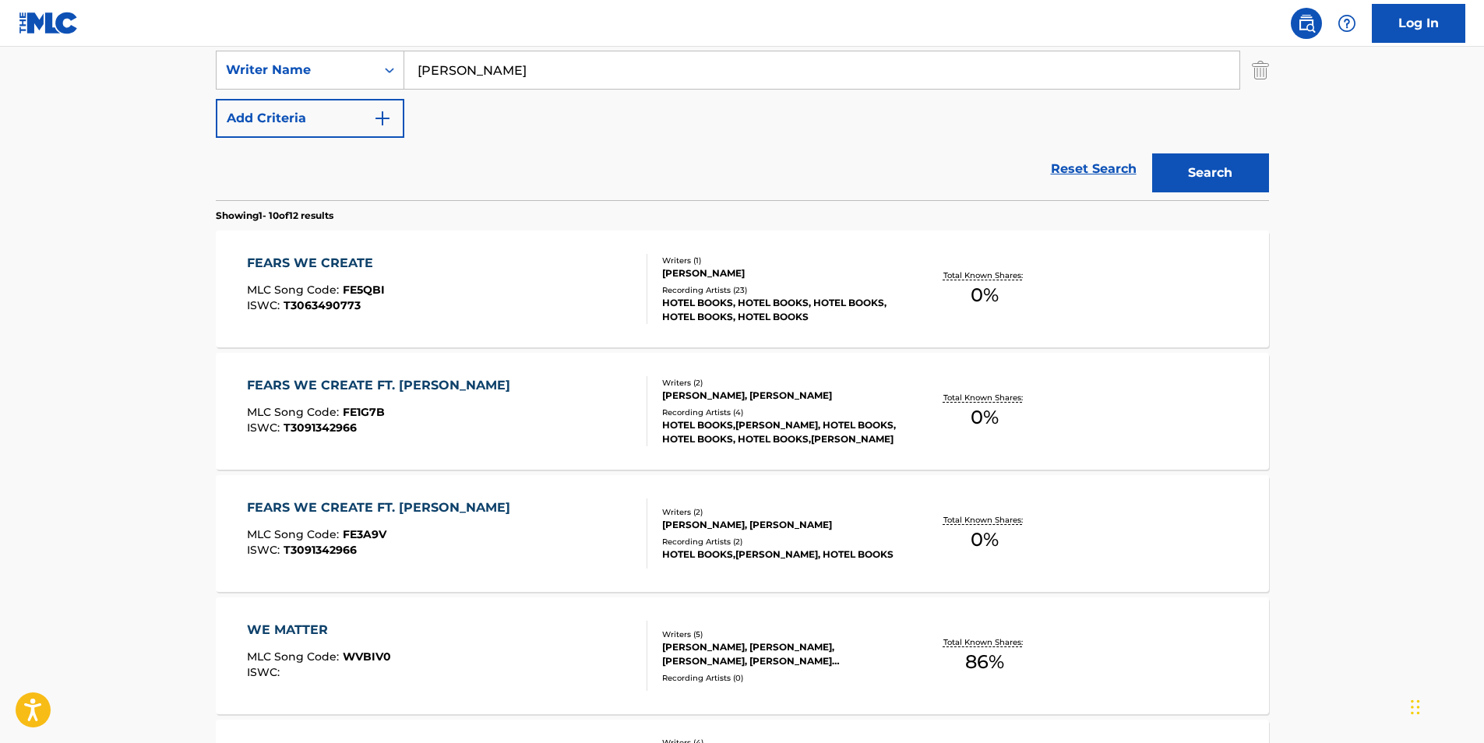
click at [306, 538] on span "MLC Song Code :" at bounding box center [295, 534] width 96 height 14
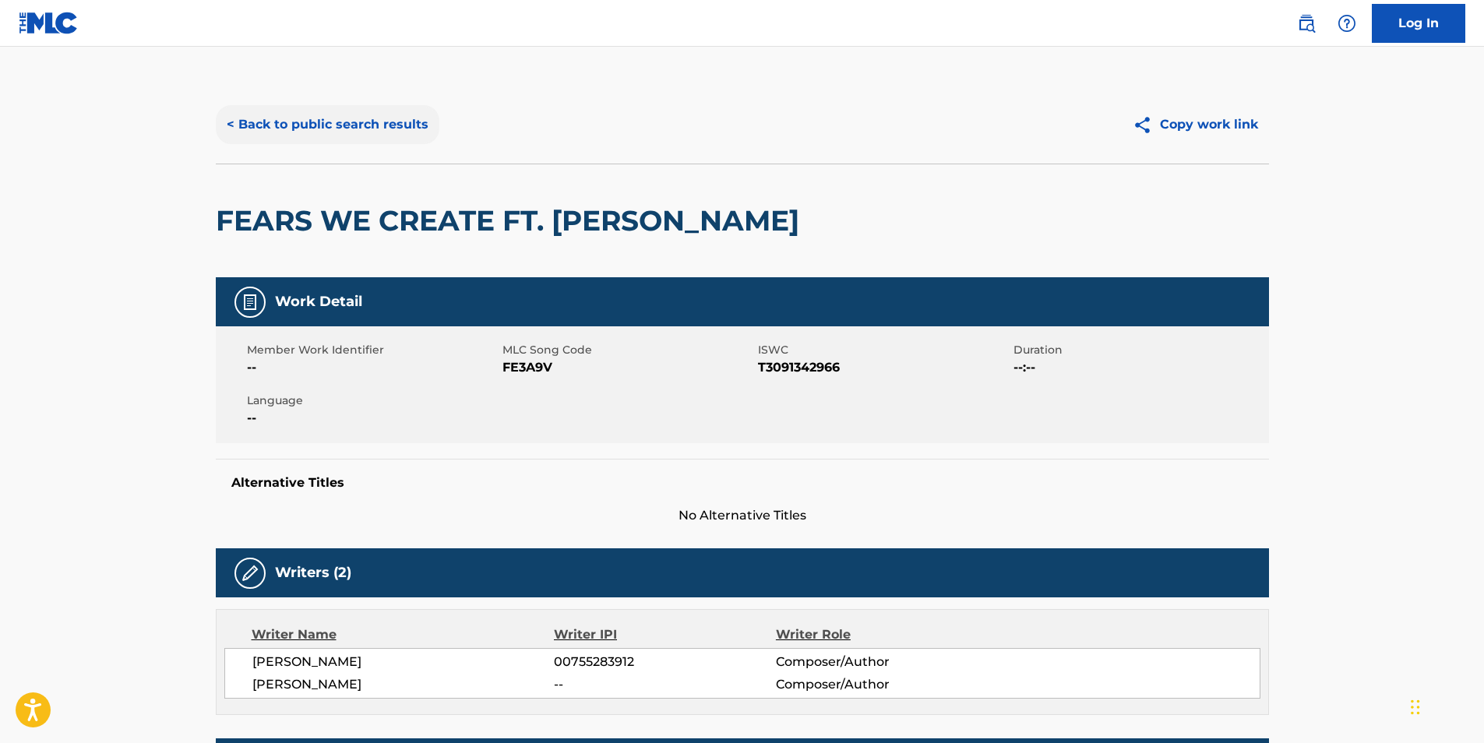
click at [320, 117] on button "< Back to public search results" at bounding box center [328, 124] width 224 height 39
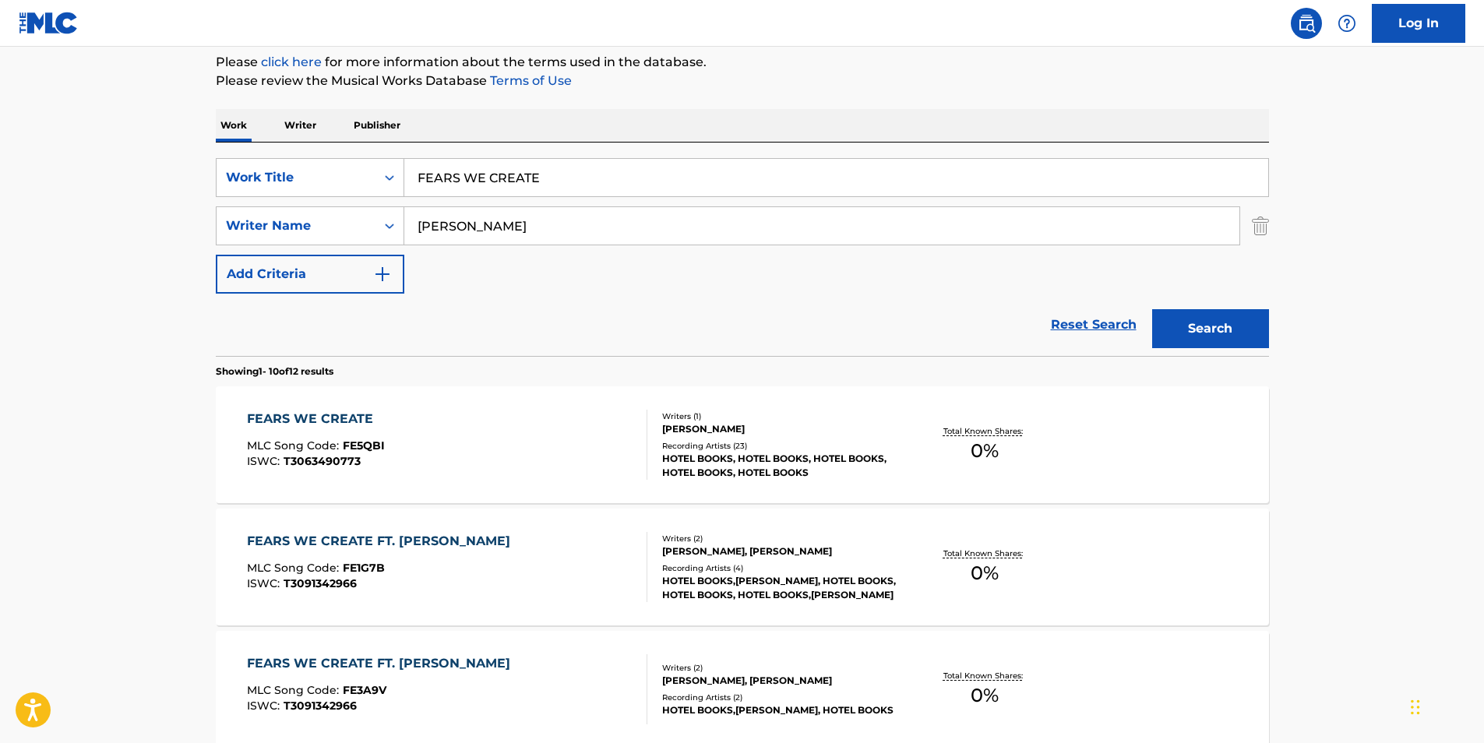
scroll to position [266, 0]
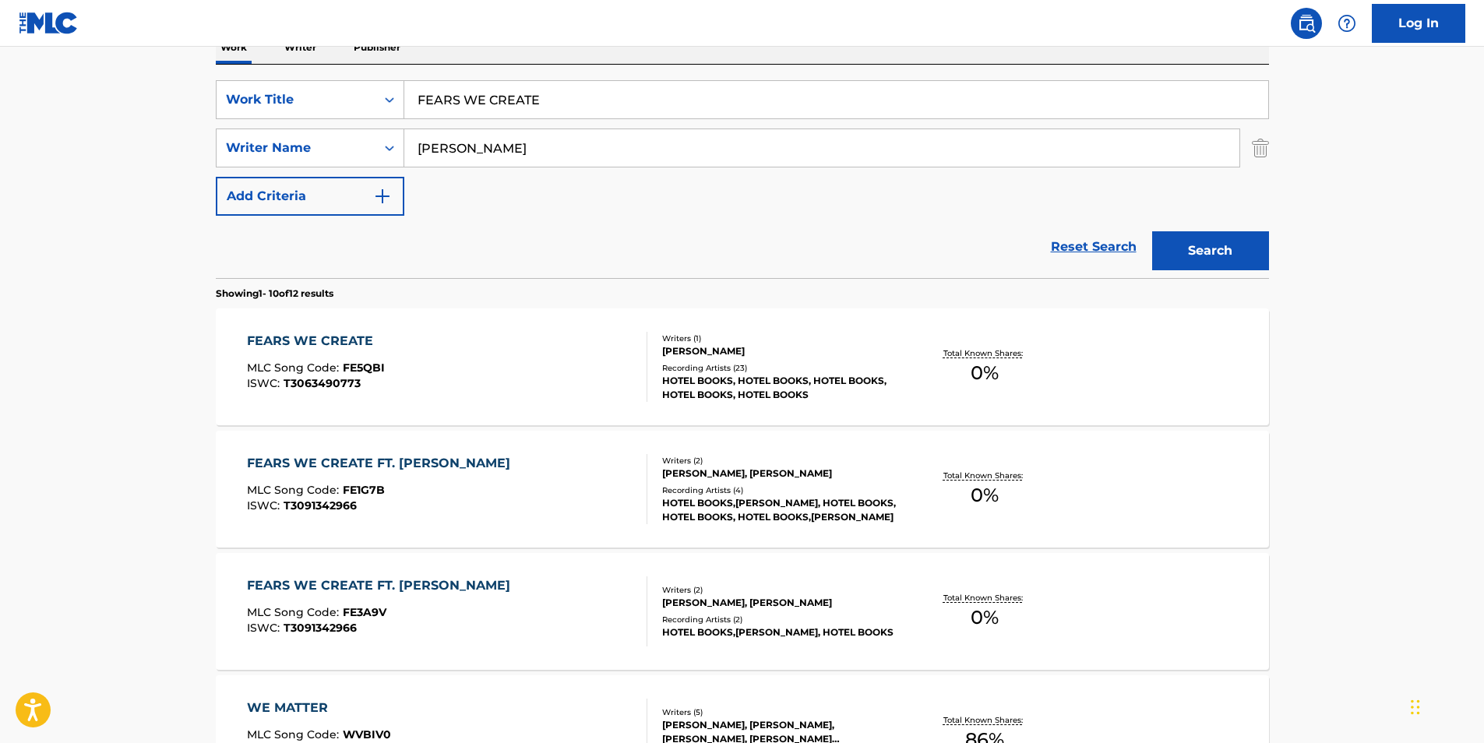
click at [337, 380] on span "T3063490773" at bounding box center [322, 383] width 77 height 14
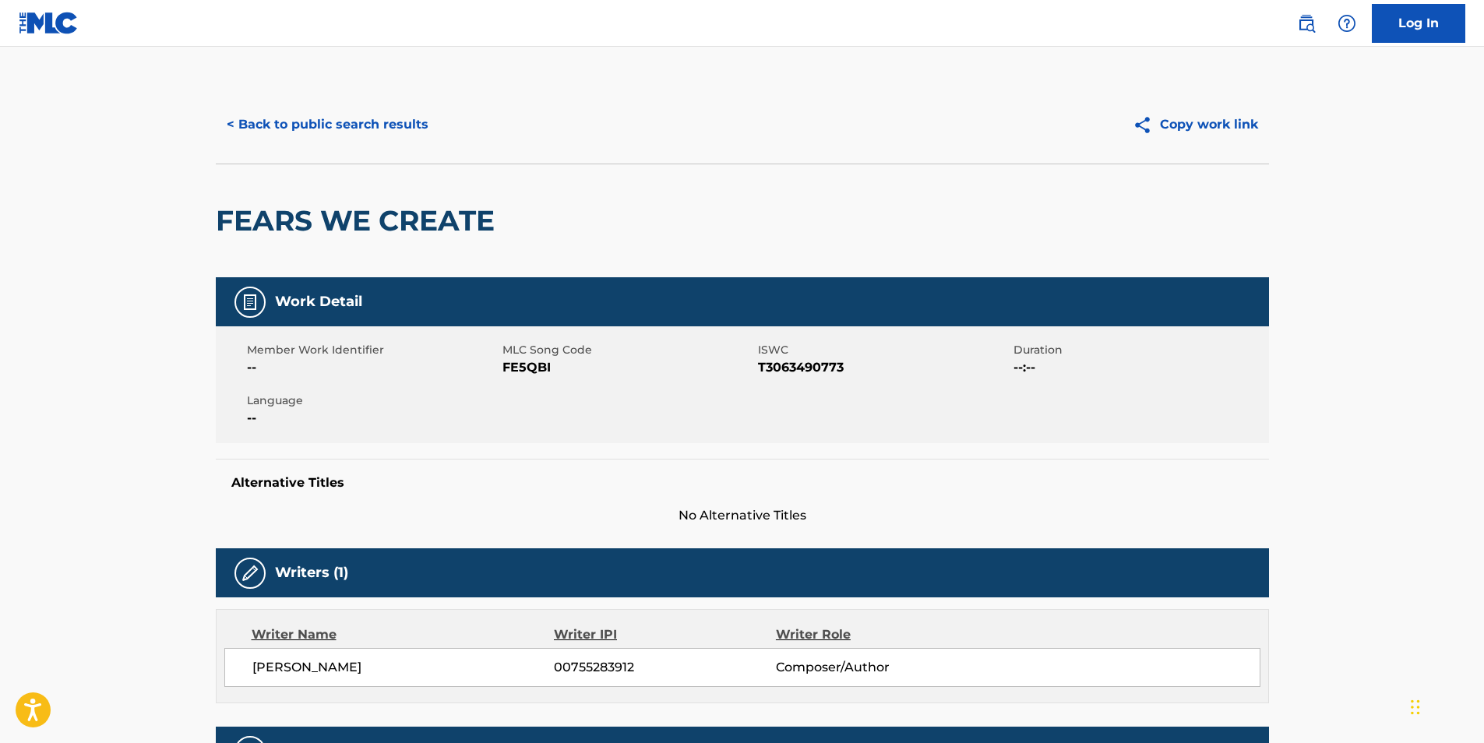
click at [507, 367] on span "FE5QBI" at bounding box center [629, 367] width 252 height 19
copy span "FE5QBI"
click at [281, 125] on button "< Back to public search results" at bounding box center [328, 124] width 224 height 39
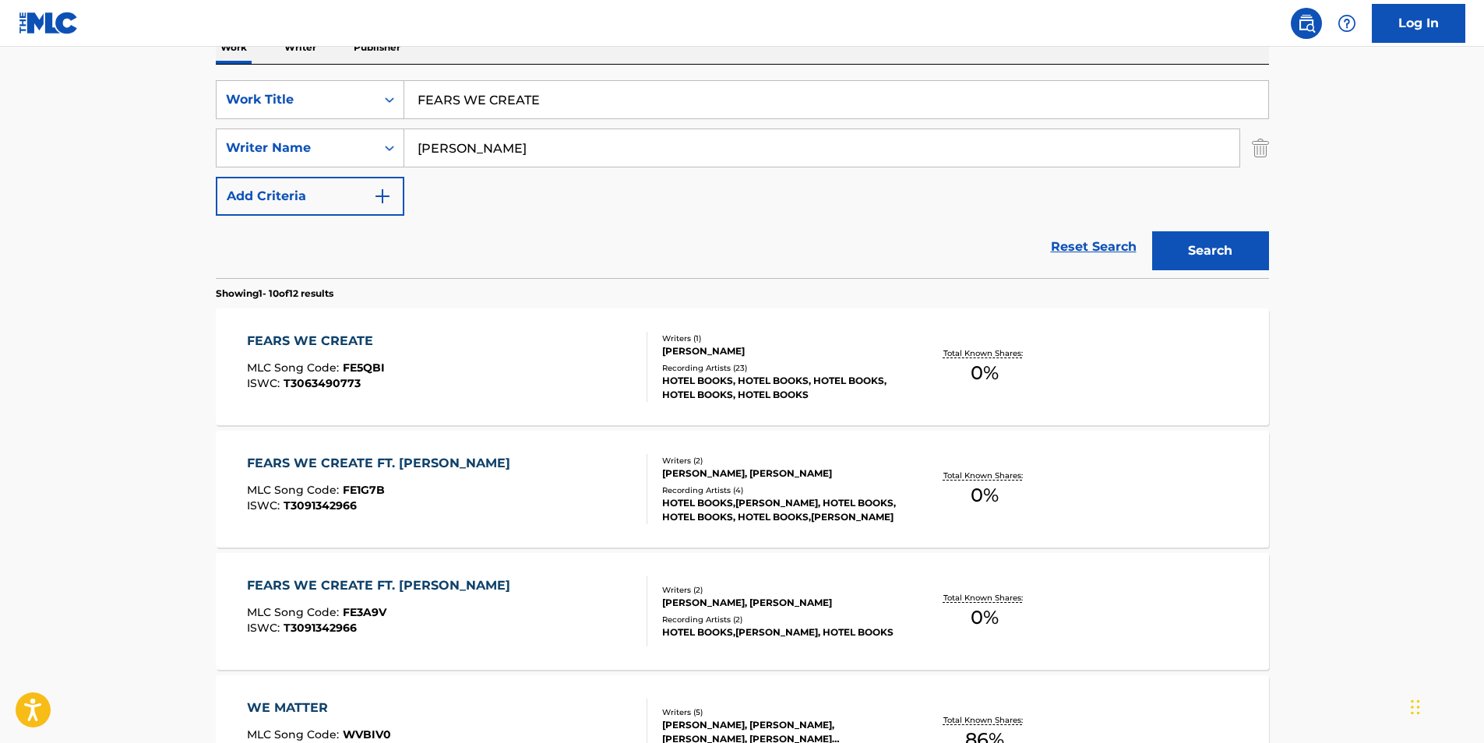
click at [372, 460] on div "FEARS WE CREATE FT. CHASE HUGLIN" at bounding box center [382, 463] width 271 height 19
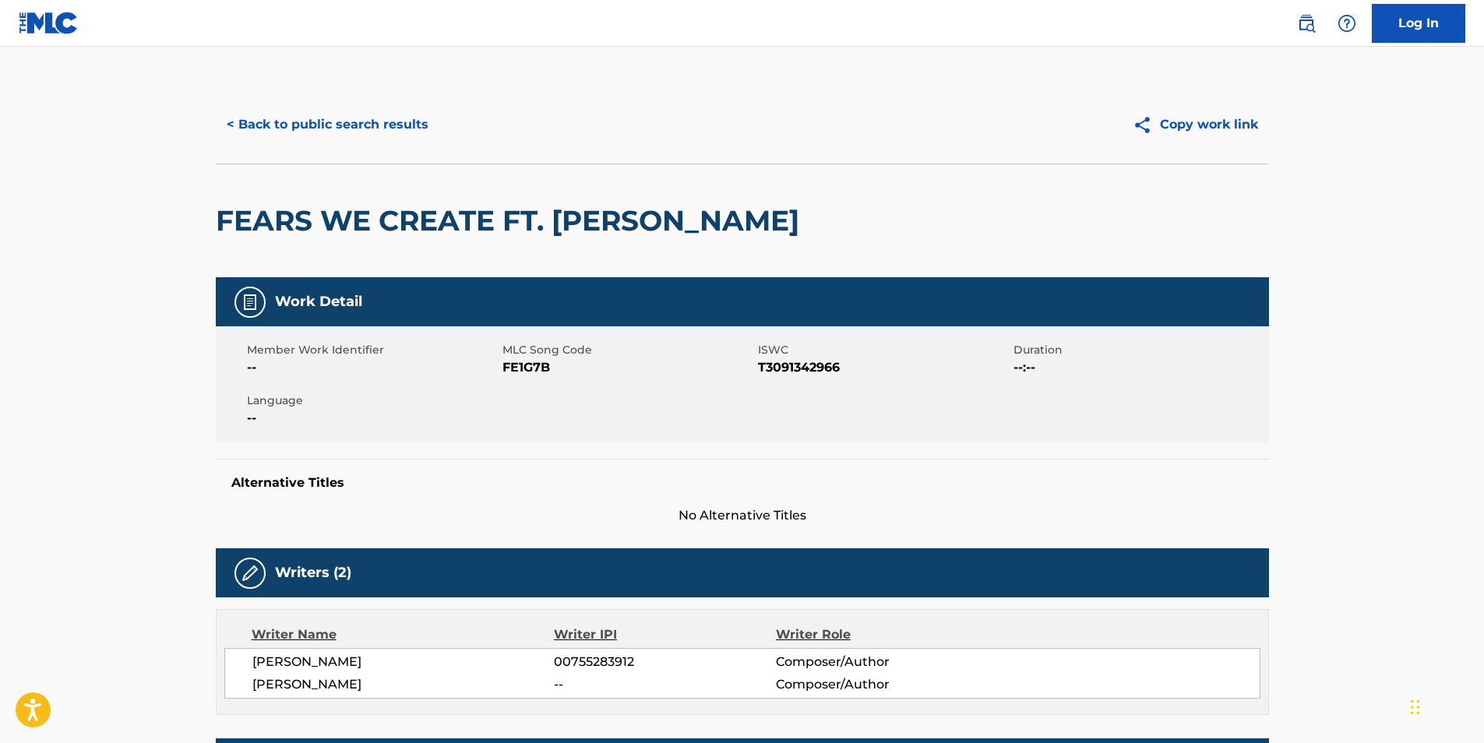
click at [524, 365] on span "FE1G7B" at bounding box center [629, 367] width 252 height 19
copy span "FE1G7B"
click at [319, 122] on button "< Back to public search results" at bounding box center [328, 124] width 224 height 39
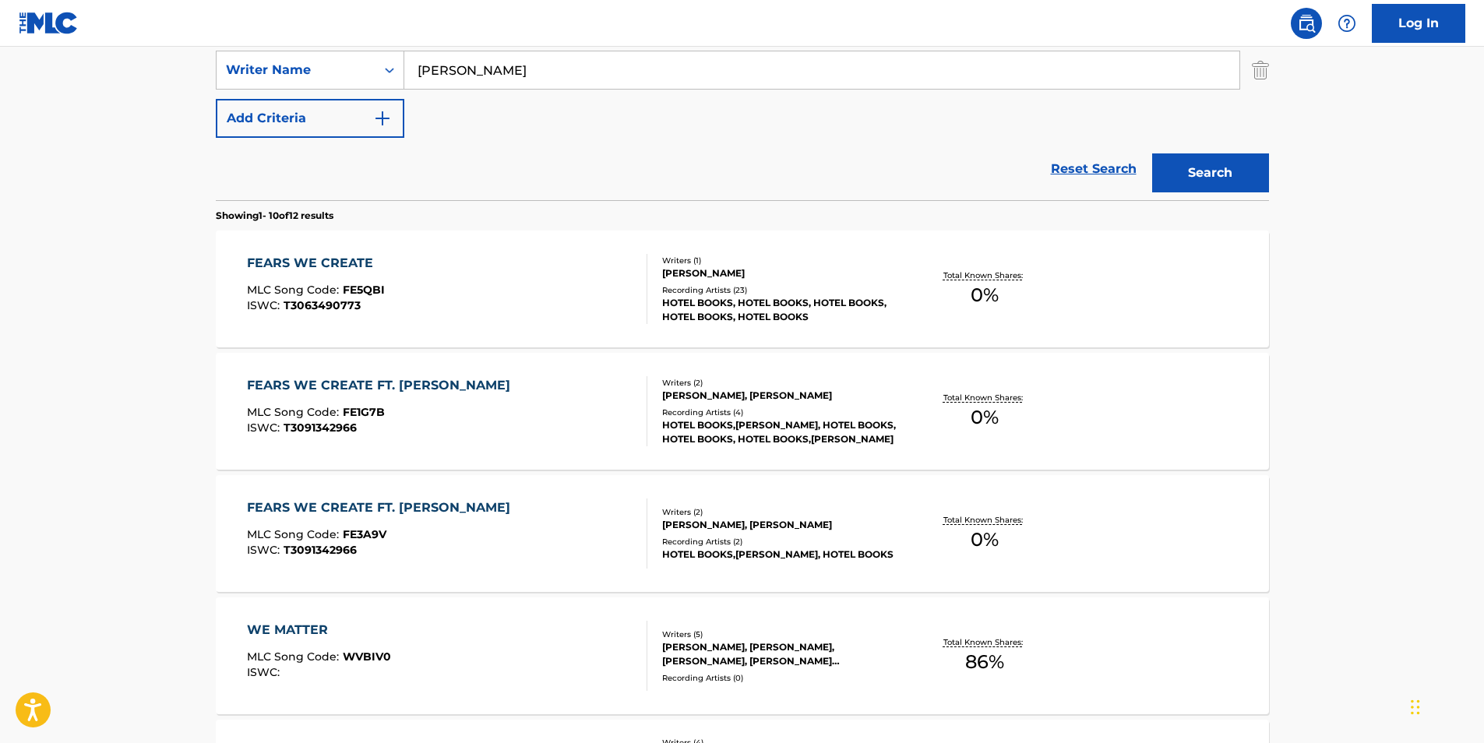
scroll to position [422, 0]
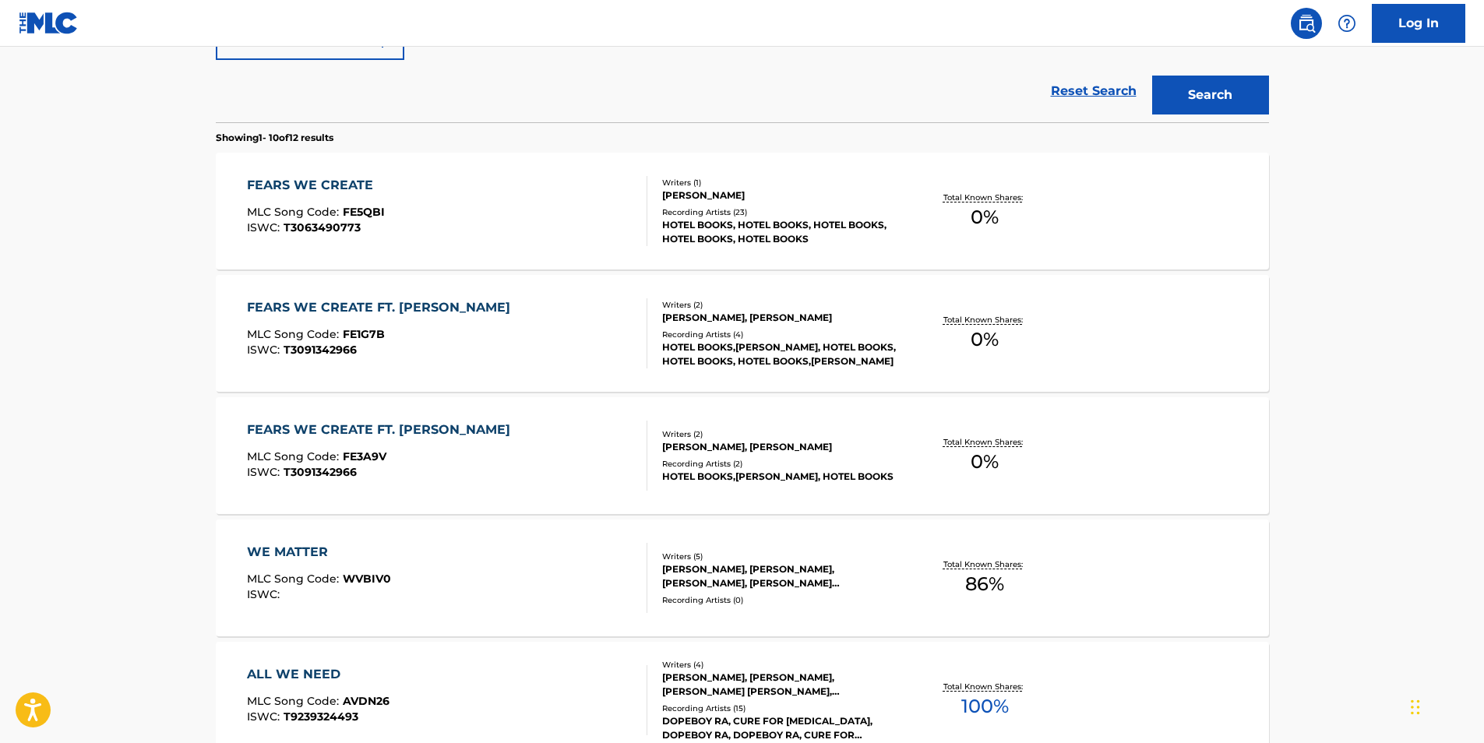
click at [284, 468] on span "T3091342966" at bounding box center [320, 472] width 73 height 14
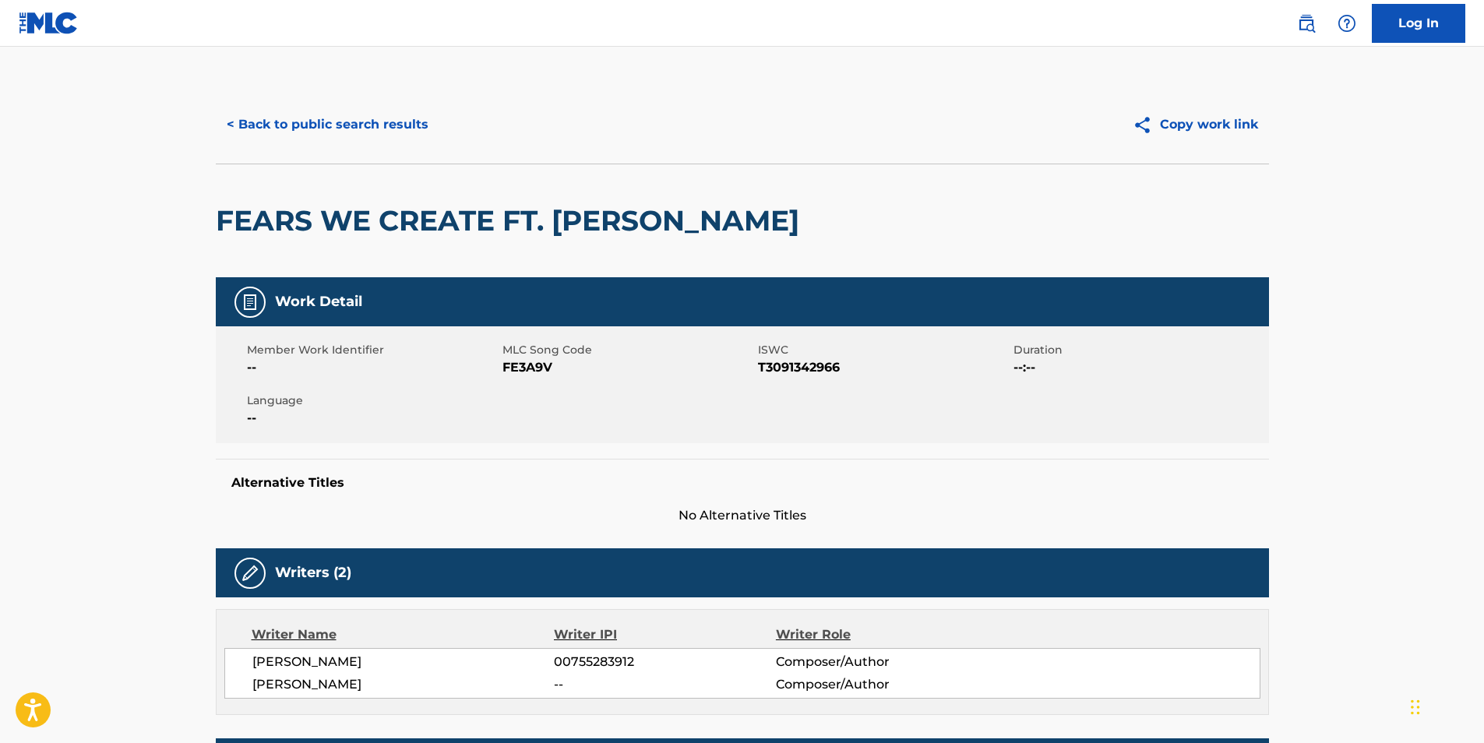
click at [508, 372] on span "FE3A9V" at bounding box center [629, 367] width 252 height 19
copy span "FE3A9V"
click at [282, 125] on button "< Back to public search results" at bounding box center [328, 124] width 224 height 39
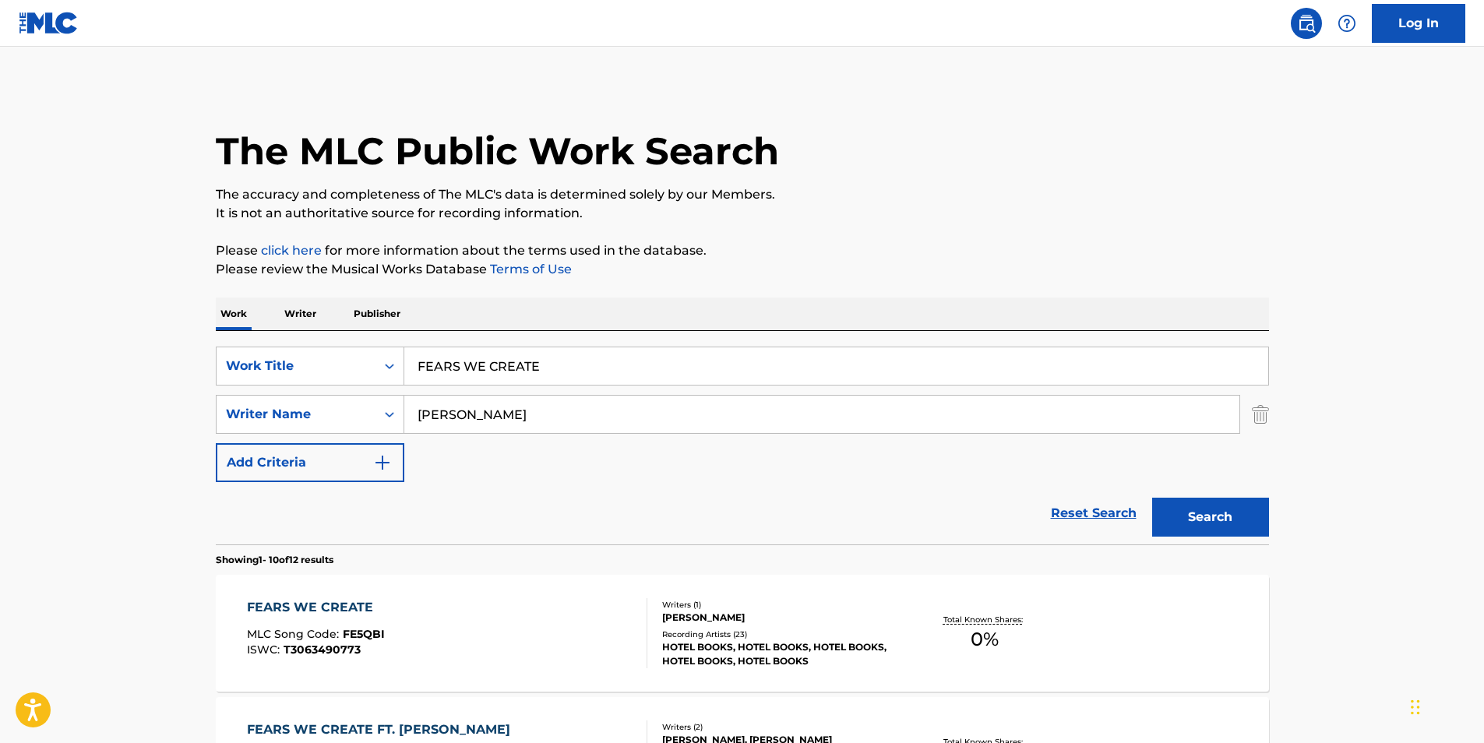
drag, startPoint x: 572, startPoint y: 353, endPoint x: 556, endPoint y: 359, distance: 17.5
click at [558, 358] on input "FEARS WE CREATE" at bounding box center [836, 365] width 864 height 37
drag, startPoint x: 556, startPoint y: 359, endPoint x: 286, endPoint y: 360, distance: 269.6
click at [293, 359] on div "SearchWithCriteriaf6b6dbea-dd59-4325-842f-18c33675be59 Work Title FEARS WE CREA…" at bounding box center [742, 366] width 1053 height 39
paste input "HEART OF BEING"
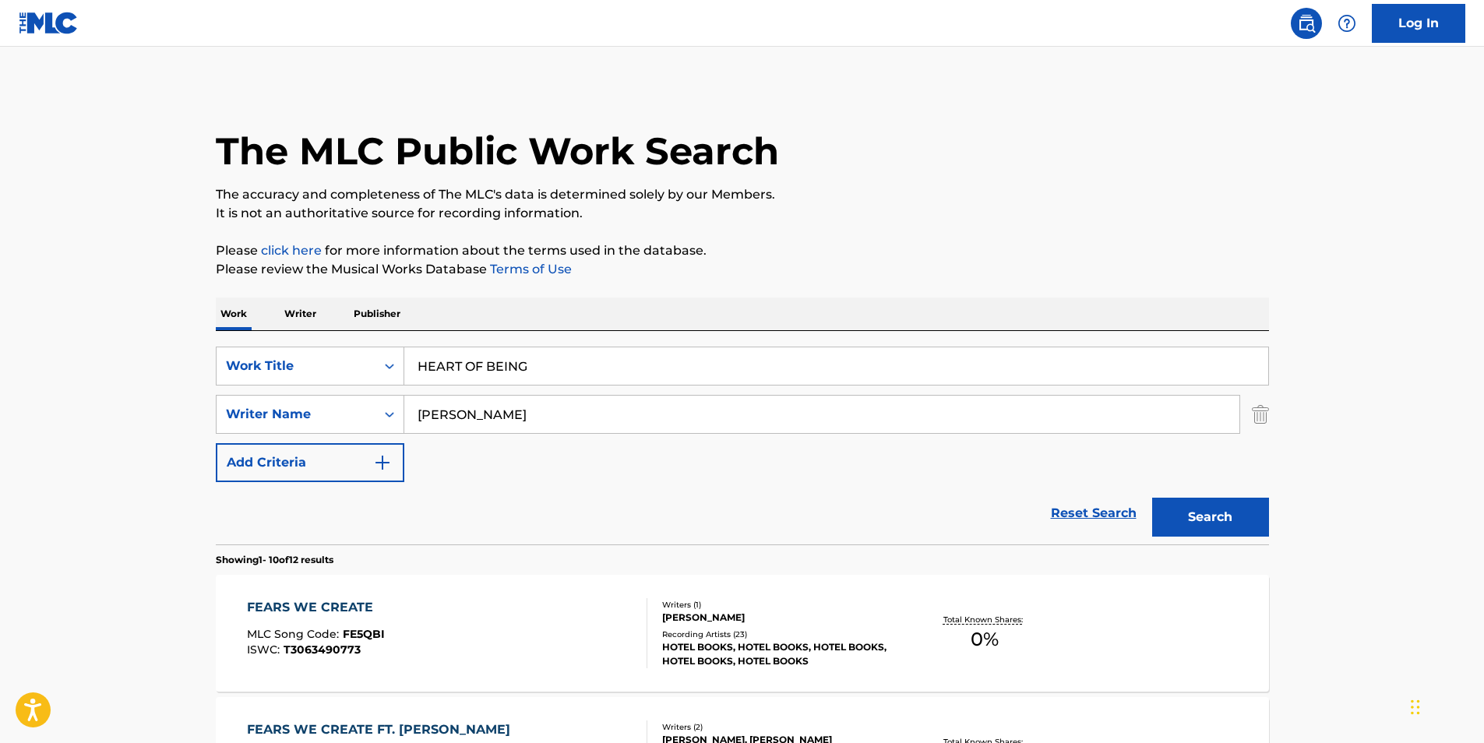
type input "HEART OF BEING"
drag, startPoint x: 550, startPoint y: 410, endPoint x: 302, endPoint y: 407, distance: 247.8
click at [247, 410] on div "SearchWithCriteria4a34e51d-6565-4948-9d5e-1c213f7bd1b0 Writer Name CAMERON SMITH" at bounding box center [742, 414] width 1053 height 39
paste input "Shastro & Raphael"
drag, startPoint x: 471, startPoint y: 409, endPoint x: 678, endPoint y: 432, distance: 208.5
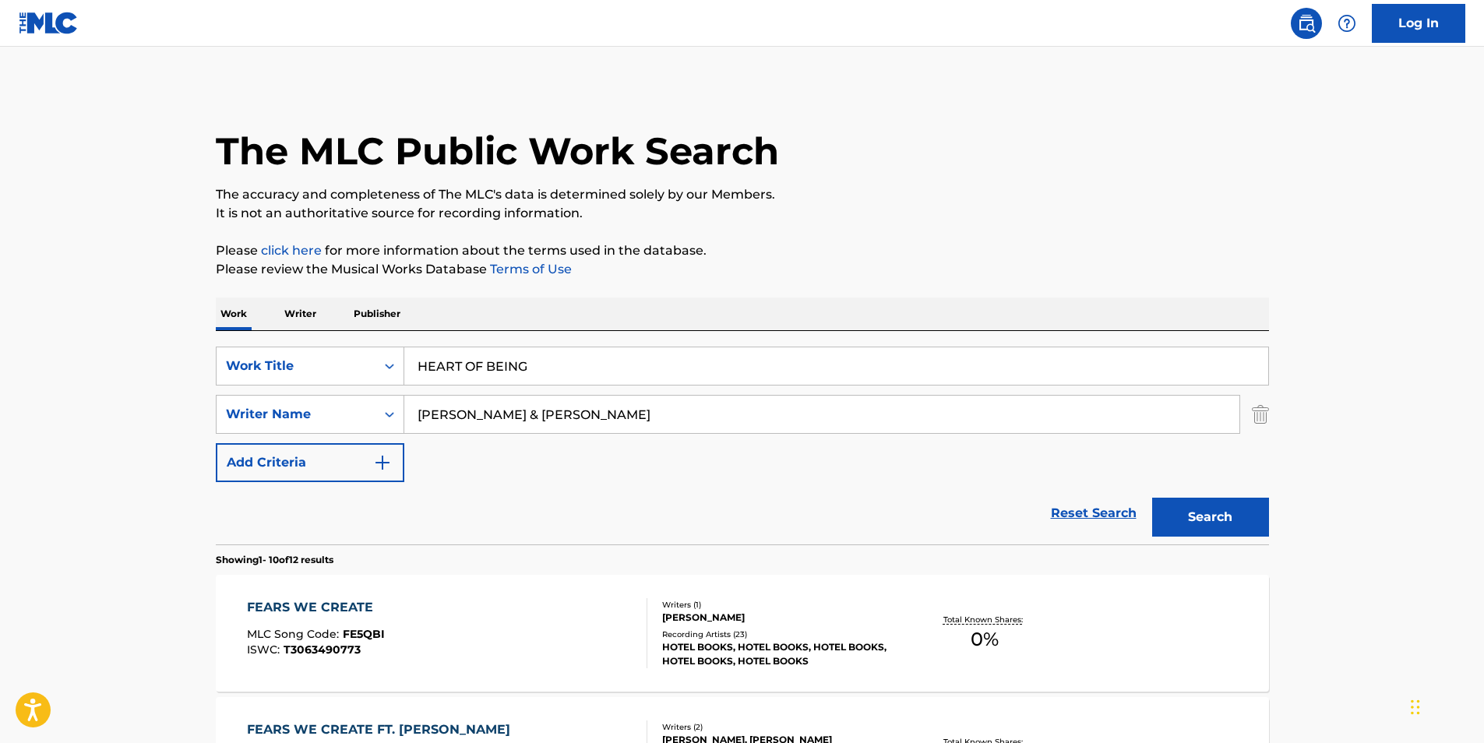
click at [678, 432] on input "Shastro & Raphael" at bounding box center [821, 414] width 835 height 37
click at [1152, 498] on button "Search" at bounding box center [1210, 517] width 117 height 39
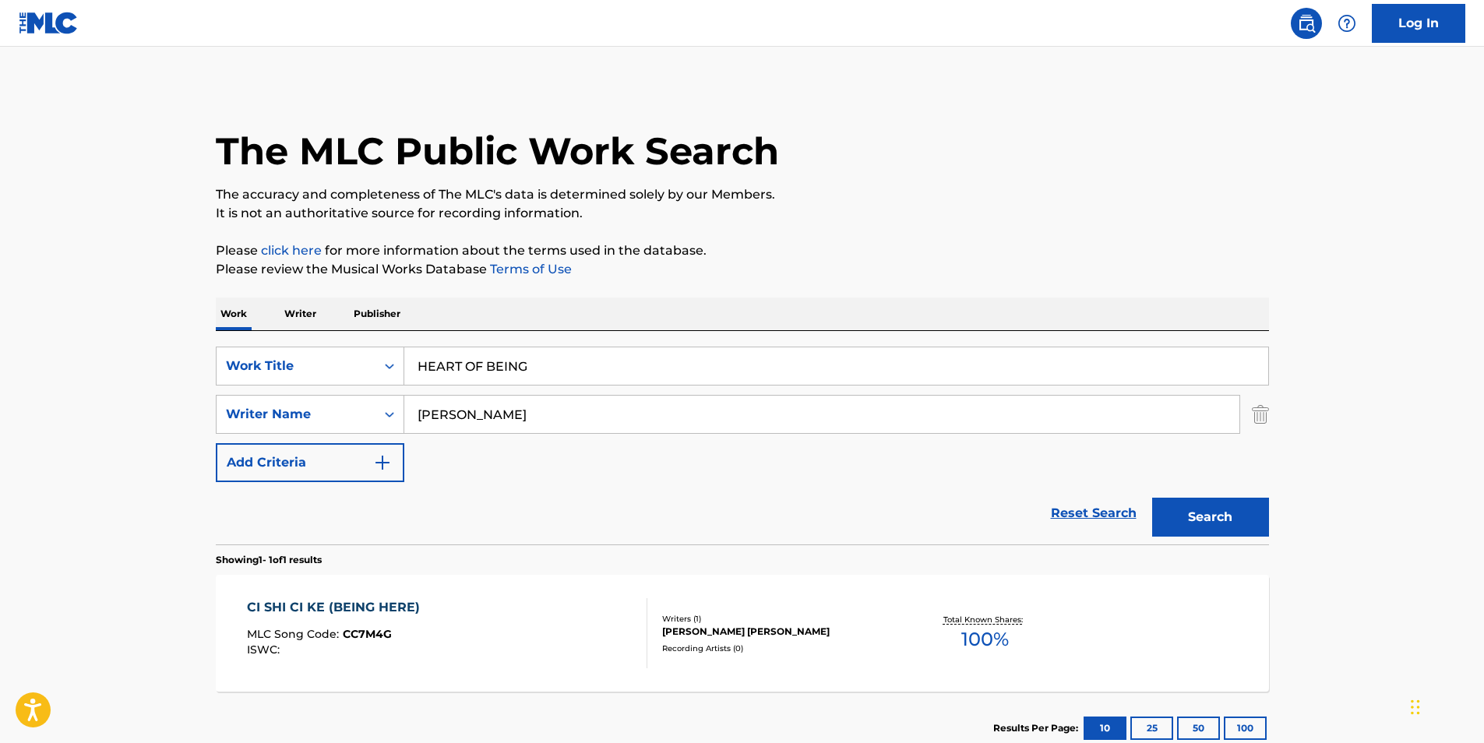
drag, startPoint x: 626, startPoint y: 430, endPoint x: 293, endPoint y: 436, distance: 333.5
click at [295, 435] on div "SearchWithCriteriaf6b6dbea-dd59-4325-842f-18c33675be59 Work Title HEART OF BEIN…" at bounding box center [742, 415] width 1053 height 136
paste input "& Raphael"
drag, startPoint x: 481, startPoint y: 416, endPoint x: -3, endPoint y: 416, distance: 484.6
click at [0, 416] on html "Accessibility Screen-Reader Guide, Feedback, and Issue Reporting | New window 0…" at bounding box center [742, 371] width 1484 height 743
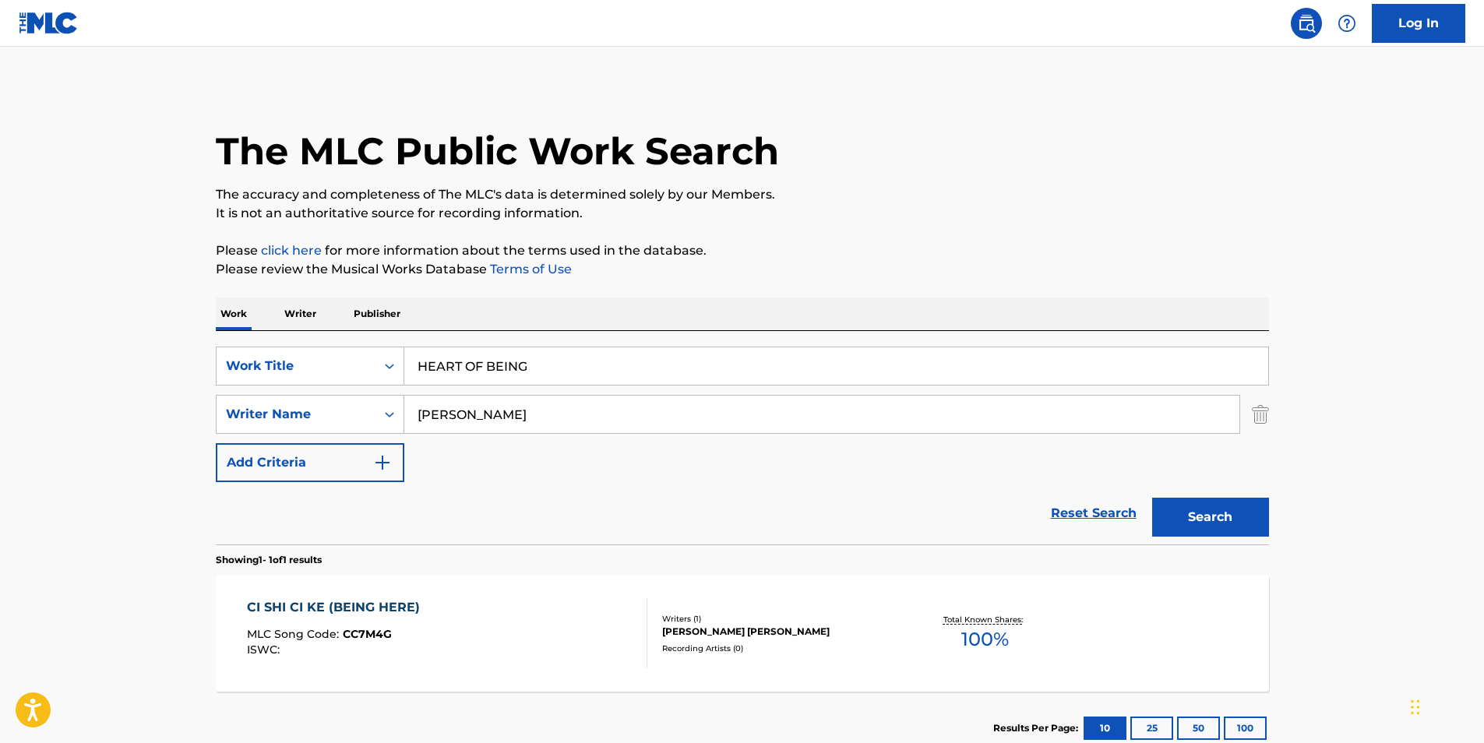
click at [1152, 498] on button "Search" at bounding box center [1210, 517] width 117 height 39
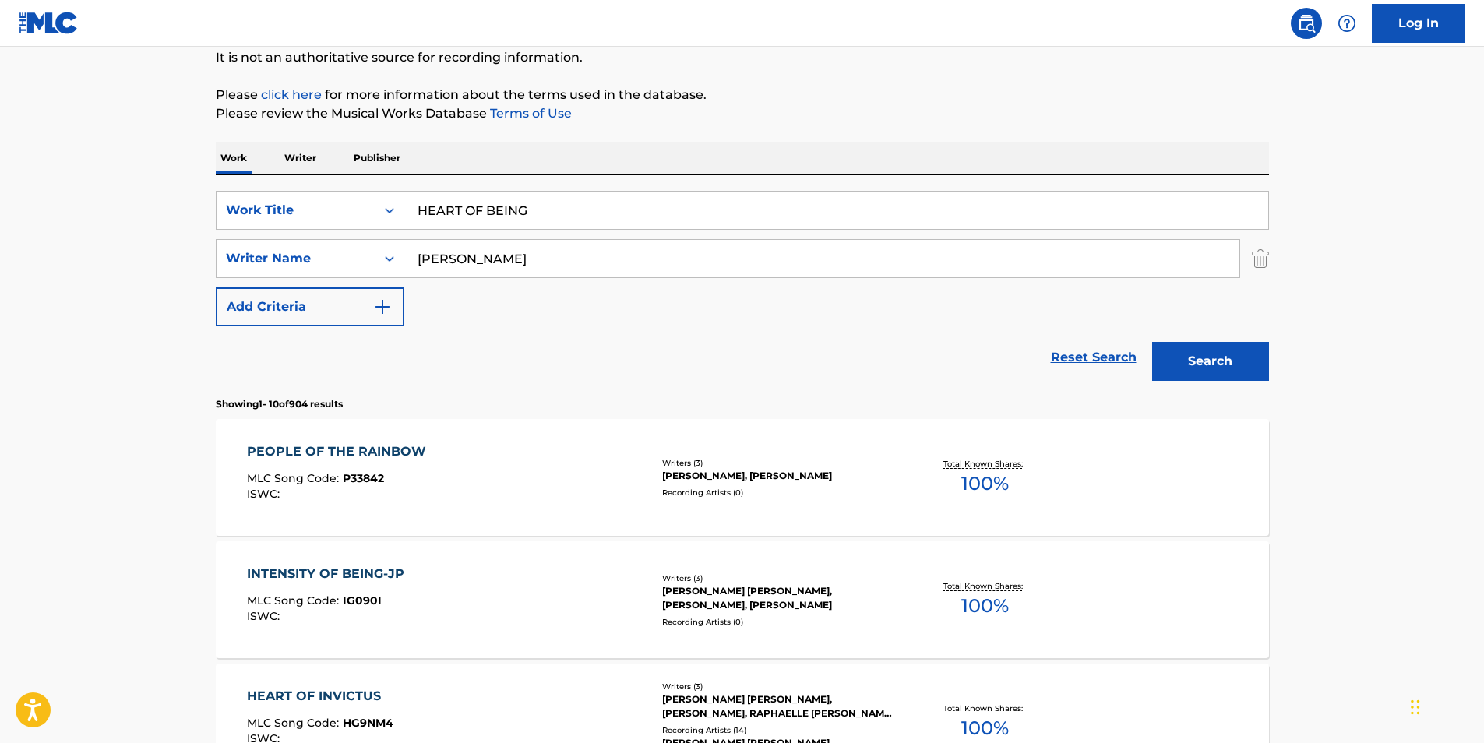
drag, startPoint x: 519, startPoint y: 256, endPoint x: 660, endPoint y: 283, distance: 143.5
click at [347, 282] on div "SearchWithCriteriaf6b6dbea-dd59-4325-842f-18c33675be59 Work Title HEART OF BEIN…" at bounding box center [742, 259] width 1053 height 136
paste input "PINEL RAPHAEL"
click at [1198, 357] on button "Search" at bounding box center [1210, 361] width 117 height 39
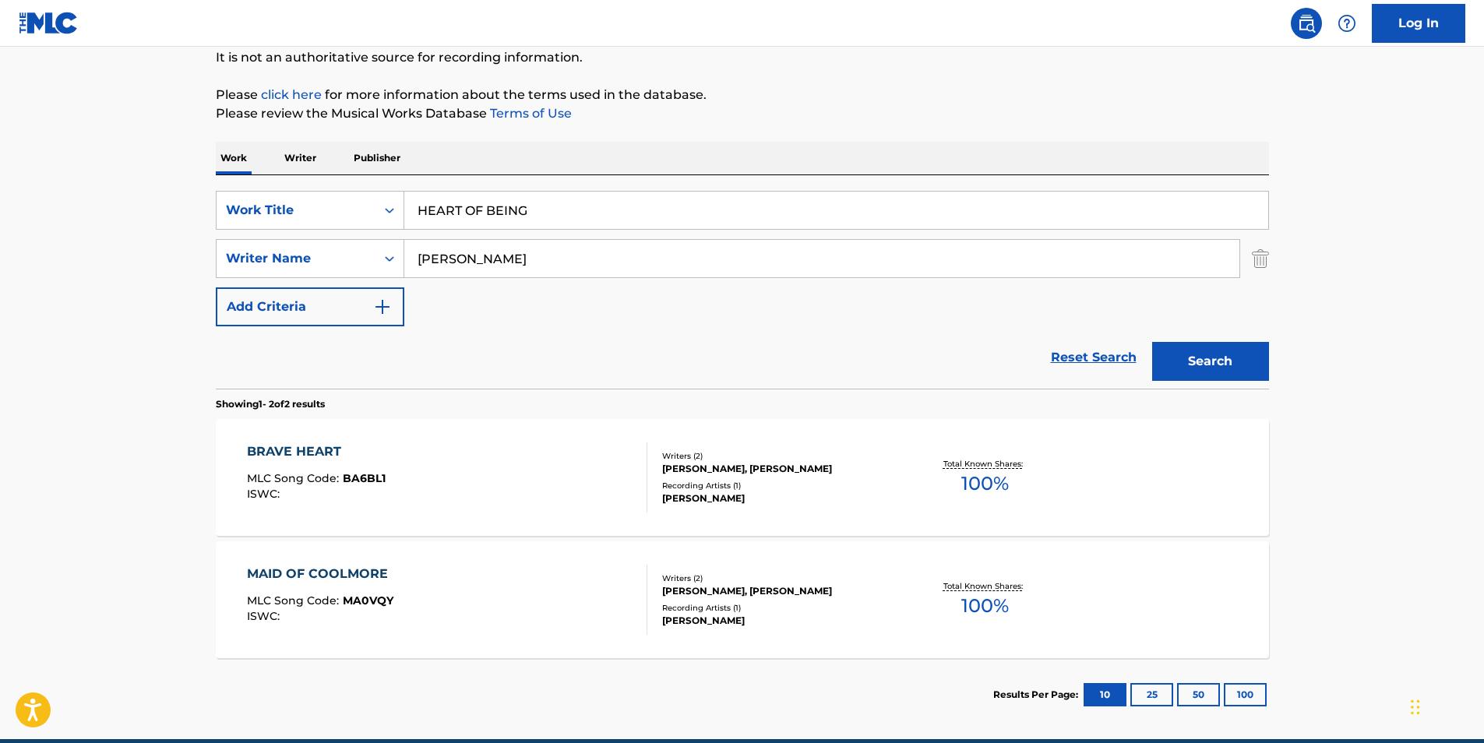
click at [480, 270] on input "PINEL RAPHAEL" at bounding box center [821, 258] width 835 height 37
click at [1152, 342] on button "Search" at bounding box center [1210, 361] width 117 height 39
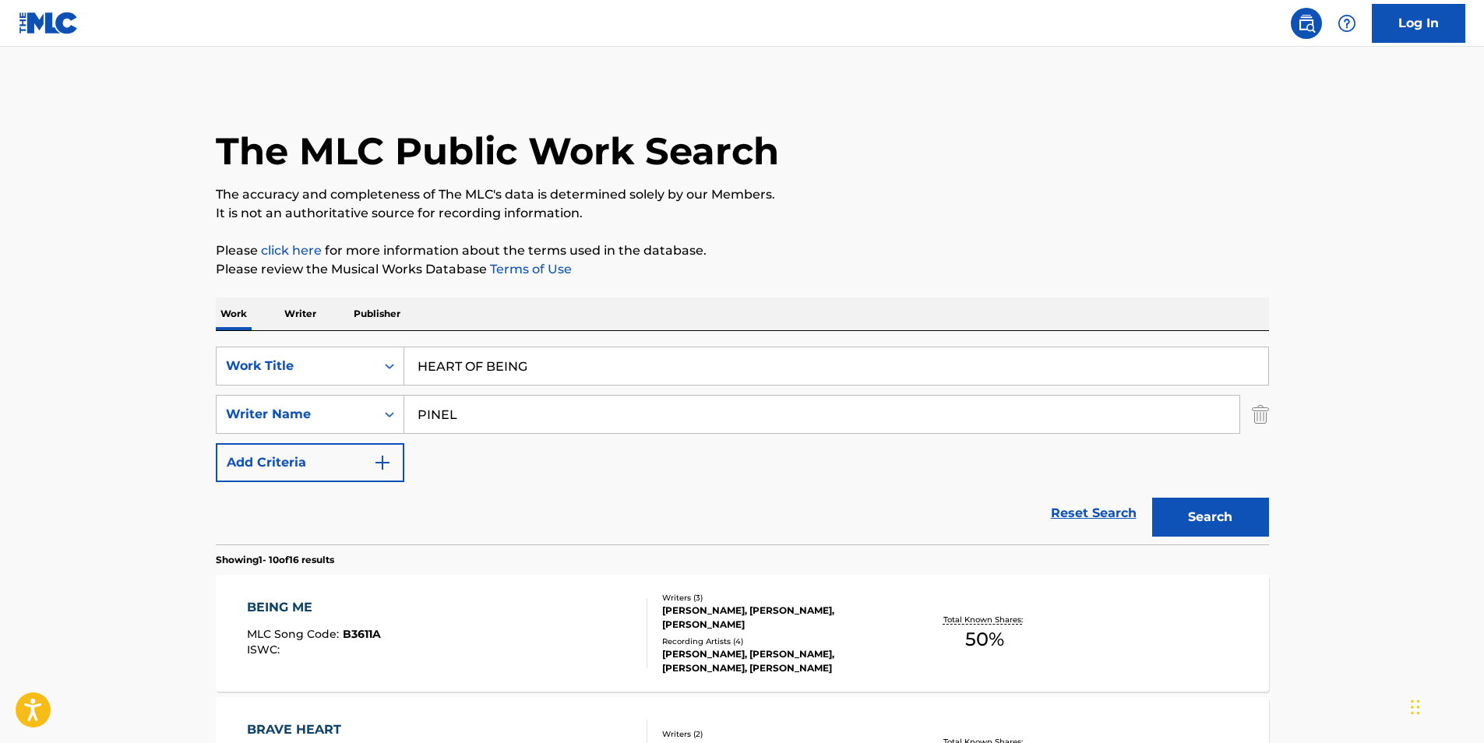
drag, startPoint x: 541, startPoint y: 407, endPoint x: 312, endPoint y: 437, distance: 231.1
click at [312, 437] on div "SearchWithCriteriaf6b6dbea-dd59-4325-842f-18c33675be59 Work Title HEART OF BEIN…" at bounding box center [742, 415] width 1053 height 136
paste input "RODELLA SAVERIO"
type input "RODELLA SAVERIO"
click at [1224, 514] on button "Search" at bounding box center [1210, 517] width 117 height 39
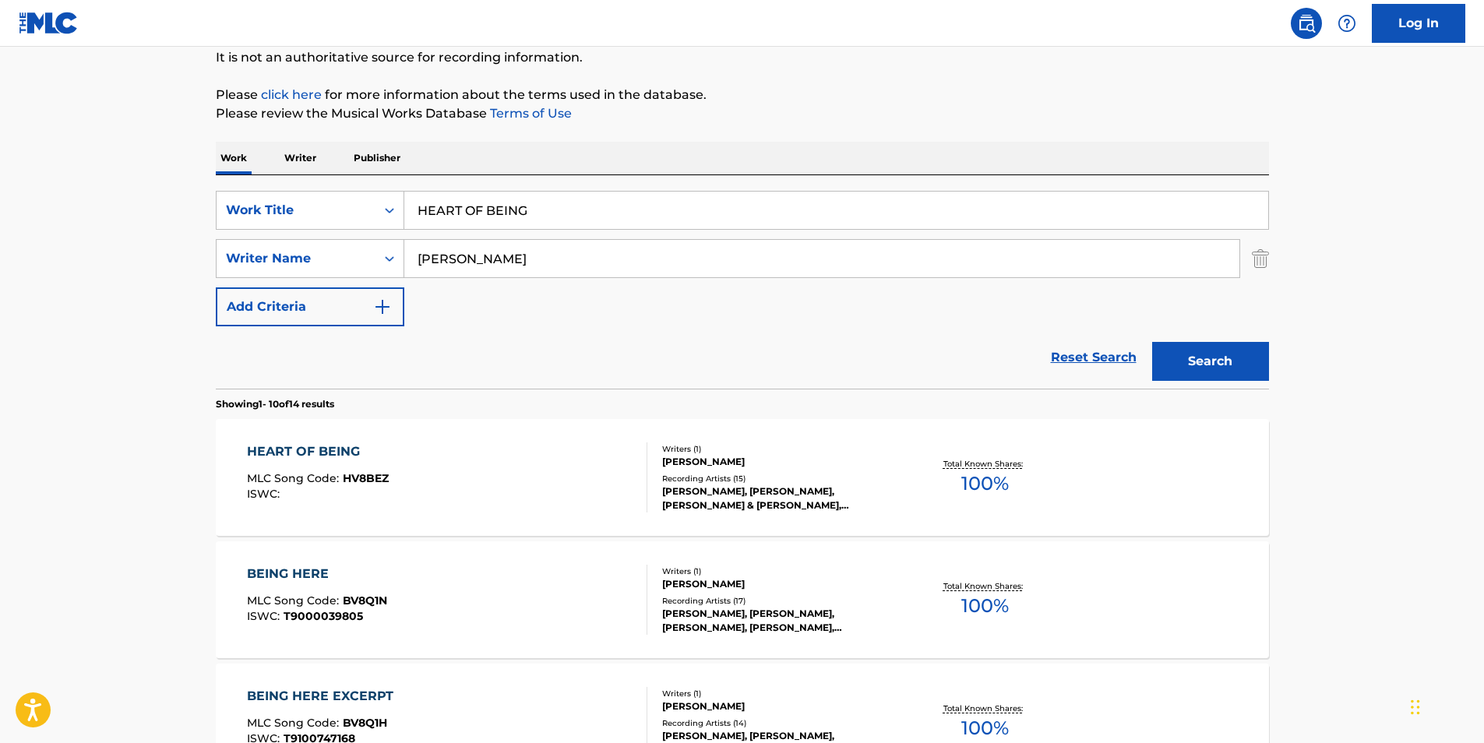
scroll to position [234, 0]
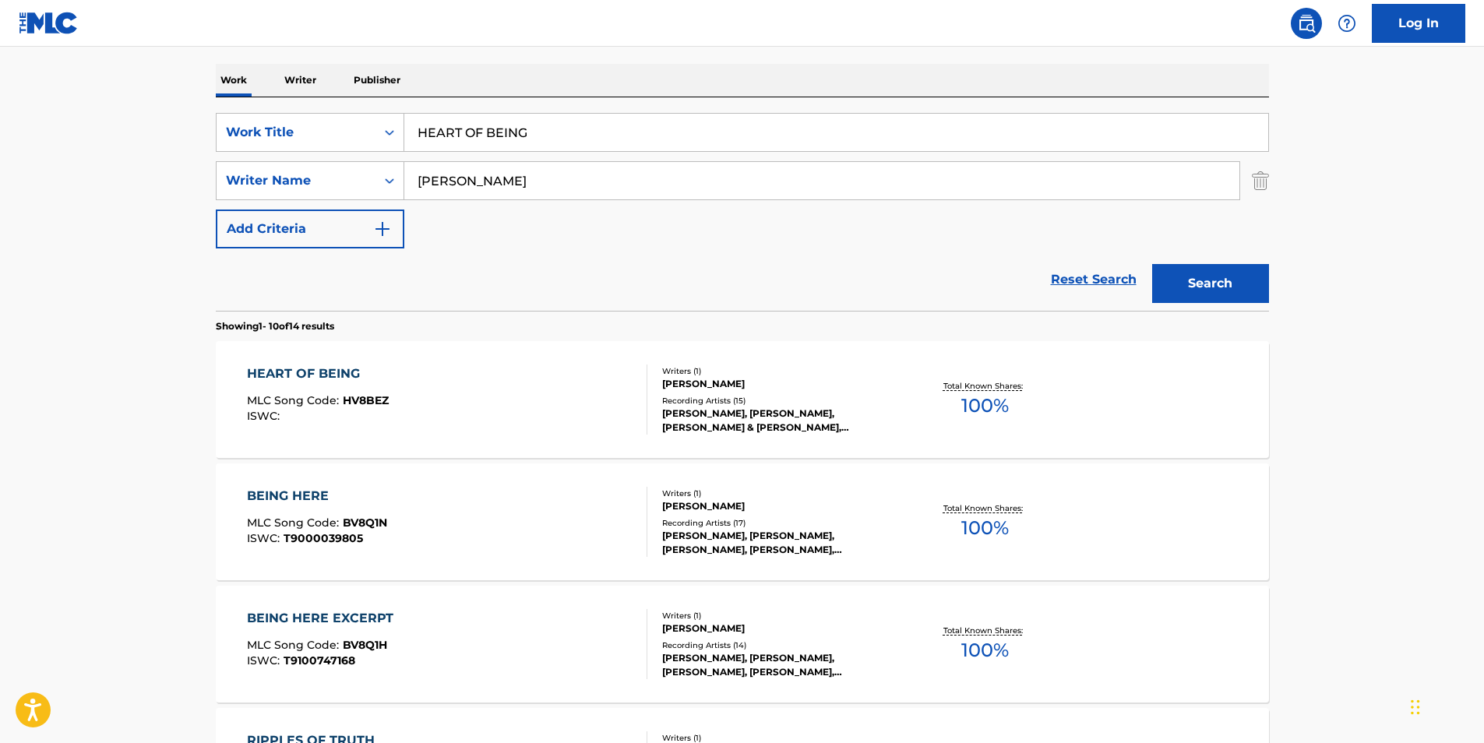
click at [262, 413] on span "ISWC :" at bounding box center [265, 416] width 37 height 14
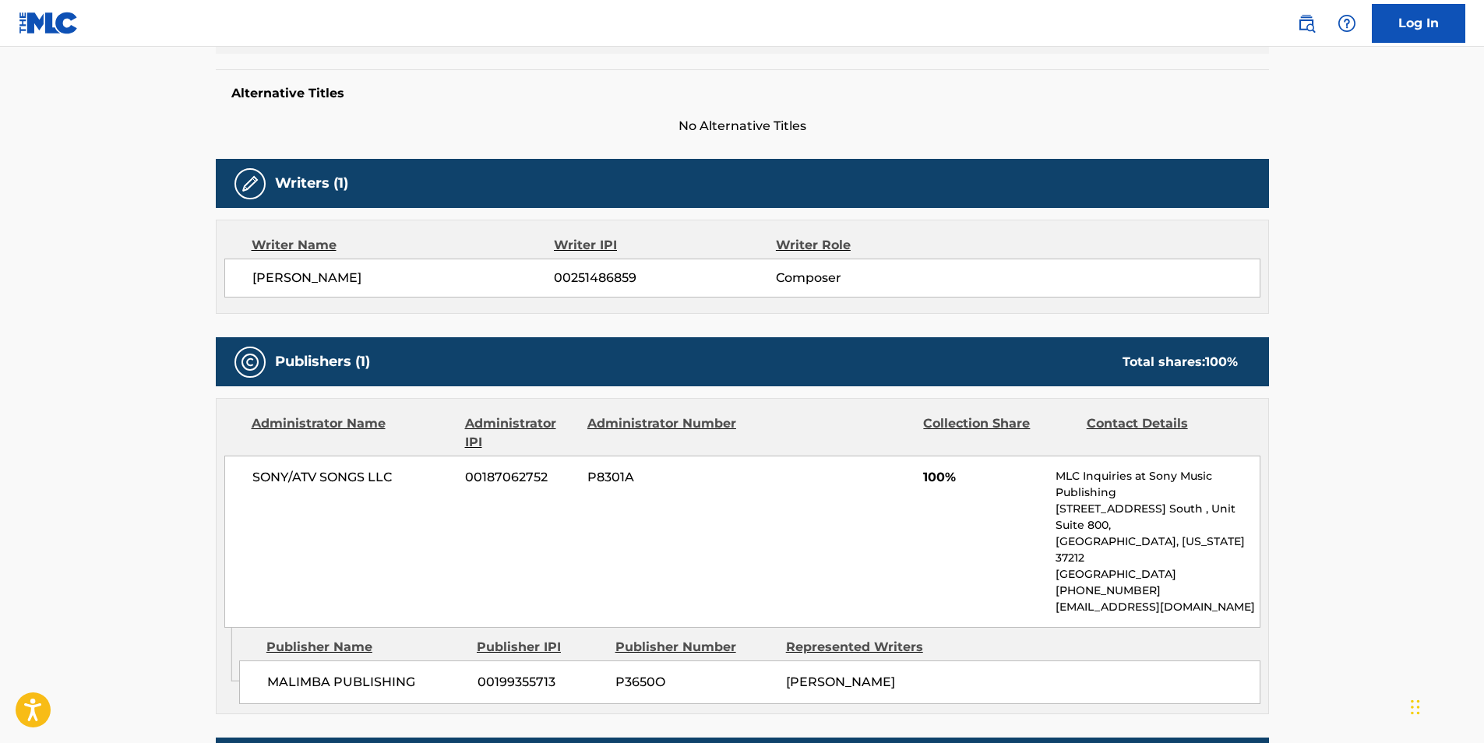
scroll to position [78, 0]
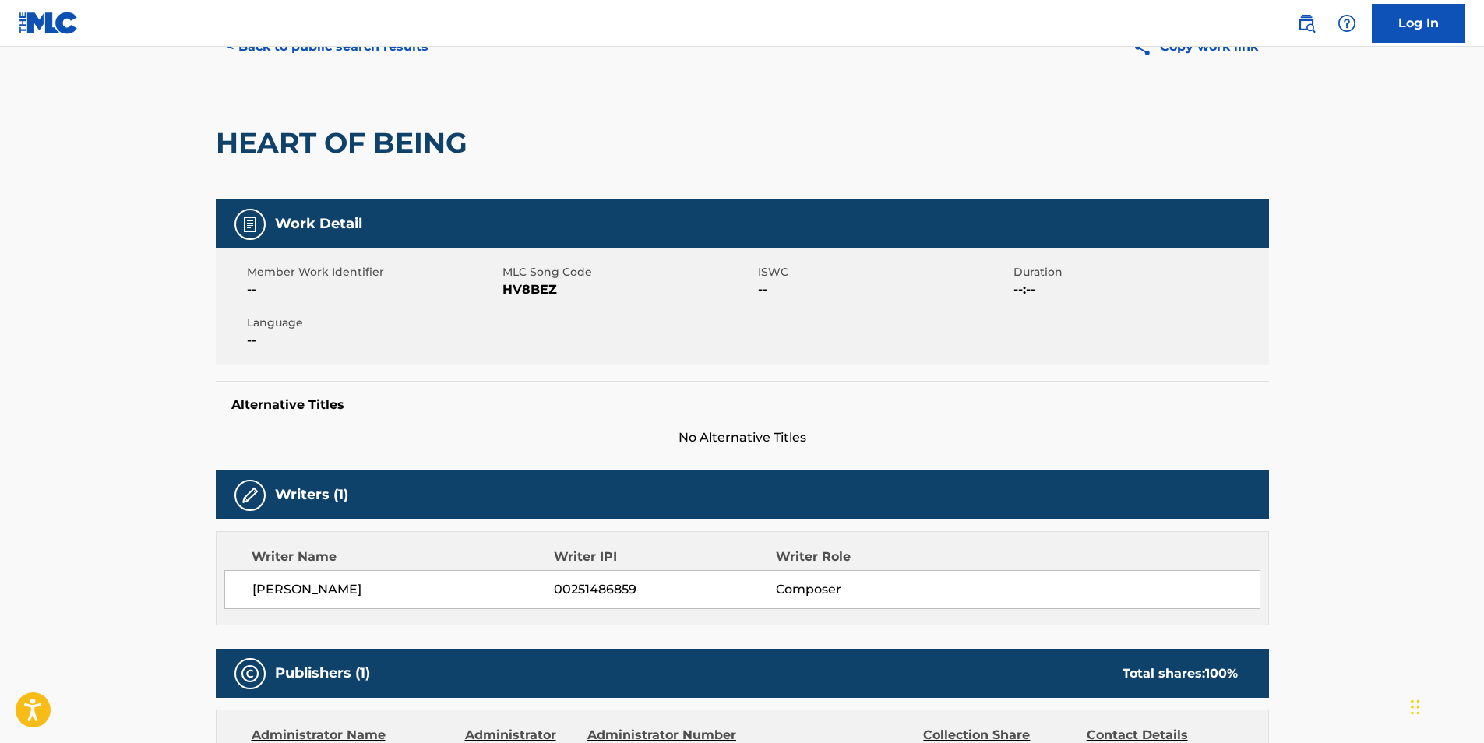
click at [520, 293] on span "HV8BEZ" at bounding box center [629, 289] width 252 height 19
copy span "HV8BEZ"
click at [331, 60] on button "< Back to public search results" at bounding box center [328, 46] width 224 height 39
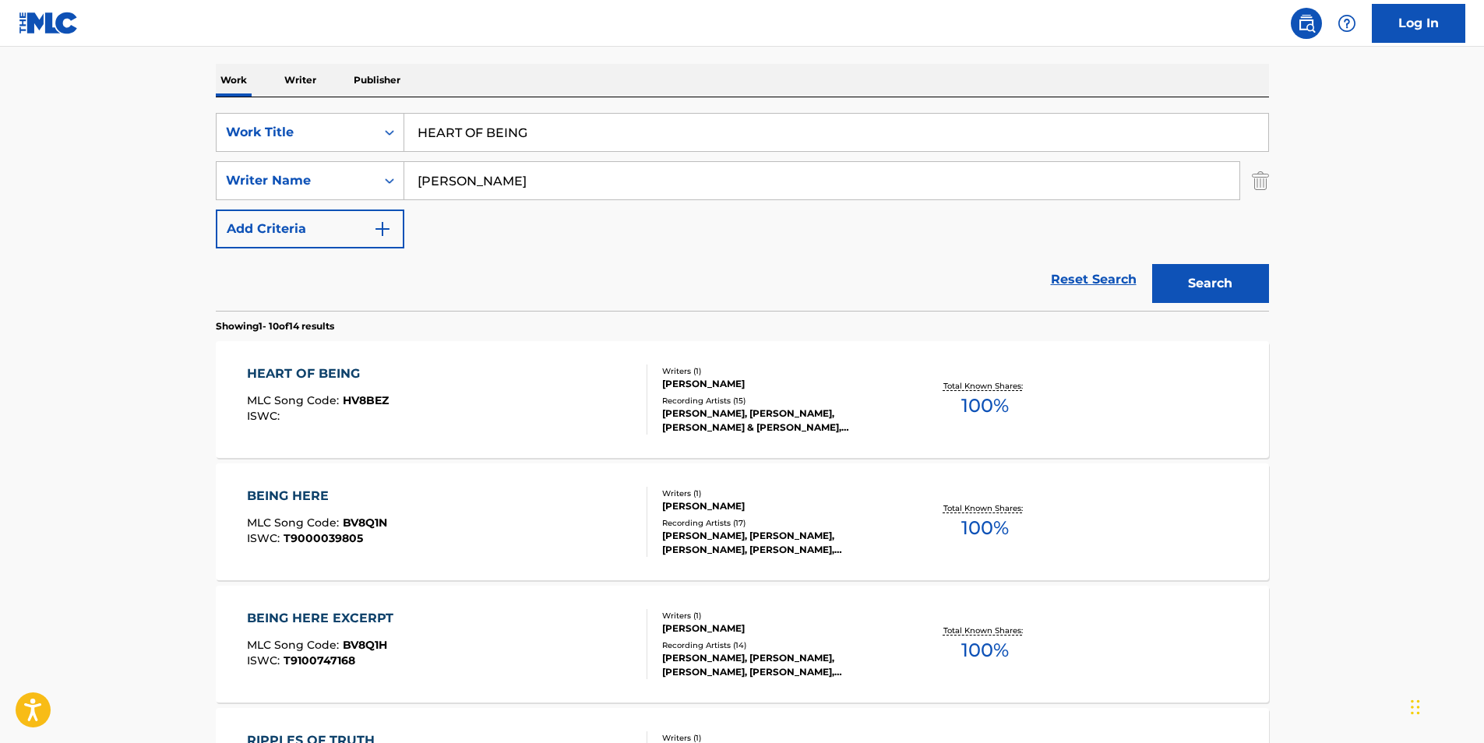
drag, startPoint x: 565, startPoint y: 128, endPoint x: 151, endPoint y: 129, distance: 413.7
click at [151, 129] on main "The MLC Public Work Search The accuracy and completeness of The MLC's data is d…" at bounding box center [742, 730] width 1484 height 1834
paste input "Seance"
type input "Seance"
paste input "CRIMEAPPLE"
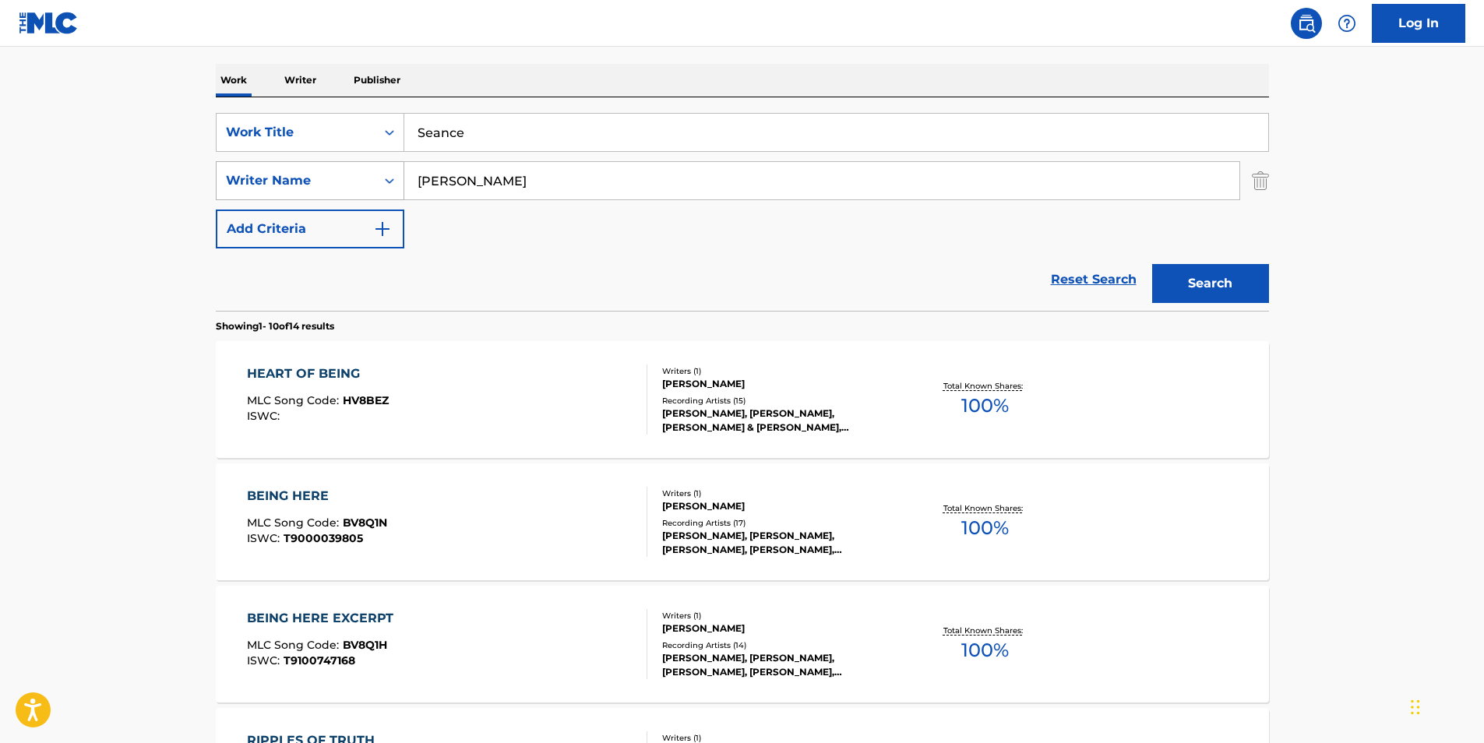
drag, startPoint x: 579, startPoint y: 182, endPoint x: 294, endPoint y: 192, distance: 285.3
click at [294, 192] on div "SearchWithCriteria4a34e51d-6565-4948-9d5e-1c213f7bd1b0 Writer Name RODELLA SAVE…" at bounding box center [742, 180] width 1053 height 39
click at [1229, 287] on button "Search" at bounding box center [1210, 283] width 117 height 39
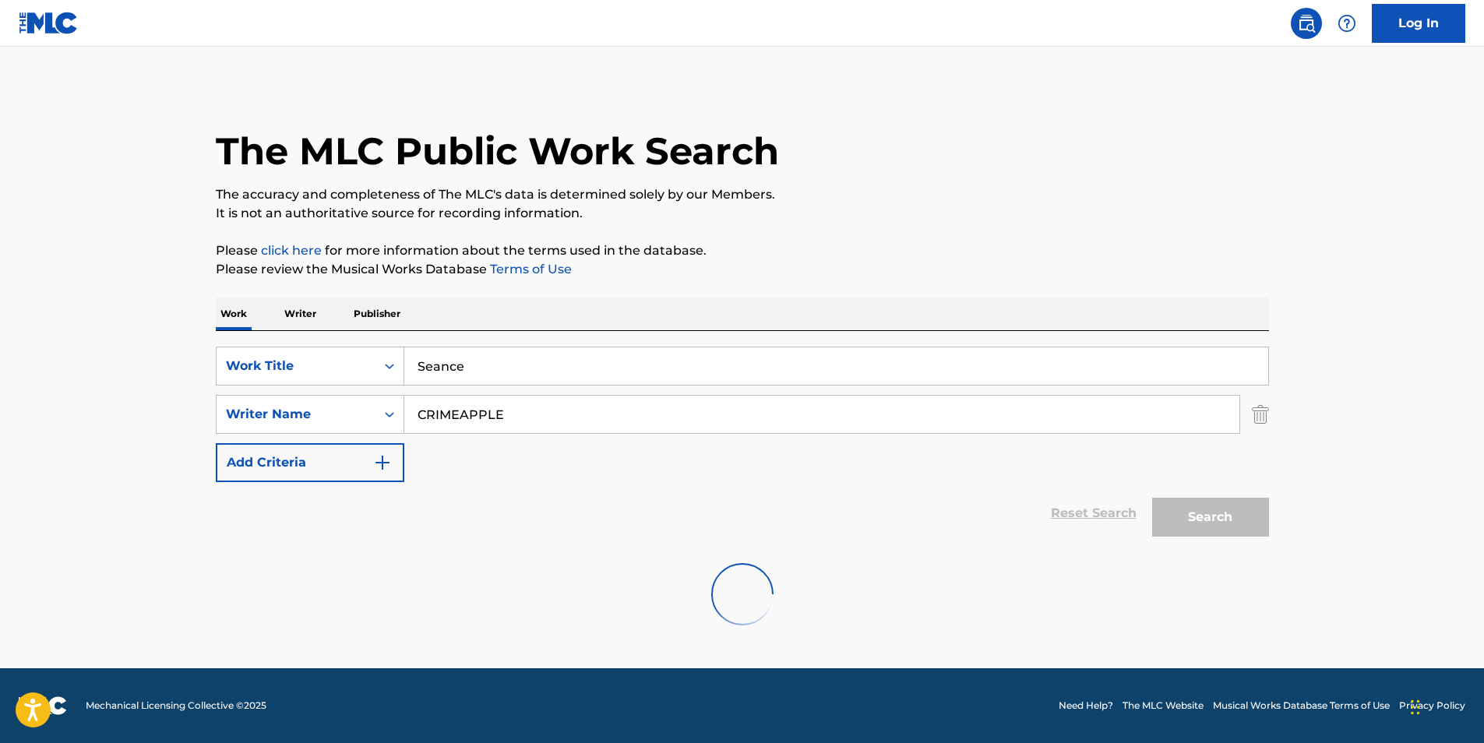
scroll to position [0, 0]
click at [580, 406] on input "CRIMEAPPLE" at bounding box center [821, 414] width 835 height 37
drag, startPoint x: 424, startPoint y: 414, endPoint x: 683, endPoint y: 414, distance: 259.4
click at [335, 414] on div "SearchWithCriteria4a34e51d-6565-4948-9d5e-1c213f7bd1b0 Writer Name CRIMEAPPLE" at bounding box center [742, 414] width 1053 height 39
paste input "ory Bradshaw"
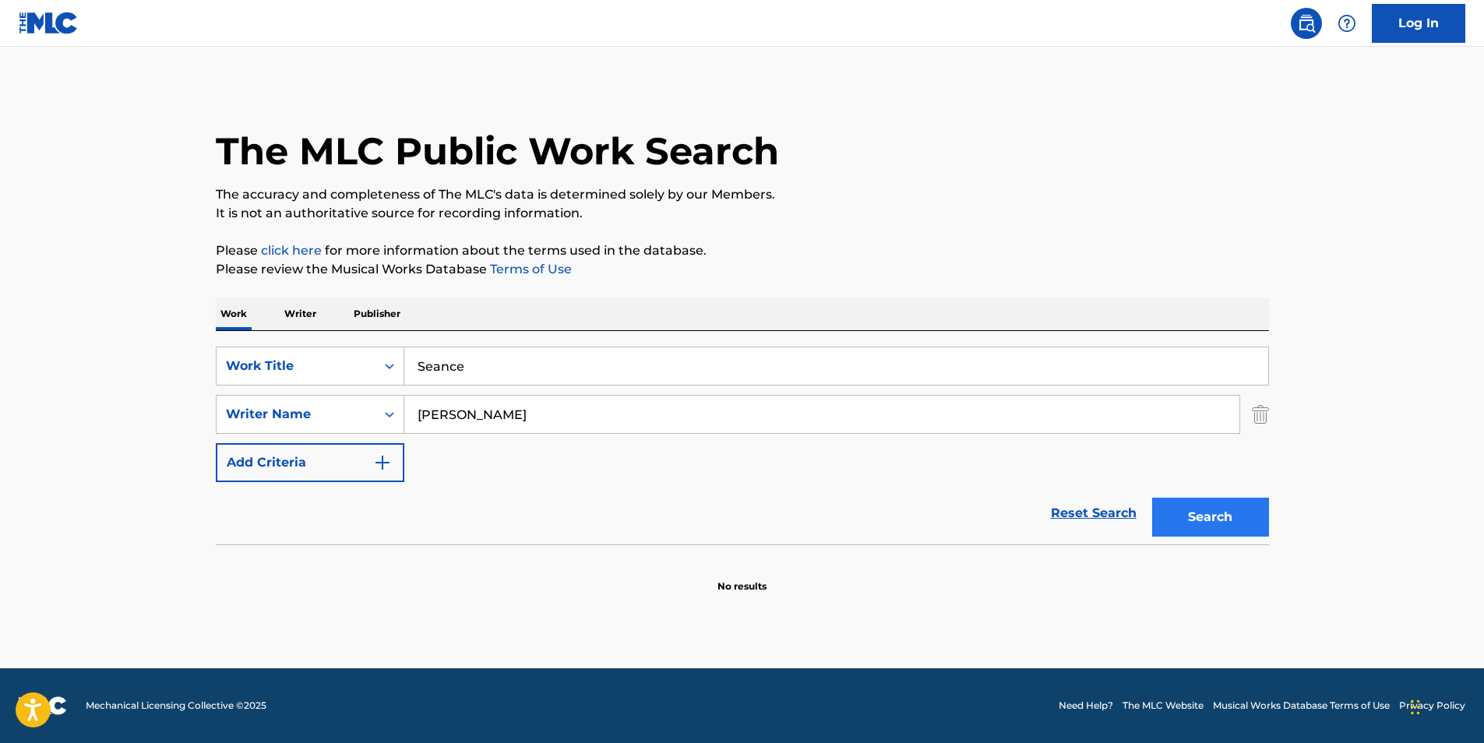
type input "Cory Bradshaw"
drag, startPoint x: 1259, startPoint y: 526, endPoint x: 1250, endPoint y: 526, distance: 8.6
click at [1256, 526] on button "Search" at bounding box center [1210, 517] width 117 height 39
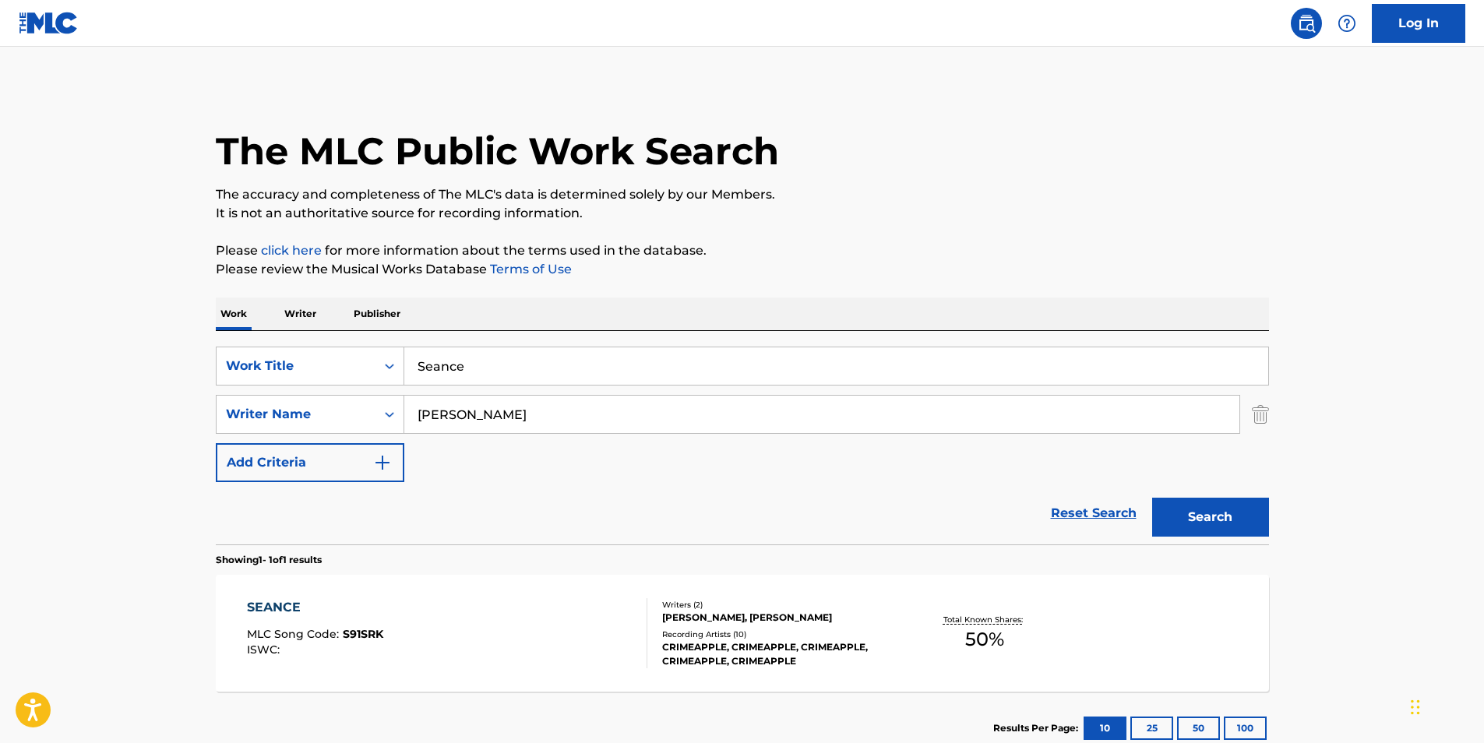
drag, startPoint x: 561, startPoint y: 414, endPoint x: 150, endPoint y: 418, distance: 410.6
click at [140, 417] on main "The MLC Public Work Search The accuracy and completeness of The MLC's data is d…" at bounding box center [742, 410] width 1484 height 726
click at [592, 414] on input "Search Form" at bounding box center [821, 414] width 835 height 37
paste input "Sebastian David Vasco"
click at [1152, 498] on button "Search" at bounding box center [1210, 517] width 117 height 39
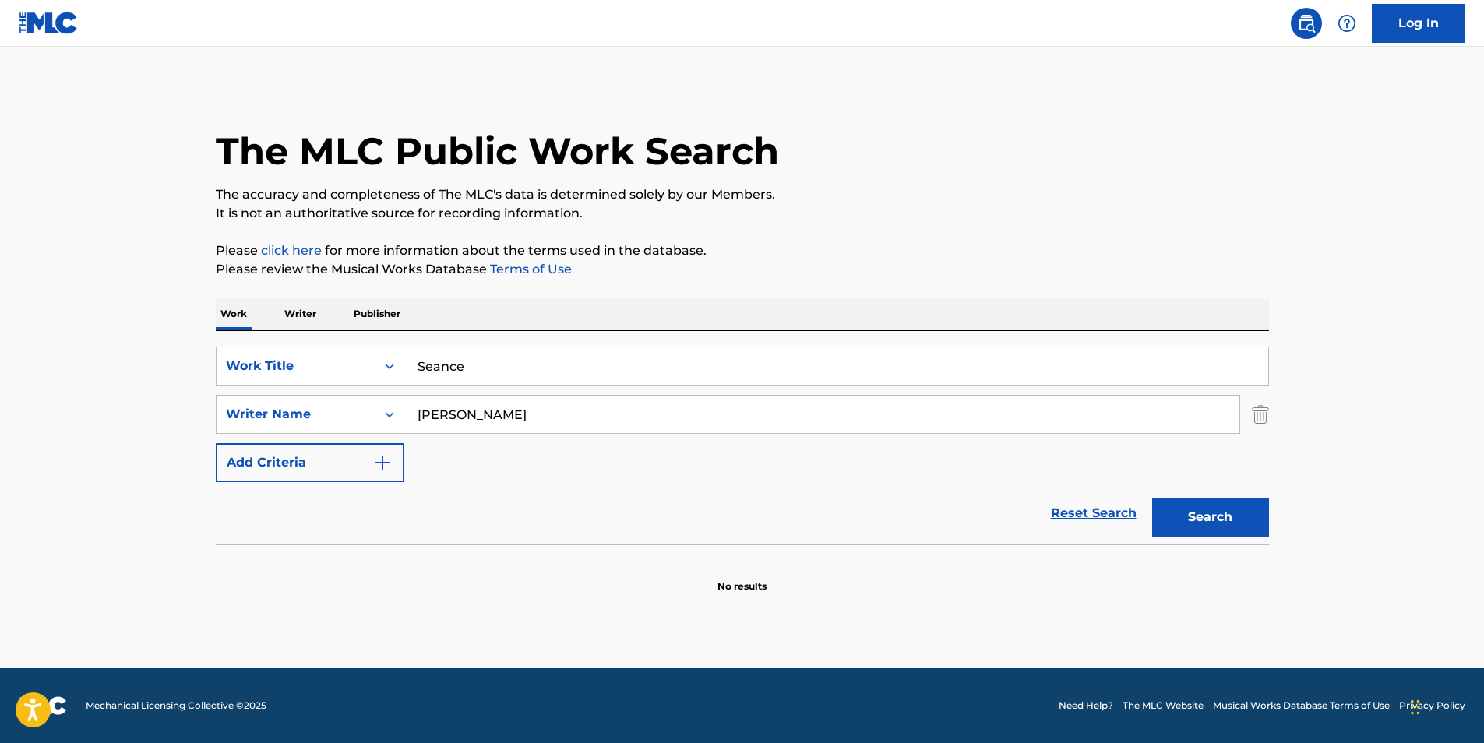
click at [511, 414] on input "Sebastian David Vasco" at bounding box center [821, 414] width 835 height 37
click at [1152, 498] on button "Search" at bounding box center [1210, 517] width 117 height 39
click at [511, 414] on input "Sebastian Vasco" at bounding box center [821, 414] width 835 height 37
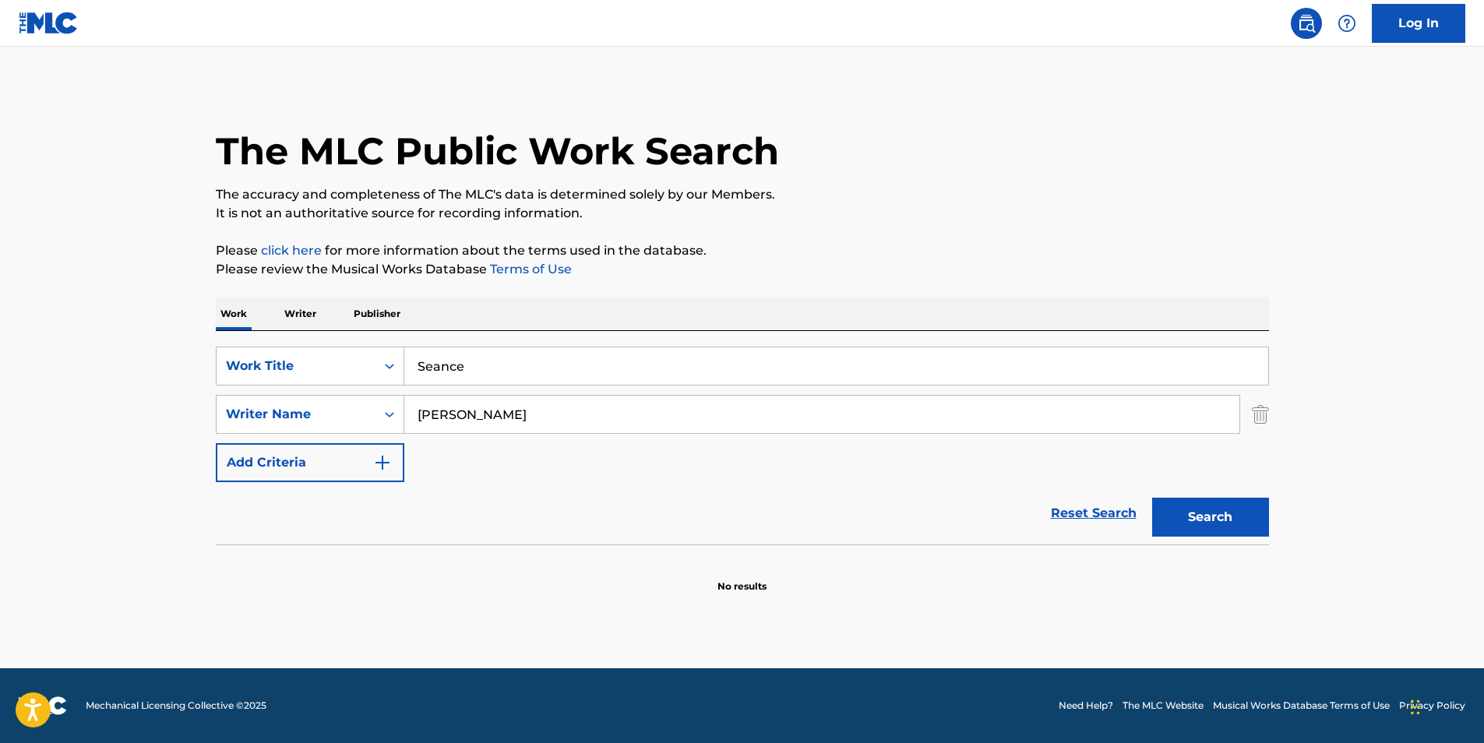
click at [429, 417] on input "Sebastian" at bounding box center [821, 414] width 835 height 37
type input "Sabastian"
click at [1152, 498] on button "Search" at bounding box center [1210, 517] width 117 height 39
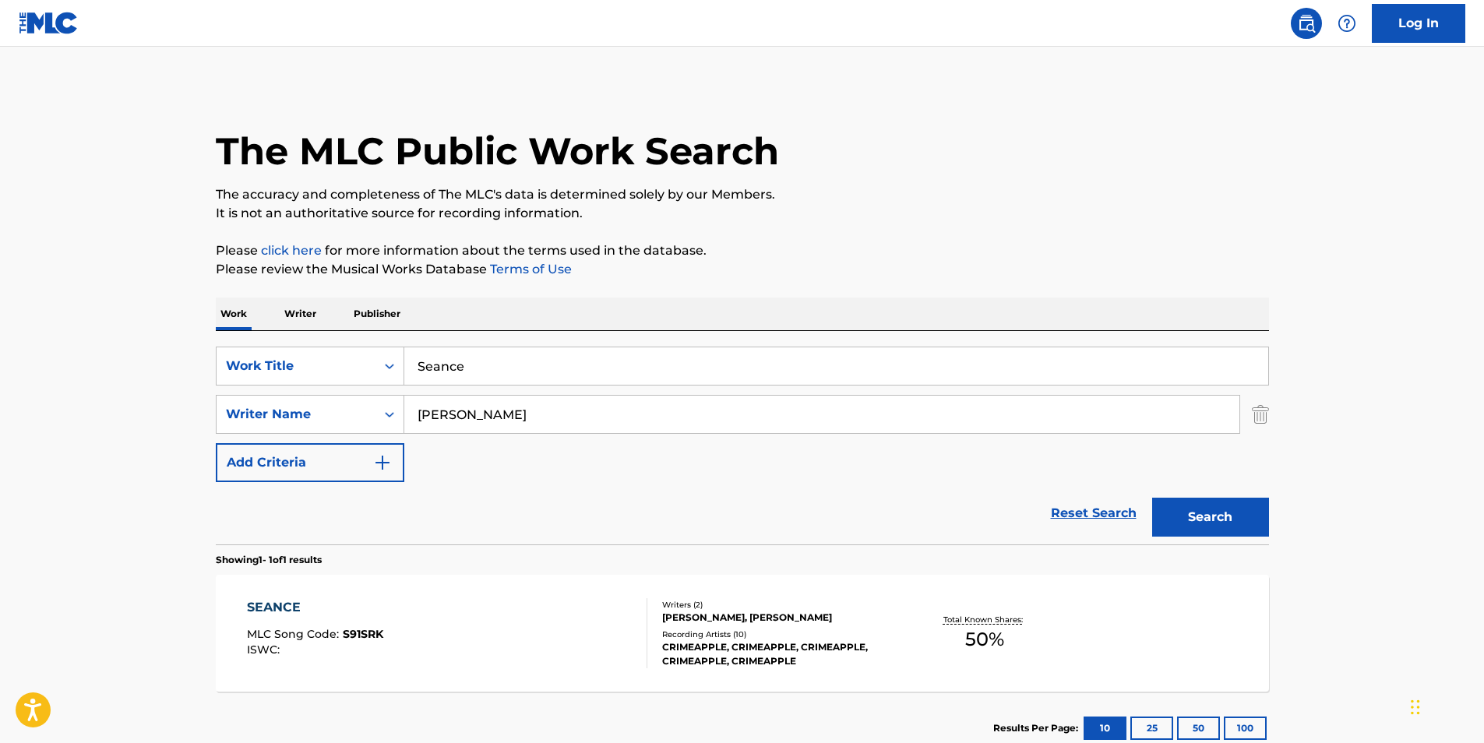
click at [372, 632] on span "S91SRK" at bounding box center [363, 634] width 41 height 14
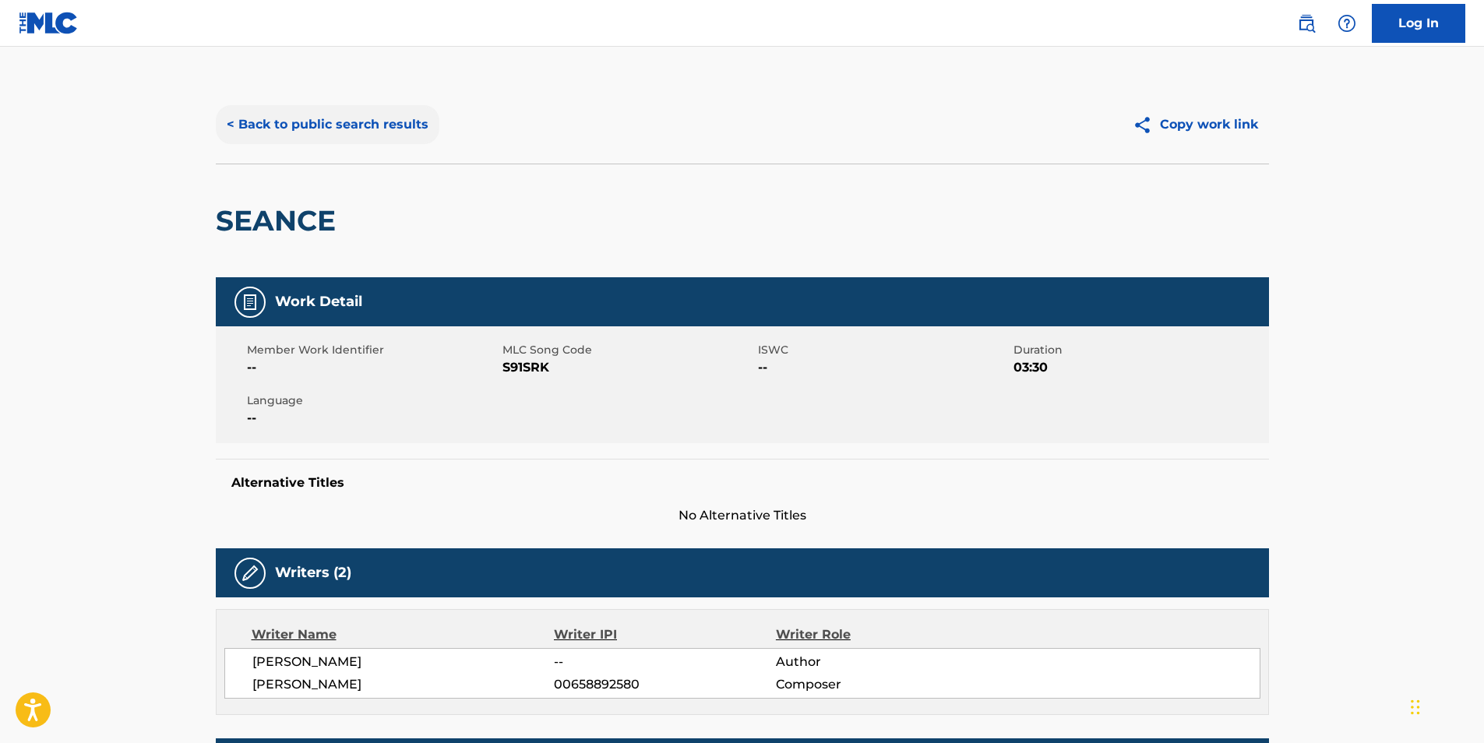
click at [308, 127] on button "< Back to public search results" at bounding box center [328, 124] width 224 height 39
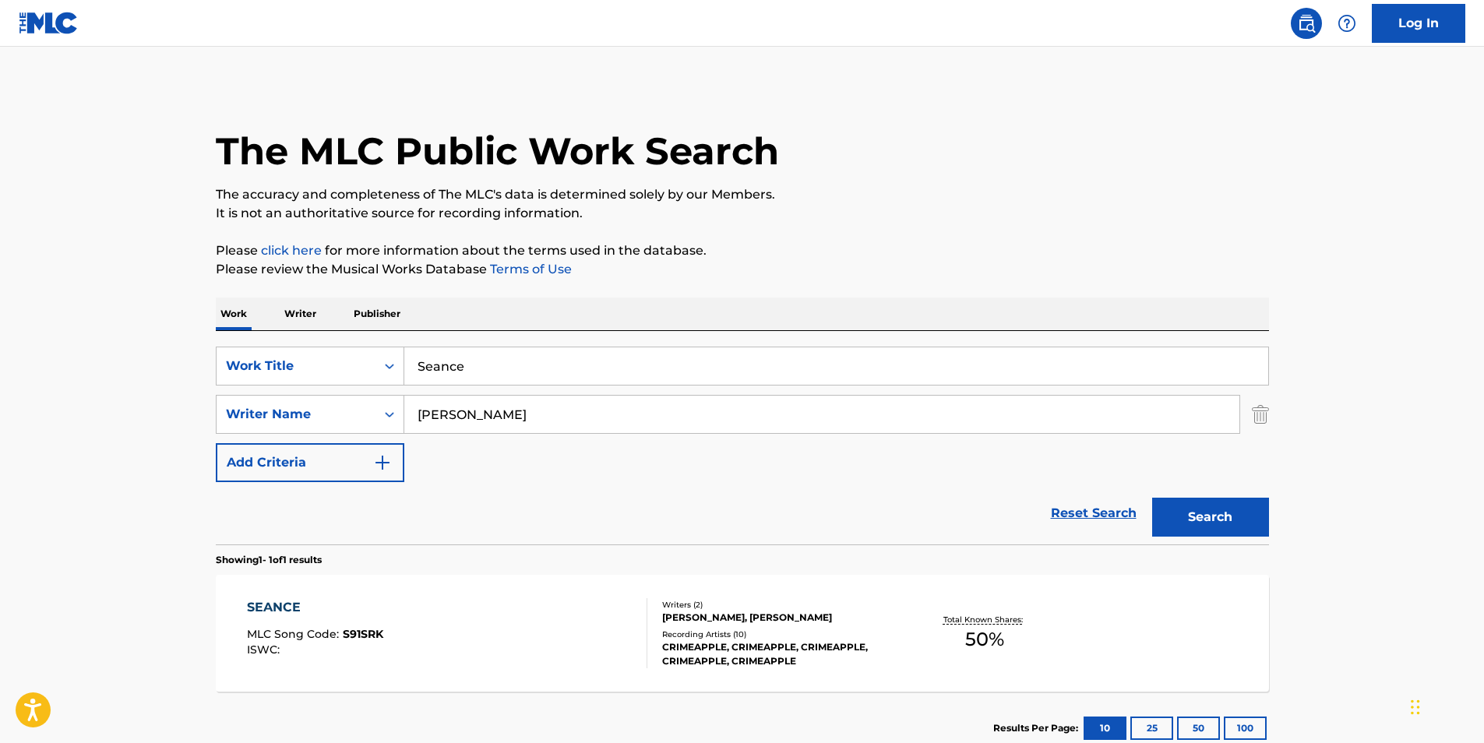
paste input "VERACRUZ"
drag, startPoint x: 504, startPoint y: 375, endPoint x: 235, endPoint y: 11, distance: 452.8
click at [241, 365] on div "SearchWithCriteriaf6b6dbea-dd59-4325-842f-18c33675be59 Work Title Seance" at bounding box center [742, 366] width 1053 height 39
type input "VERACRUZ"
paste input "Nicholas G Gunn"
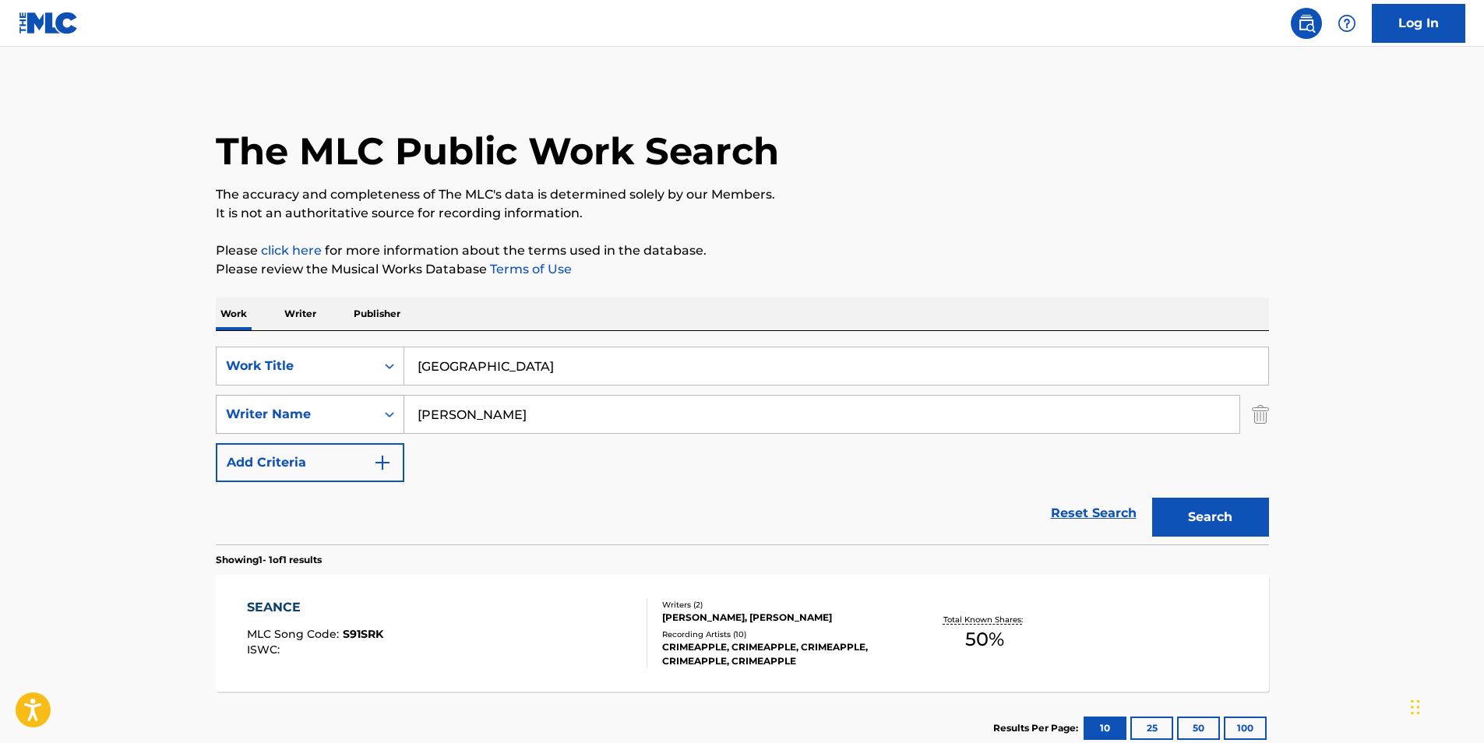
drag, startPoint x: 545, startPoint y: 423, endPoint x: 302, endPoint y: 425, distance: 243.1
click at [199, 429] on div "The MLC Public Work Search The accuracy and completeness of The MLC's data is d…" at bounding box center [742, 425] width 1091 height 679
click at [1176, 503] on button "Search" at bounding box center [1210, 517] width 117 height 39
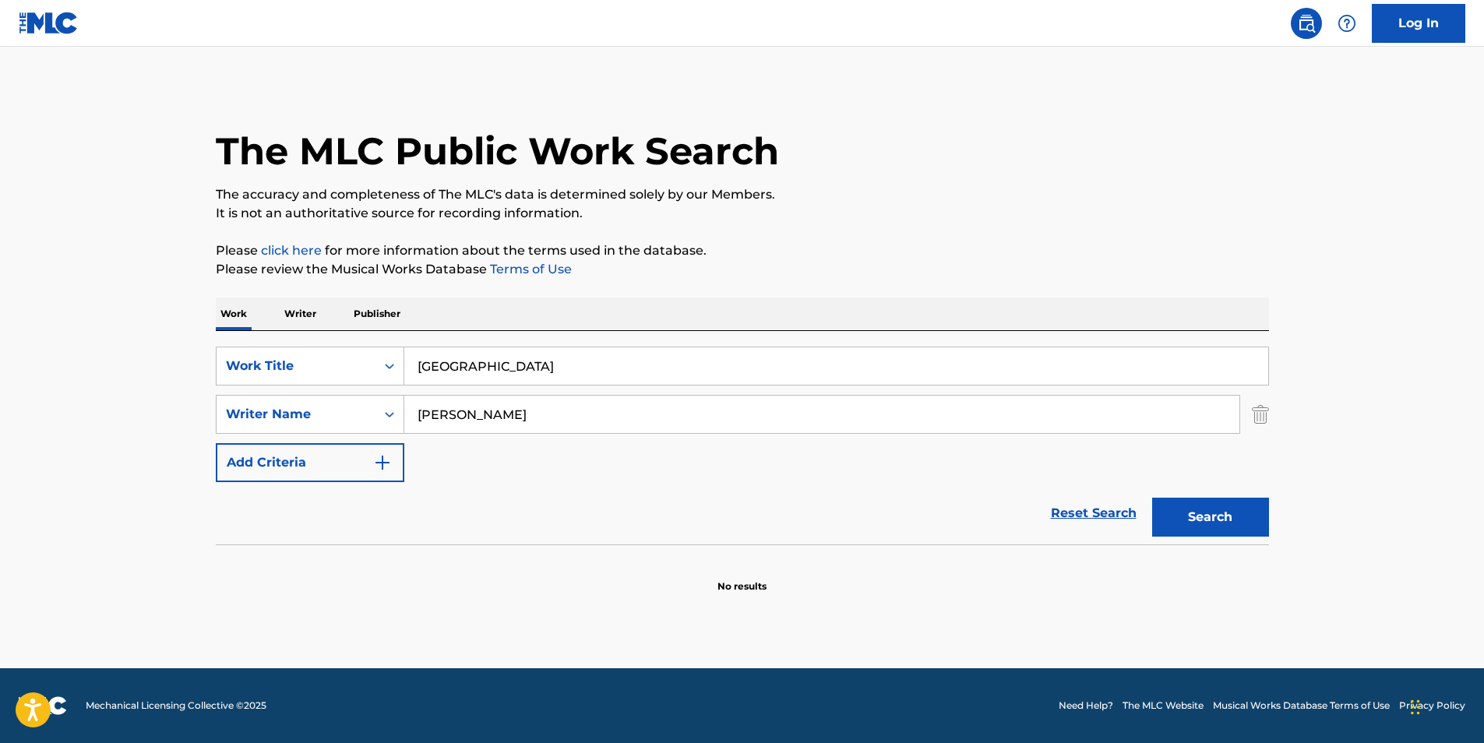
click at [477, 417] on input "Nicholas G Gunn" at bounding box center [821, 414] width 835 height 37
type input "Nicholas Gunn"
click at [1152, 498] on button "Search" at bounding box center [1210, 517] width 117 height 39
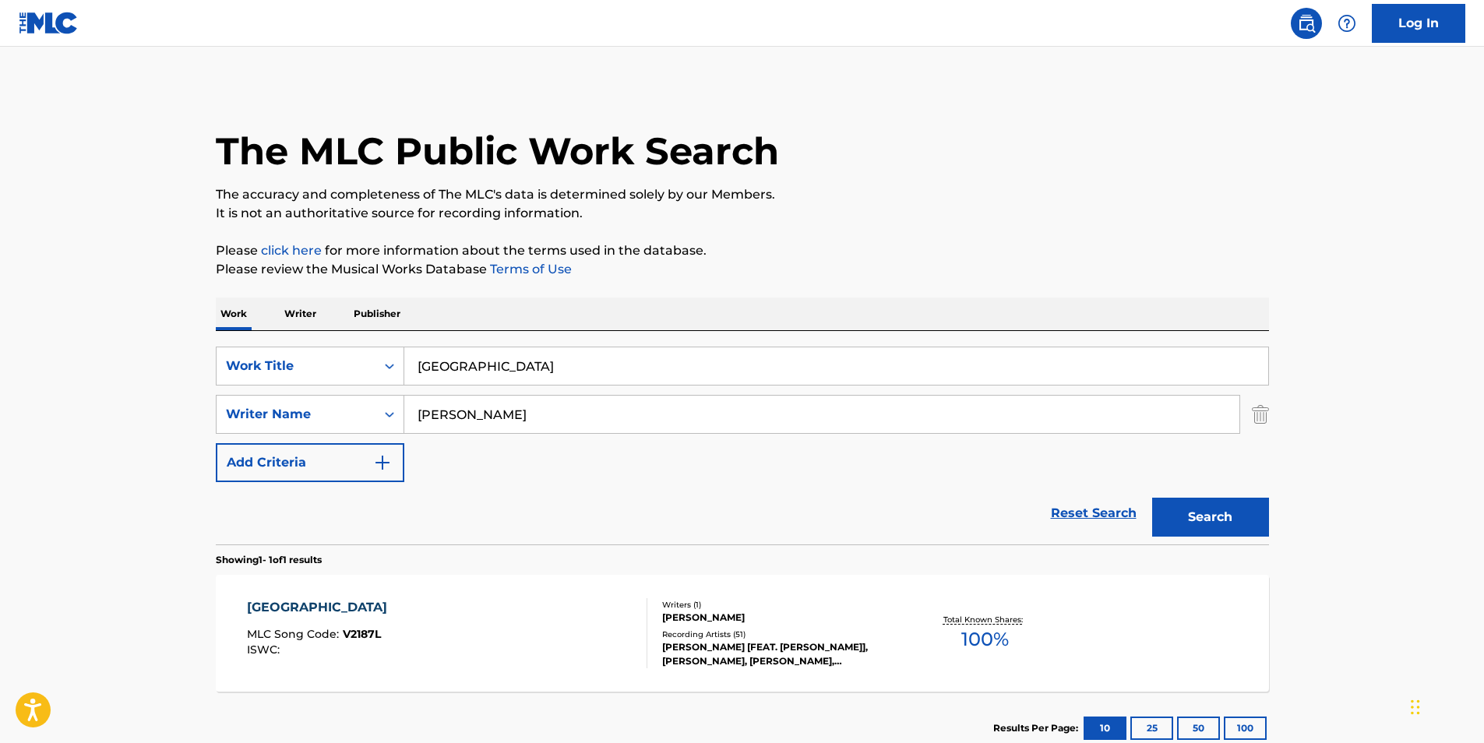
click at [485, 596] on div "VERACRUZ MLC Song Code : V2187L ISWC : Writers ( 1 ) NICHOLAS GUNN Recording Ar…" at bounding box center [742, 633] width 1053 height 117
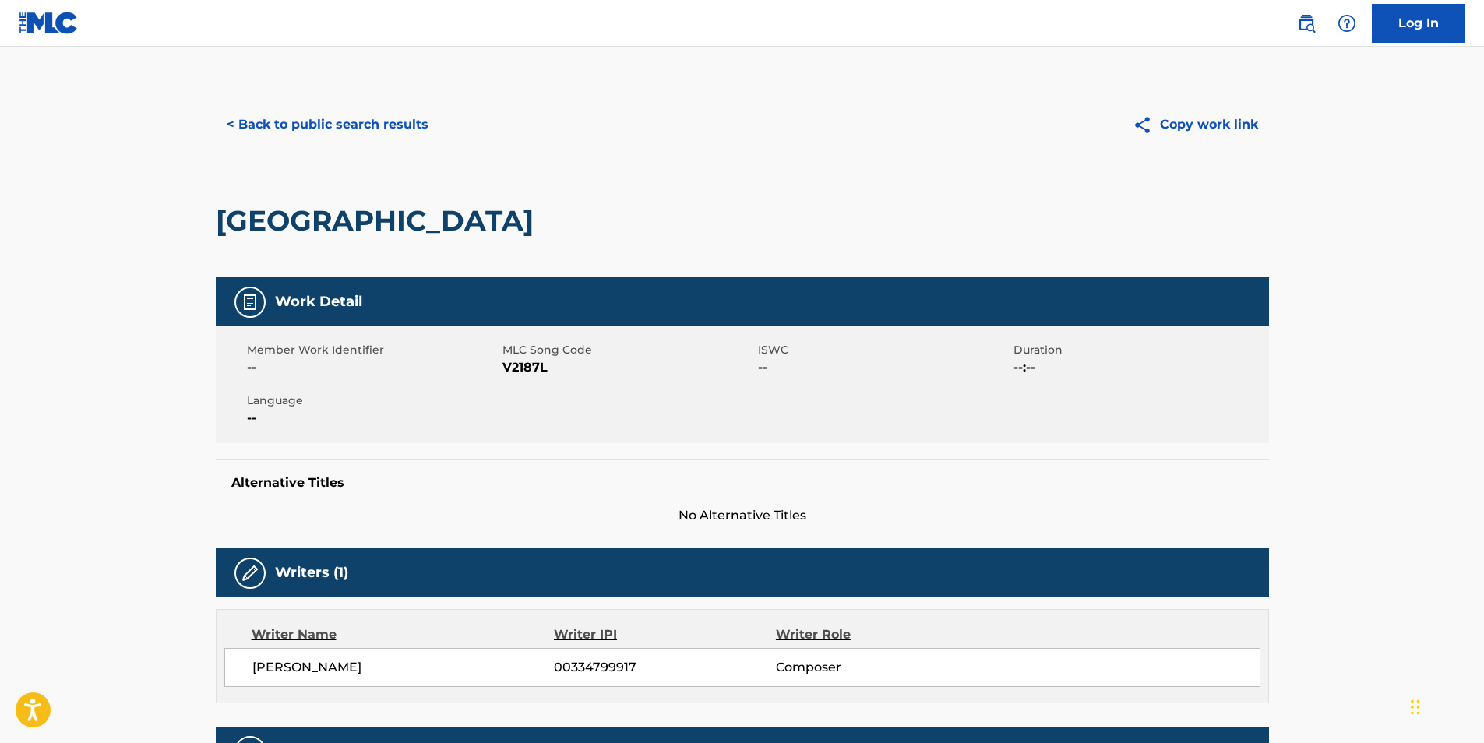
click at [510, 366] on span "V2187L" at bounding box center [629, 367] width 252 height 19
click at [317, 123] on button "< Back to public search results" at bounding box center [328, 124] width 224 height 39
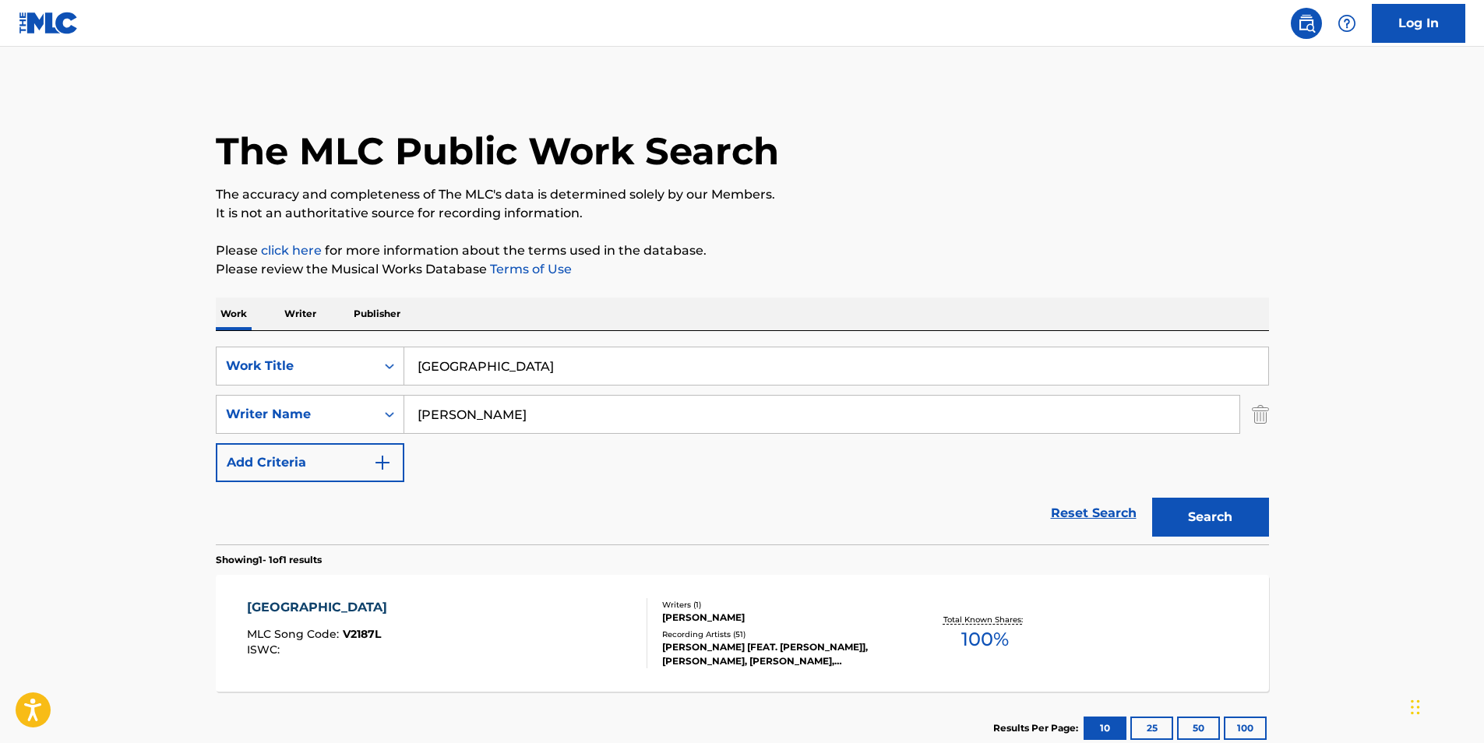
drag, startPoint x: 565, startPoint y: 358, endPoint x: 231, endPoint y: 386, distance: 335.3
click at [233, 401] on div "SearchWithCriteriaf6b6dbea-dd59-4325-842f-18c33675be59 Work Title VERACRUZ Sear…" at bounding box center [742, 415] width 1053 height 136
paste input "Entering the Sleep Pyramid"
type input "Entering the Sleep Pyramid"
paste input "Meditatio"
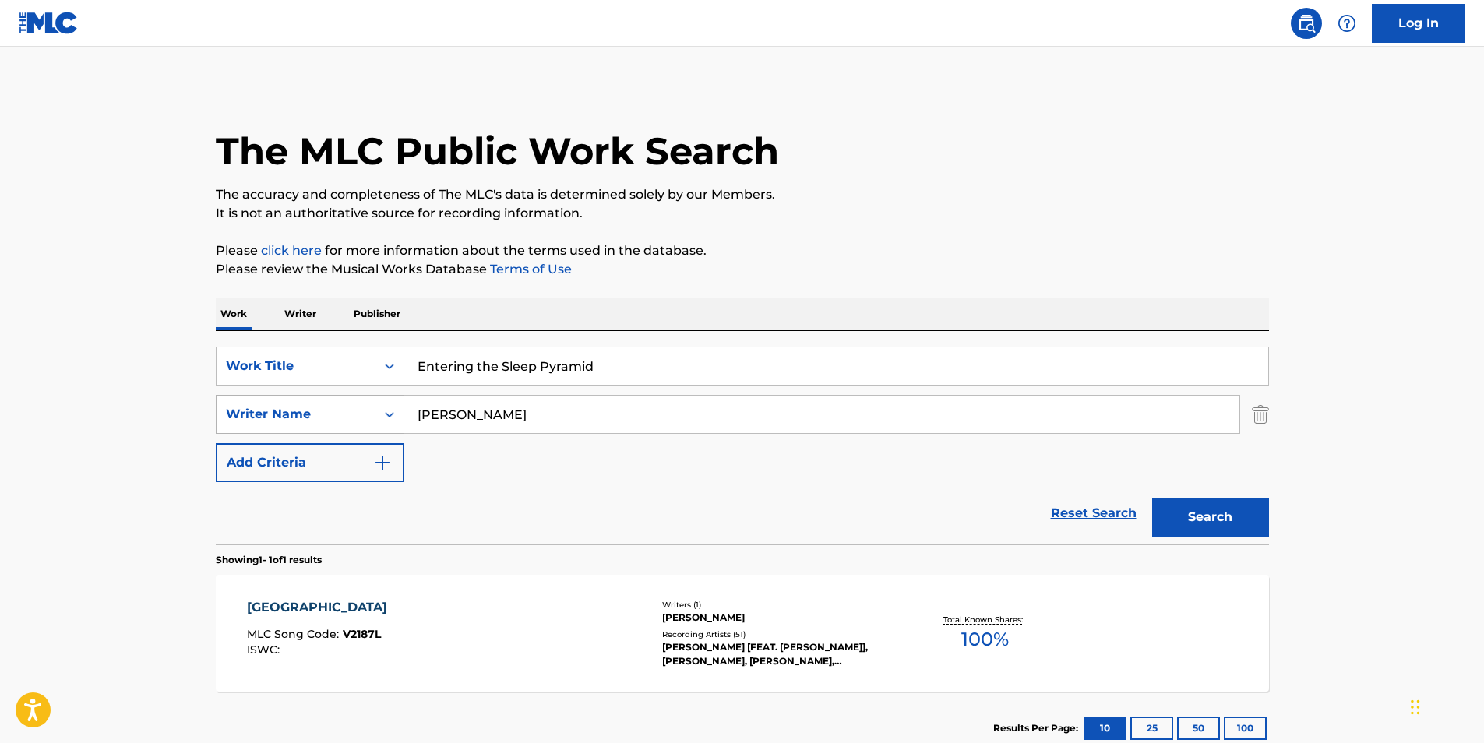
drag, startPoint x: 509, startPoint y: 417, endPoint x: 350, endPoint y: 417, distance: 158.9
click at [350, 417] on div "SearchWithCriteria4a34e51d-6565-4948-9d5e-1c213f7bd1b0 Writer Name Nicholas Gunn" at bounding box center [742, 414] width 1053 height 39
click at [1173, 522] on button "Search" at bounding box center [1210, 517] width 117 height 39
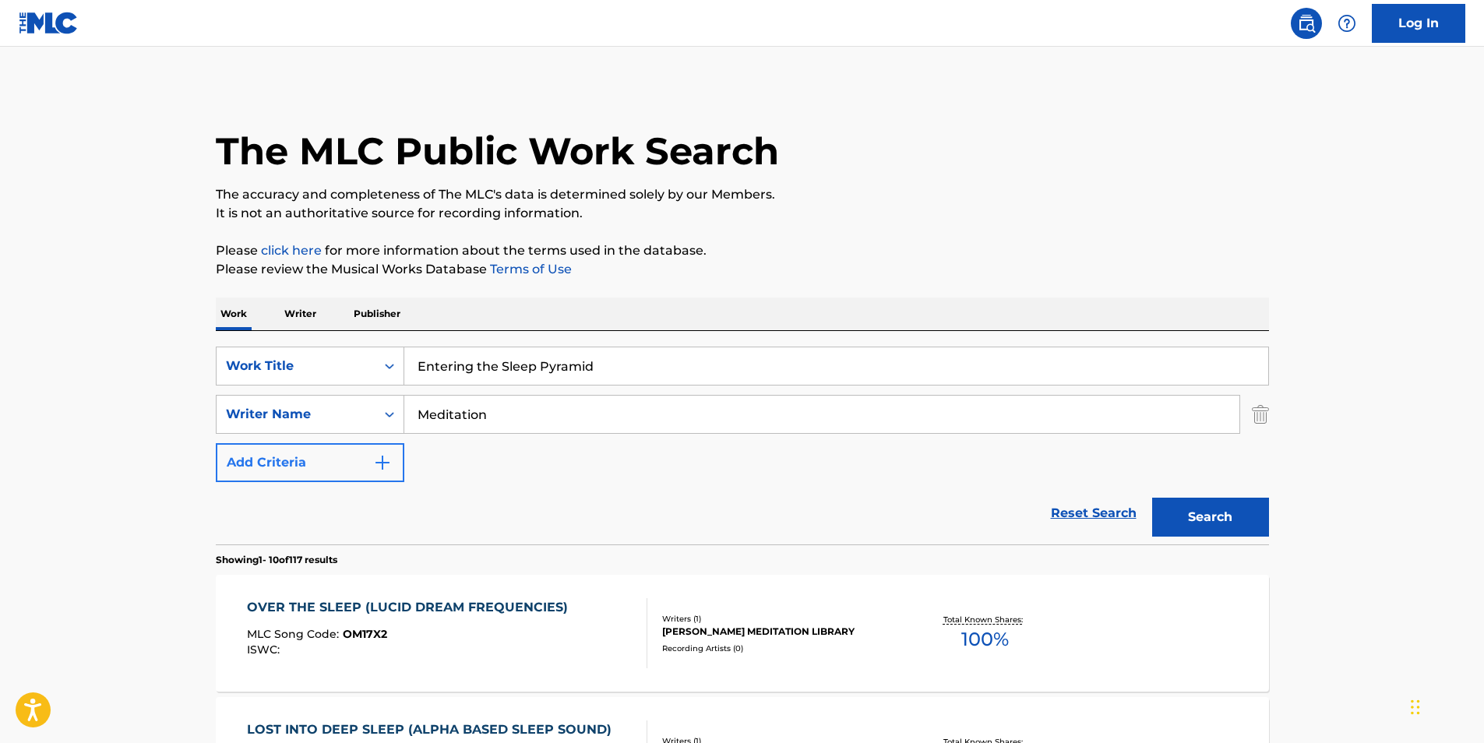
paste input "Ben Tavera King"
drag, startPoint x: 569, startPoint y: 417, endPoint x: 287, endPoint y: 447, distance: 282.9
click at [287, 447] on div "SearchWithCriteriaf6b6dbea-dd59-4325-842f-18c33675be59 Work Title Entering the …" at bounding box center [742, 415] width 1053 height 136
type input "Ben Tavera King"
click at [1226, 525] on button "Search" at bounding box center [1210, 517] width 117 height 39
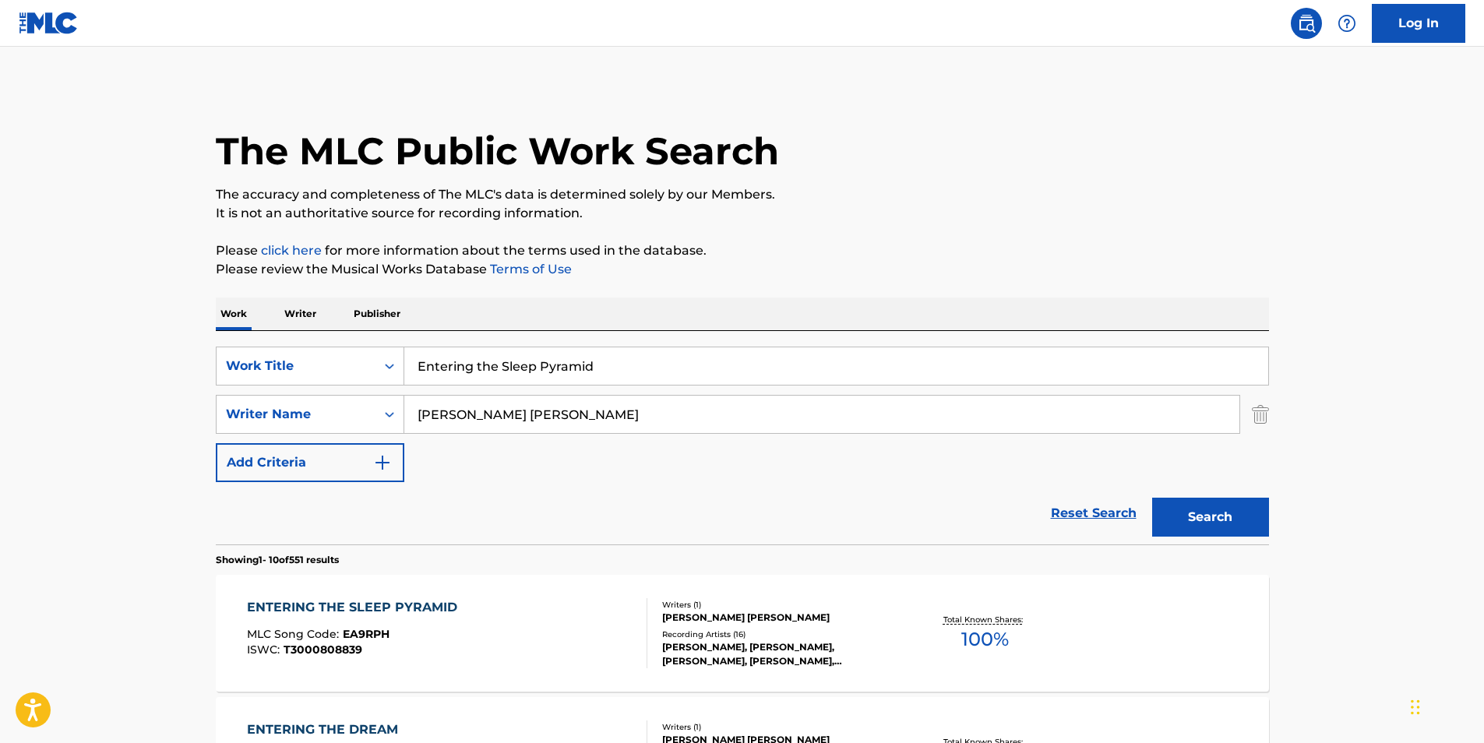
scroll to position [156, 0]
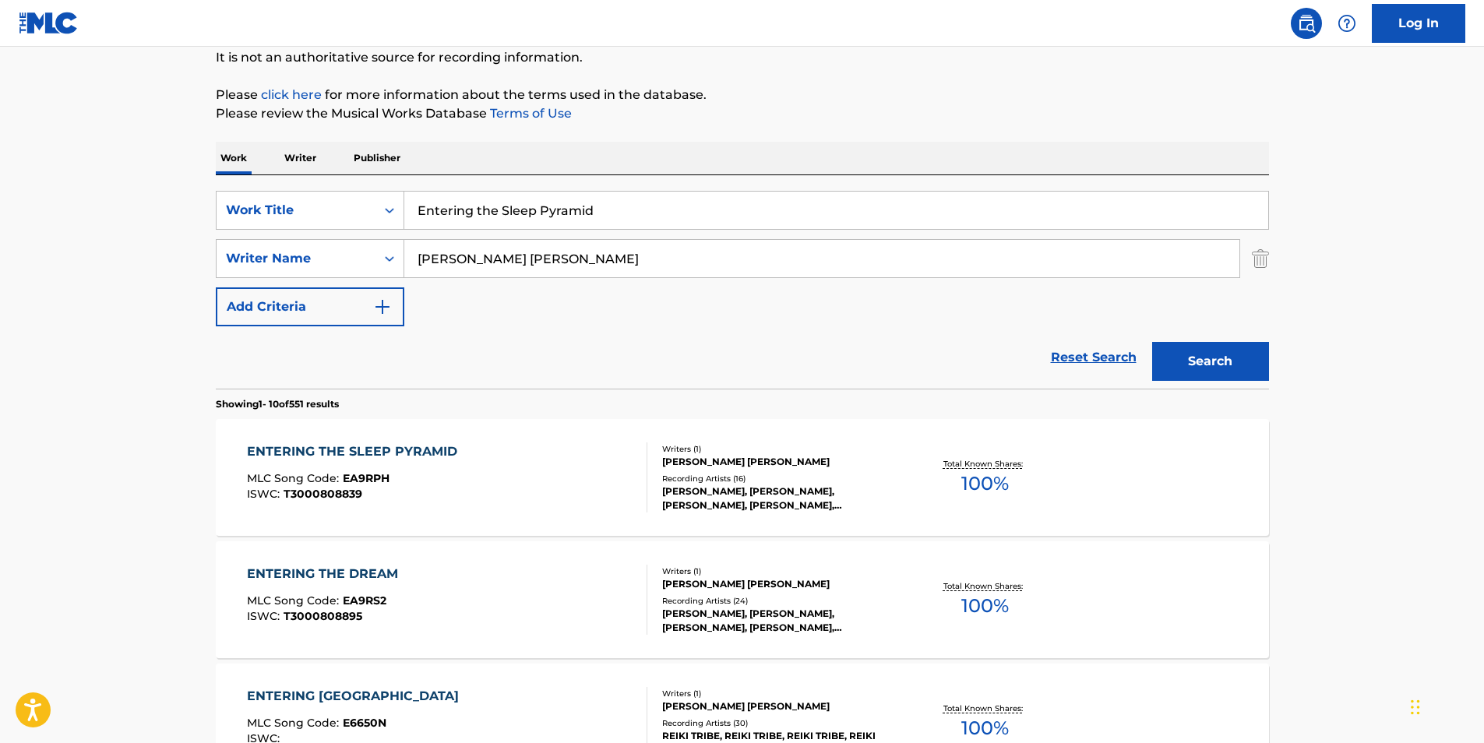
click at [287, 482] on span "MLC Song Code :" at bounding box center [295, 478] width 96 height 14
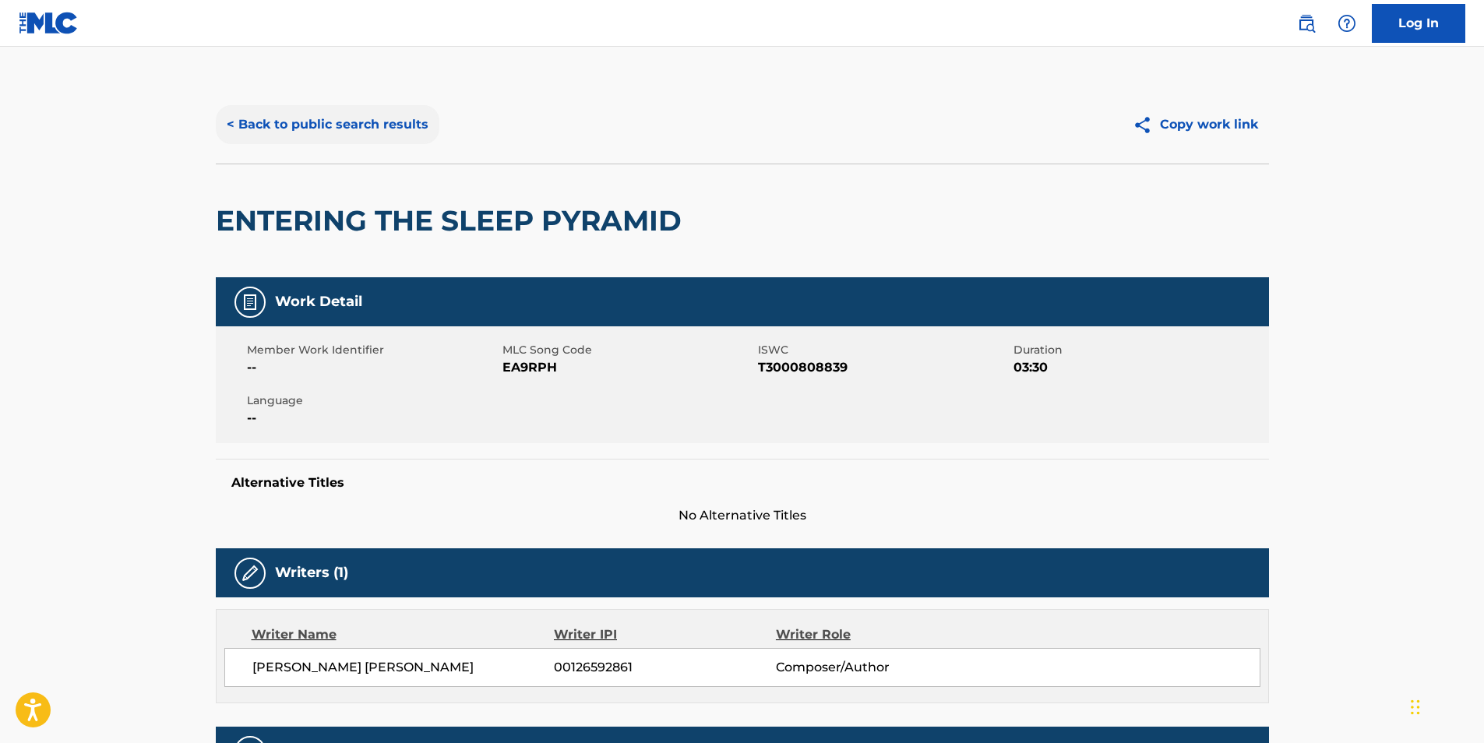
click at [277, 130] on button "< Back to public search results" at bounding box center [328, 124] width 224 height 39
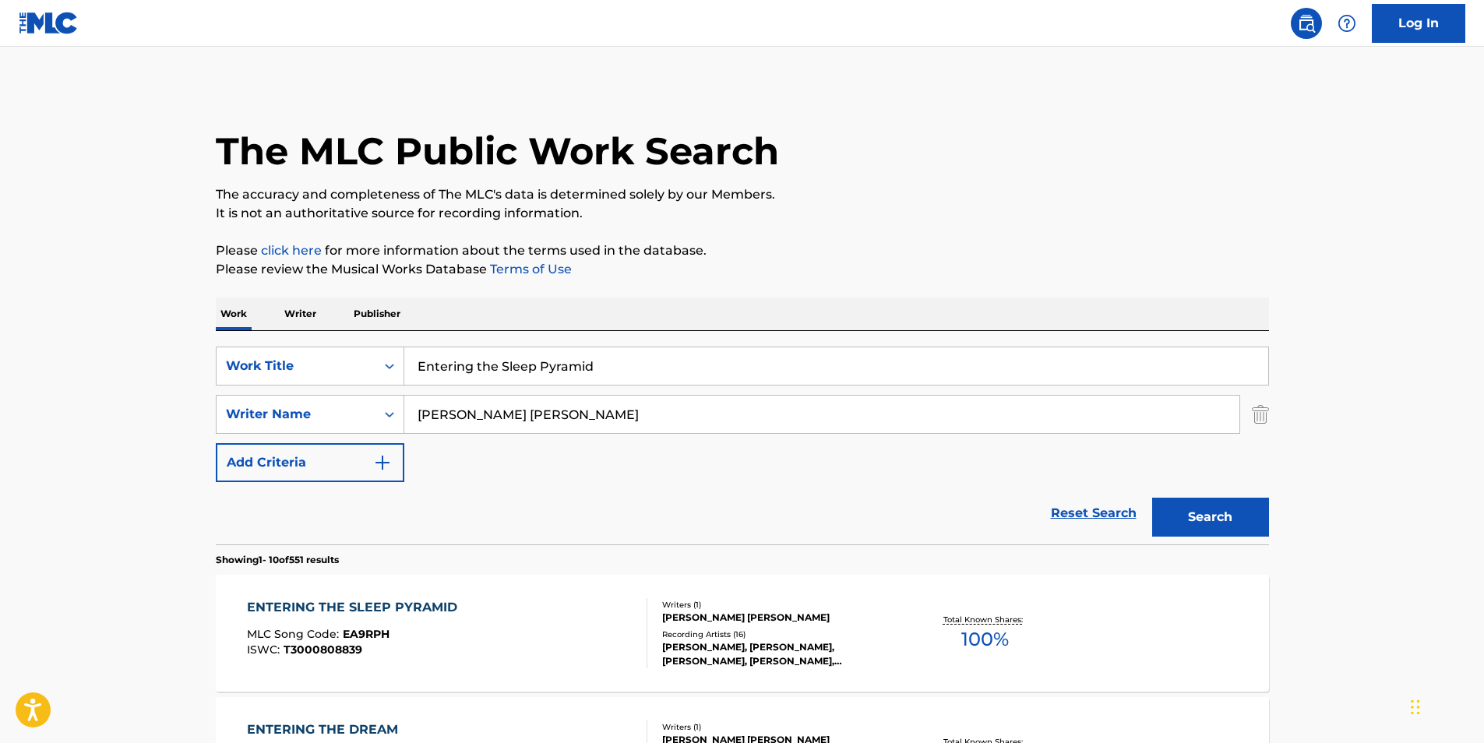
scroll to position [156, 0]
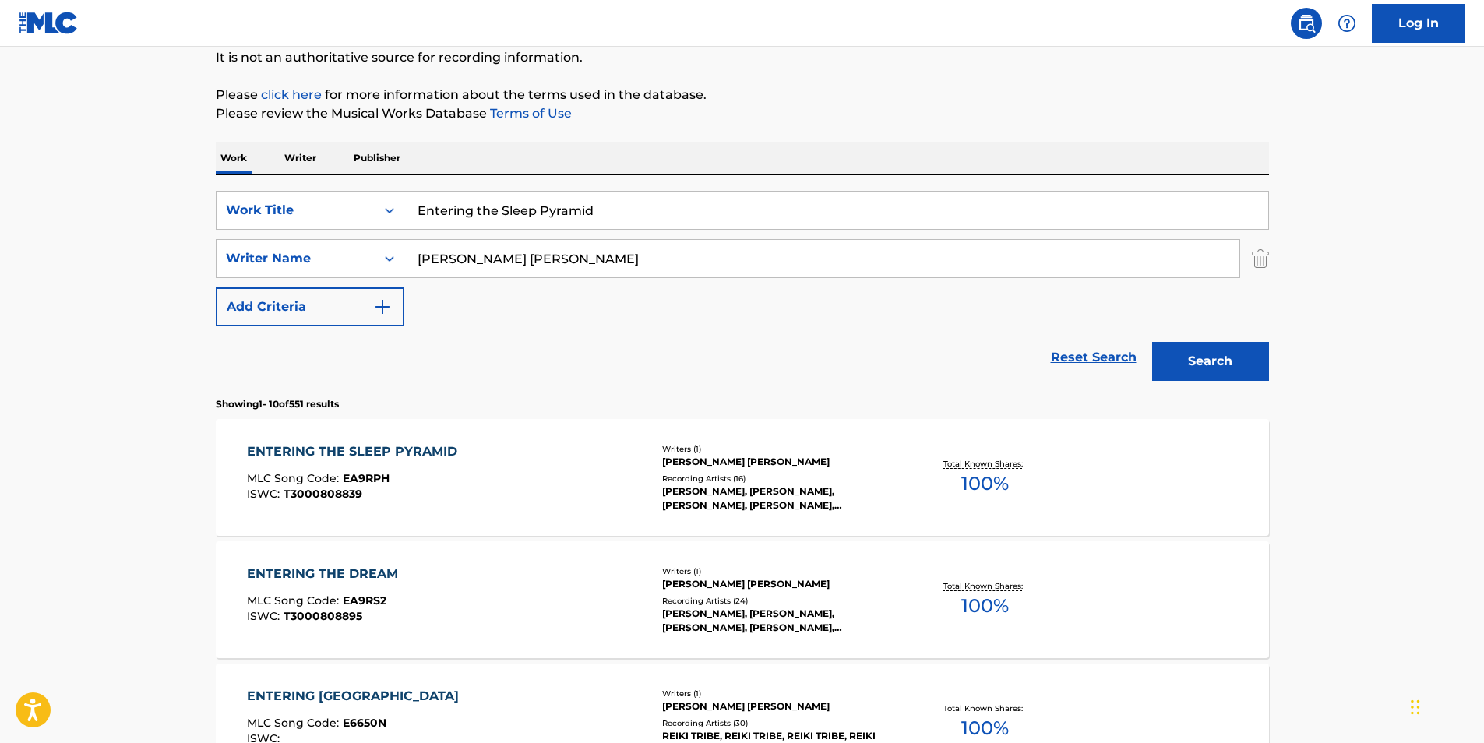
drag, startPoint x: 658, startPoint y: 215, endPoint x: 184, endPoint y: 227, distance: 473.9
paste input "WHERE WE SLEEP IS WHERE WE DREAM"
type input "WHERE WE SLEEP IS WHERE WE DREAM"
drag, startPoint x: 582, startPoint y: 262, endPoint x: 192, endPoint y: 258, distance: 389.6
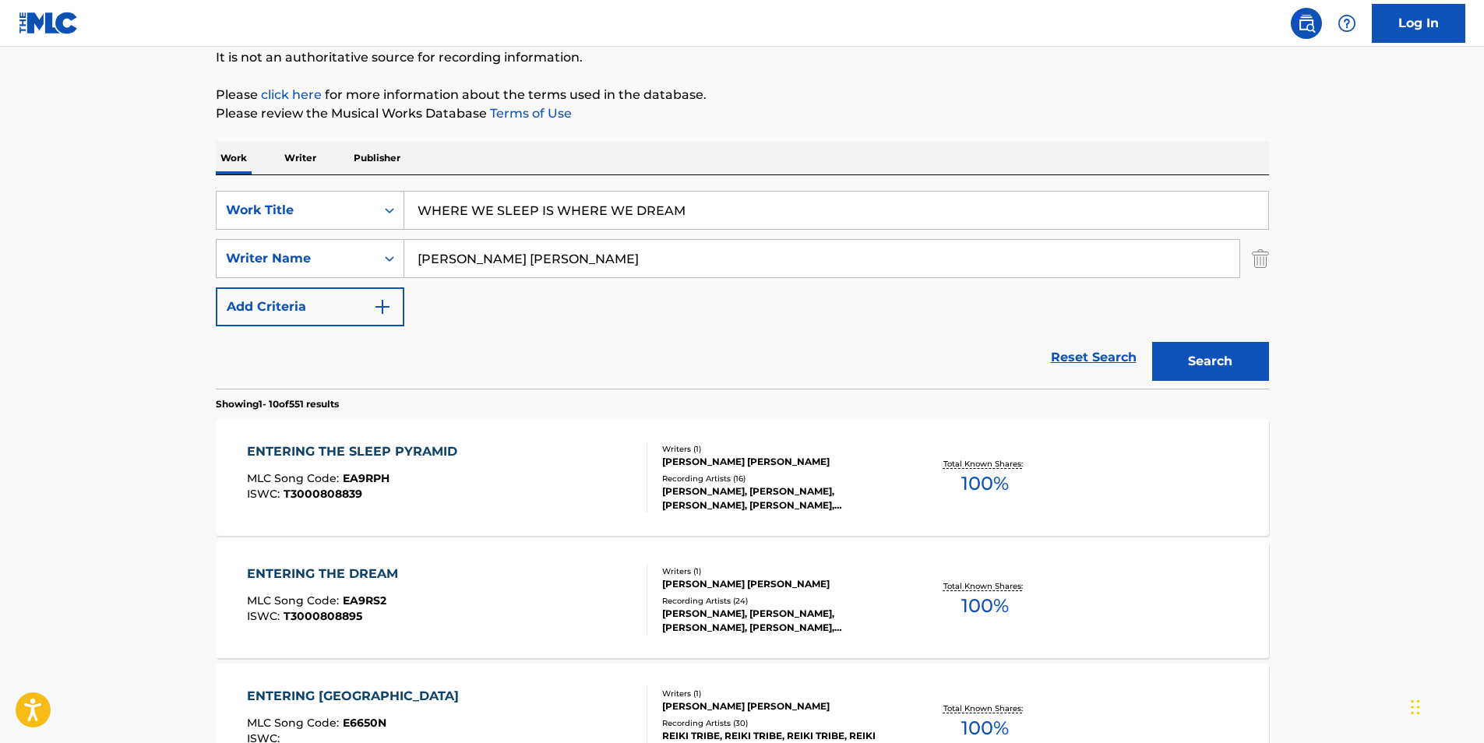
paste input "Hotel Books"
click at [1194, 357] on button "Search" at bounding box center [1210, 361] width 117 height 39
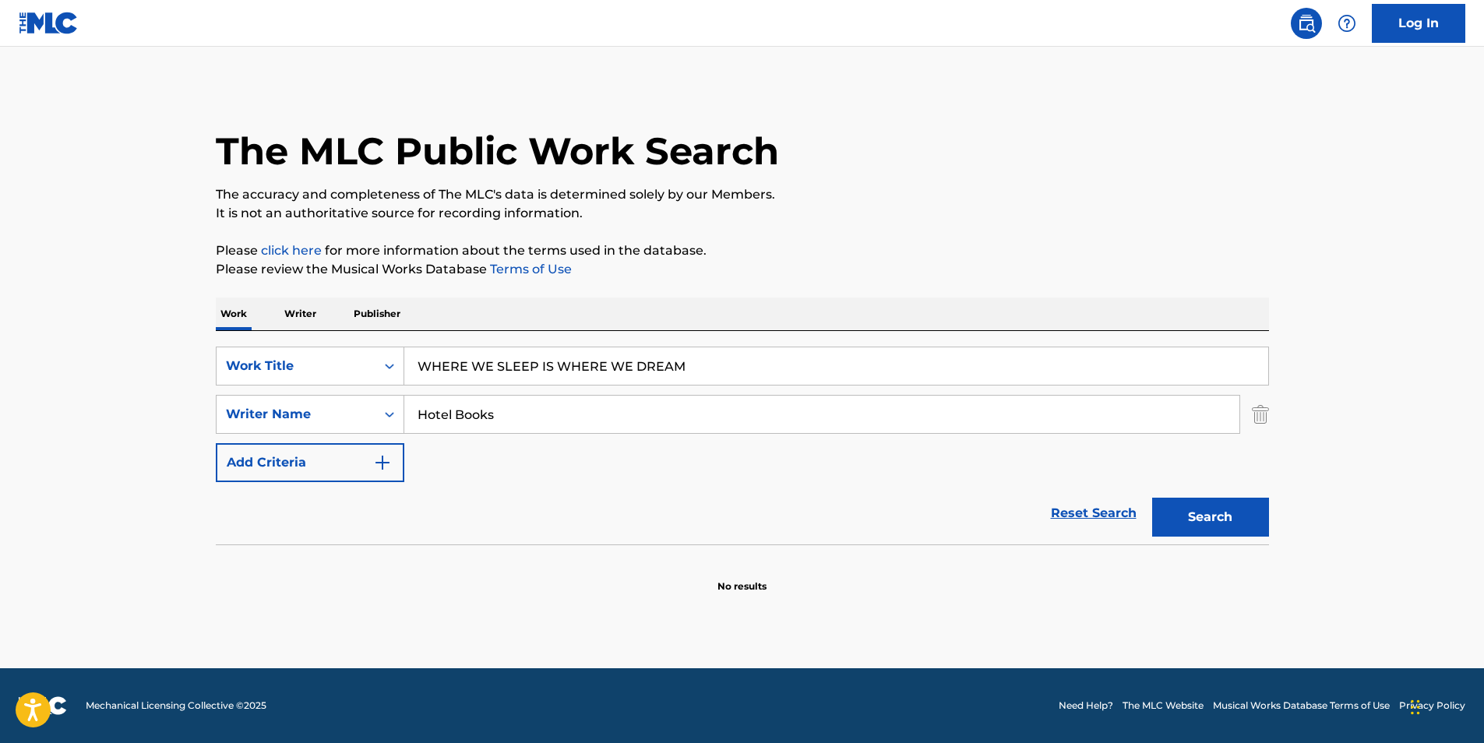
drag, startPoint x: 523, startPoint y: 421, endPoint x: 481, endPoint y: 409, distance: 43.1
click at [203, 421] on div "The MLC Public Work Search The accuracy and completeness of The MLC's data is d…" at bounding box center [742, 340] width 1091 height 508
paste input "CRAIG ALAN OWENS"
click at [1221, 505] on button "Search" at bounding box center [1210, 517] width 117 height 39
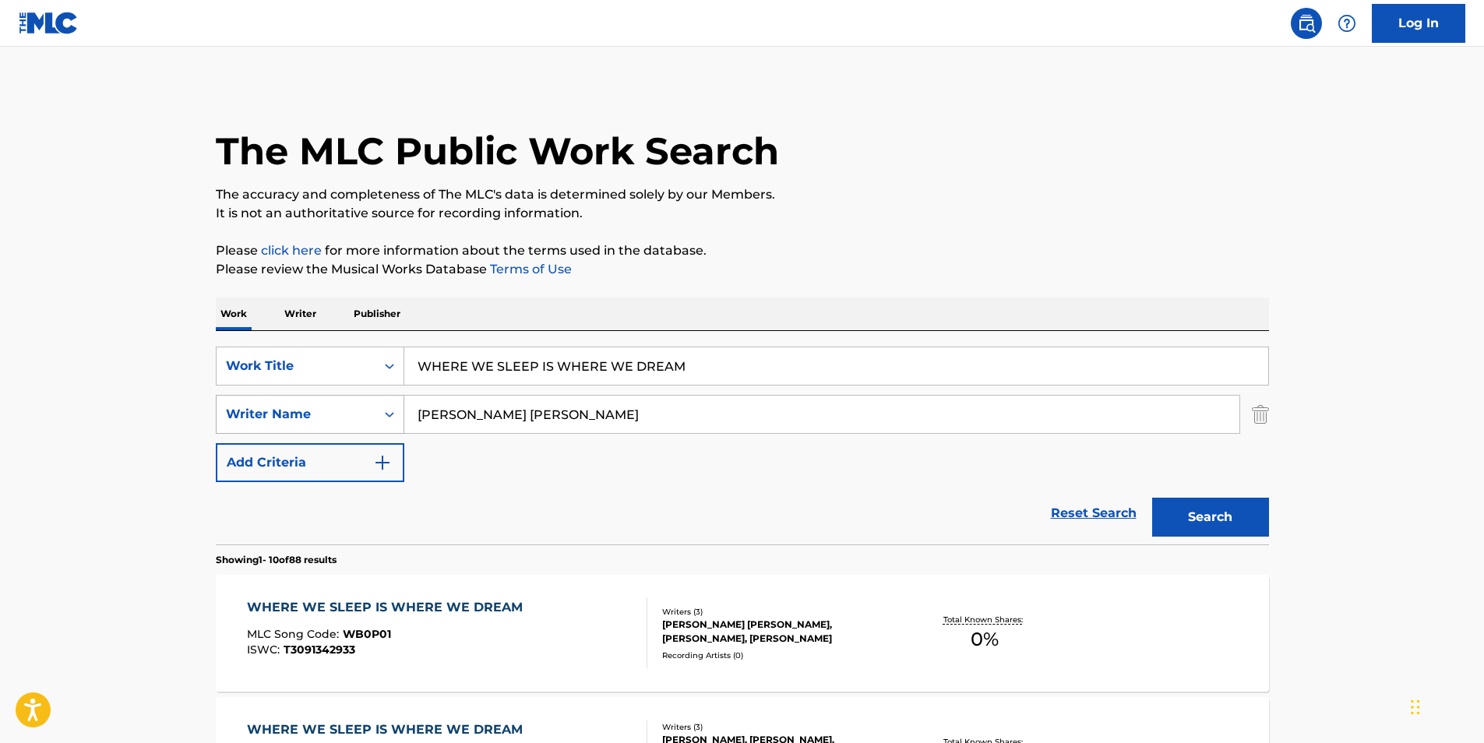
paste input "AMERON SMITH"
drag, startPoint x: 640, startPoint y: 418, endPoint x: 320, endPoint y: 418, distance: 319.4
click at [299, 418] on div "SearchWithCriteria4a34e51d-6565-4948-9d5e-1c213f7bd1b0 Writer Name CRAIG ALAN O…" at bounding box center [742, 414] width 1053 height 39
click at [1166, 510] on button "Search" at bounding box center [1210, 517] width 117 height 39
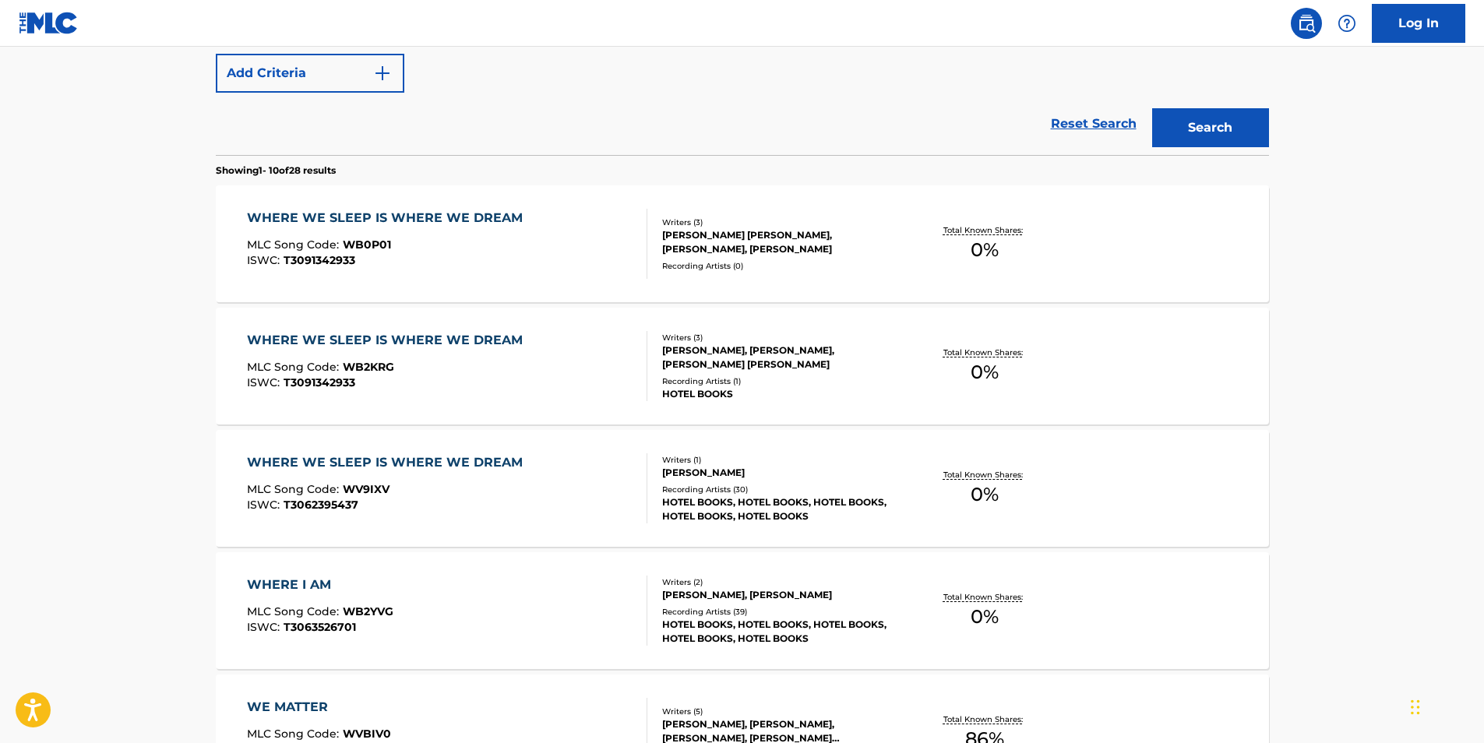
scroll to position [234, 0]
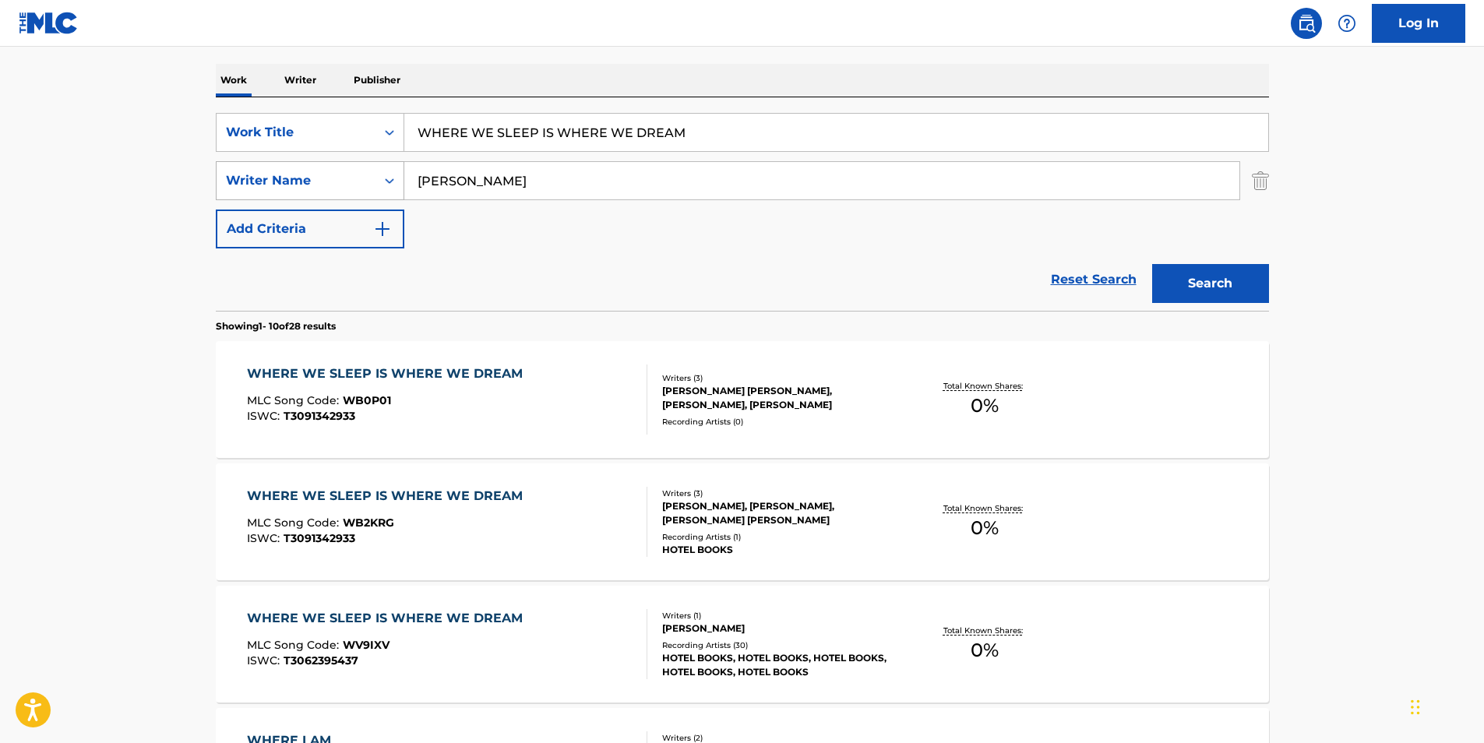
paste input "NICK INGRAM"
drag, startPoint x: 559, startPoint y: 184, endPoint x: 276, endPoint y: 196, distance: 283.1
click at [276, 196] on div "SearchWithCriteria4a34e51d-6565-4948-9d5e-1c213f7bd1b0 Writer Name NICK INGRAM" at bounding box center [742, 180] width 1053 height 39
click at [1194, 277] on button "Search" at bounding box center [1210, 283] width 117 height 39
paste input "CAMERON SMITH"
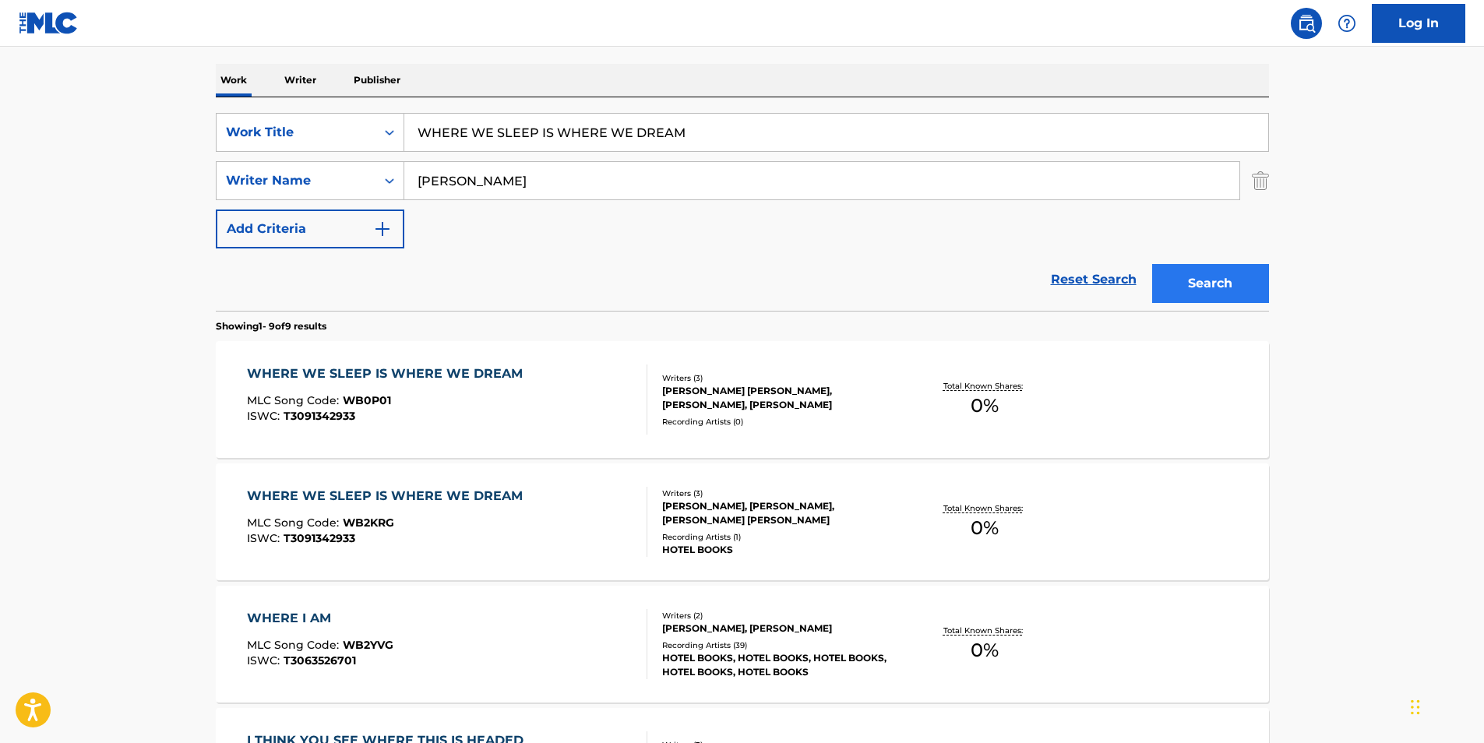
type input "CAMERON SMITH"
click at [1212, 274] on button "Search" at bounding box center [1210, 283] width 117 height 39
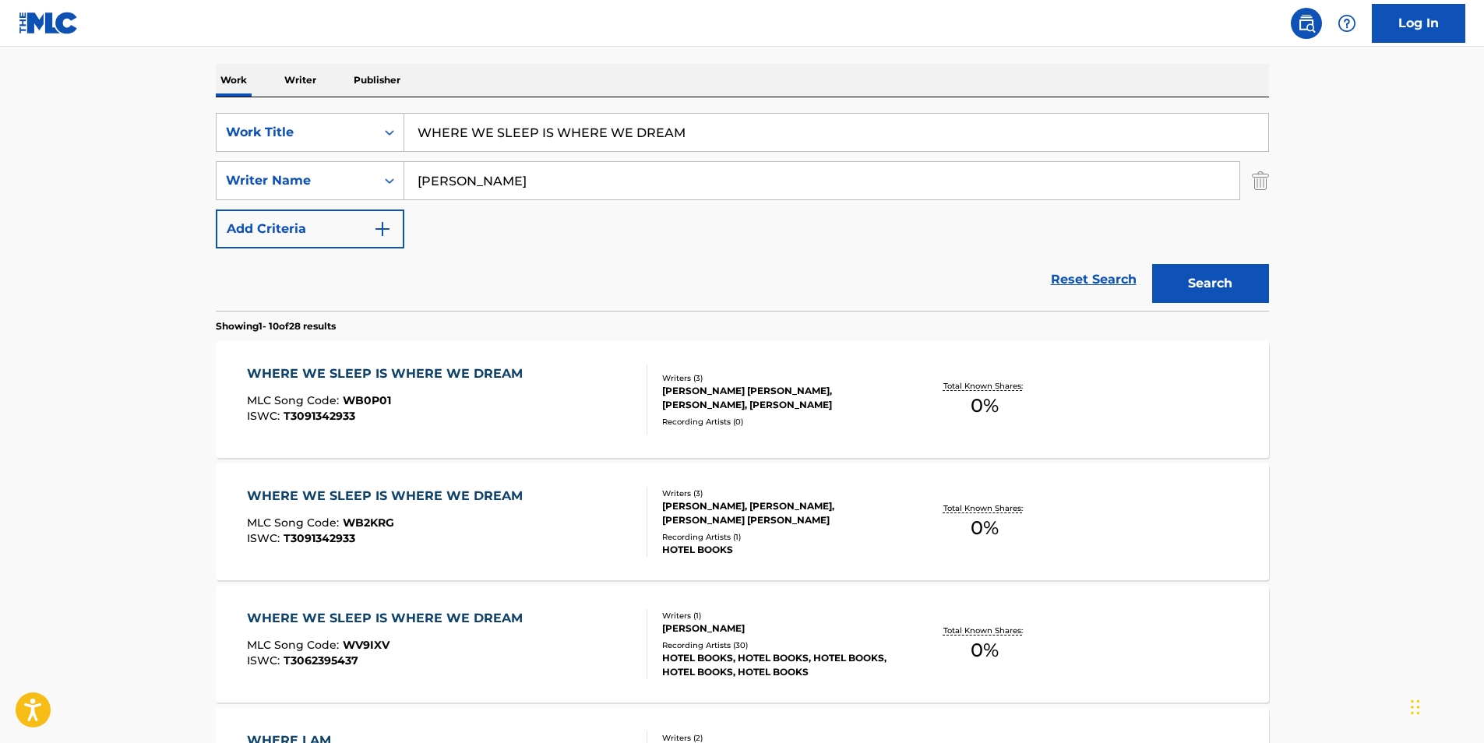
click at [334, 353] on div "WHERE WE SLEEP IS WHERE WE DREAM MLC Song Code : WB0P01 ISWC : T3091342933 Writ…" at bounding box center [742, 399] width 1053 height 117
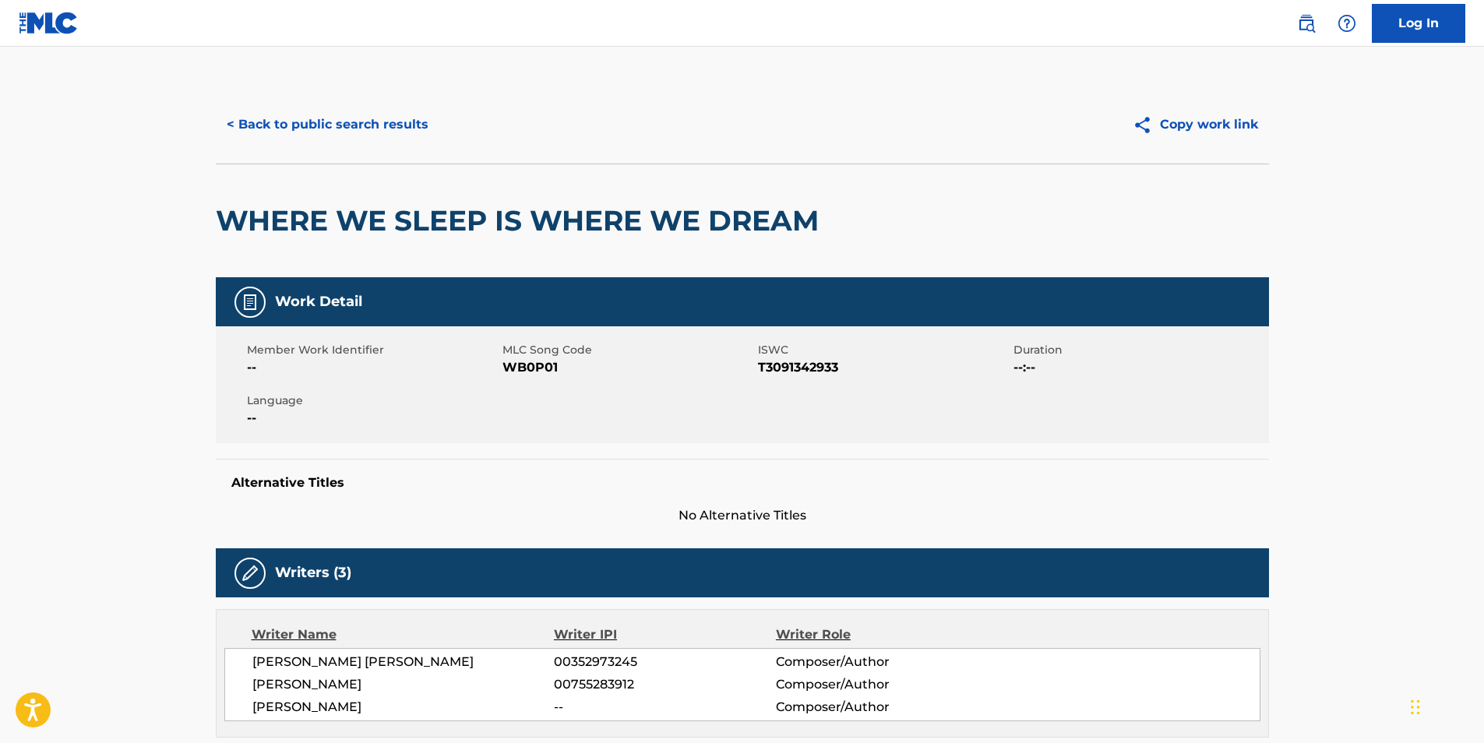
click at [533, 365] on span "WB0P01" at bounding box center [629, 367] width 252 height 19
click at [337, 122] on button "< Back to public search results" at bounding box center [328, 124] width 224 height 39
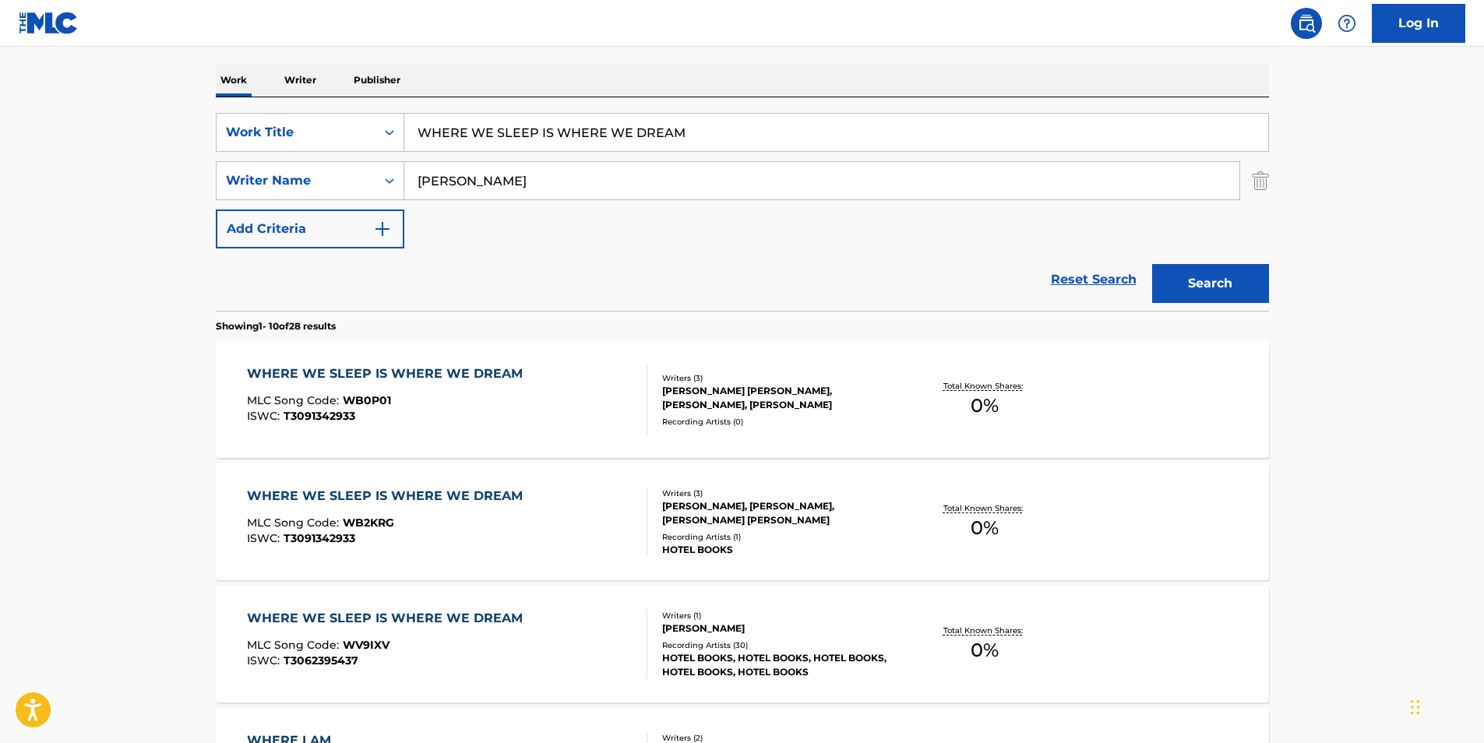
click at [383, 549] on div "WHERE WE SLEEP IS WHERE WE DREAM MLC Song Code : WB2KRG ISWC : T3091342933" at bounding box center [389, 522] width 284 height 70
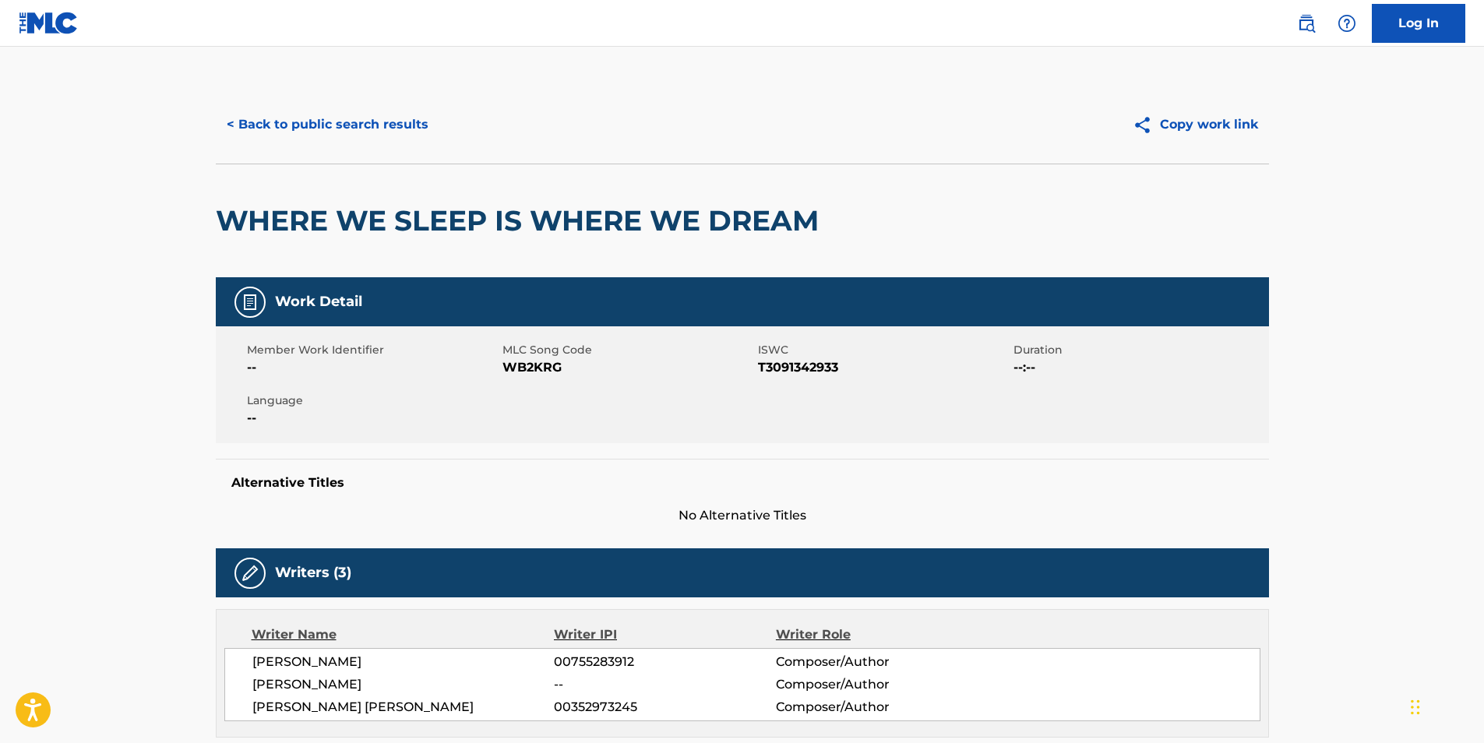
click at [536, 373] on span "WB2KRG" at bounding box center [629, 367] width 252 height 19
click at [363, 131] on button "< Back to public search results" at bounding box center [328, 124] width 224 height 39
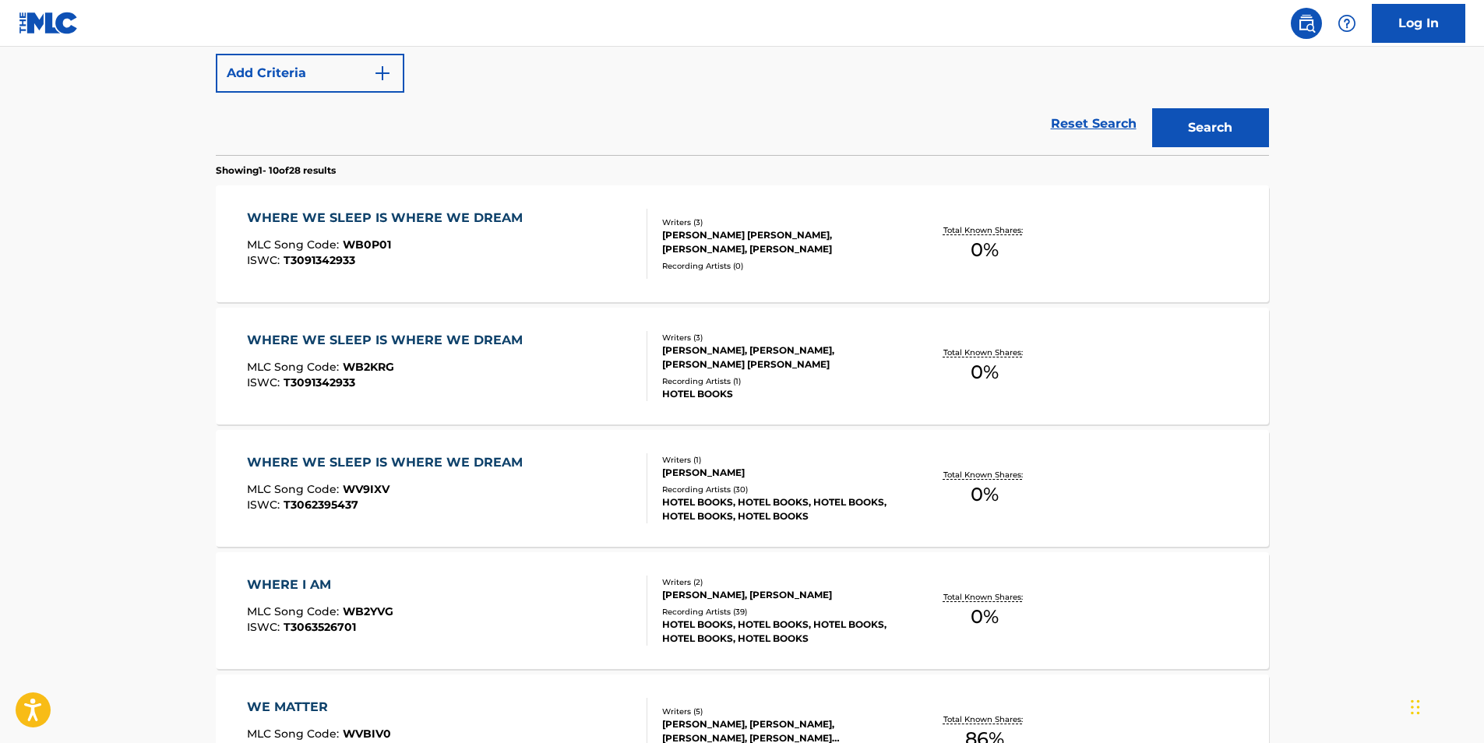
scroll to position [467, 0]
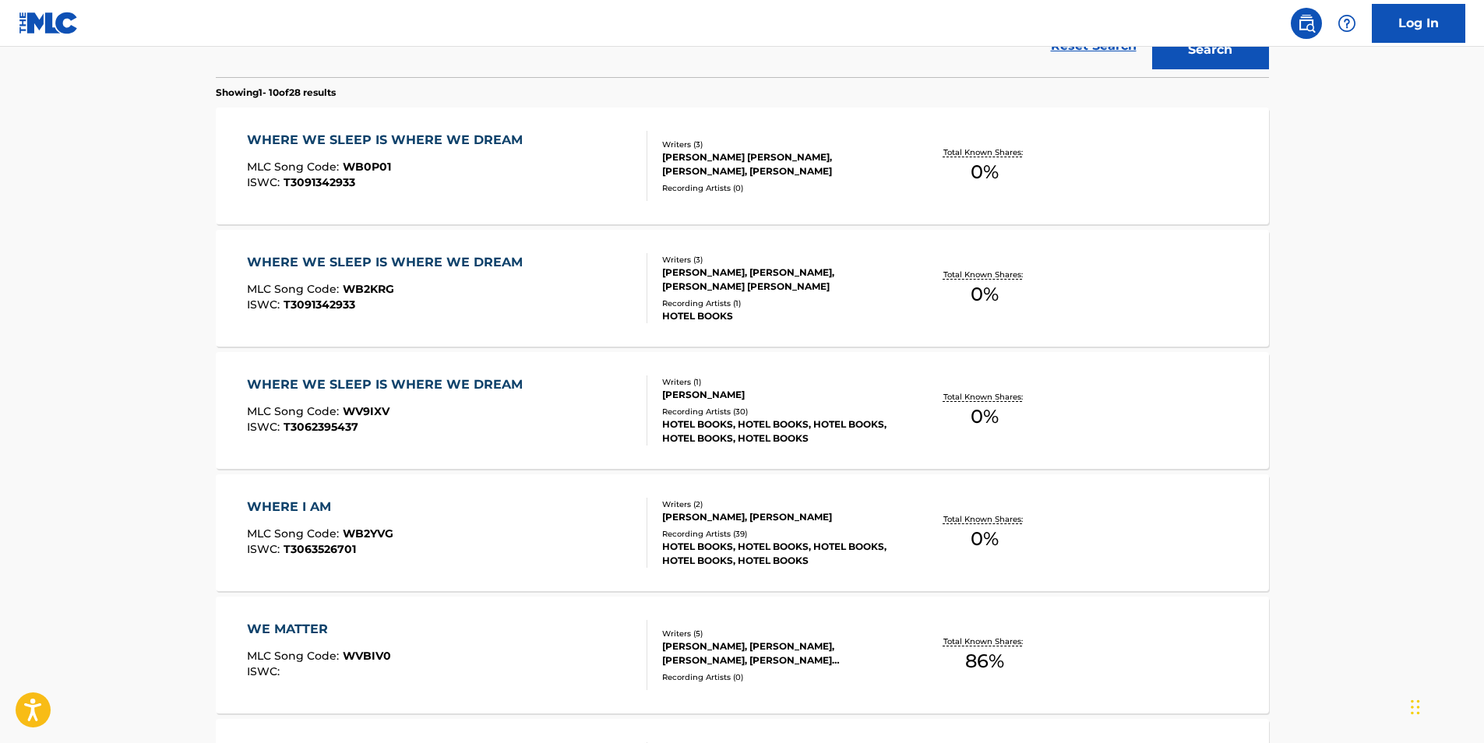
click at [367, 422] on div "ISWC : T3062395437" at bounding box center [389, 427] width 284 height 12
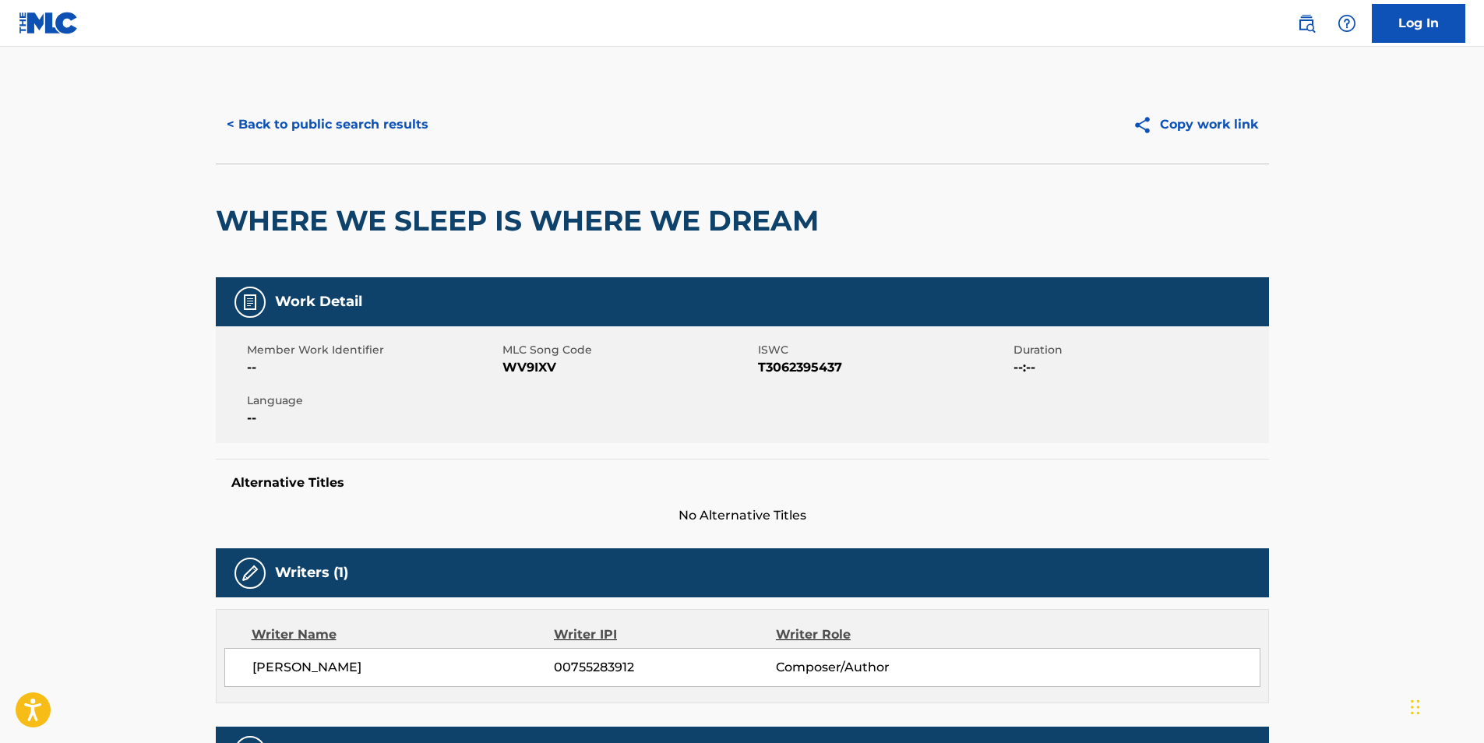
click at [520, 365] on span "WV9IXV" at bounding box center [629, 367] width 252 height 19
